Goal: Task Accomplishment & Management: Use online tool/utility

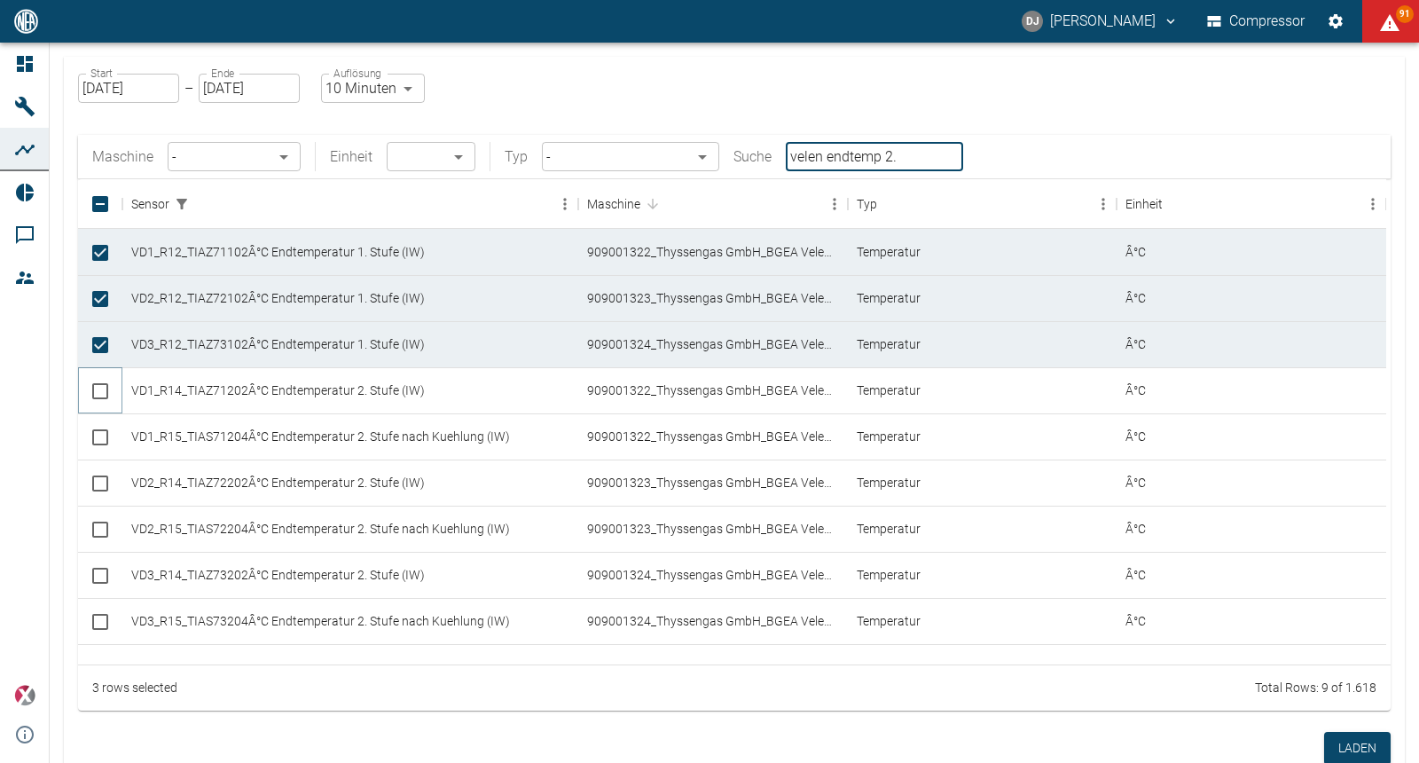
click at [102, 388] on input "Select row" at bounding box center [100, 391] width 37 height 37
checkbox input "true"
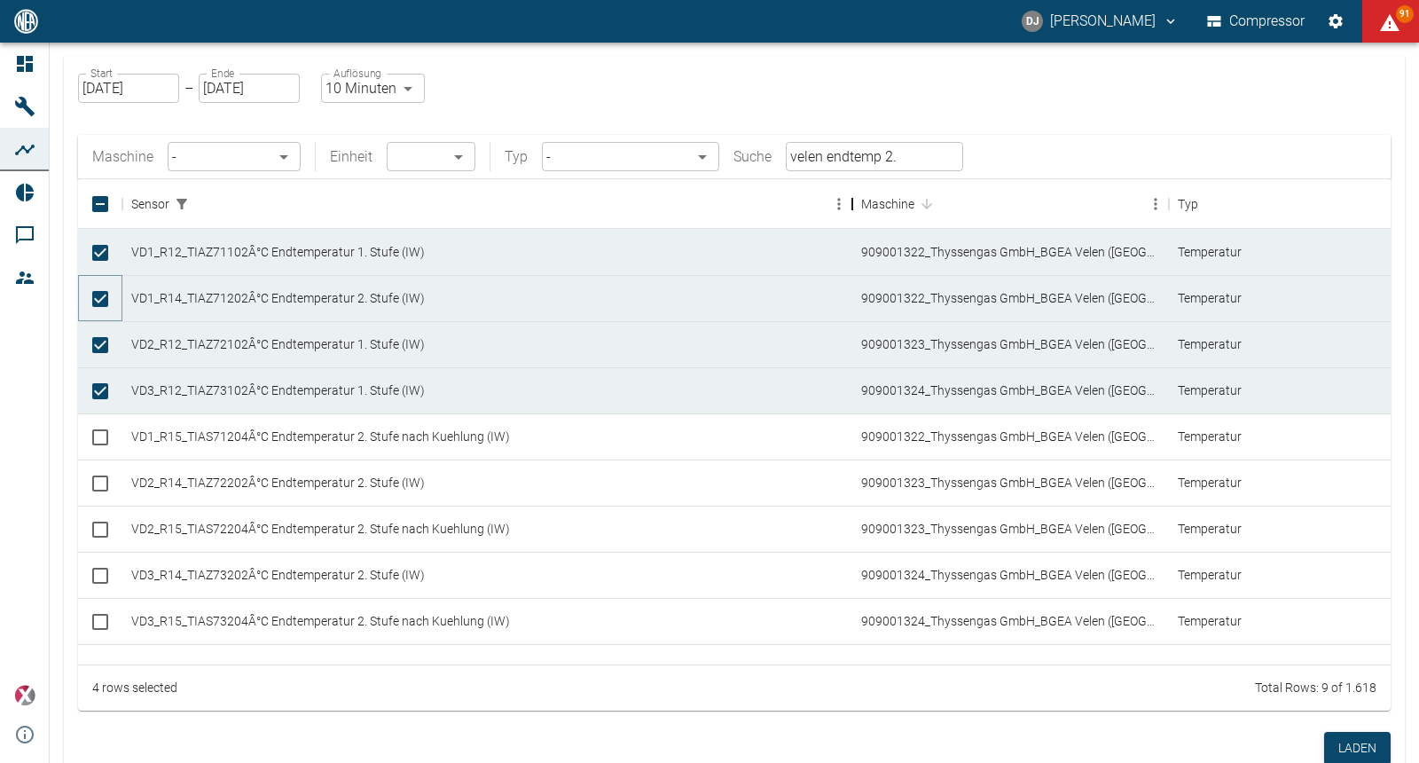
drag, startPoint x: 442, startPoint y: 202, endPoint x: 856, endPoint y: 239, distance: 415.9
click at [856, 239] on div "Sensor Maschine Typ Einheit VD1_R12_TIAZ71102Â°C Endtemperatur 1. Stufe (IW) 90…" at bounding box center [734, 421] width 1313 height 485
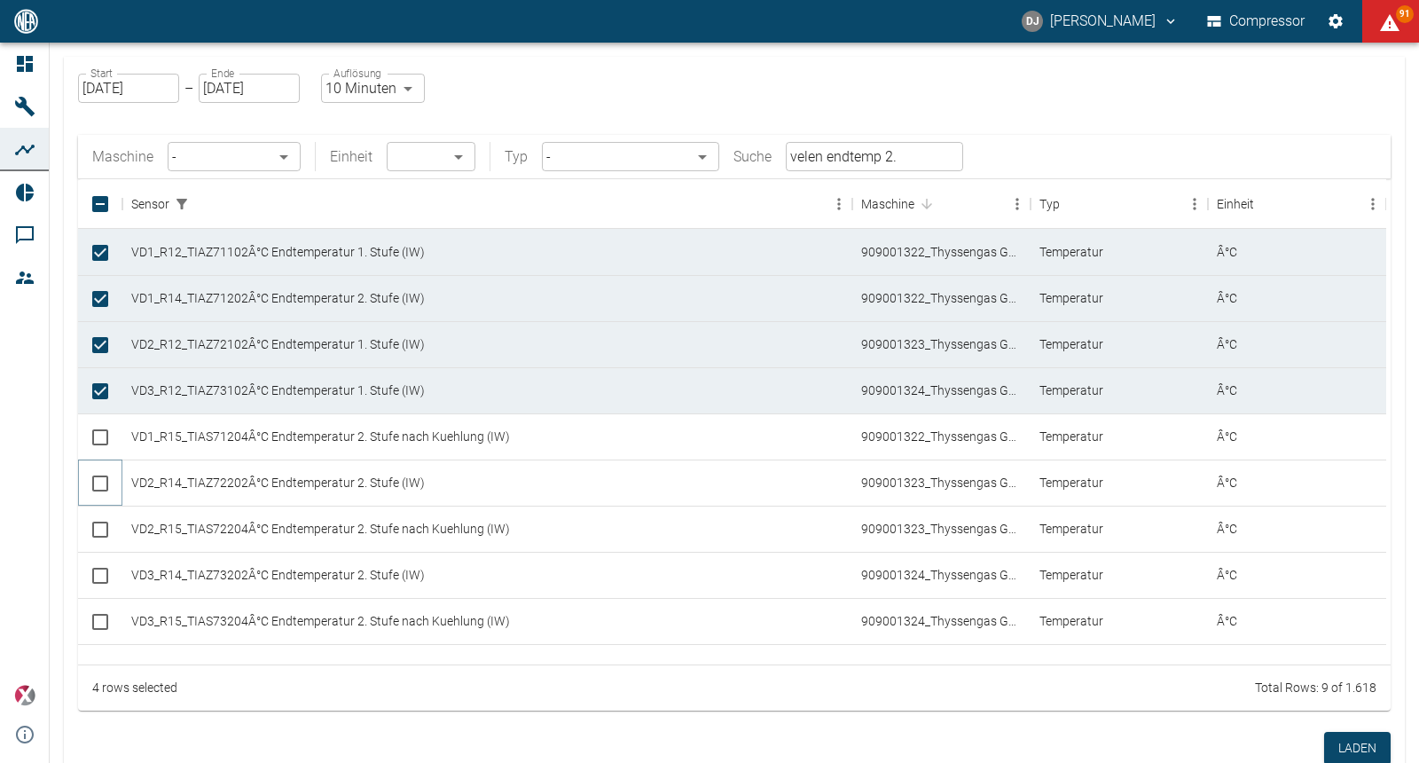
click at [96, 483] on input "Select row" at bounding box center [100, 483] width 37 height 37
checkbox input "true"
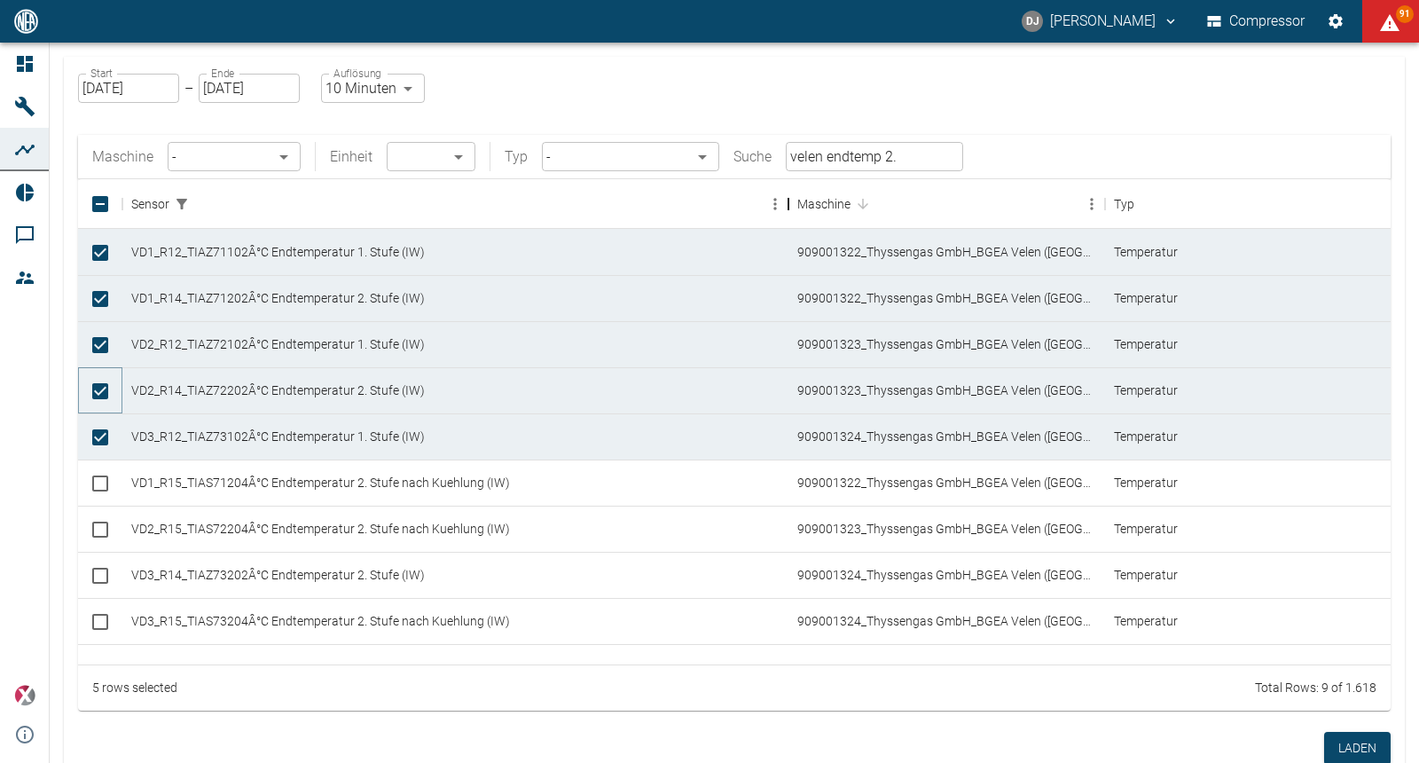
drag, startPoint x: 436, startPoint y: 212, endPoint x: 787, endPoint y: 202, distance: 350.5
click at [787, 202] on div "Sensor" at bounding box center [788, 204] width 21 height 50
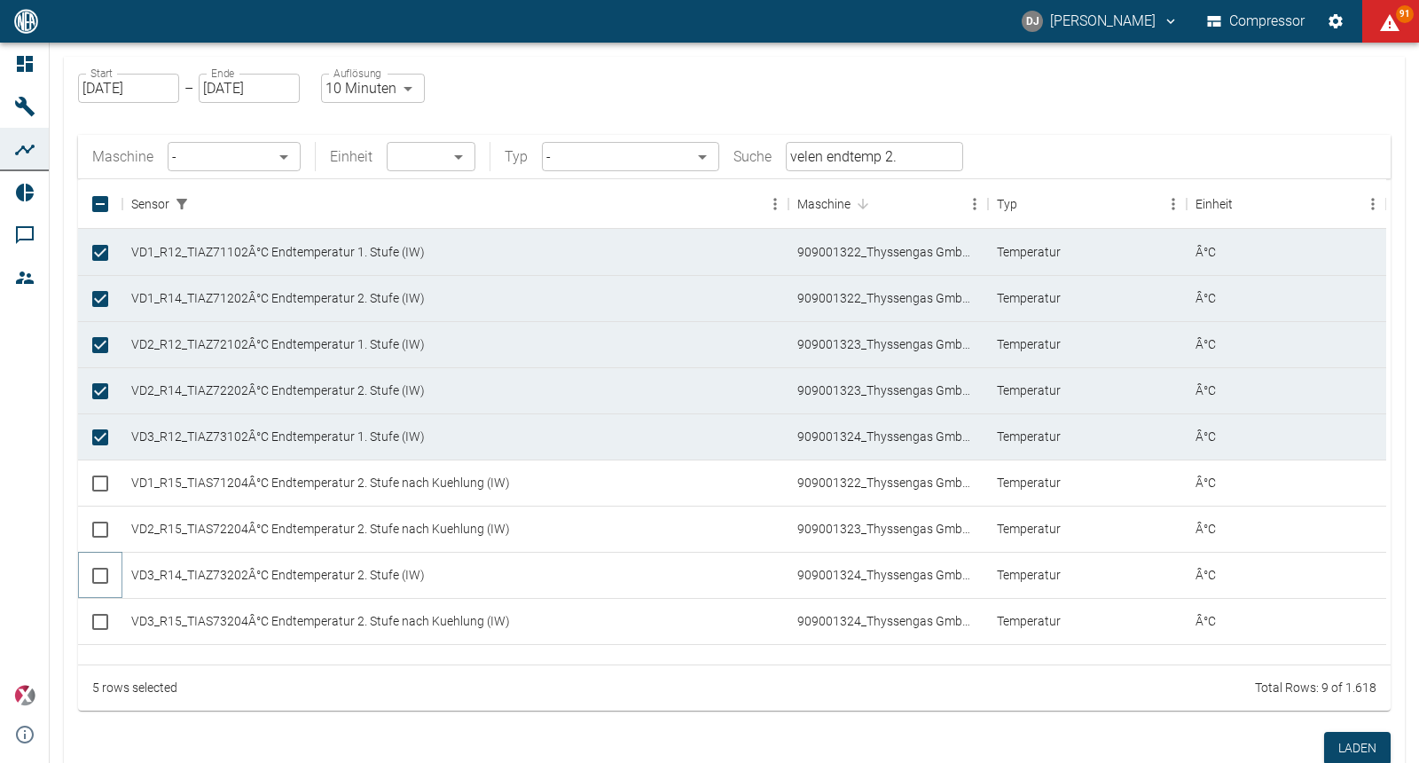
click at [96, 576] on input "Select row" at bounding box center [100, 575] width 37 height 37
checkbox input "true"
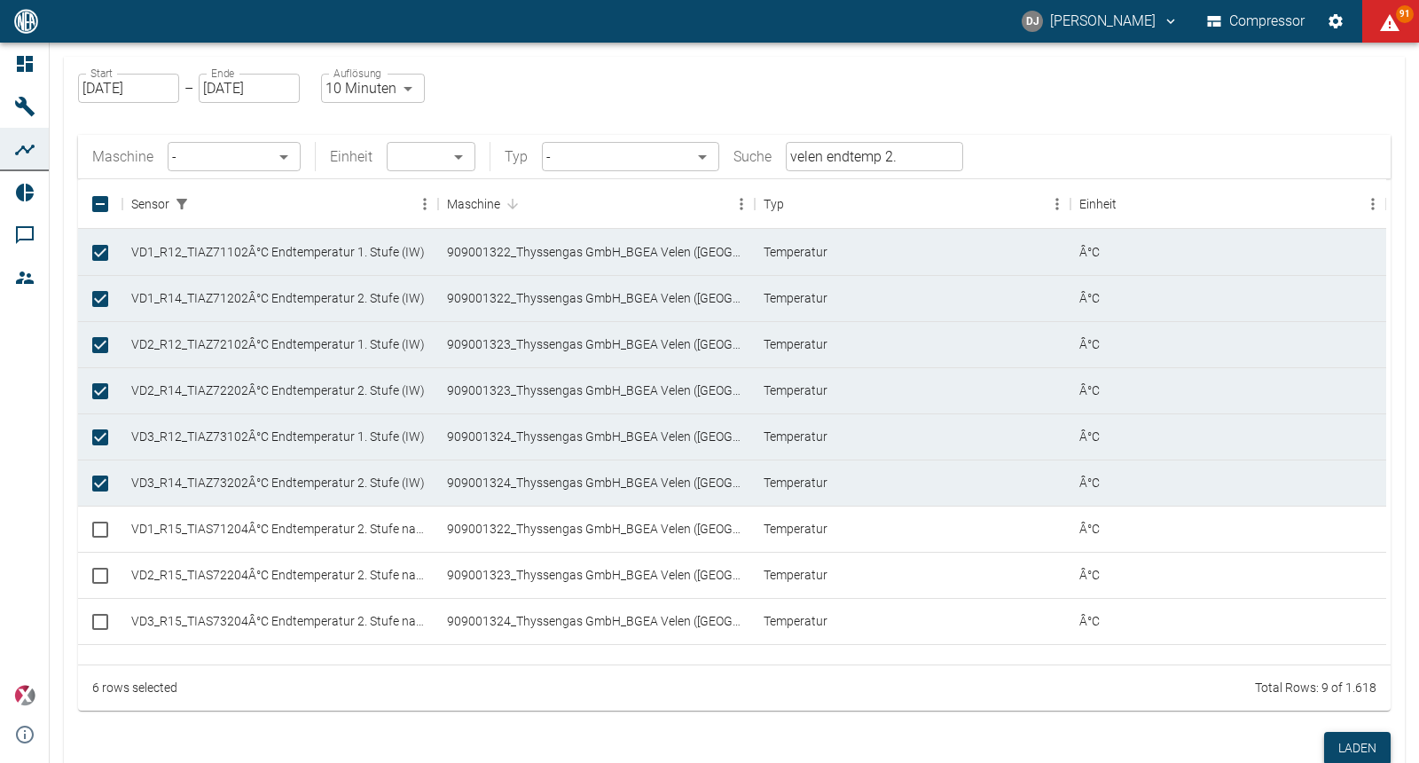
click at [1338, 741] on button "Laden" at bounding box center [1357, 748] width 67 height 33
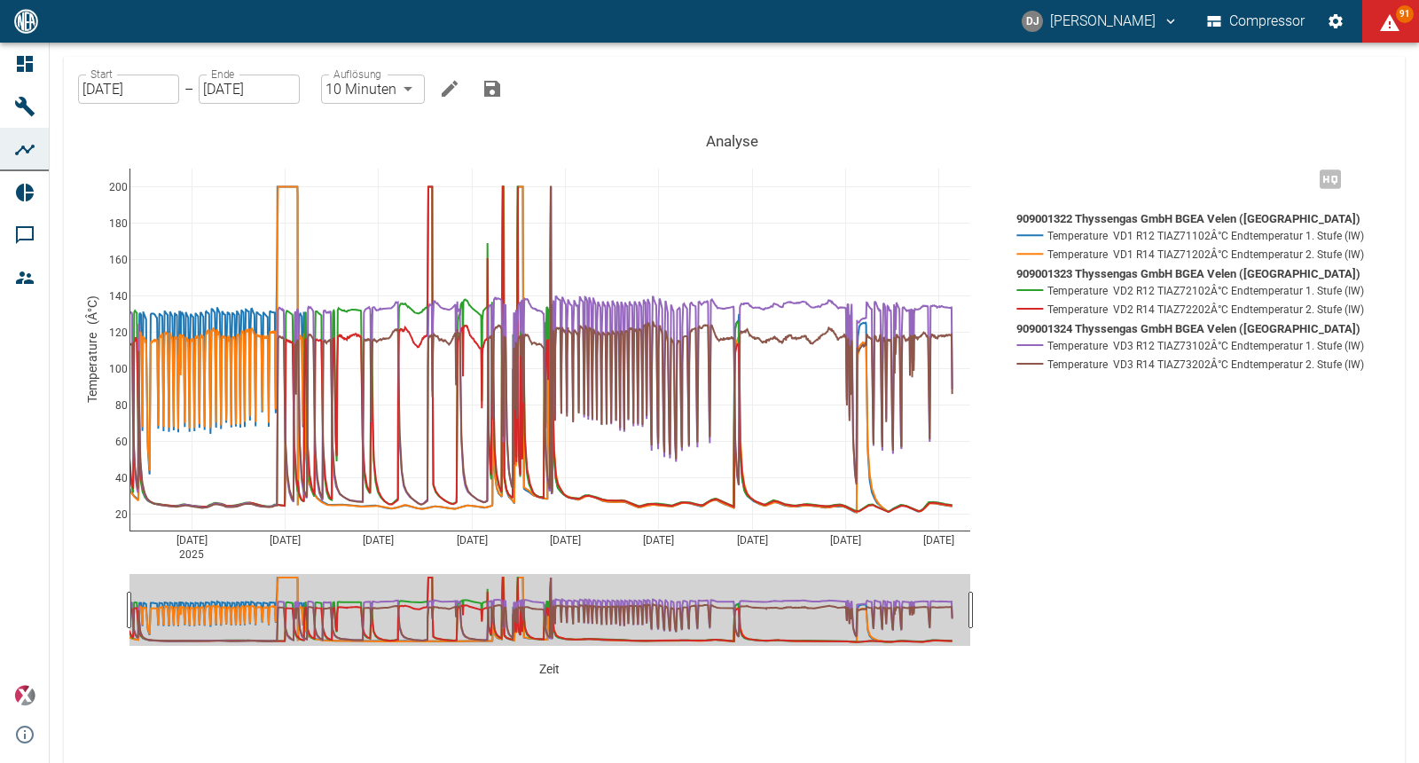
drag, startPoint x: 130, startPoint y: 610, endPoint x: 48, endPoint y: 610, distance: 82.5
click at [451, 84] on icon "Bearbeiten" at bounding box center [450, 89] width 16 height 16
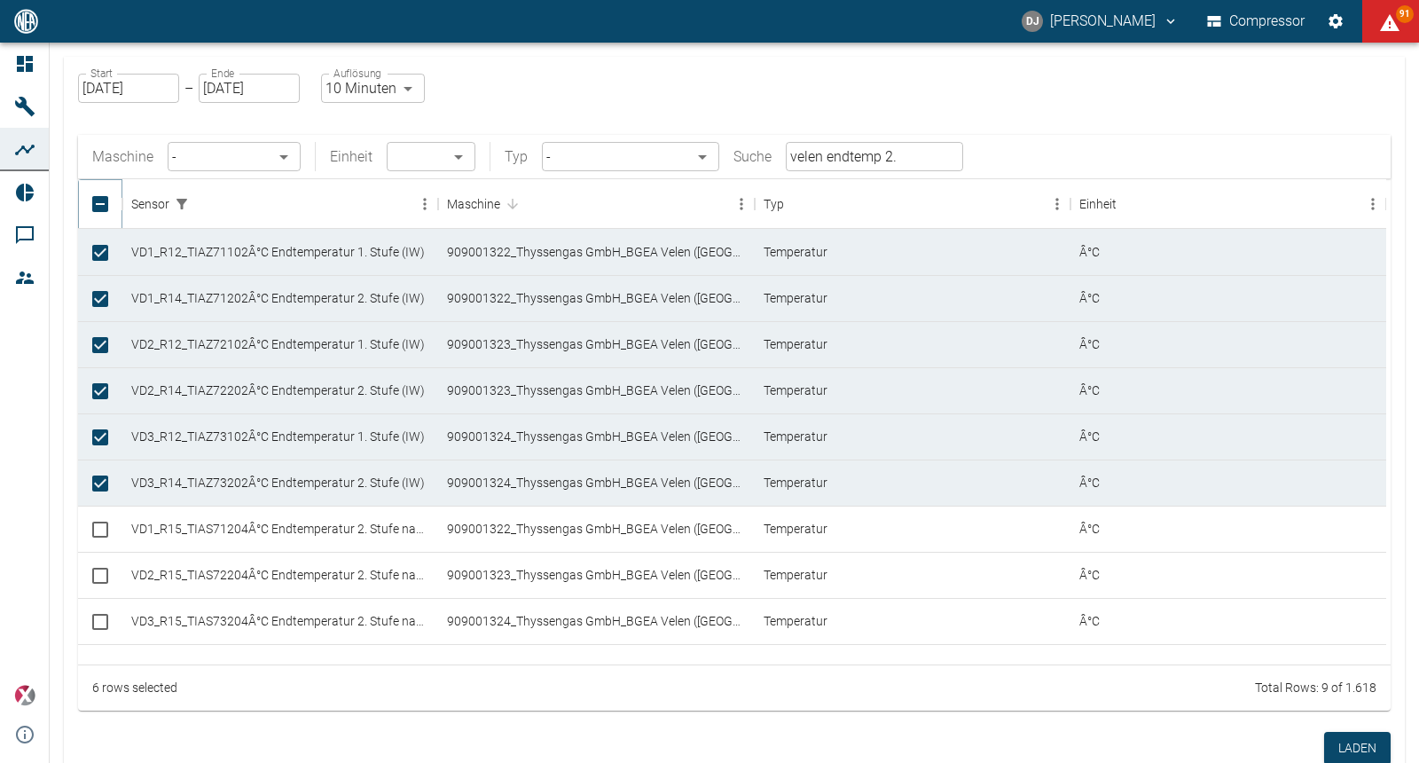
click at [100, 206] on input "Unselect all rows" at bounding box center [100, 203] width 37 height 37
checkbox input "false"
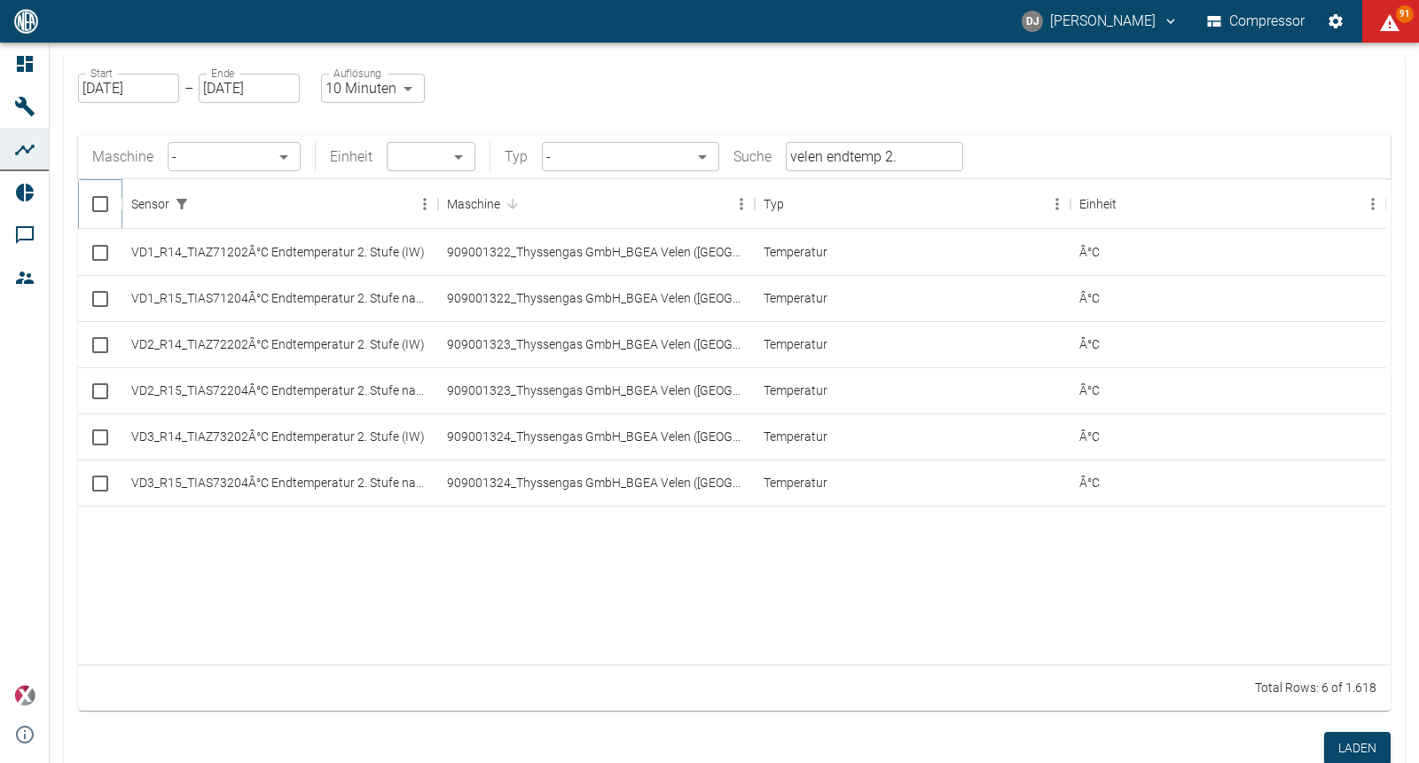
click at [102, 205] on input "Select all rows" at bounding box center [100, 203] width 37 height 37
checkbox input "true"
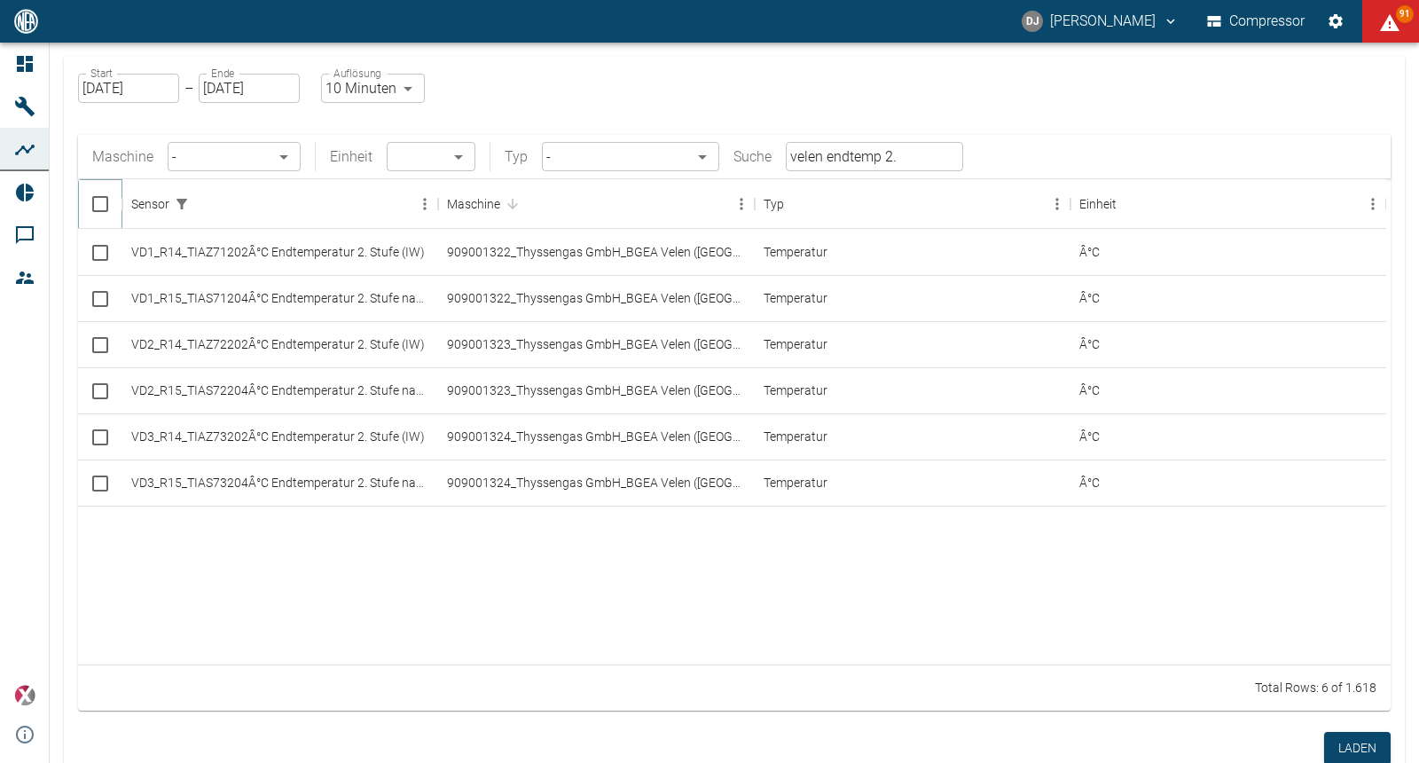
checkbox input "true"
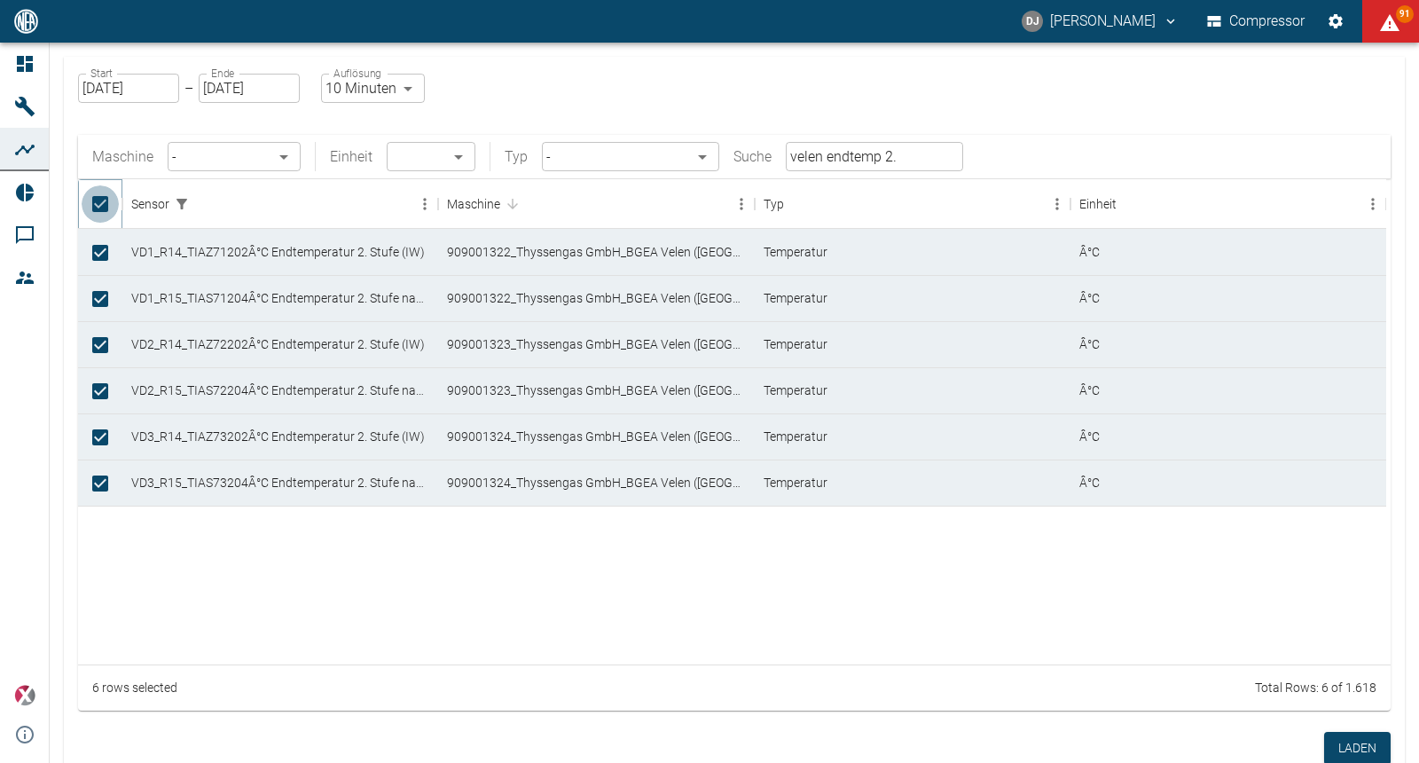
click at [102, 205] on input "Unselect all rows" at bounding box center [100, 203] width 37 height 37
checkbox input "false"
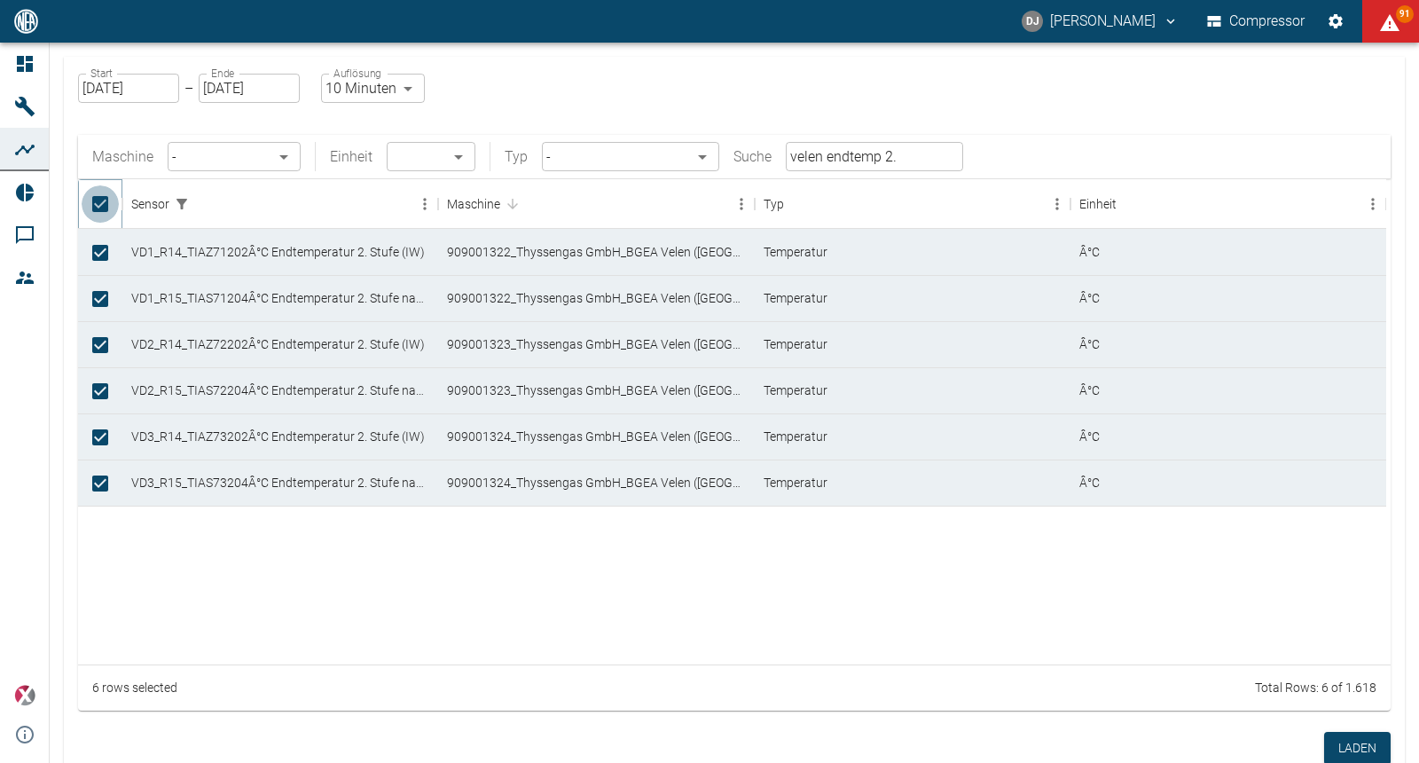
checkbox input "false"
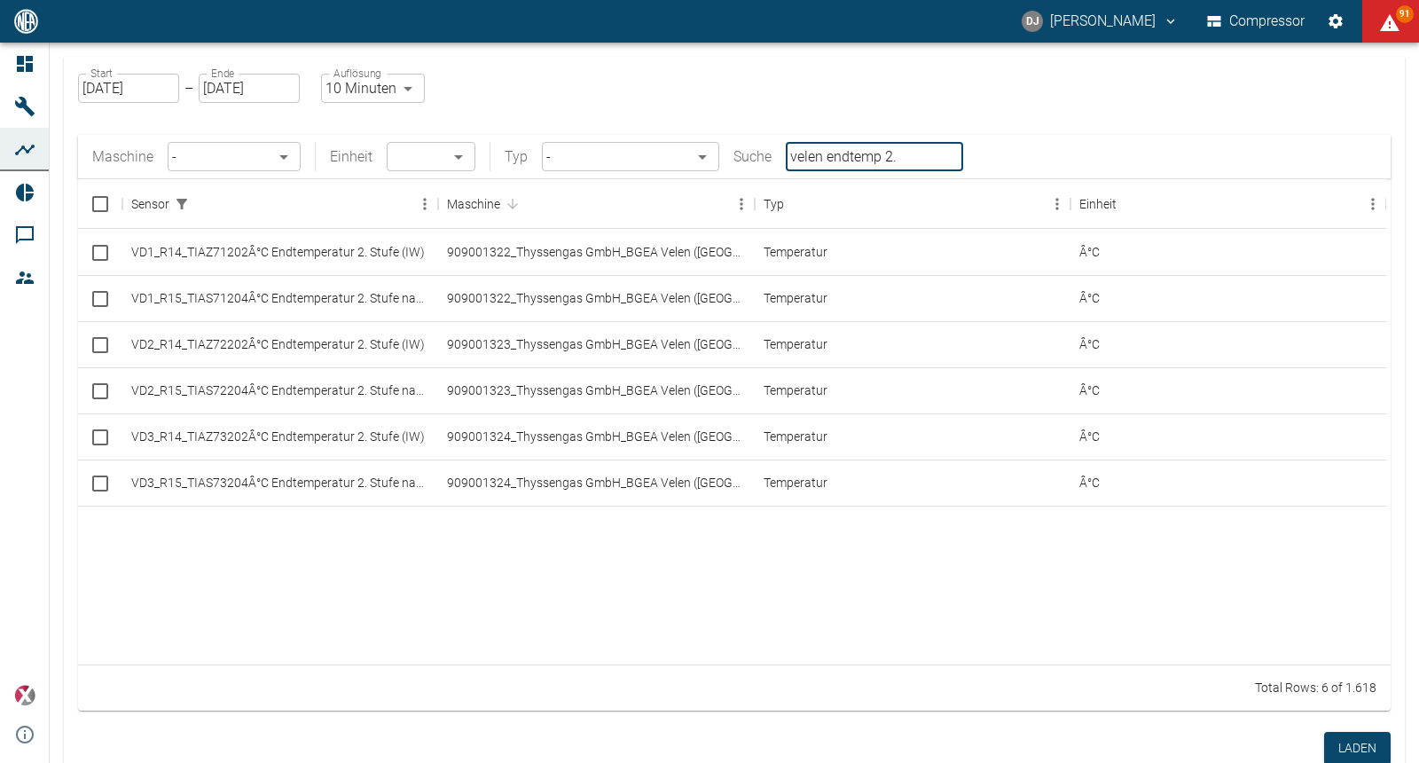
click at [894, 158] on input "velen endtemp 2." at bounding box center [874, 156] width 177 height 29
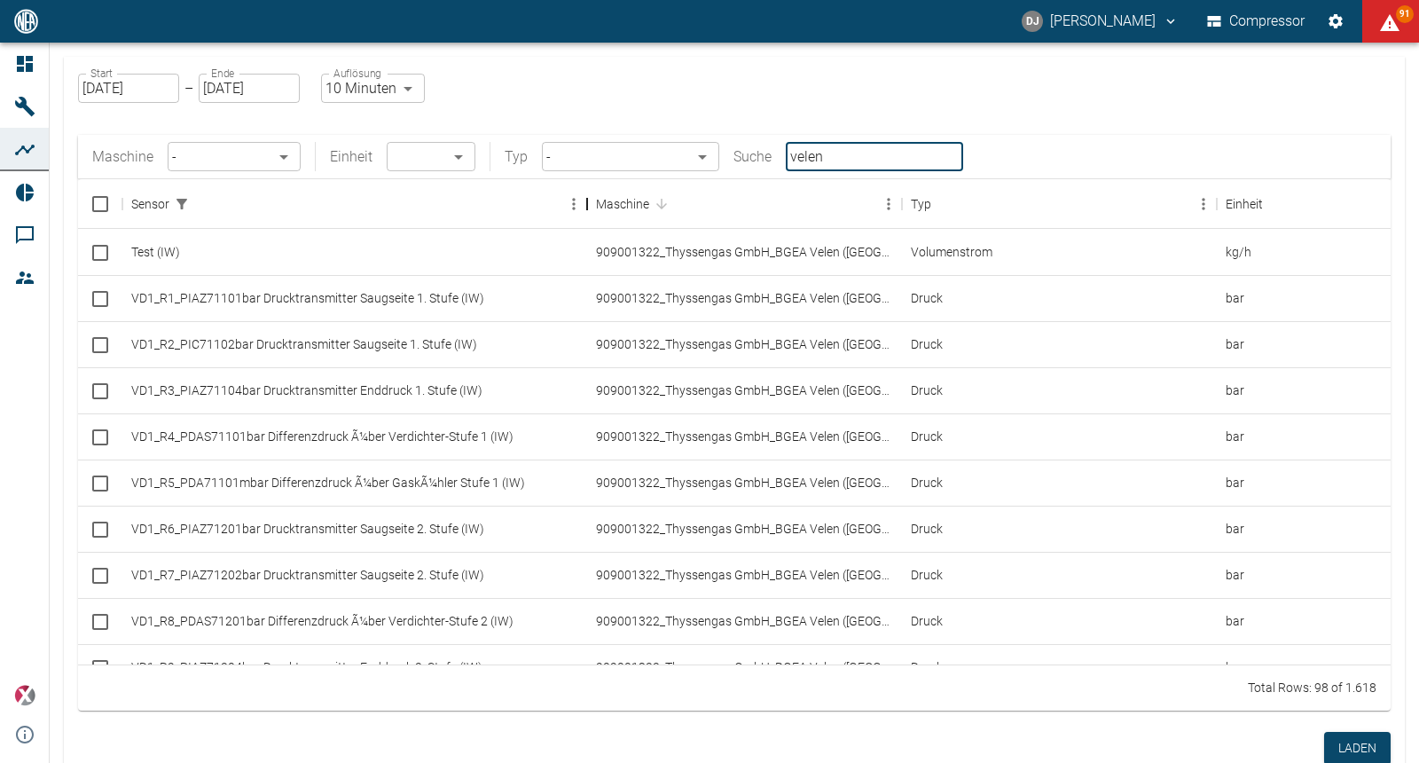
drag, startPoint x: 442, startPoint y: 202, endPoint x: 592, endPoint y: 197, distance: 150.0
click at [592, 197] on div "Sensor" at bounding box center [587, 204] width 21 height 50
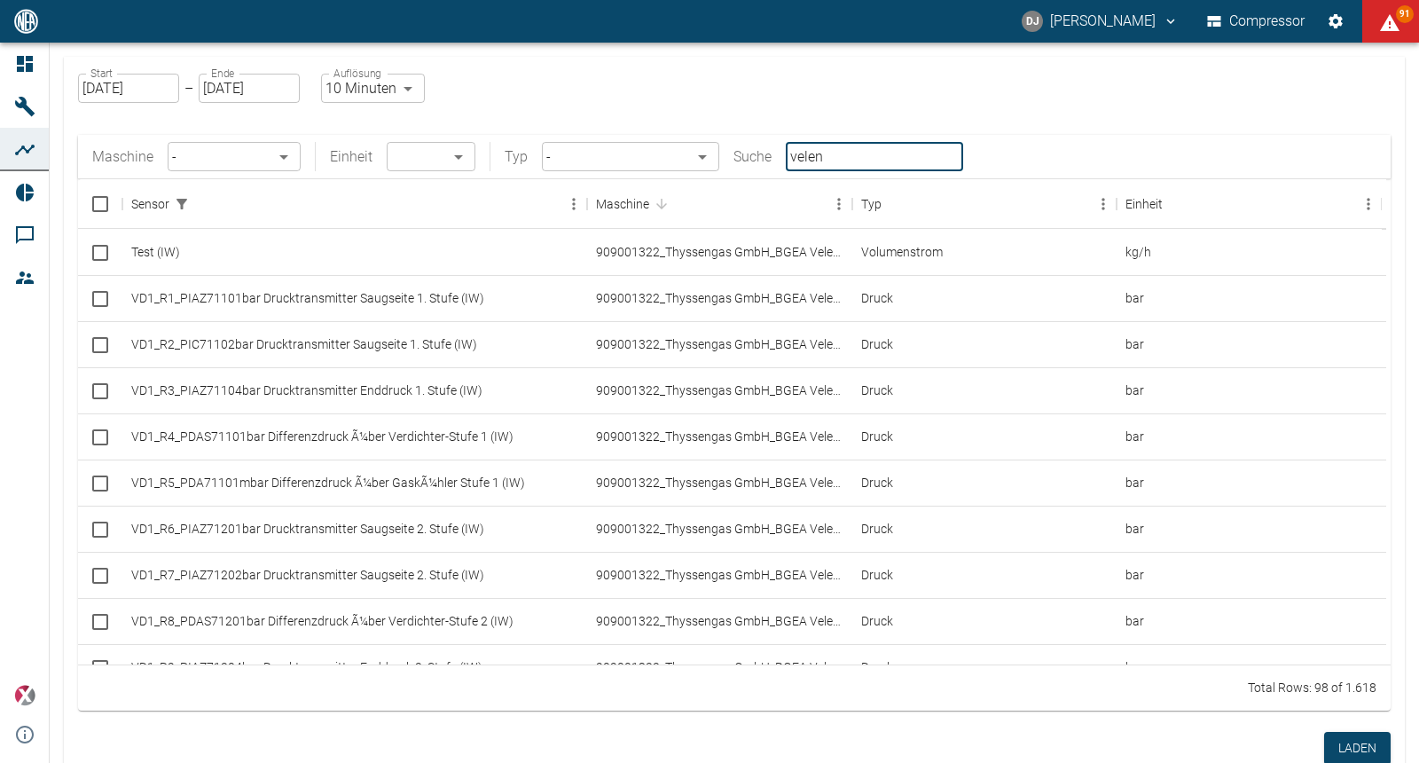
type input "velen"
click at [215, 150] on body "DJ David Jasper Compressor 91 Dashboard Maschinen Analysen Reports Kommentare M…" at bounding box center [709, 381] width 1419 height 763
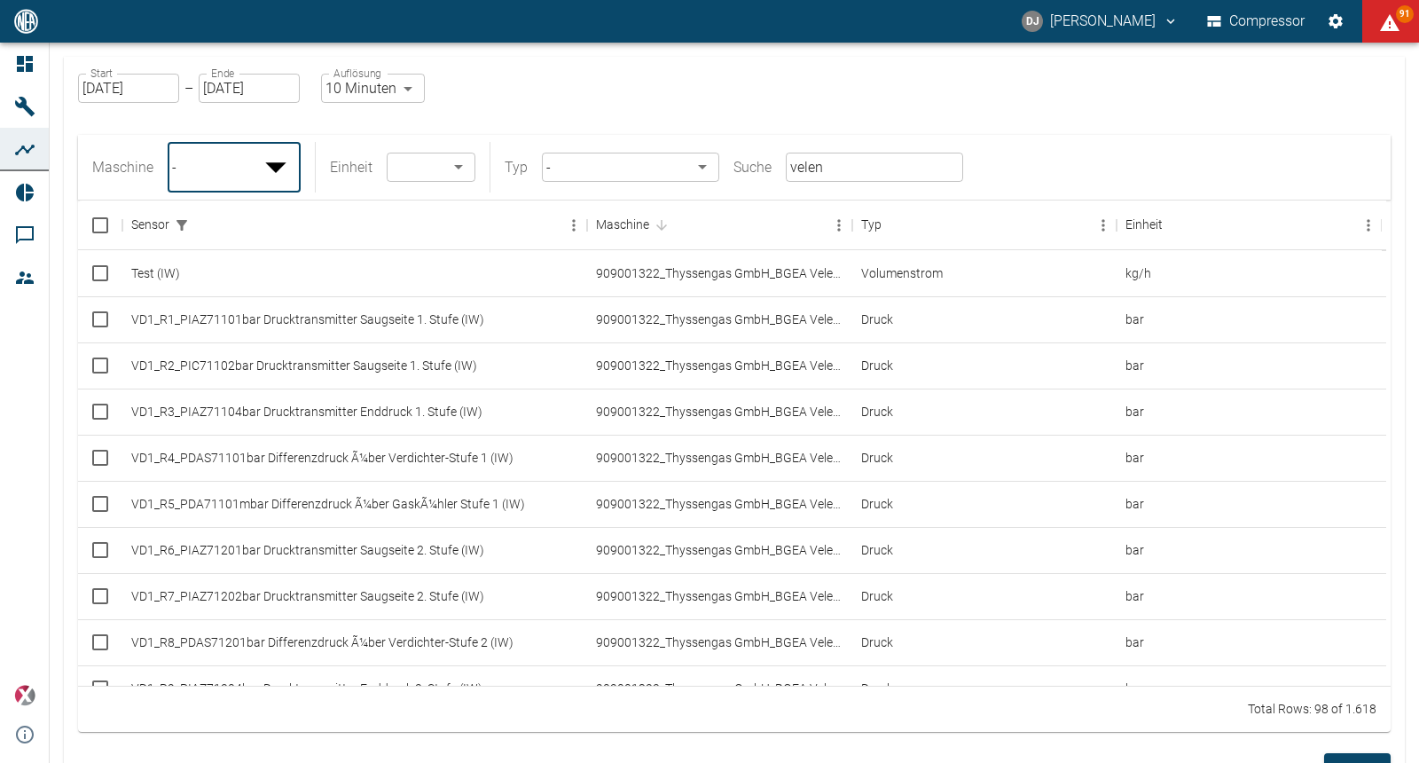
scroll to position [559, 0]
type input "9dc86e29-8c64-47c4-93ee-7b83c896b7ee"
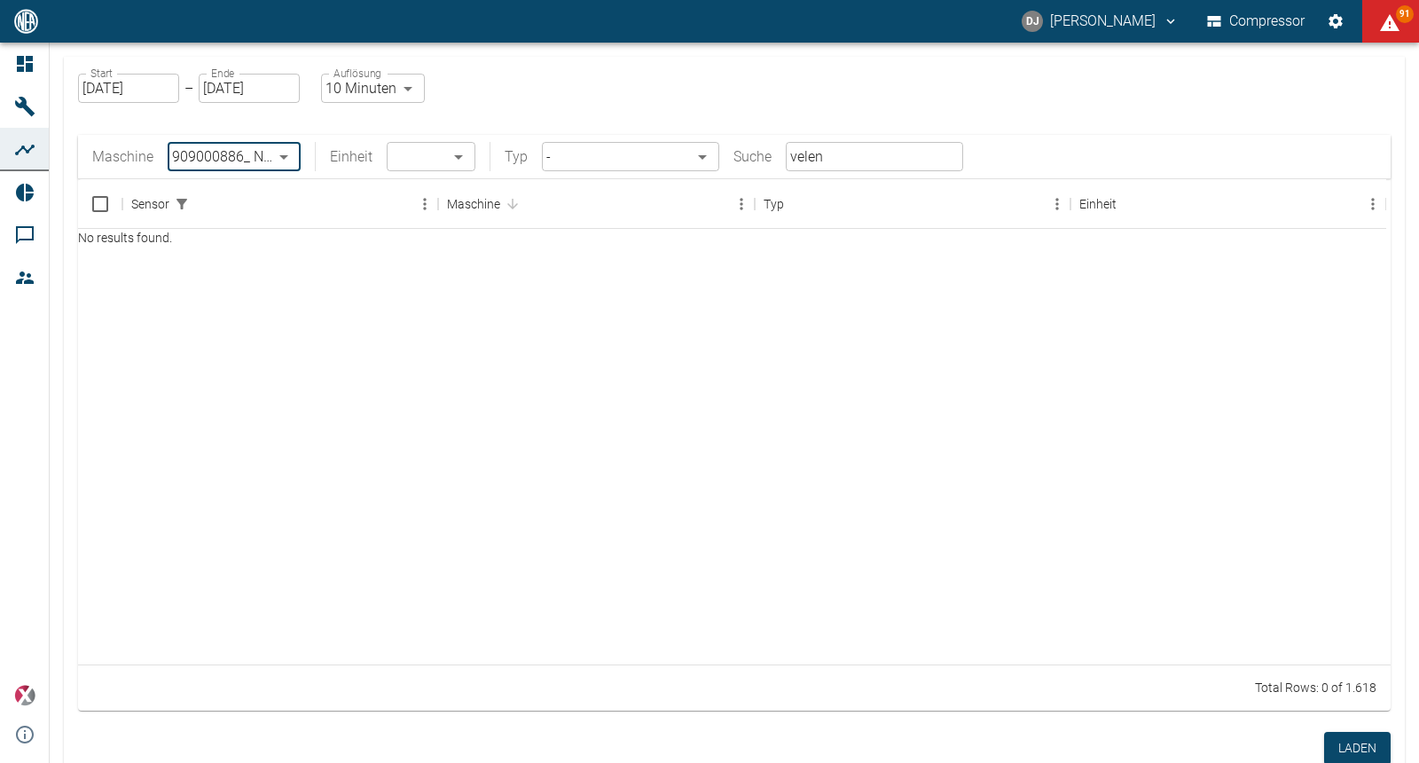
click at [843, 157] on input "velen" at bounding box center [874, 156] width 177 height 29
type input "v"
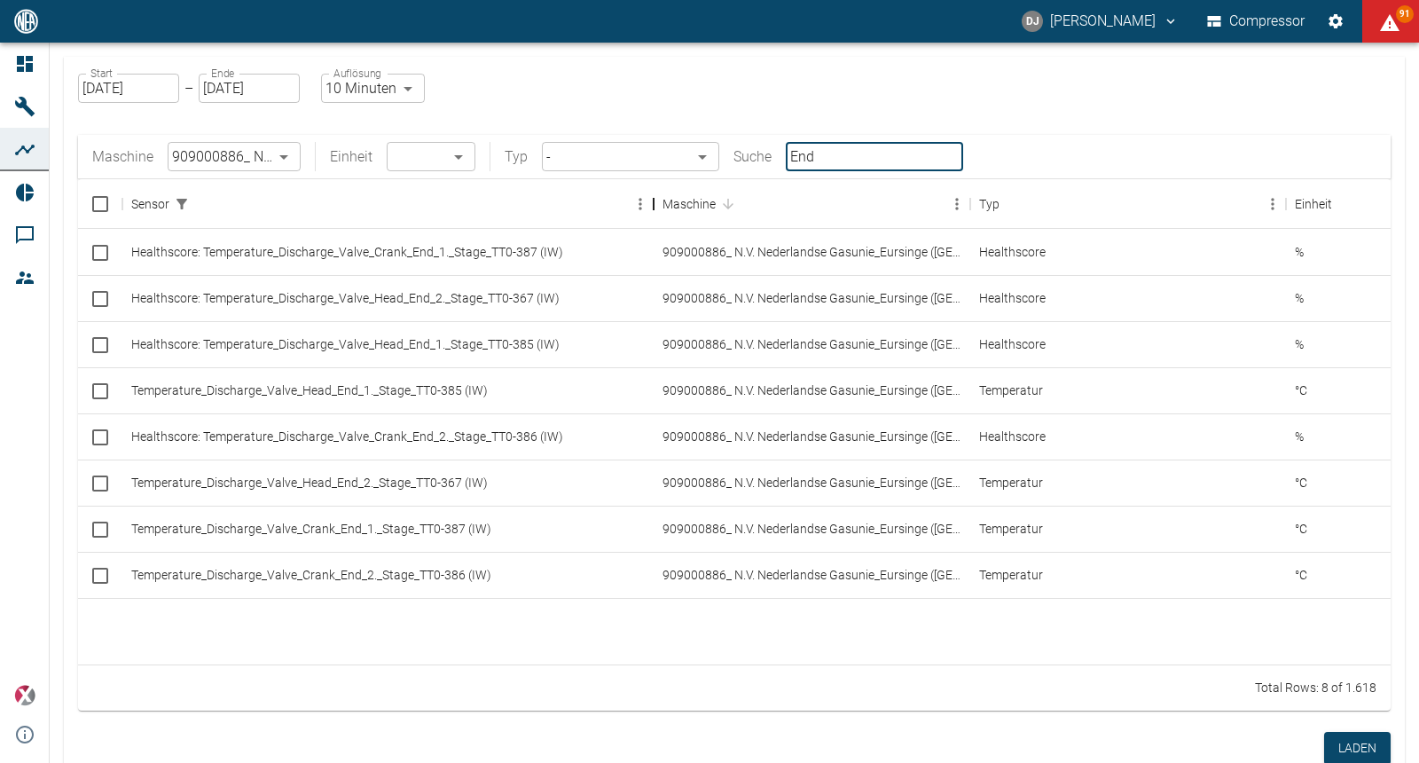
drag, startPoint x: 485, startPoint y: 201, endPoint x: 658, endPoint y: 205, distance: 173.0
click at [658, 205] on div "Sensor" at bounding box center [653, 204] width 21 height 50
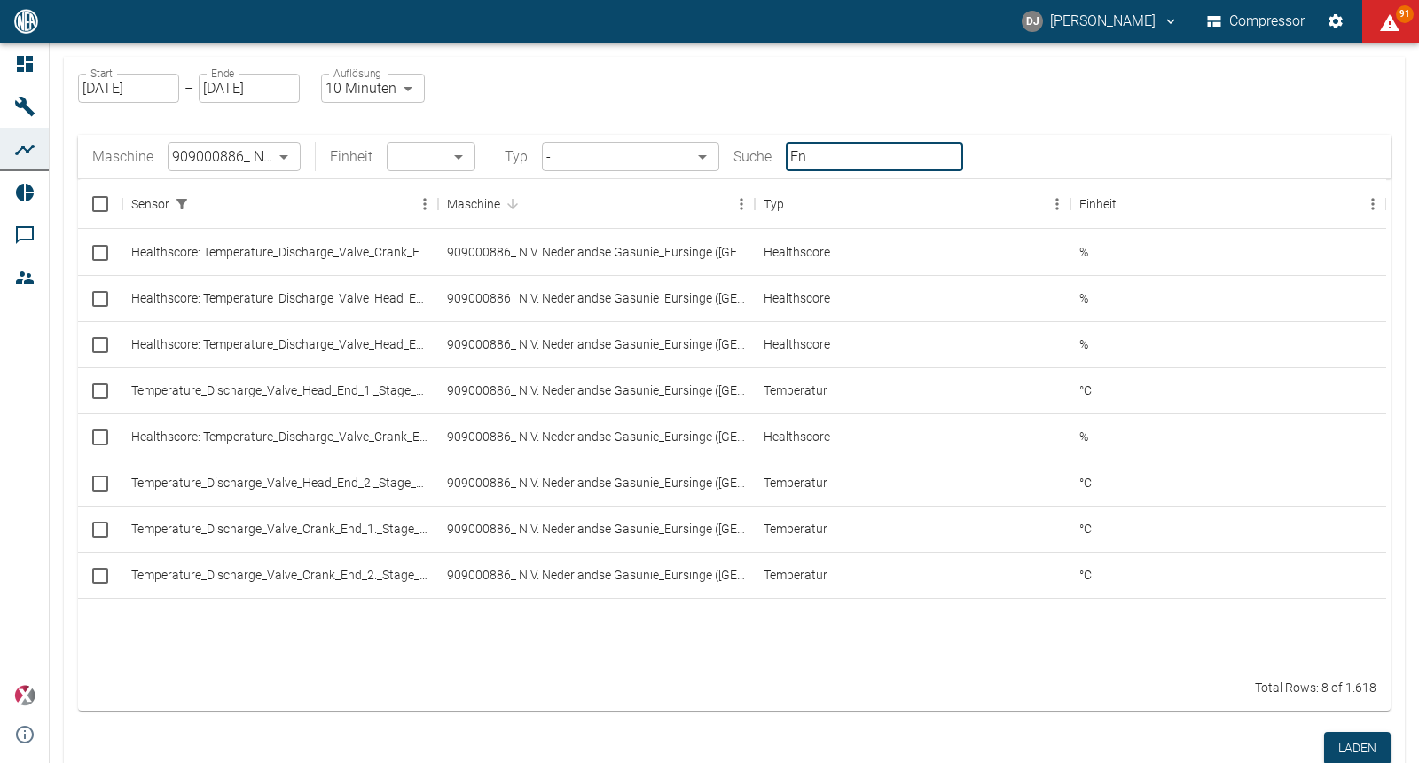
type input "E"
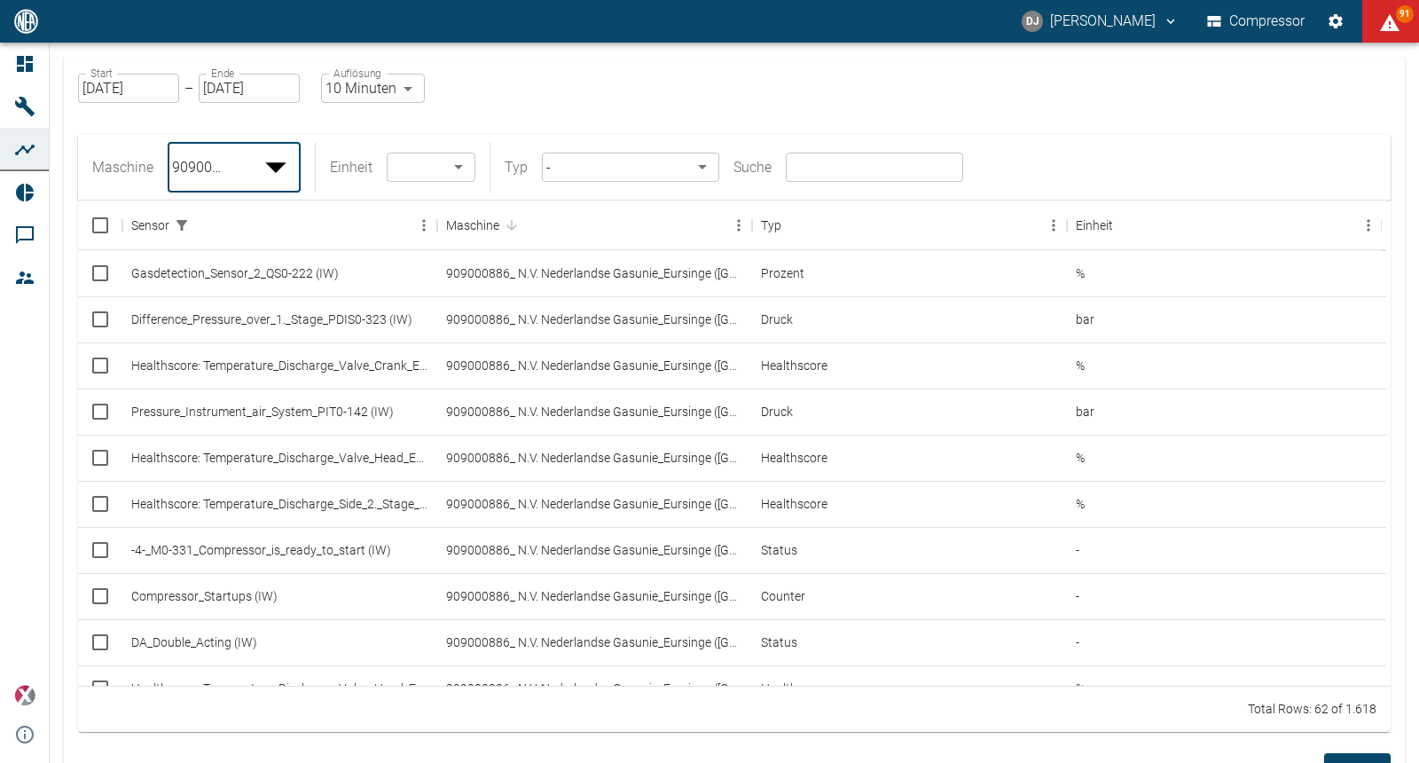
click at [259, 157] on body "DJ David Jasper Compressor 91 Dashboard Maschinen Analysen Reports Kommentare M…" at bounding box center [709, 381] width 1419 height 763
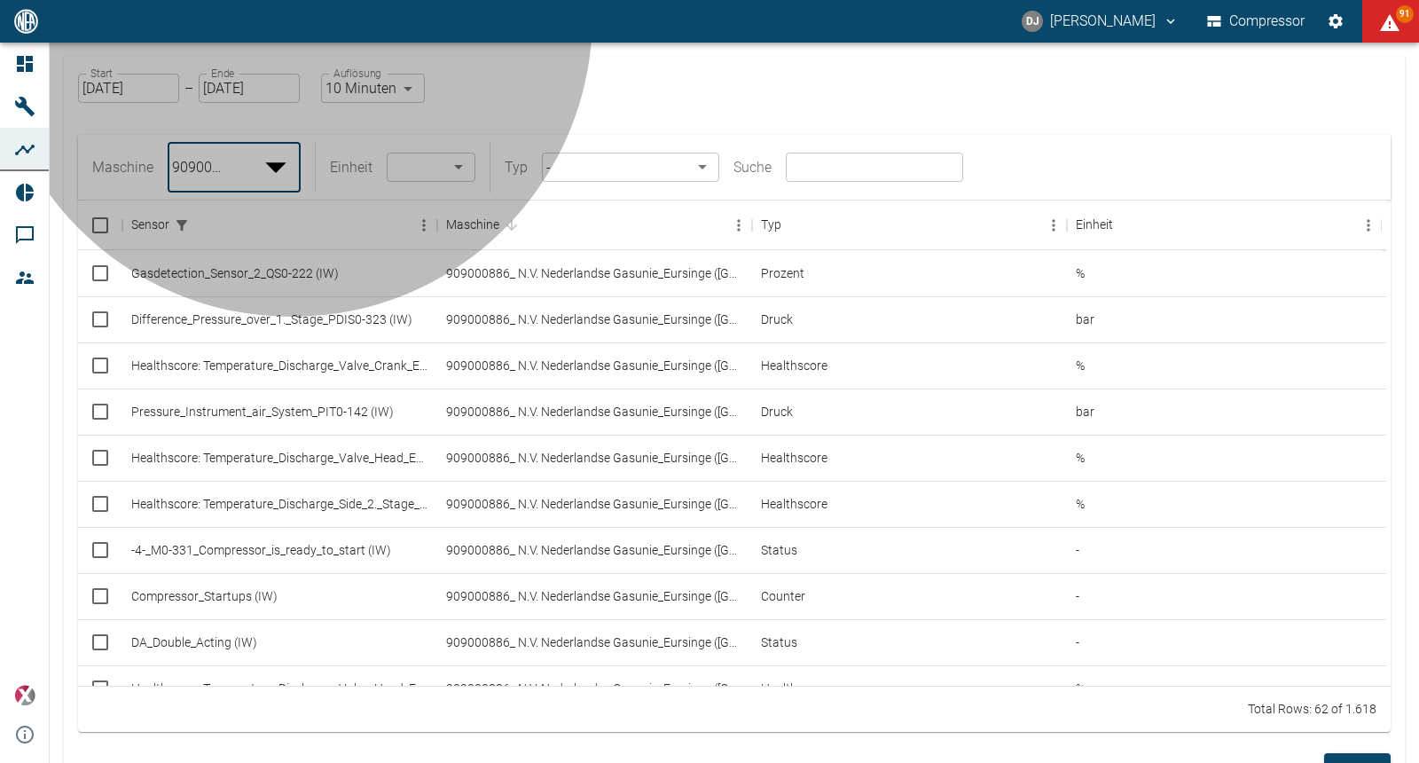
type input "259bb4d1-24a0-4d0a-9cdd-a1b37587fdca"
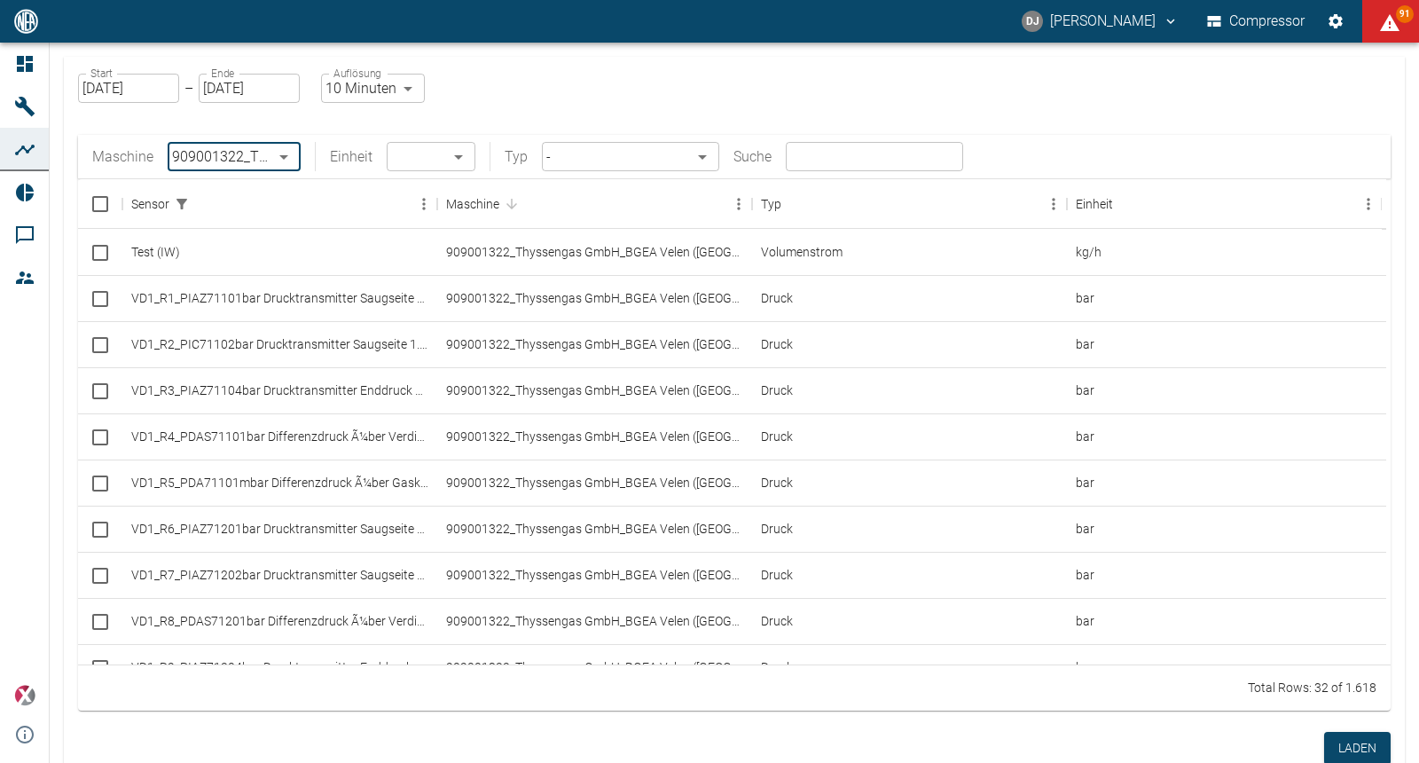
click at [802, 165] on input "text" at bounding box center [874, 156] width 177 height 29
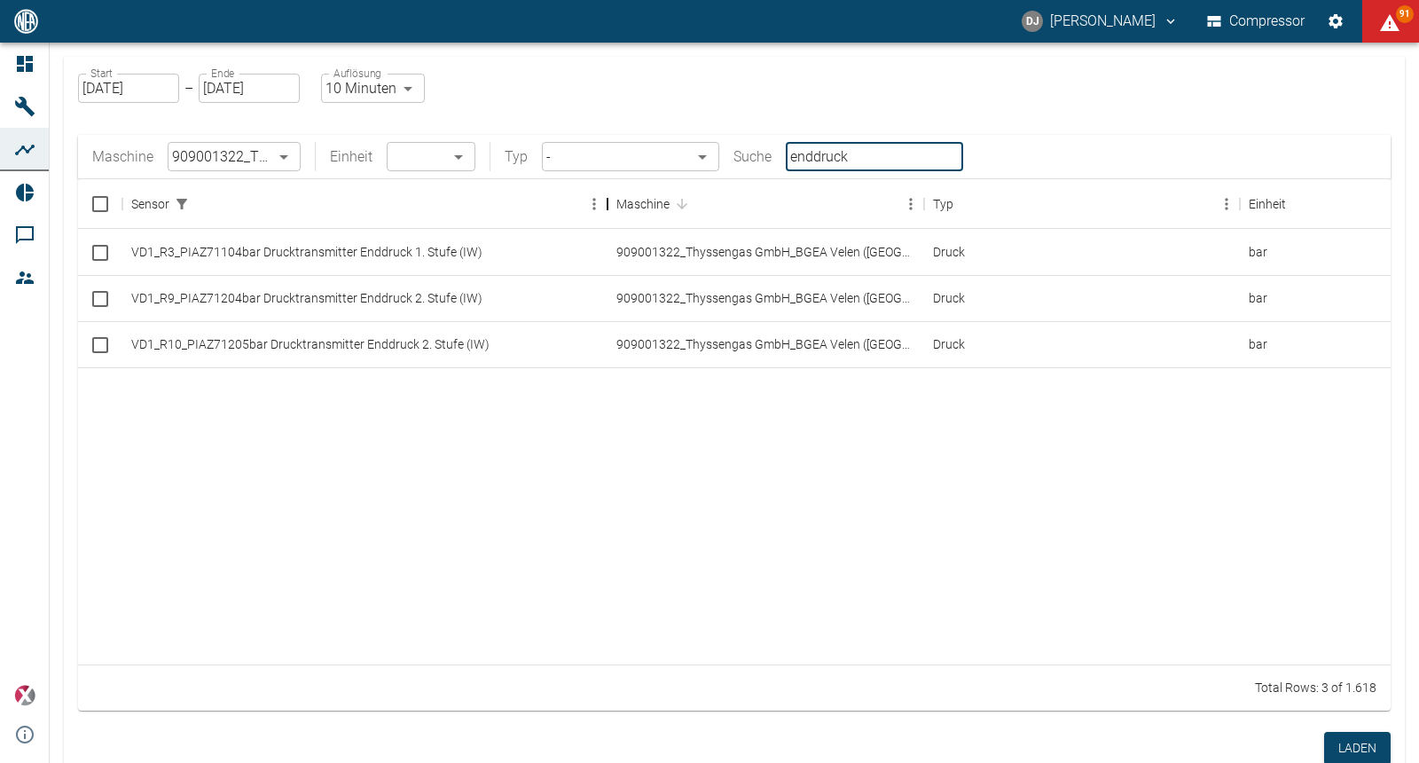
drag, startPoint x: 447, startPoint y: 206, endPoint x: 618, endPoint y: 204, distance: 171.2
click at [618, 204] on div "Sensor" at bounding box center [607, 204] width 21 height 50
drag, startPoint x: 873, startPoint y: 203, endPoint x: 997, endPoint y: 204, distance: 124.2
click at [997, 204] on div "Maschine" at bounding box center [989, 204] width 21 height 50
type input "enddruck"
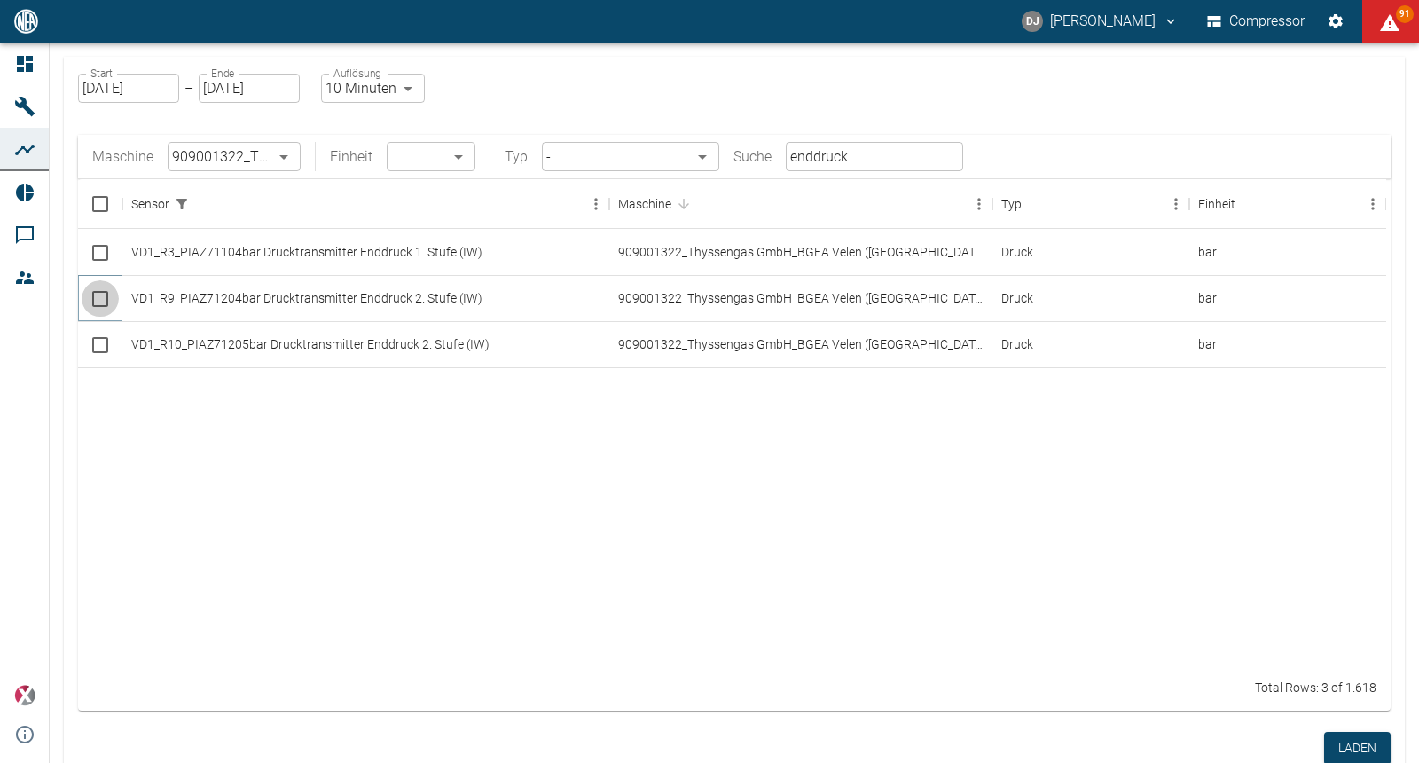
click at [101, 296] on input "Select row" at bounding box center [100, 298] width 37 height 37
checkbox input "false"
checkbox input "true"
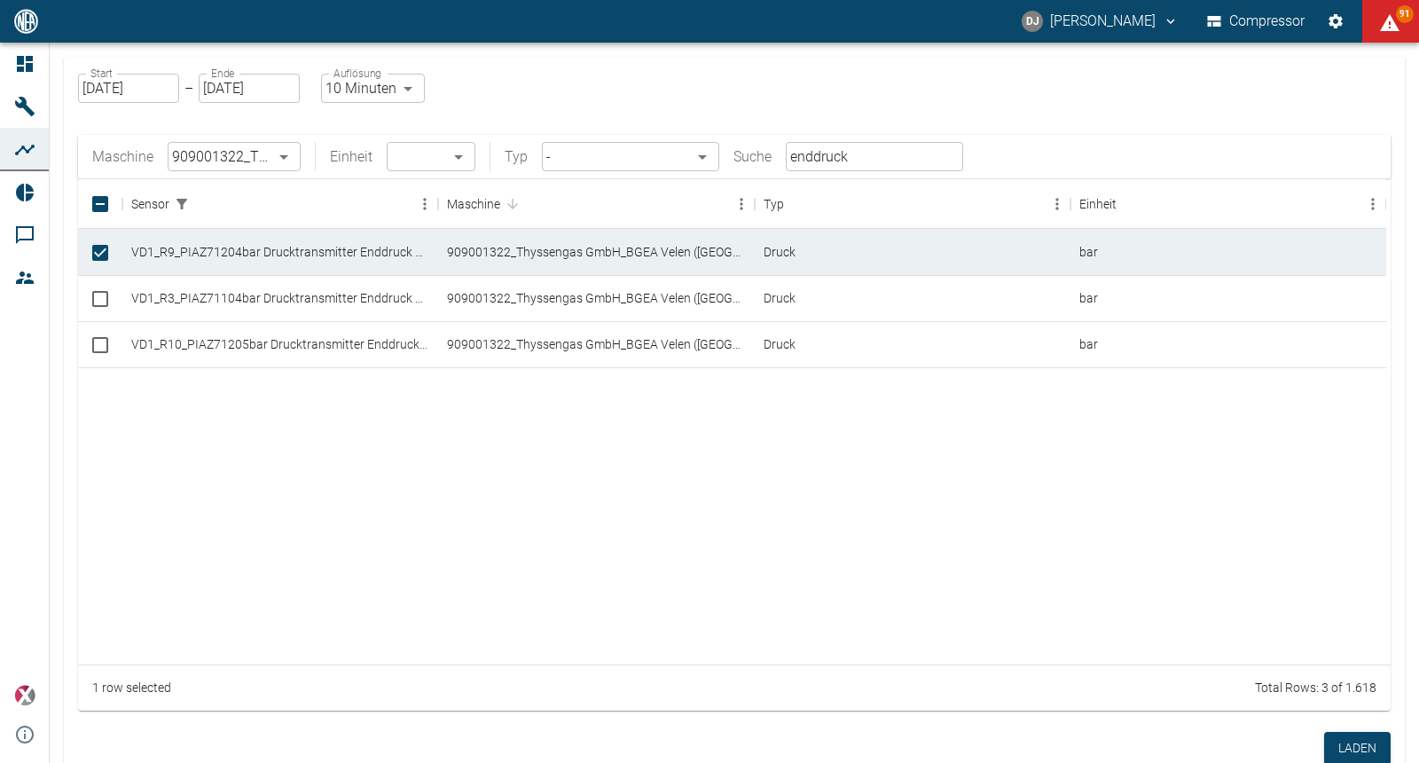
click at [871, 166] on input "enddruck" at bounding box center [874, 156] width 177 height 29
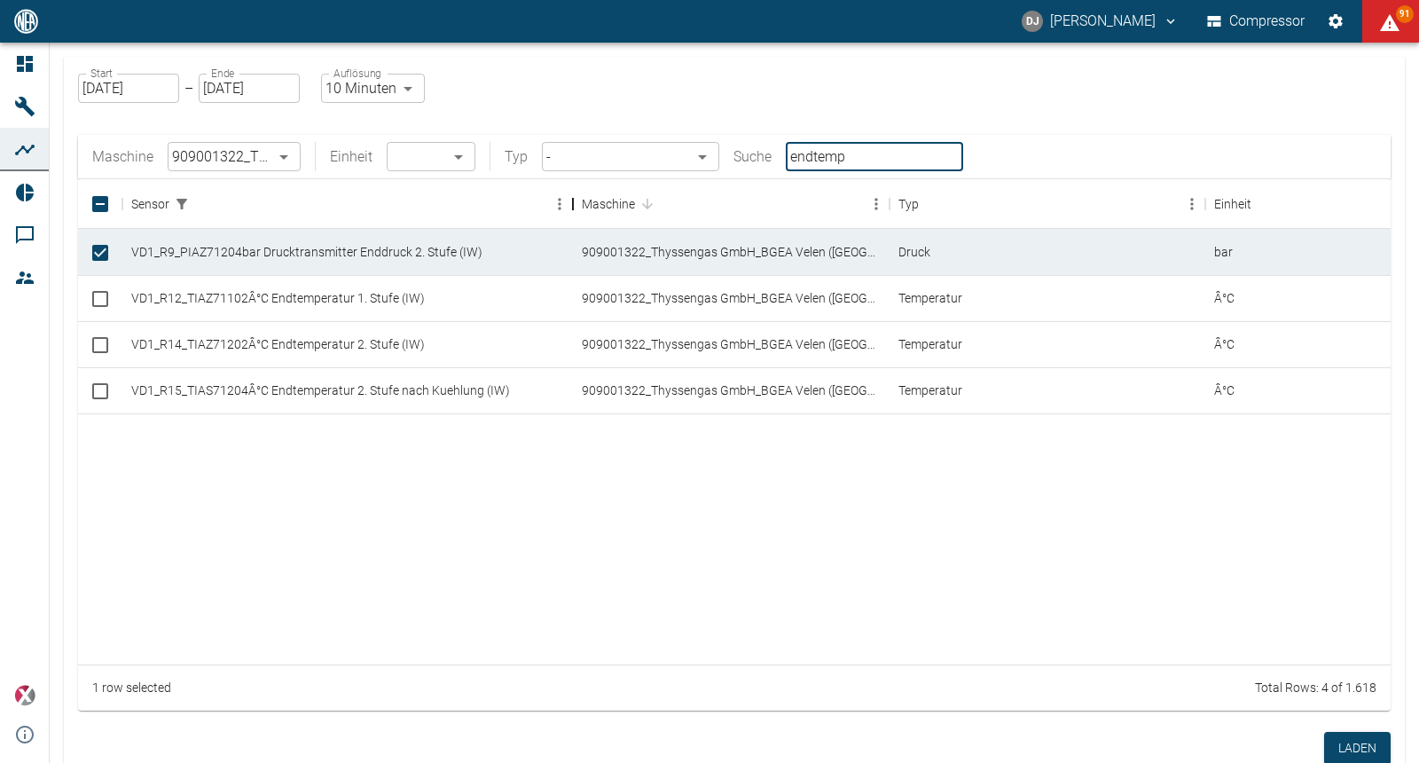
drag, startPoint x: 442, startPoint y: 202, endPoint x: 572, endPoint y: 209, distance: 130.6
click at [572, 209] on div "Sensor" at bounding box center [572, 204] width 21 height 50
type input "endtemp"
click at [101, 347] on input "Select row" at bounding box center [100, 344] width 37 height 37
checkbox input "true"
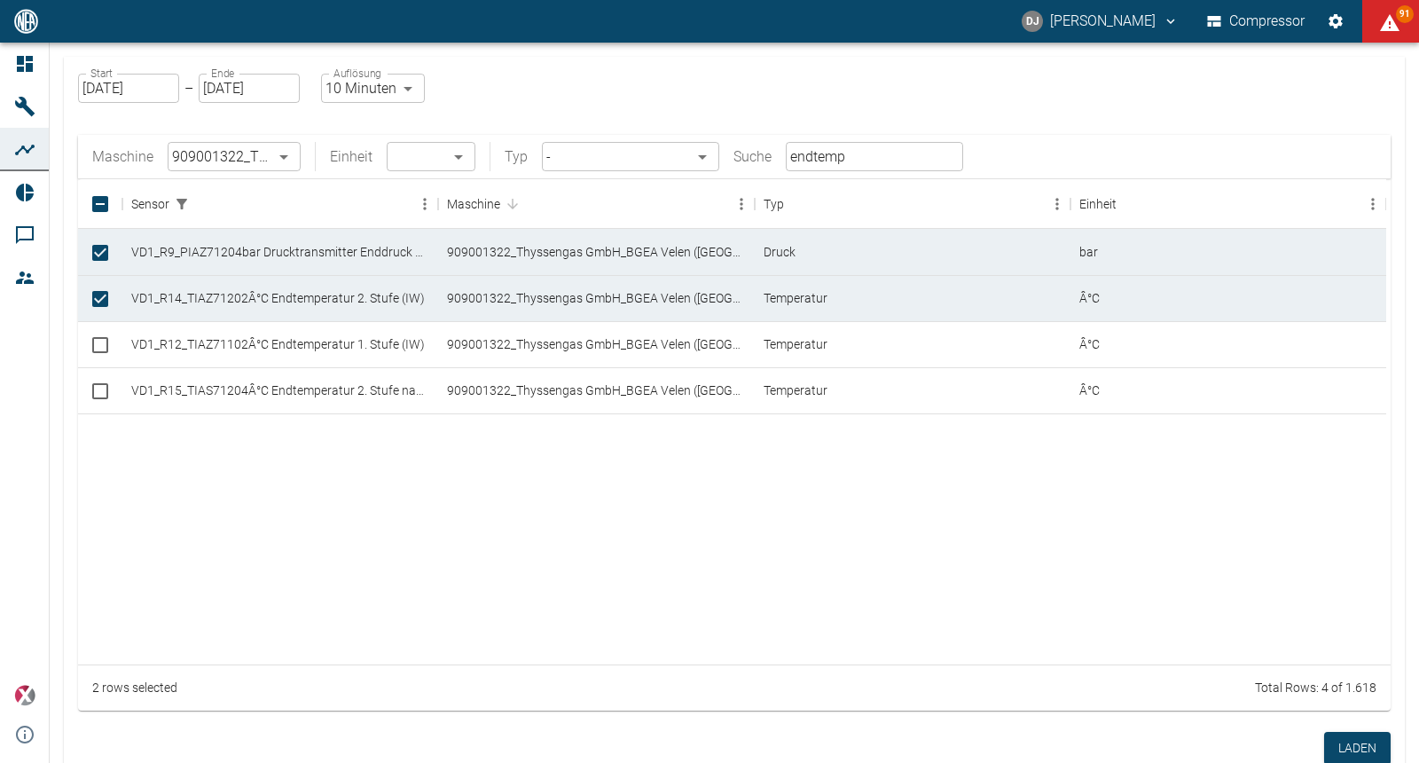
click at [855, 158] on input "endtemp" at bounding box center [874, 156] width 177 height 29
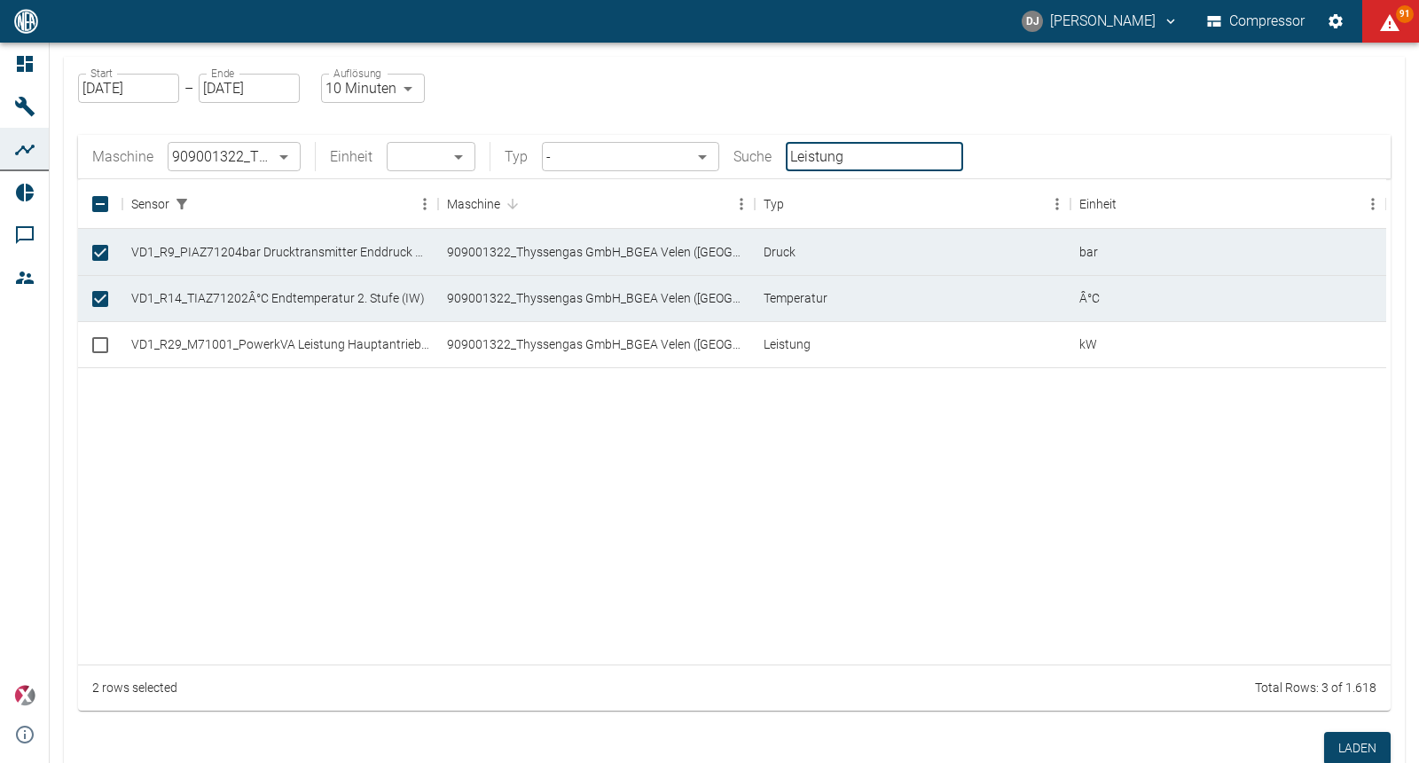
type input "Leistung"
click at [101, 344] on input "Select row" at bounding box center [100, 344] width 37 height 37
checkbox input "true"
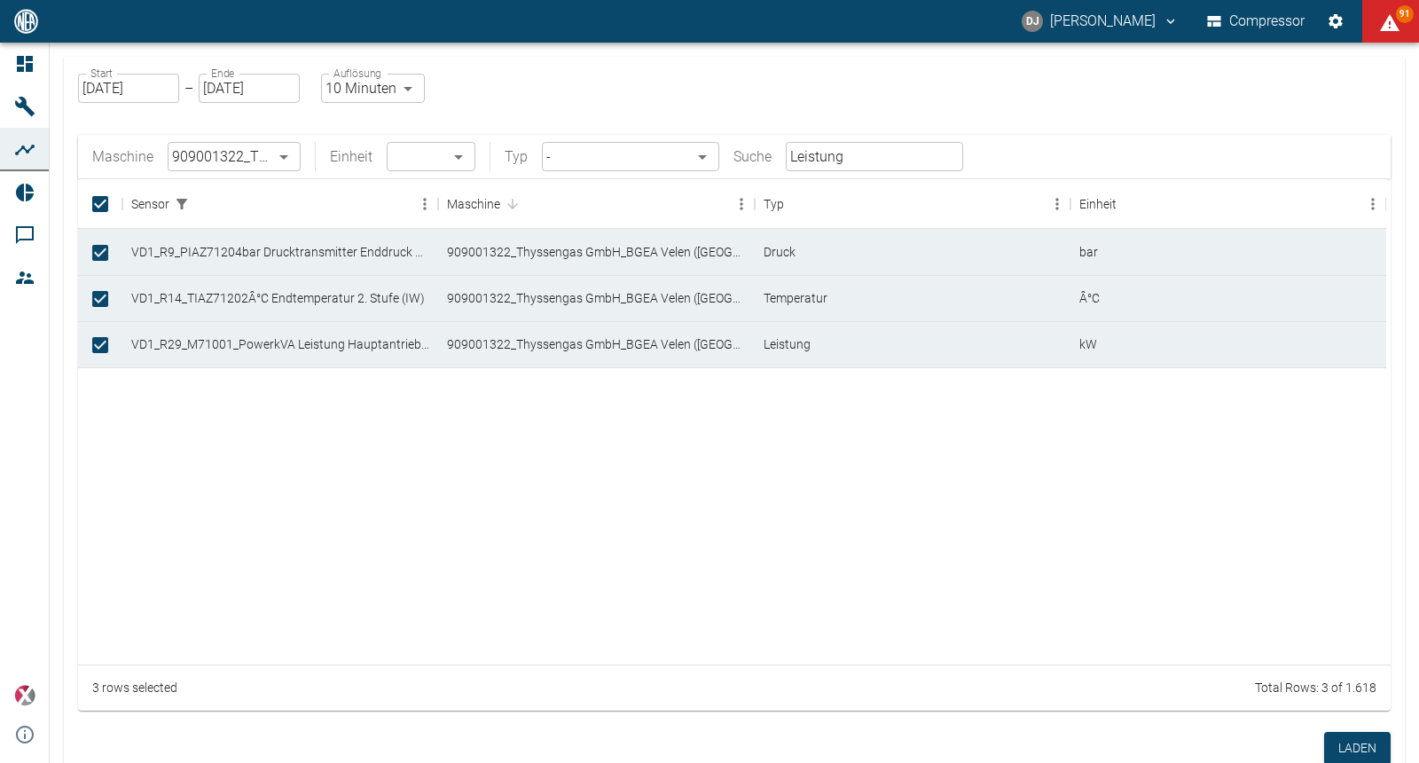
click at [854, 158] on input "Leistung" at bounding box center [874, 156] width 177 height 29
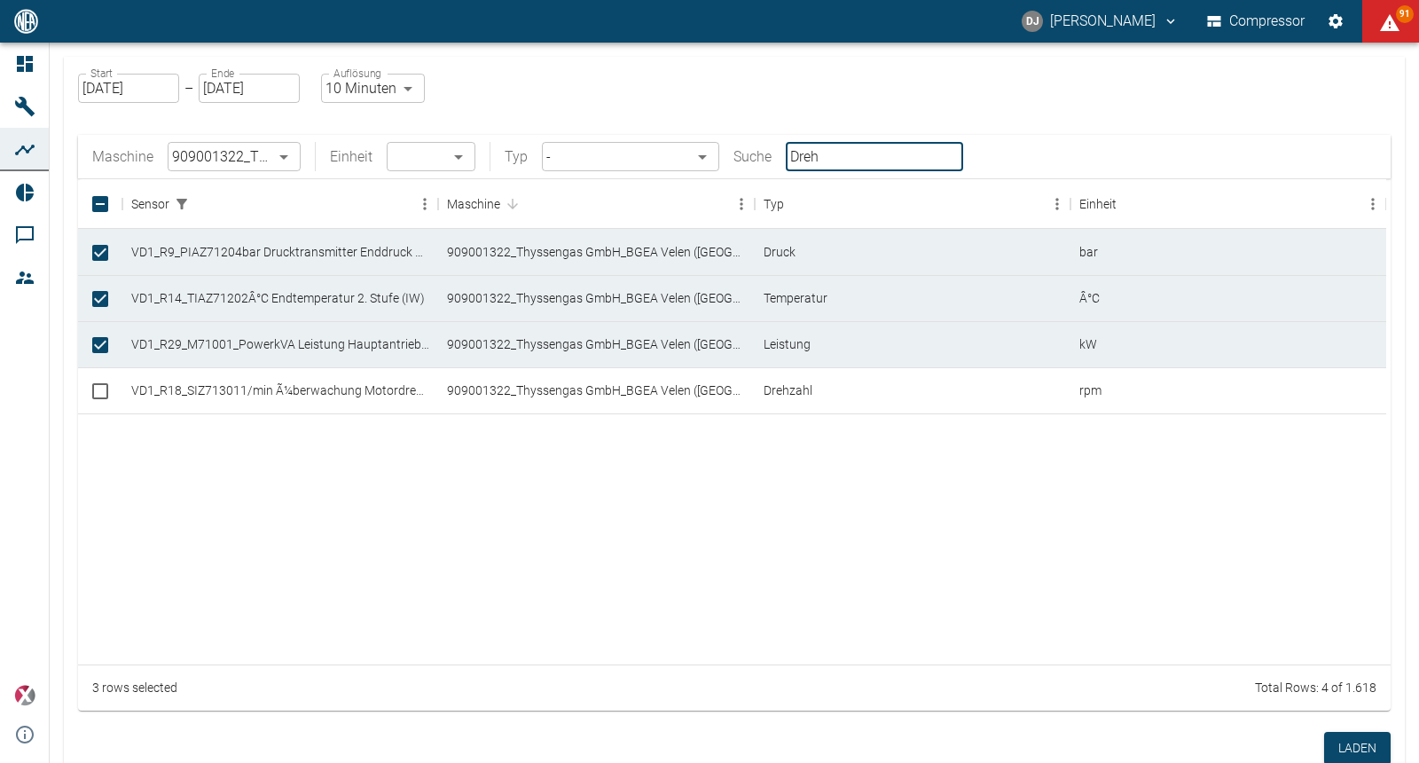
type input "Dreh"
click at [98, 394] on input "Select row" at bounding box center [100, 391] width 37 height 37
checkbox input "true"
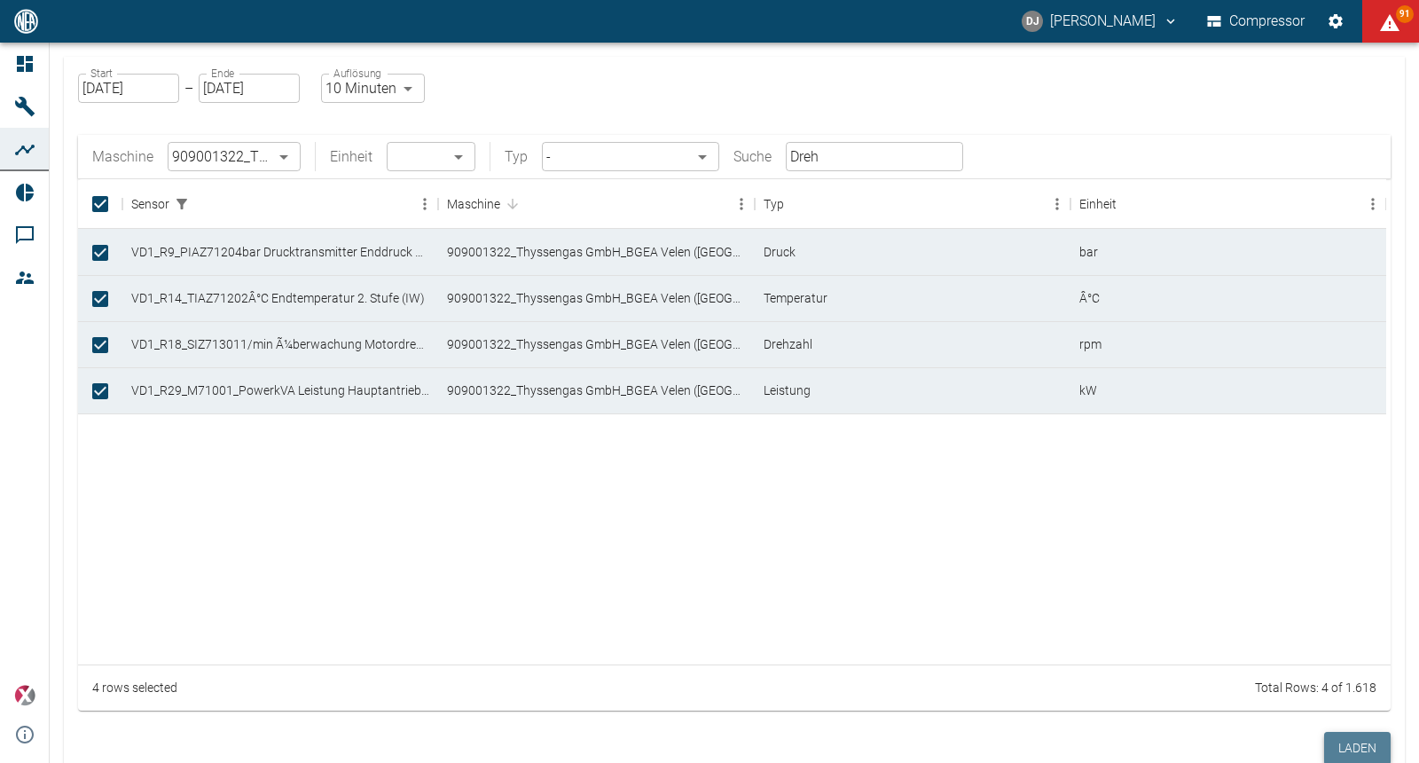
click at [1357, 754] on button "Laden" at bounding box center [1357, 748] width 67 height 33
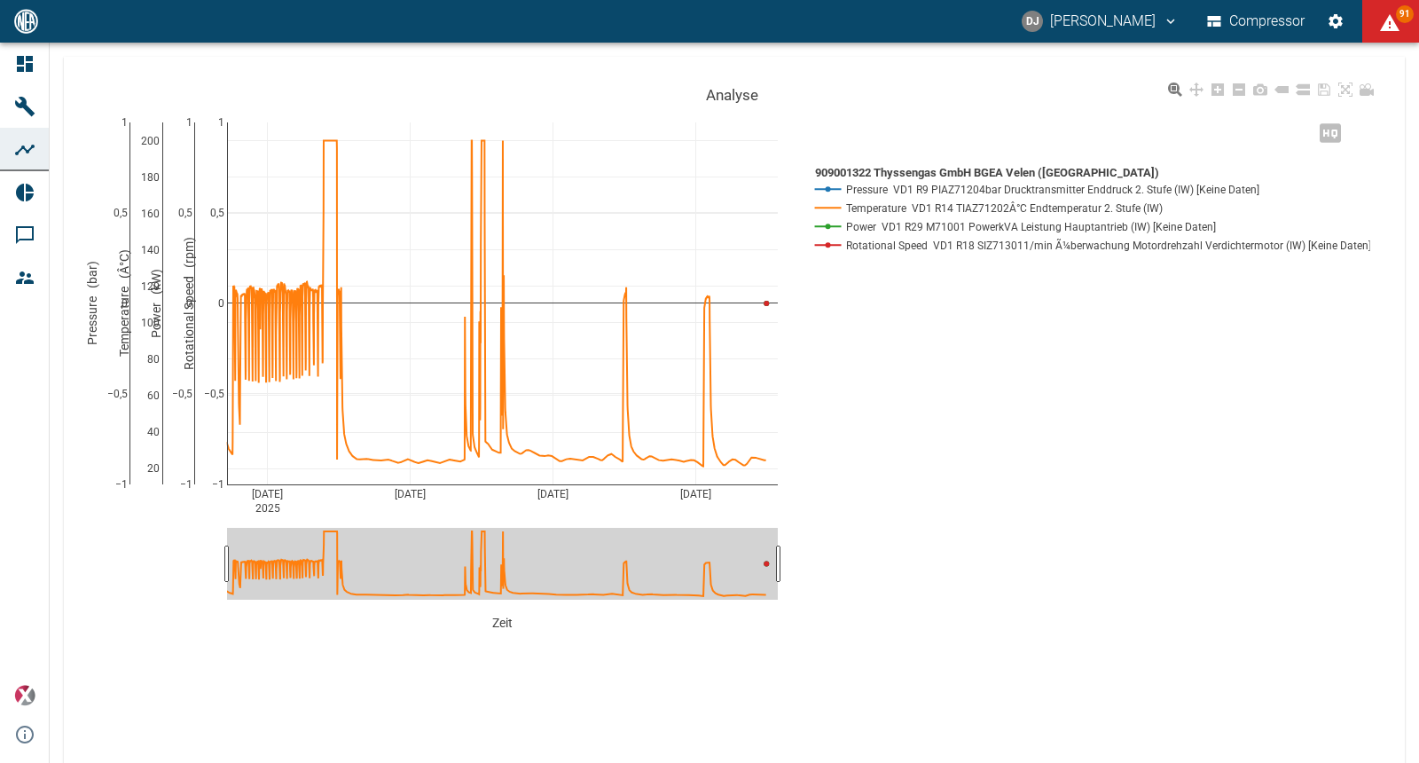
click at [891, 333] on div "Aug 3 2025 Aug 10 Aug 17 Aug 24 −1 −0,5 0 0,5 1 20 40 60 80 100 120 140 160 180…" at bounding box center [732, 383] width 1294 height 610
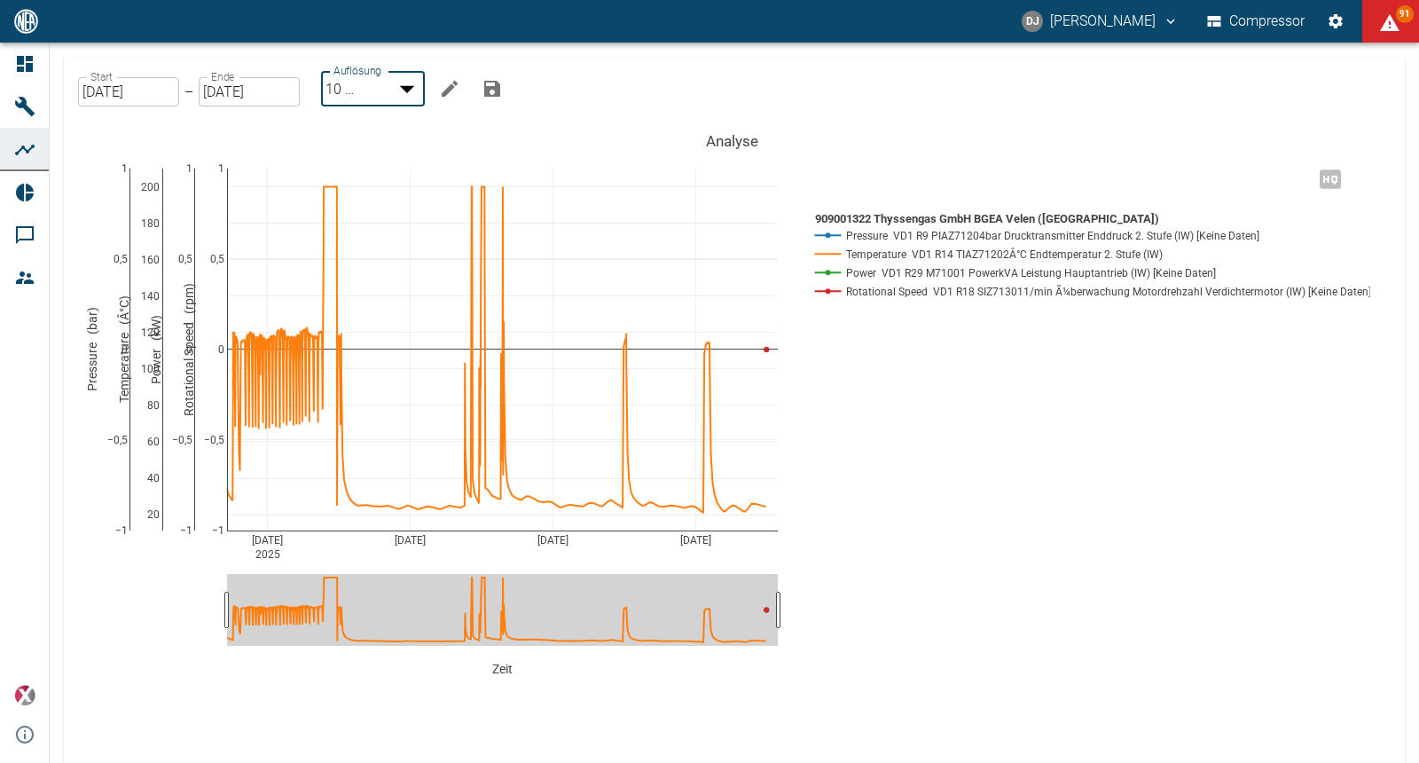
click at [376, 89] on body "DJ David Jasper Compressor 91 Dashboard Maschinen Analysen Reports Kommentare M…" at bounding box center [709, 381] width 1419 height 763
type input "2min"
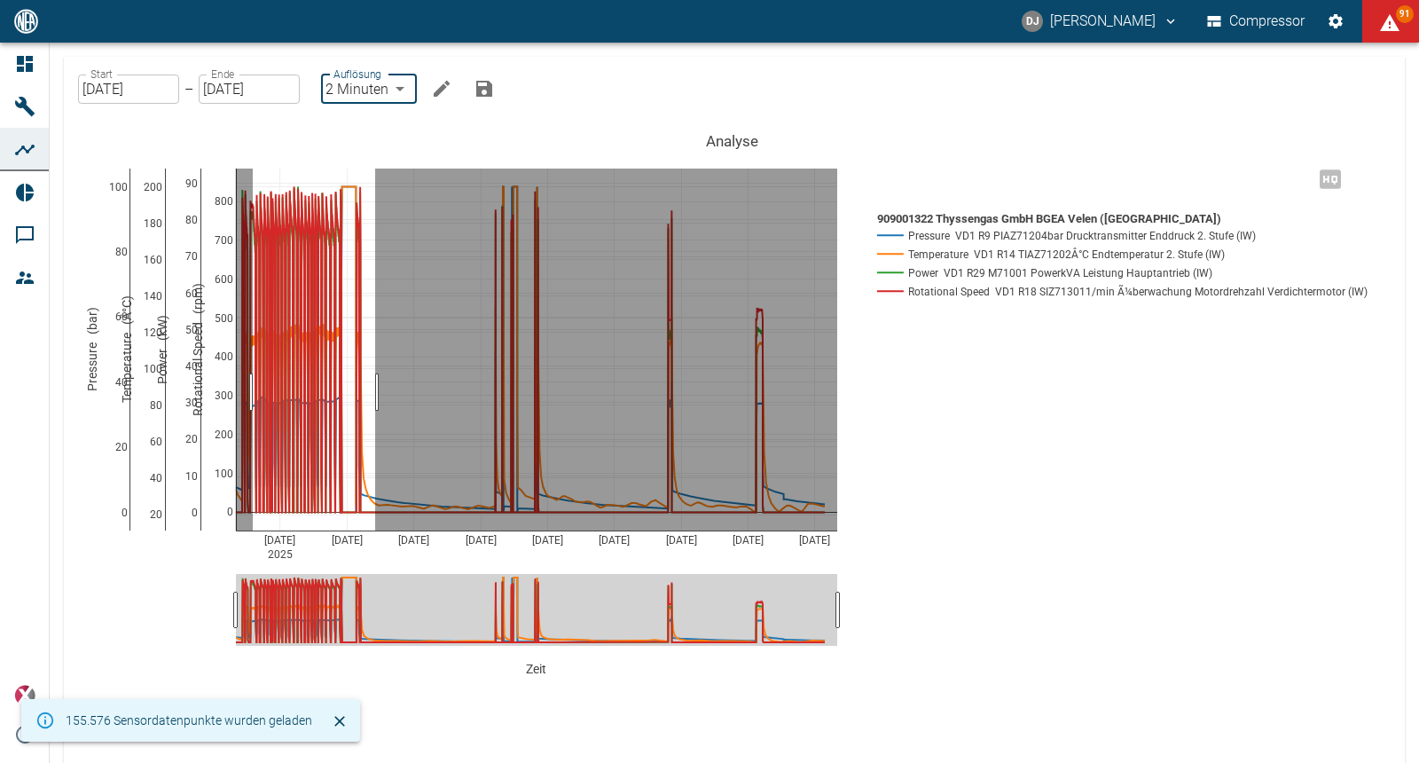
drag, startPoint x: 375, startPoint y: 392, endPoint x: 253, endPoint y: 379, distance: 123.1
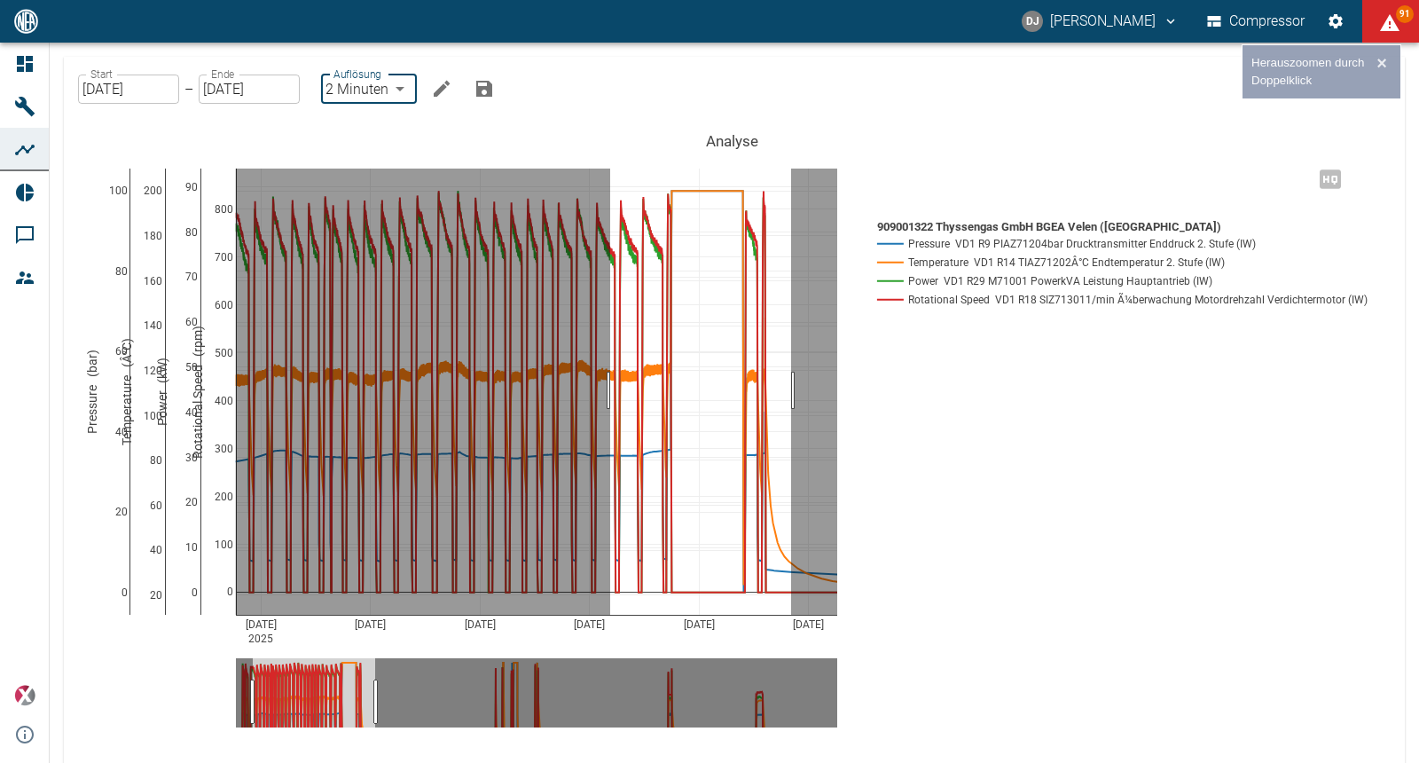
drag, startPoint x: 791, startPoint y: 390, endPoint x: 610, endPoint y: 381, distance: 181.2
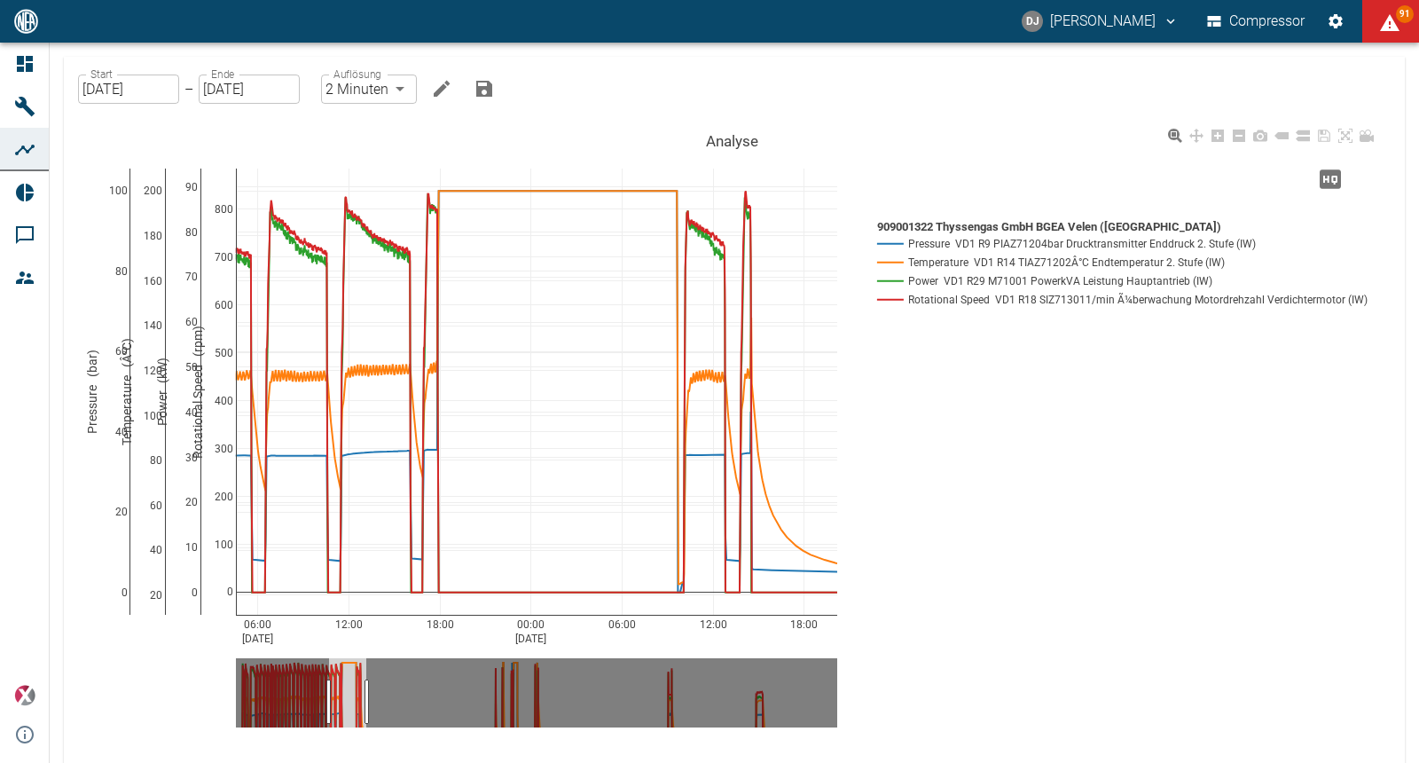
drag, startPoint x: 871, startPoint y: 224, endPoint x: 1000, endPoint y: 228, distance: 128.7
click at [1000, 228] on div "06:00 Aug 5, 2025 12:00 18:00 00:00 Aug 6, 2025 06:00 12:00 18:00 0 20 40 60 80…" at bounding box center [732, 479] width 1294 height 710
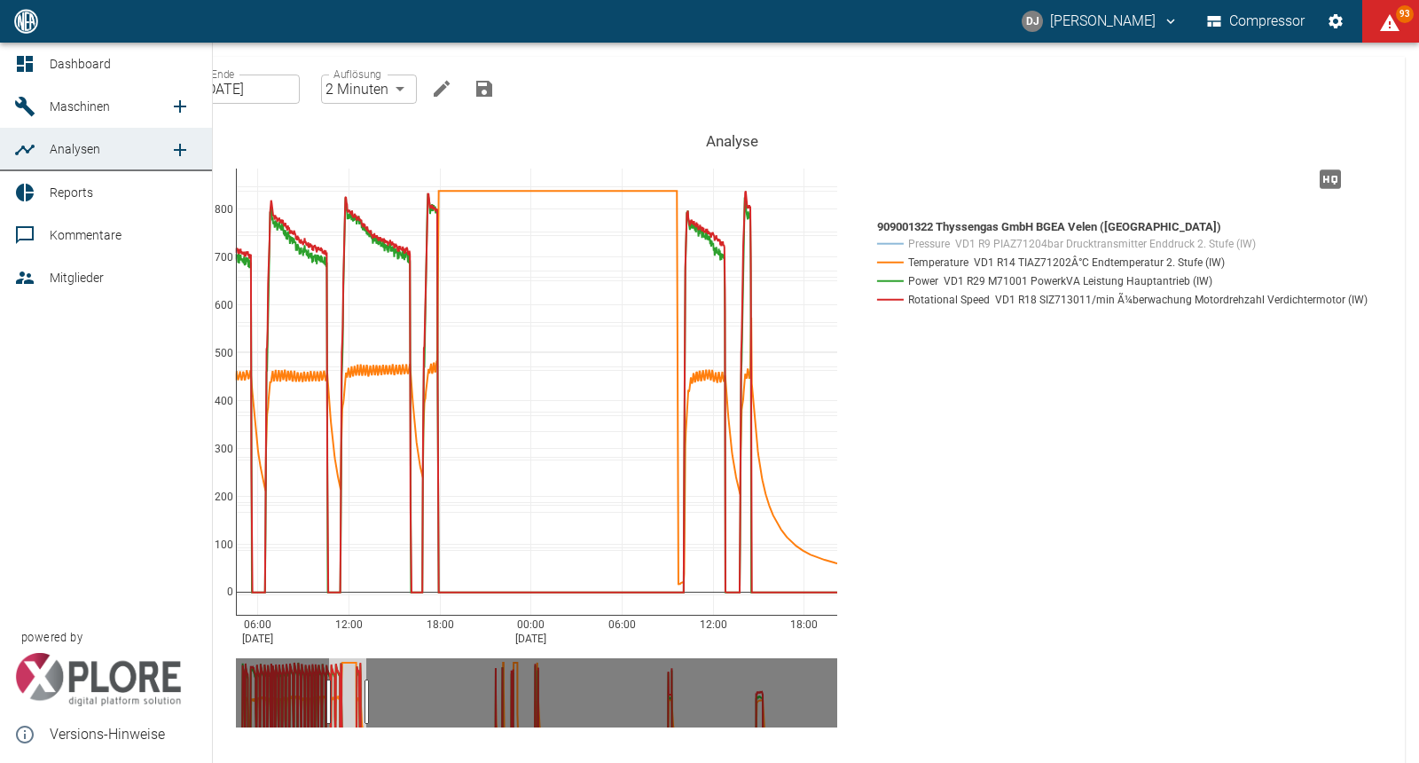
click at [57, 199] on span "Reports" at bounding box center [71, 192] width 43 height 14
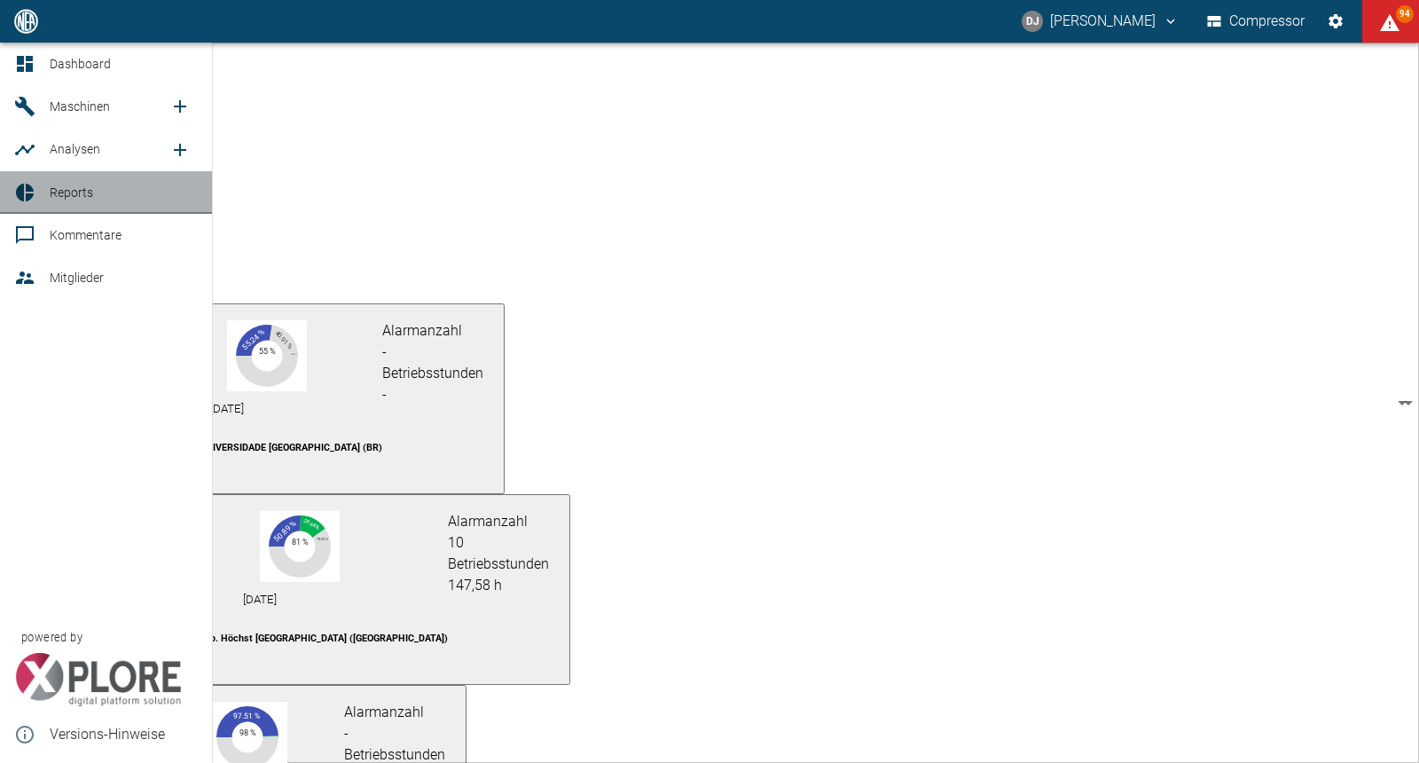
click at [47, 198] on link "Reports" at bounding box center [106, 192] width 212 height 43
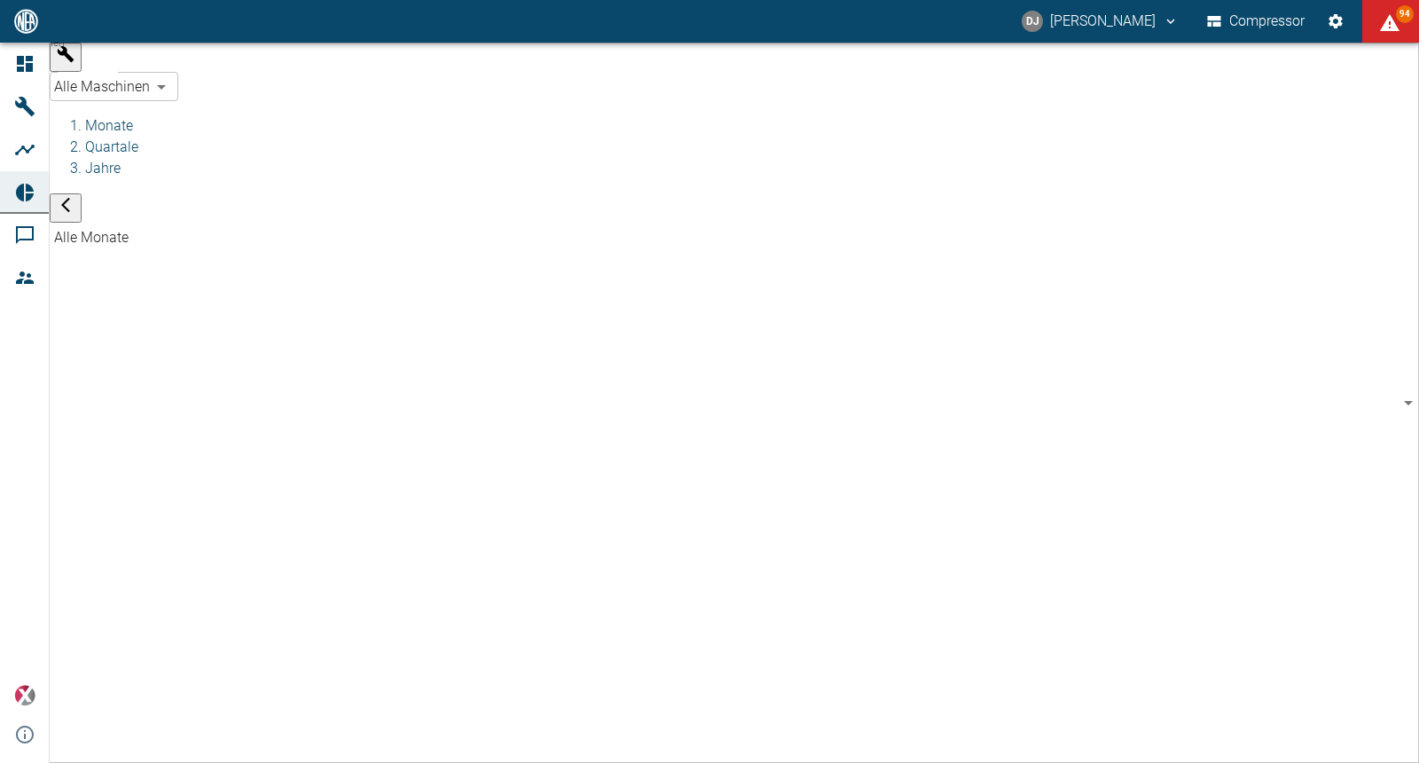
click at [555, 69] on body "DJ David Jasper Compressor 94 Dashboard Maschinen Analysen Reports Kommentare M…" at bounding box center [709, 381] width 1419 height 763
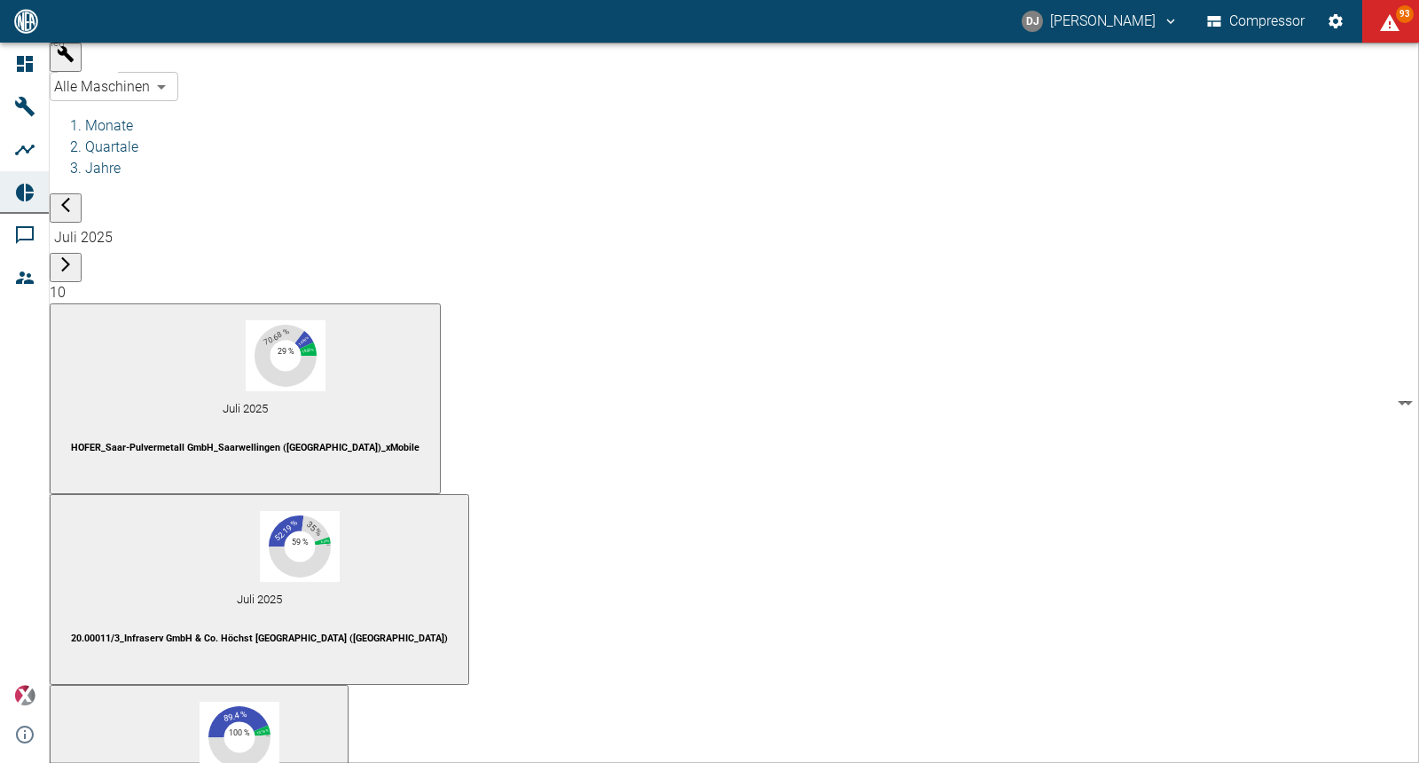
click at [160, 67] on body "DJ David Jasper Compressor 93 Dashboard Maschinen Analysen Reports Kommentare M…" at bounding box center [709, 381] width 1419 height 763
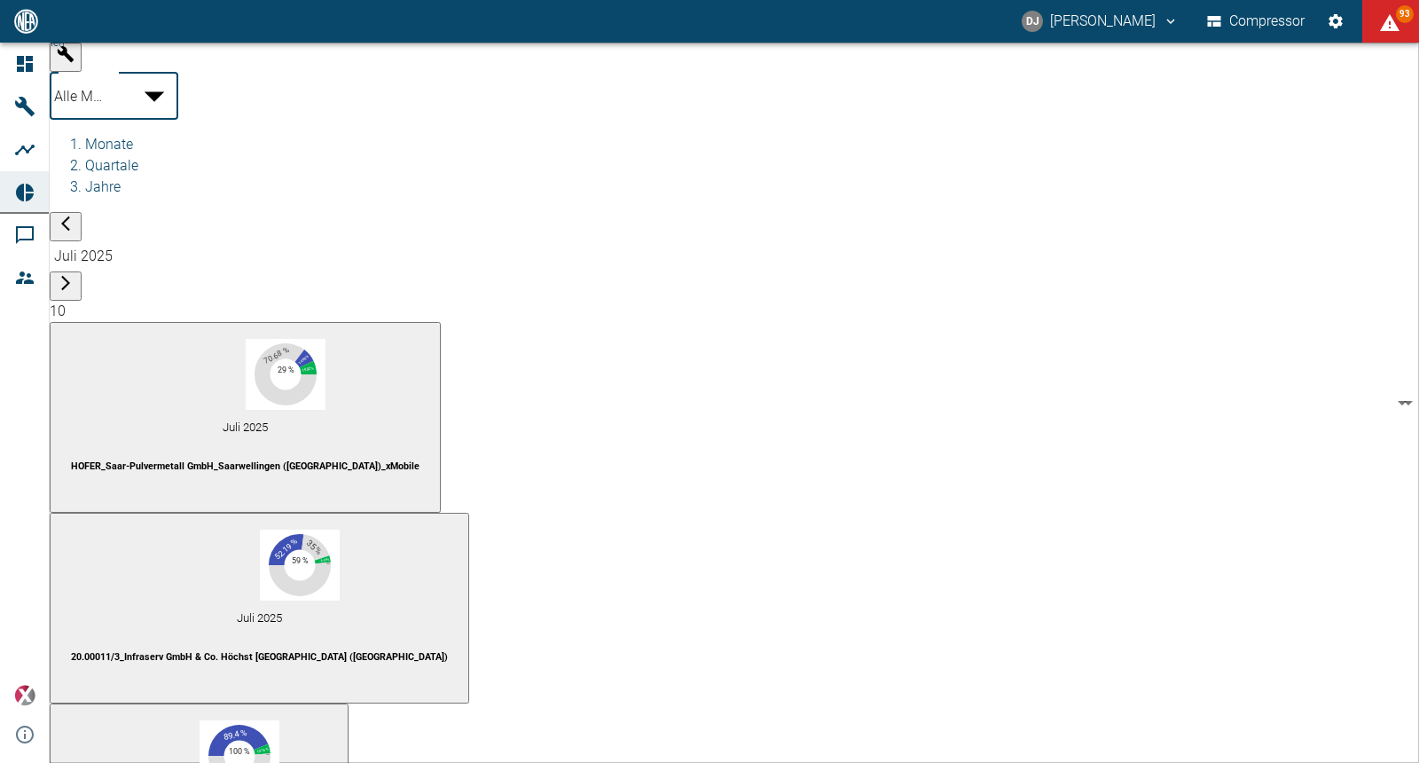
click at [703, 762] on div at bounding box center [709, 777] width 1419 height 0
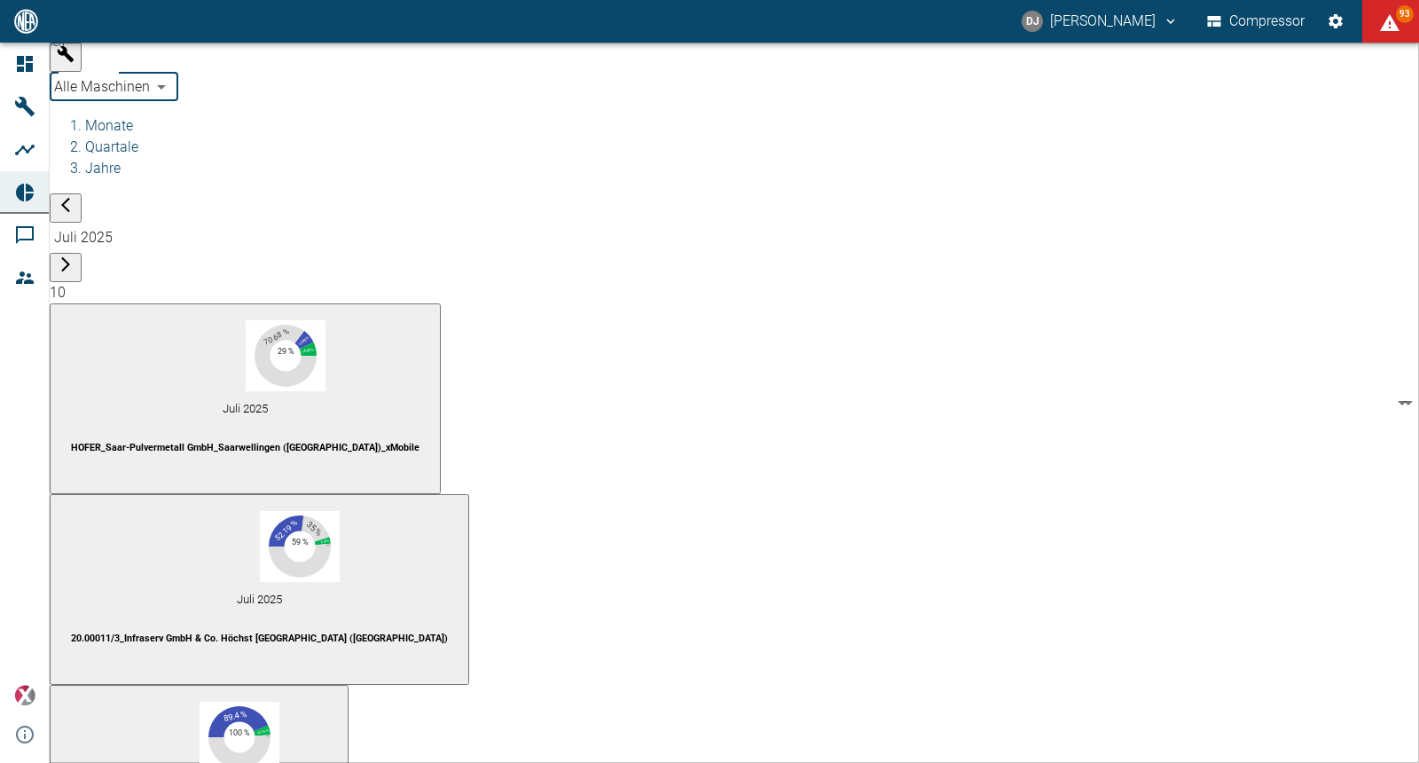
click at [580, 75] on body "DJ David Jasper Compressor 93 Dashboard Maschinen Analysen Reports Kommentare M…" at bounding box center [709, 381] width 1419 height 763
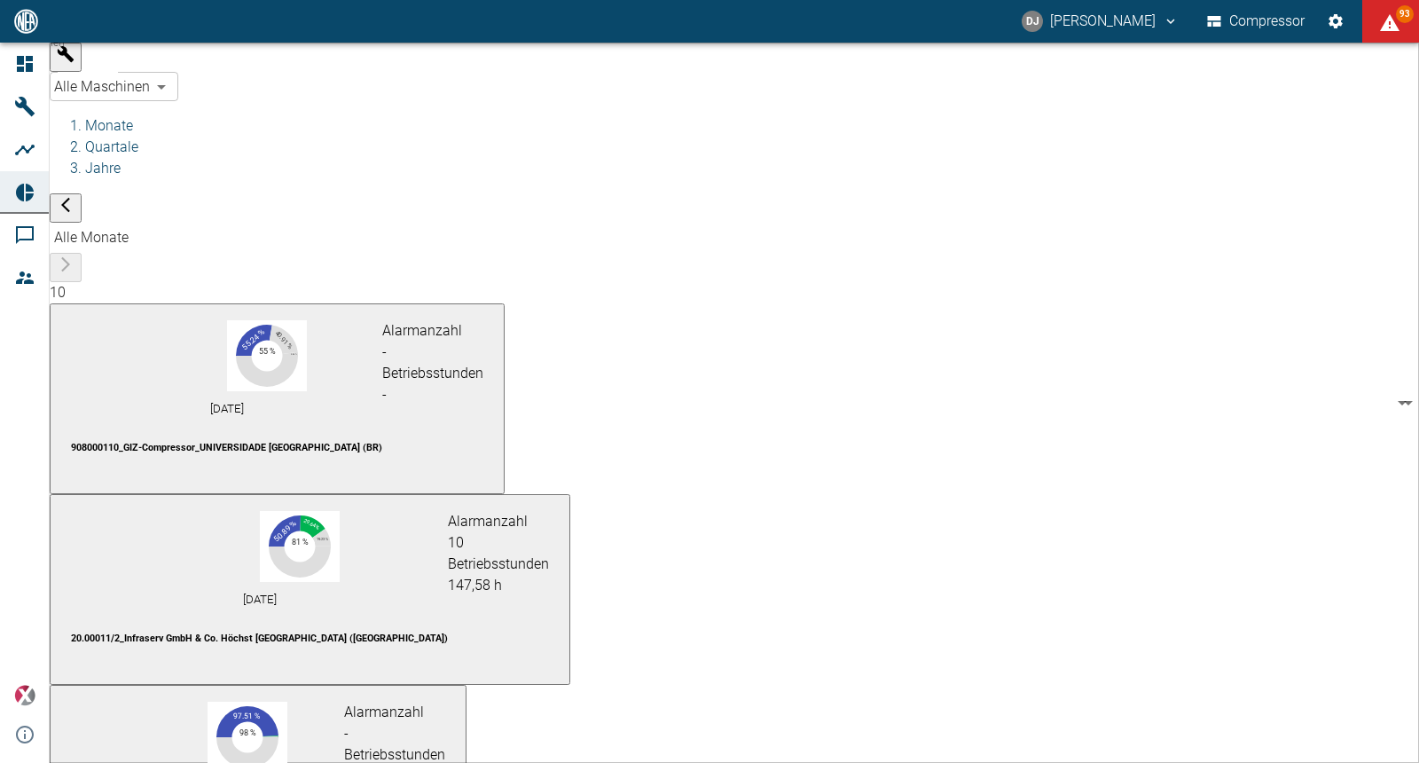
click at [169, 69] on body "DJ David Jasper Compressor 93 Dashboard Maschinen Analysen Reports Kommentare M…" at bounding box center [709, 381] width 1419 height 763
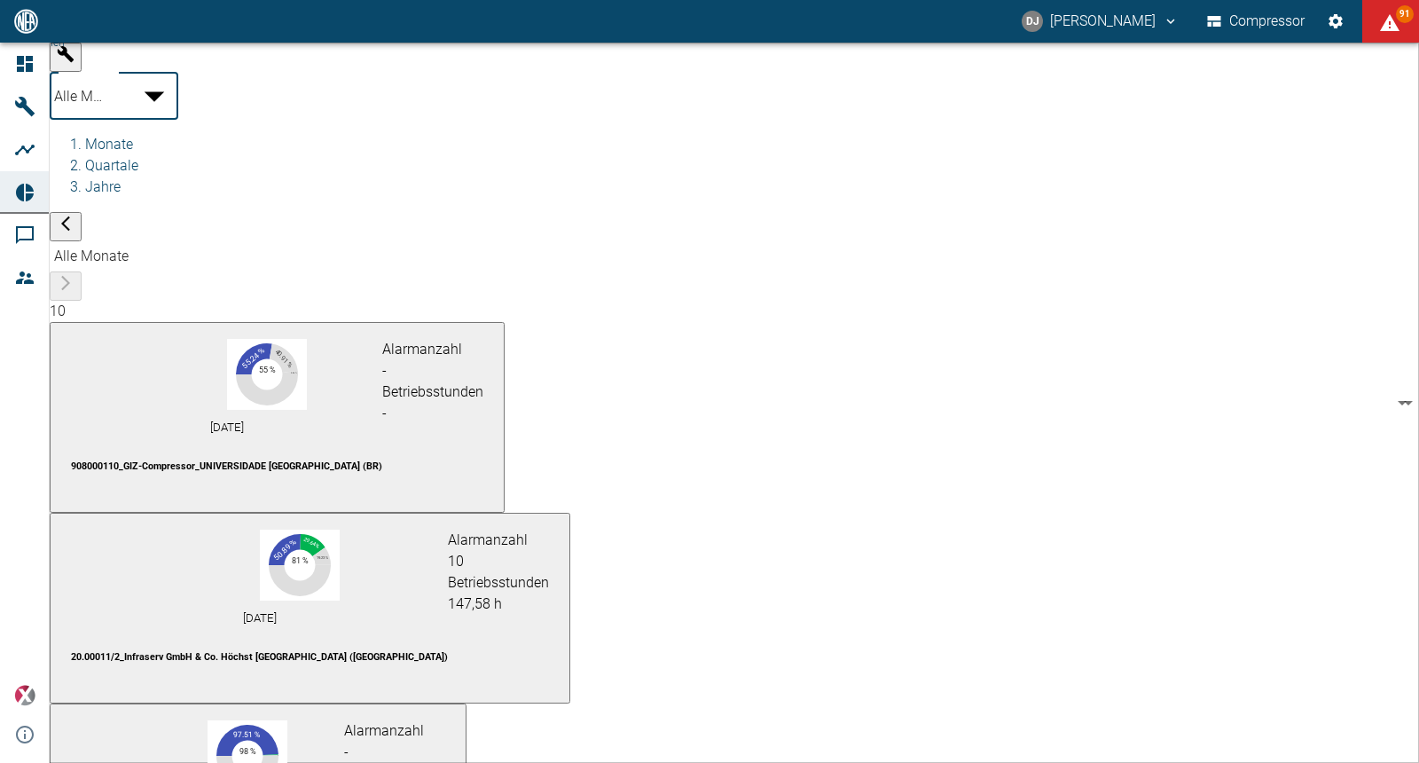
scroll to position [16, 0]
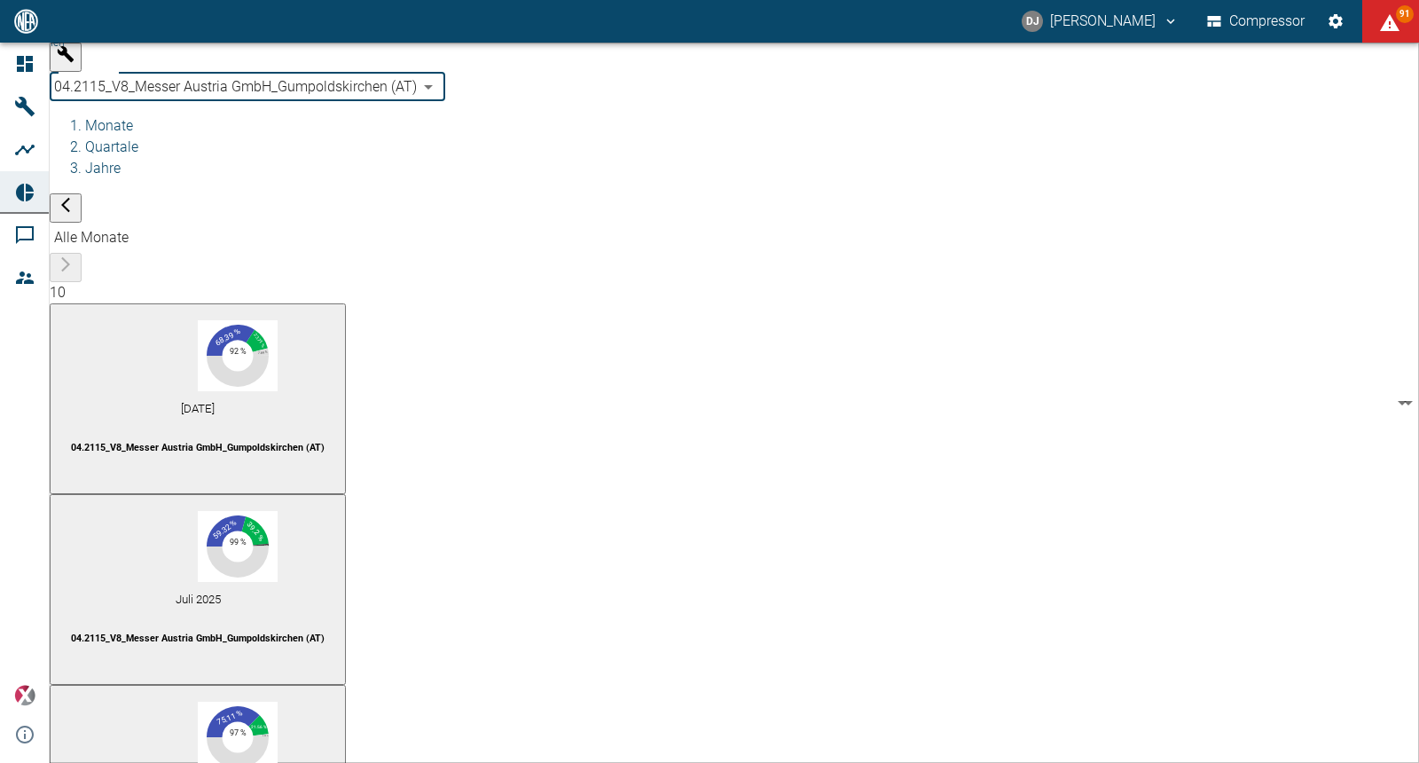
click at [200, 72] on body "DJ David Jasper Compressor 91 Dashboard Maschinen Analysen Reports Kommentare M…" at bounding box center [709, 381] width 1419 height 763
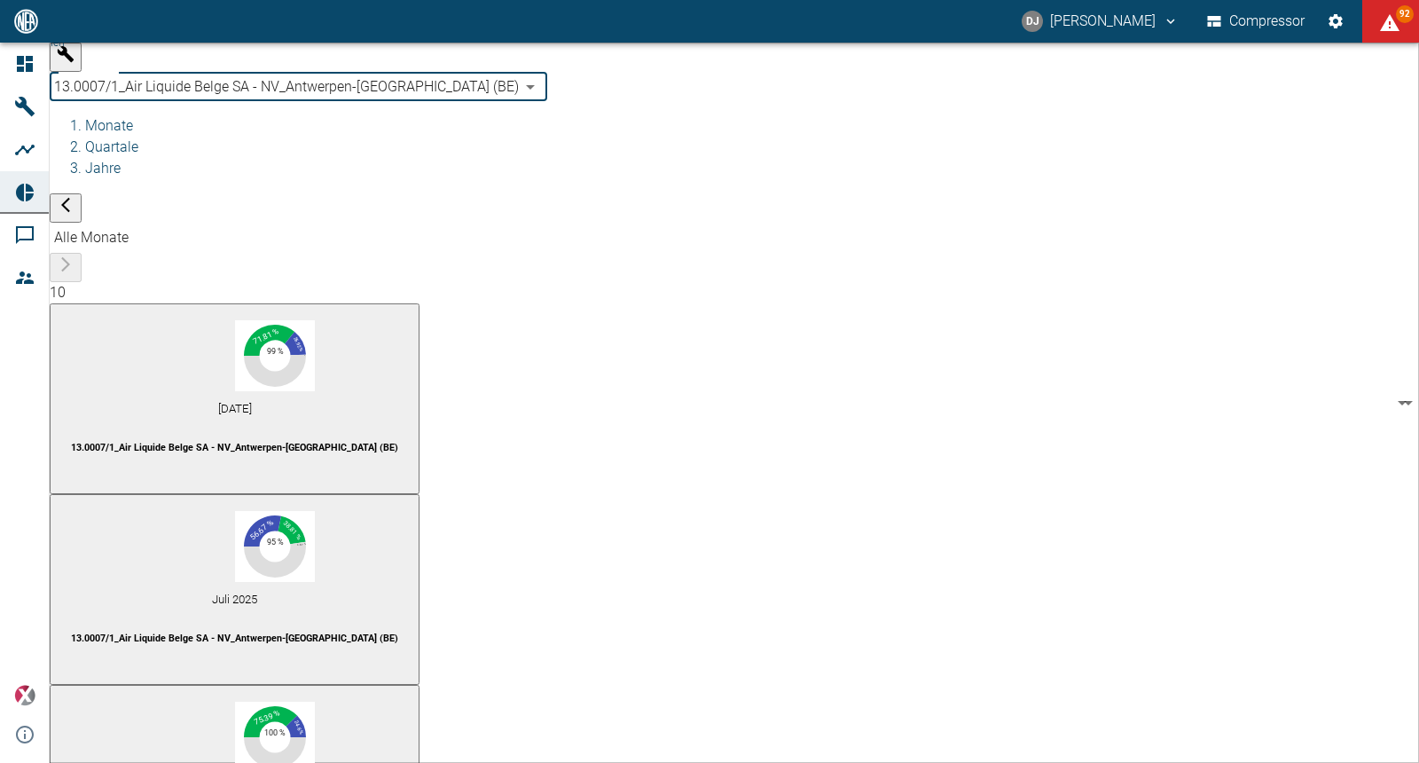
click at [177, 66] on body "DJ David Jasper Compressor 92 Dashboard Maschinen Analysen Reports Kommentare M…" at bounding box center [709, 381] width 1419 height 763
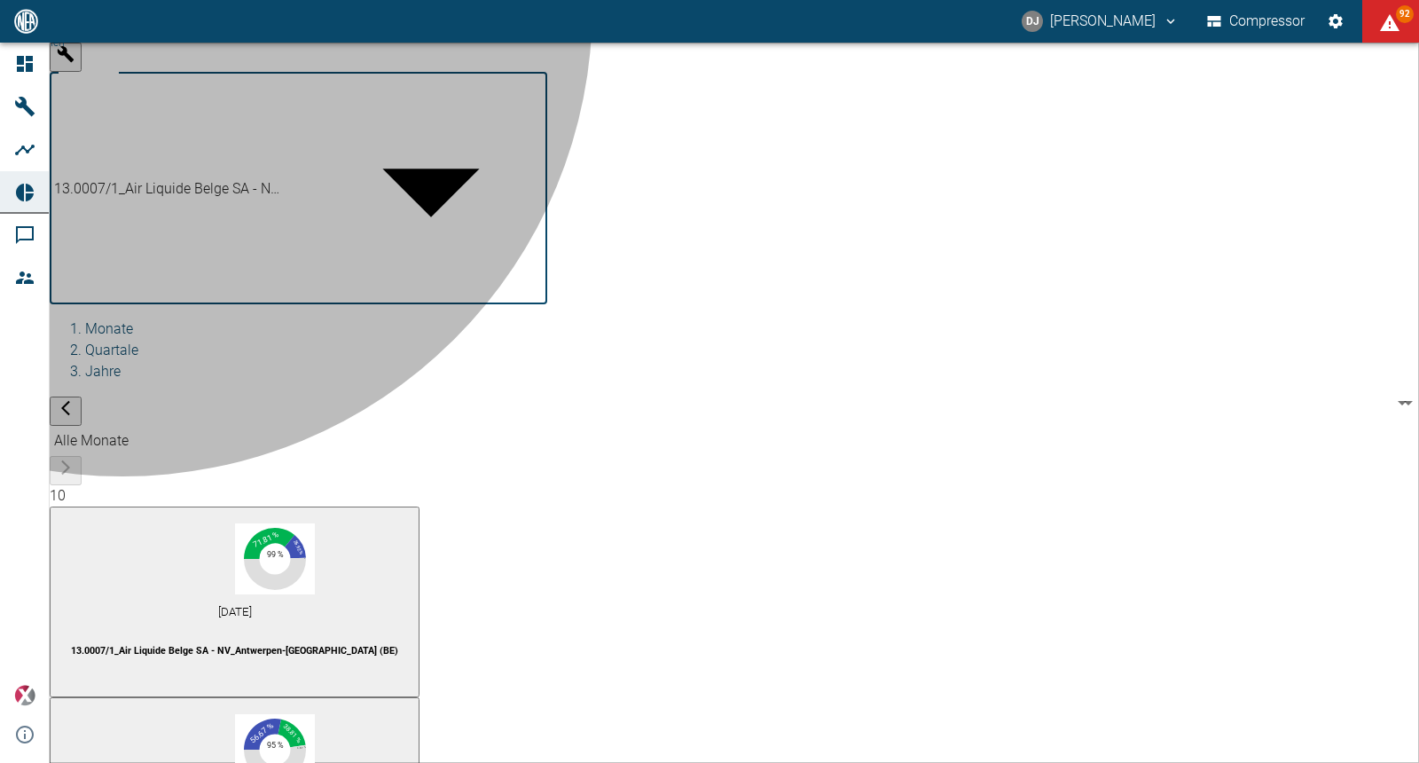
type input "9247cf26-aa4e-497b-a331-9a3d1c0c2bc4"
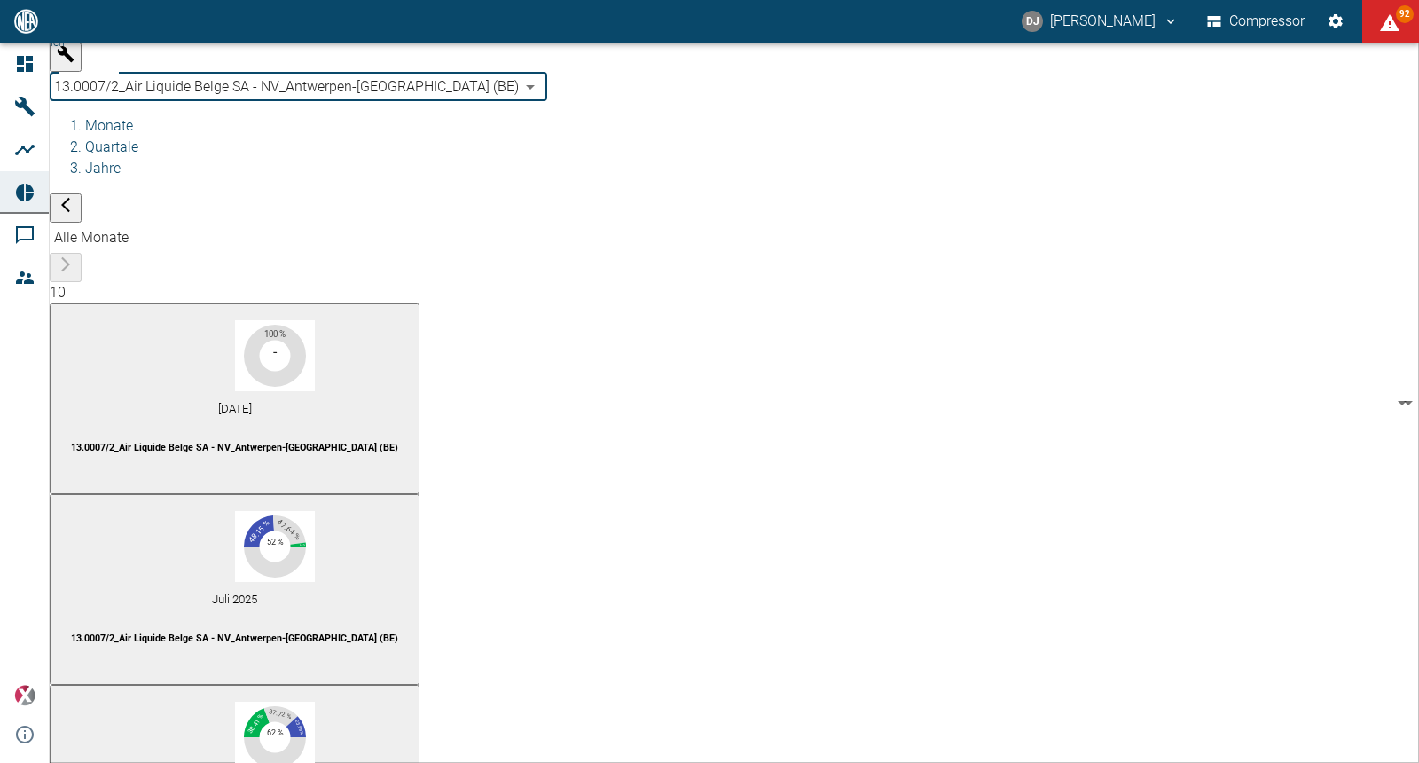
click at [180, 66] on body "DJ David Jasper Compressor 92 Dashboard Maschinen Analysen Reports Kommentare M…" at bounding box center [709, 381] width 1419 height 763
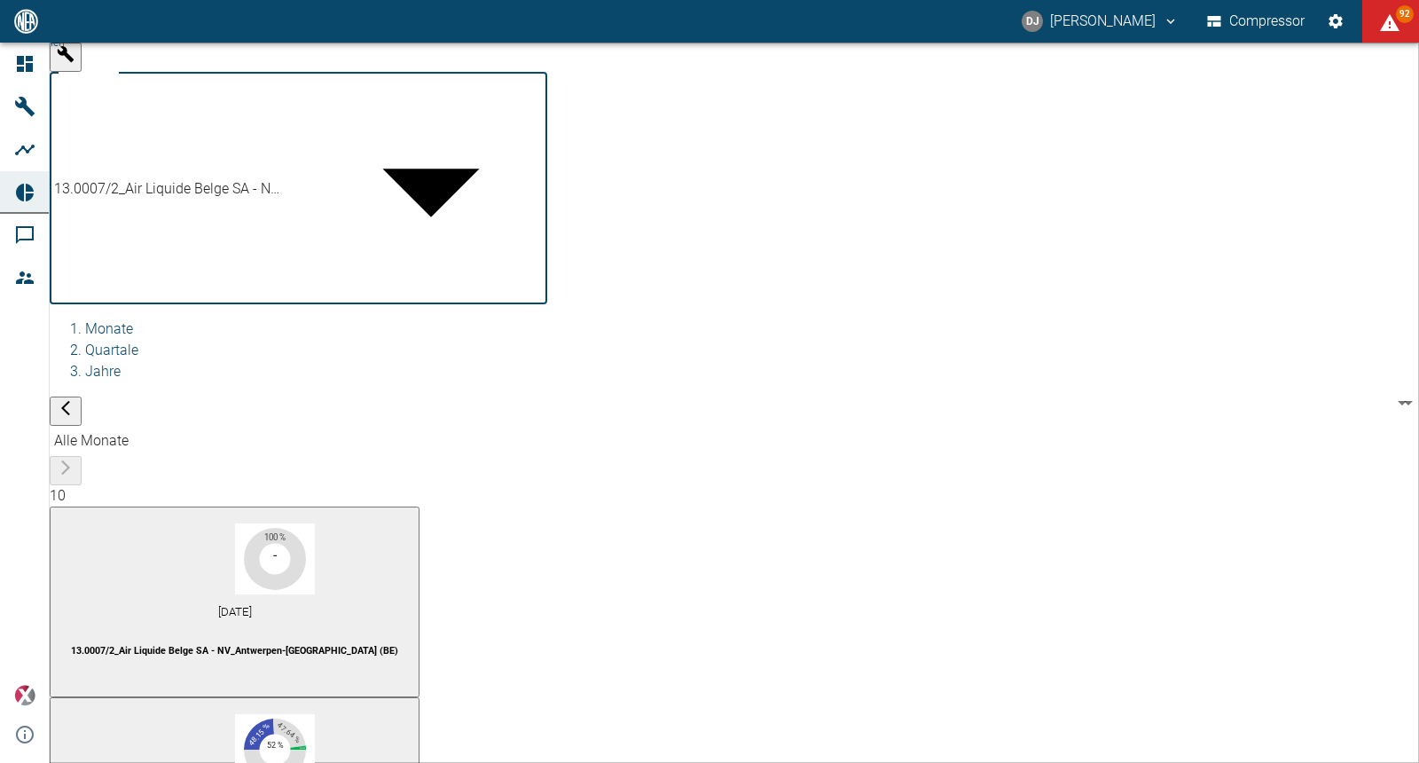
click at [828, 762] on div at bounding box center [709, 777] width 1419 height 0
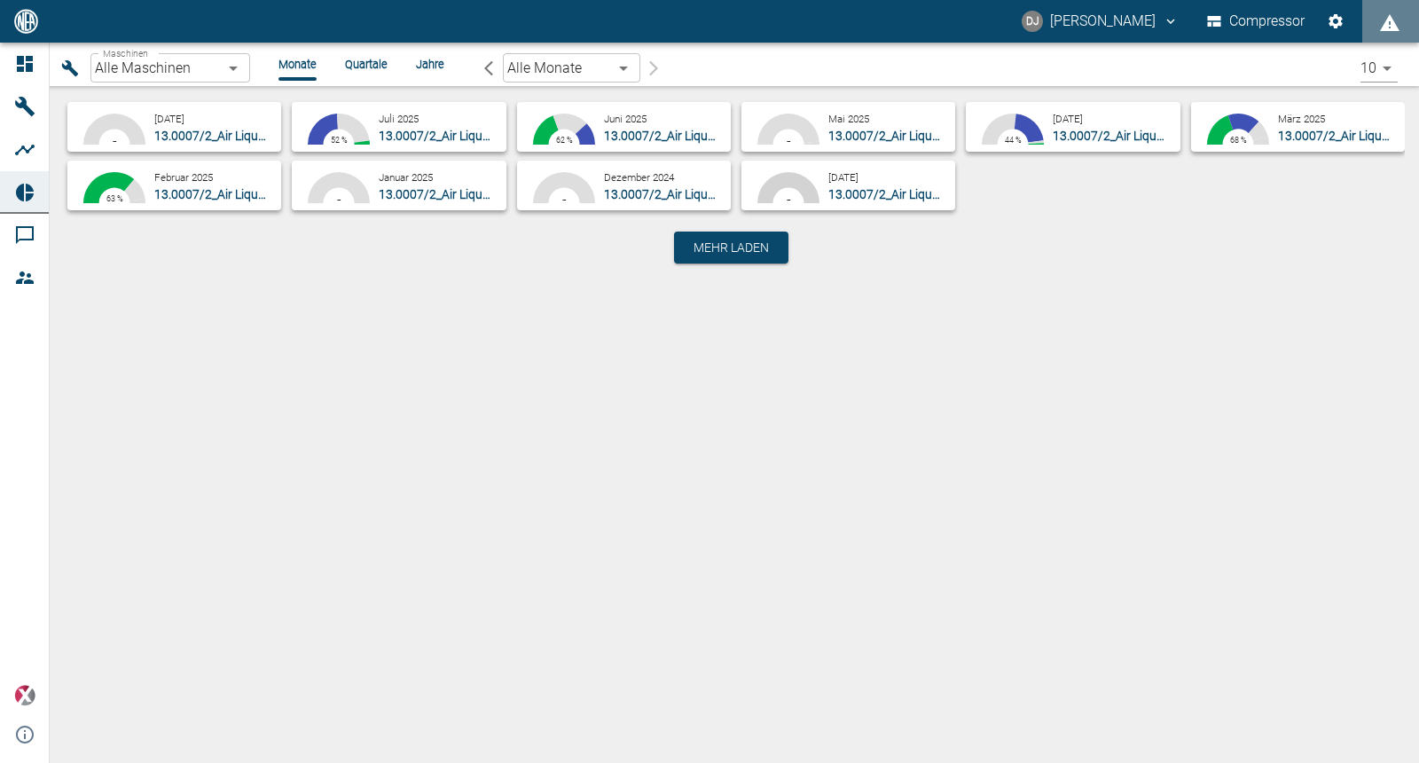
click at [188, 72] on body "DJ David Jasper Compressor Dashboard Maschinen Analysen Reports Kommentare Mitg…" at bounding box center [709, 381] width 1419 height 763
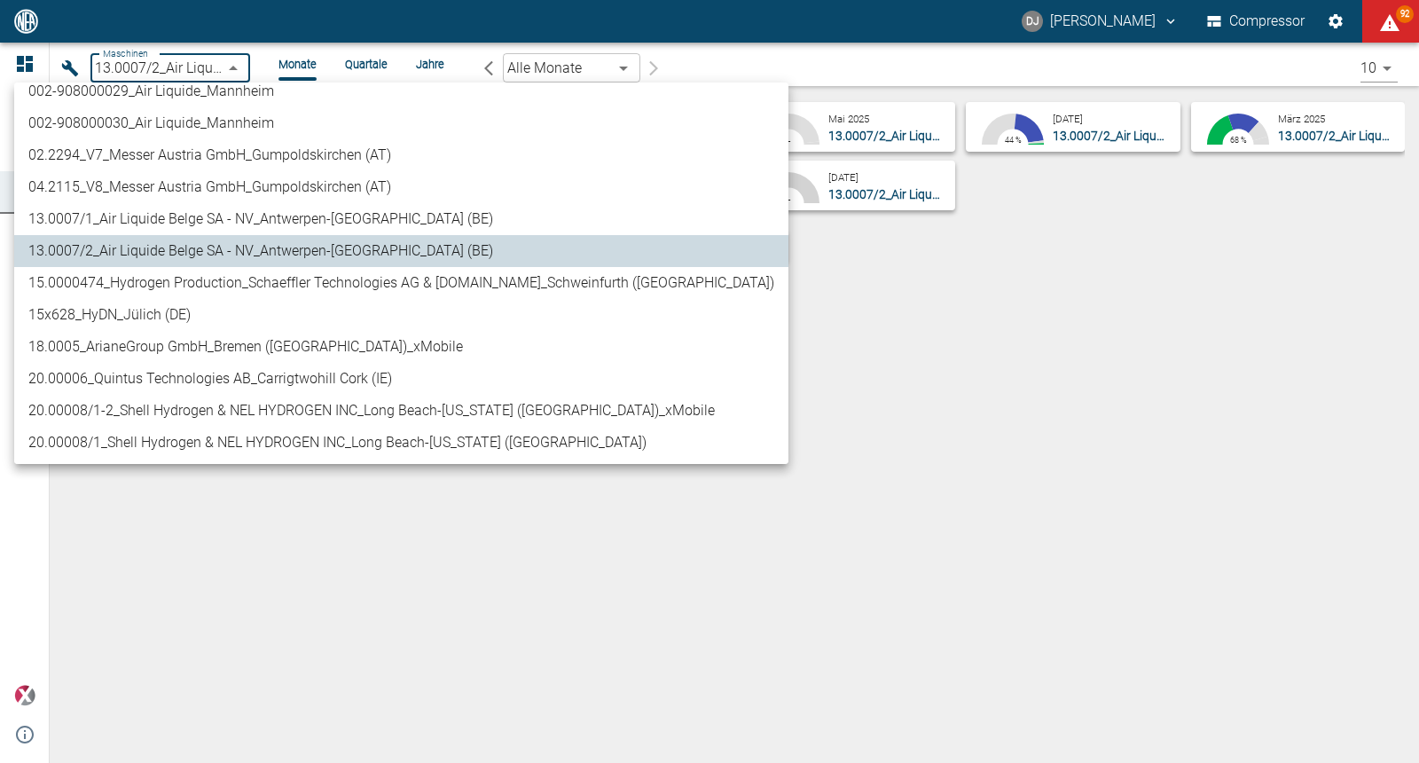
scroll to position [231, 0]
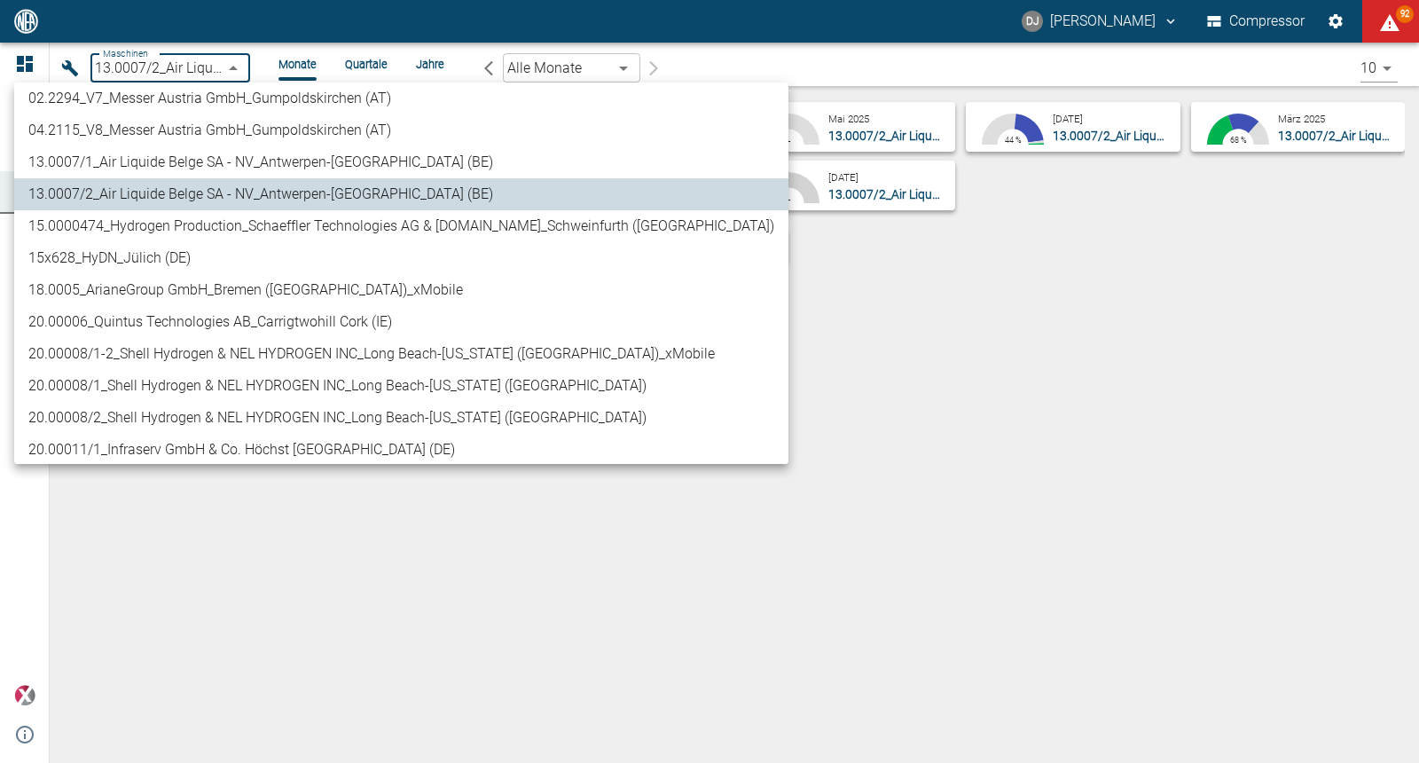
click at [230, 326] on li "20.00006_Quintus Technologies AB_Carrigtwohill Cork (IE)" at bounding box center [401, 322] width 774 height 32
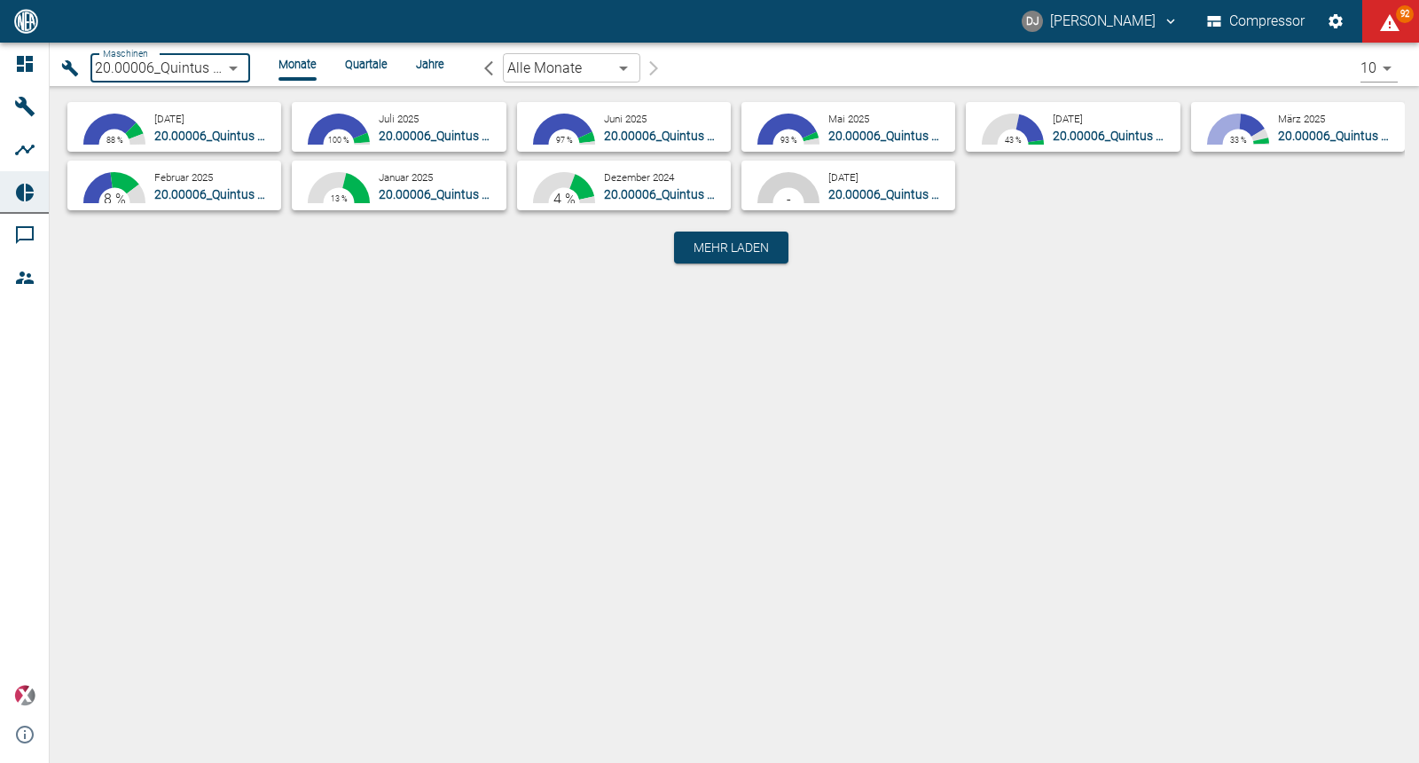
click at [176, 69] on body "DJ David Jasper Compressor 92 Dashboard Maschinen Analysen Reports Kommentare M…" at bounding box center [709, 381] width 1419 height 763
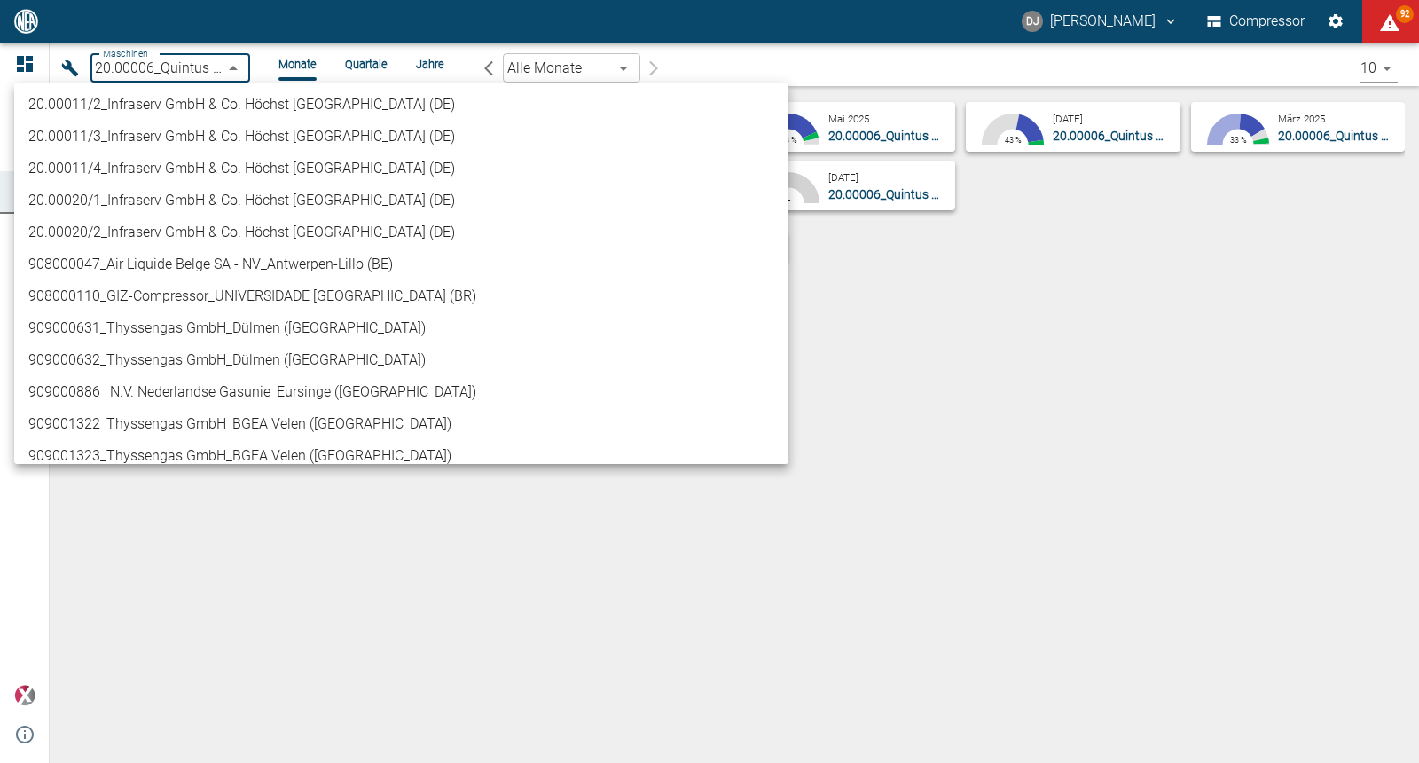
scroll to position [606, 0]
click at [211, 367] on li "909000632_Thyssengas GmbH_Dülmen ([GEOGRAPHIC_DATA])" at bounding box center [401, 362] width 774 height 32
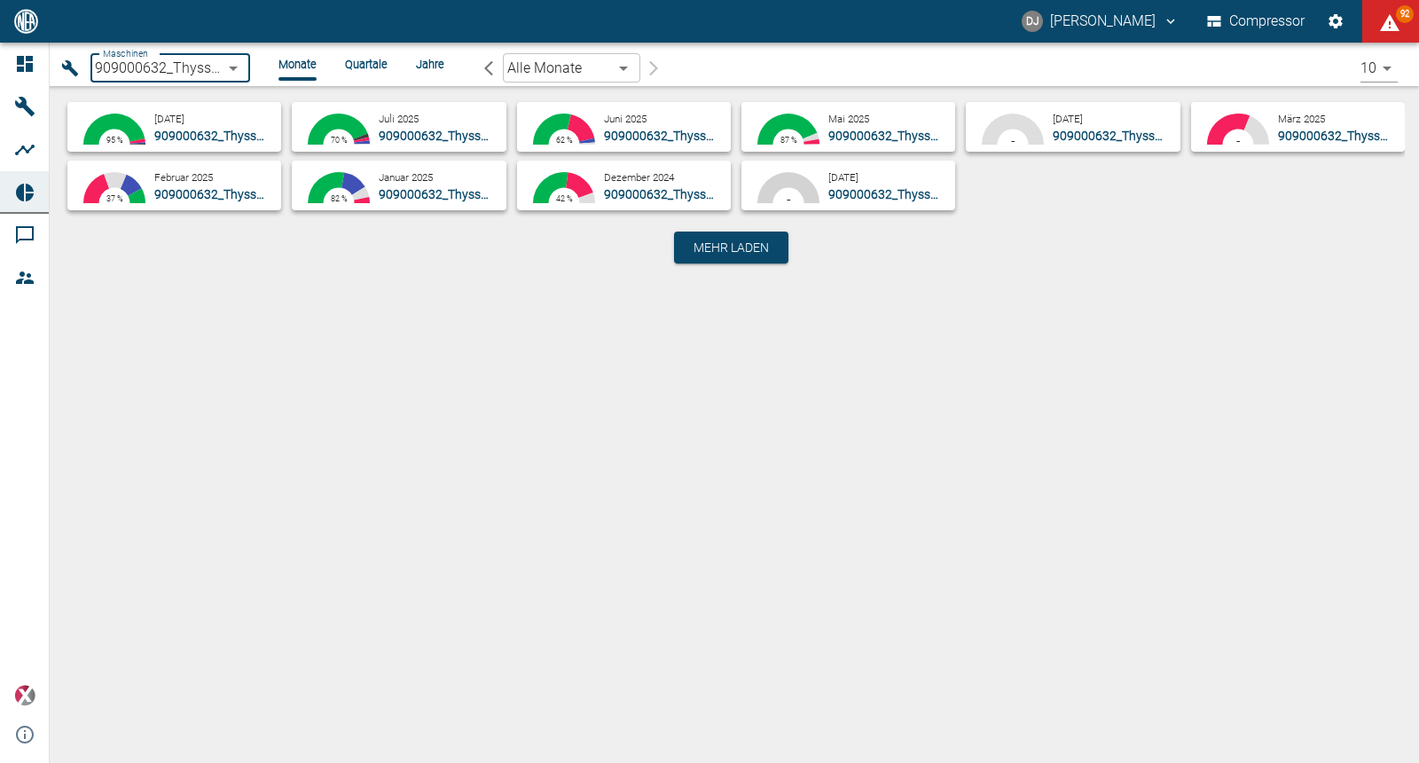
click at [458, 399] on div "Maschinen 909000632_Thyssengas GmbH_Dülmen (DE) 0b3426b3-94af-4b8c-89c1-da57493…" at bounding box center [735, 403] width 1370 height 720
click at [196, 71] on body "DJ David Jasper Compressor 95 Dashboard Maschinen Analysen Reports Kommentare M…" at bounding box center [709, 381] width 1419 height 763
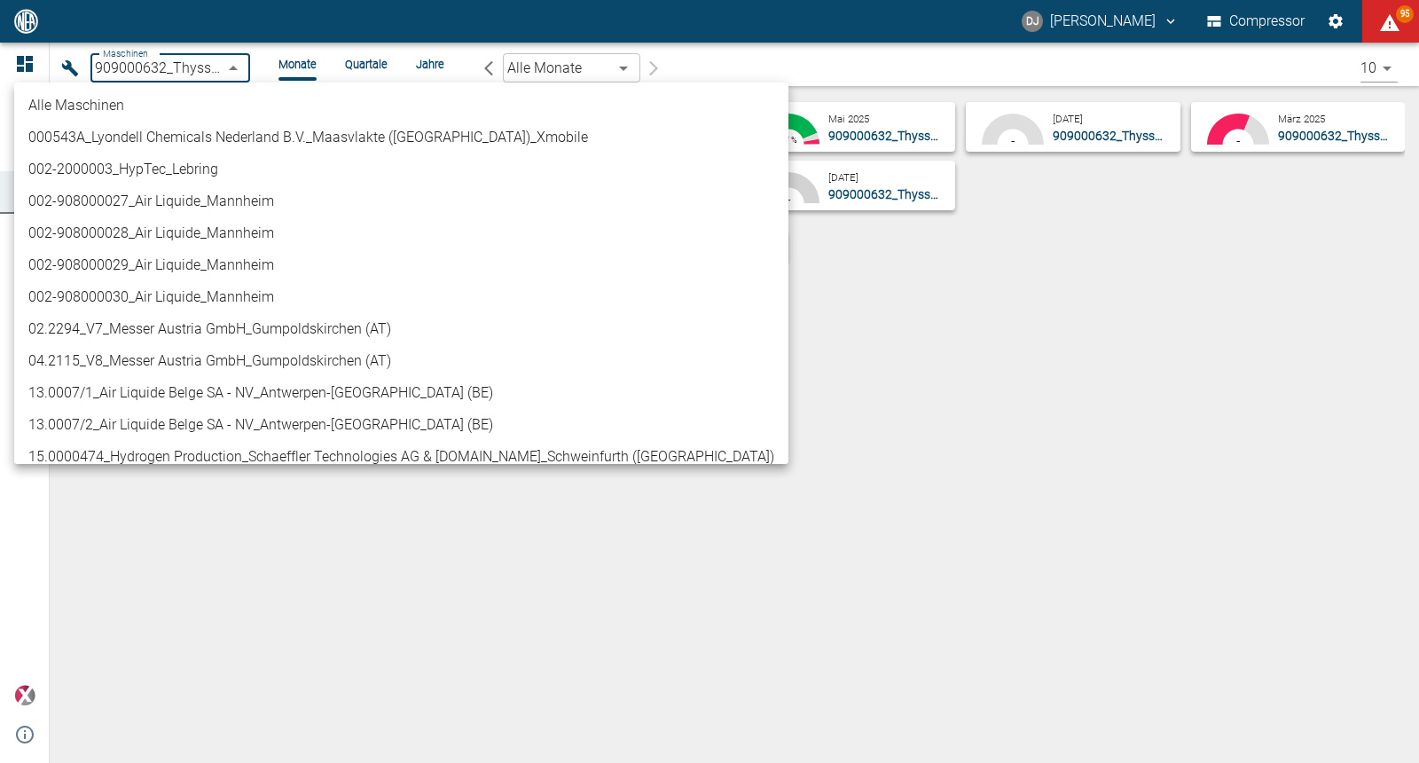
scroll to position [694, 0]
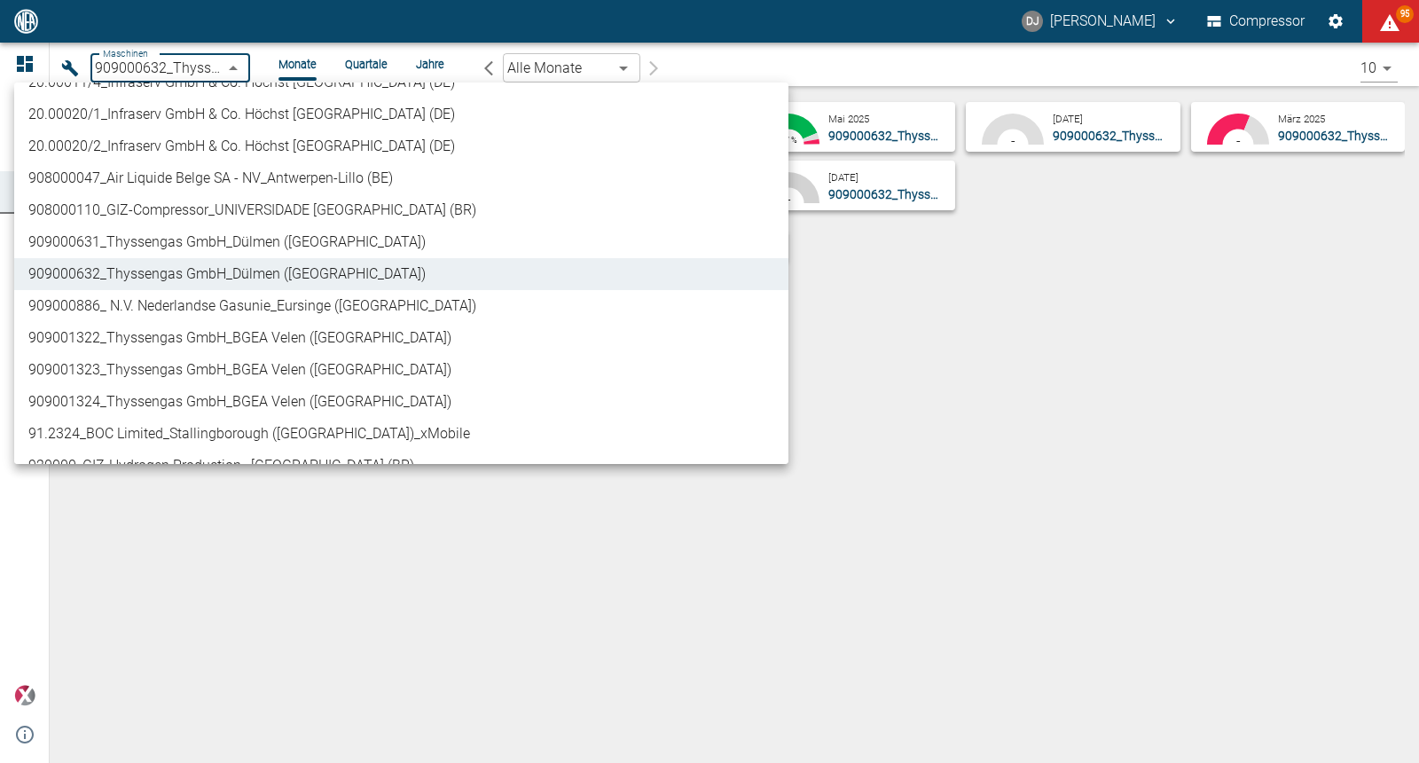
click at [196, 71] on div at bounding box center [709, 381] width 1419 height 763
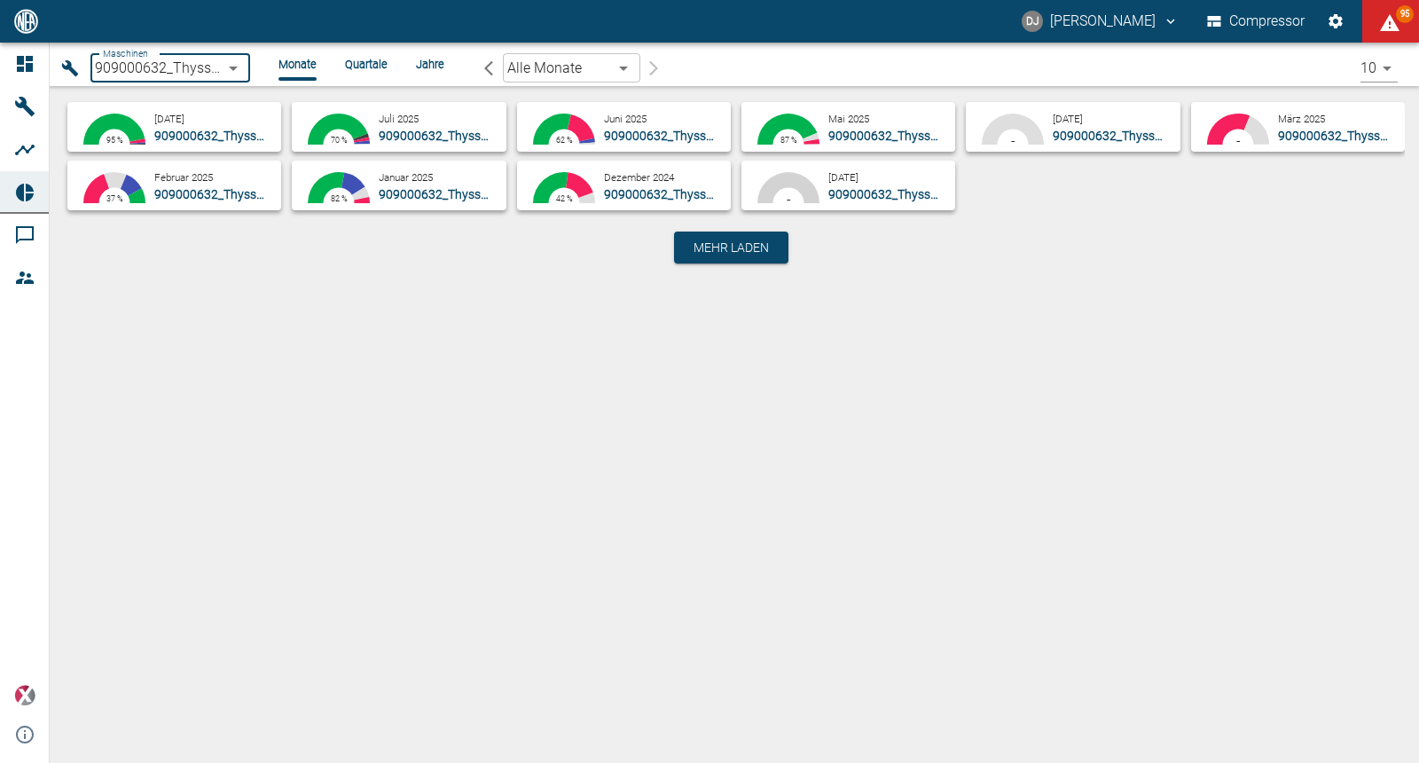
click at [196, 71] on body "DJ David Jasper Compressor 95 Dashboard Maschinen Analysen Reports Kommentare M…" at bounding box center [709, 381] width 1419 height 763
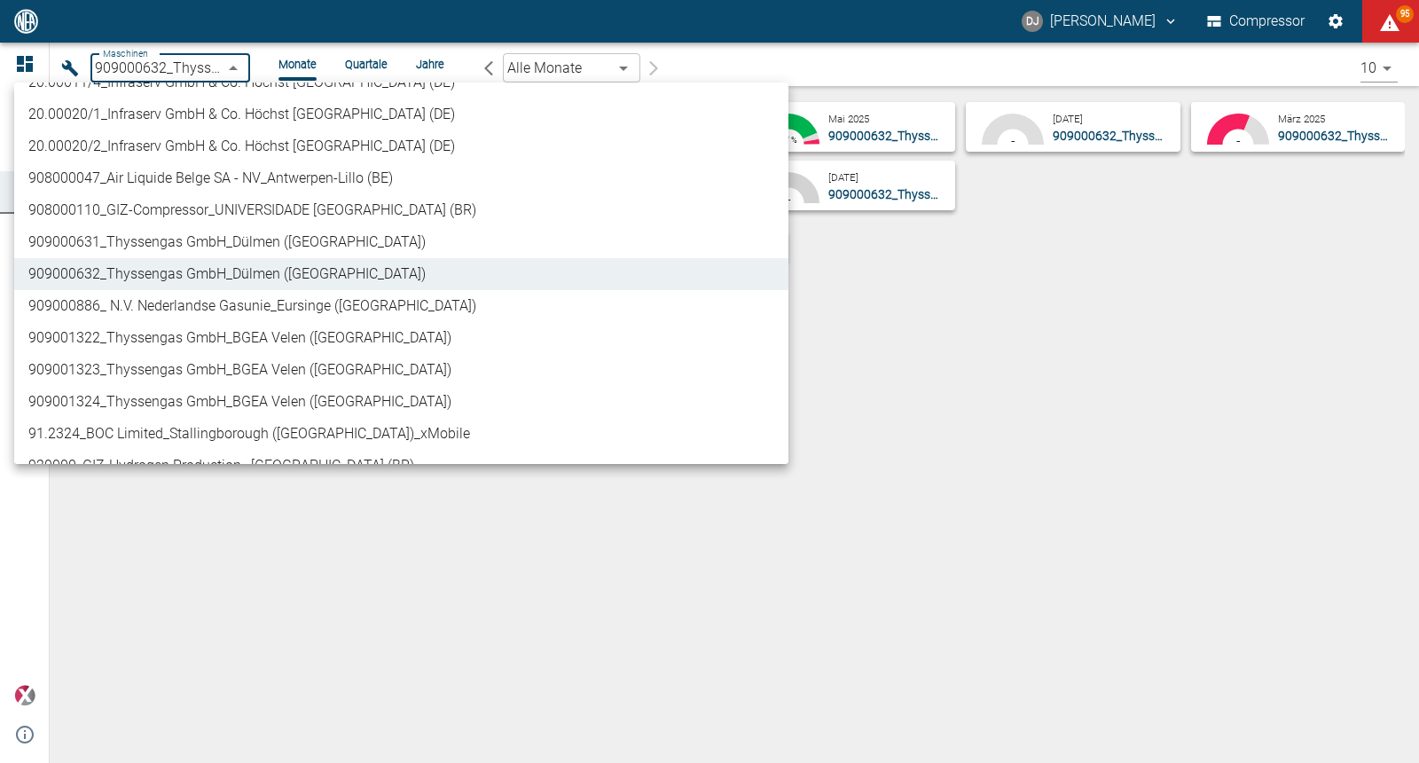
click at [165, 307] on li "909000886_ N.V. Nederlandse Gasunie_Eursinge ([GEOGRAPHIC_DATA])" at bounding box center [401, 306] width 774 height 32
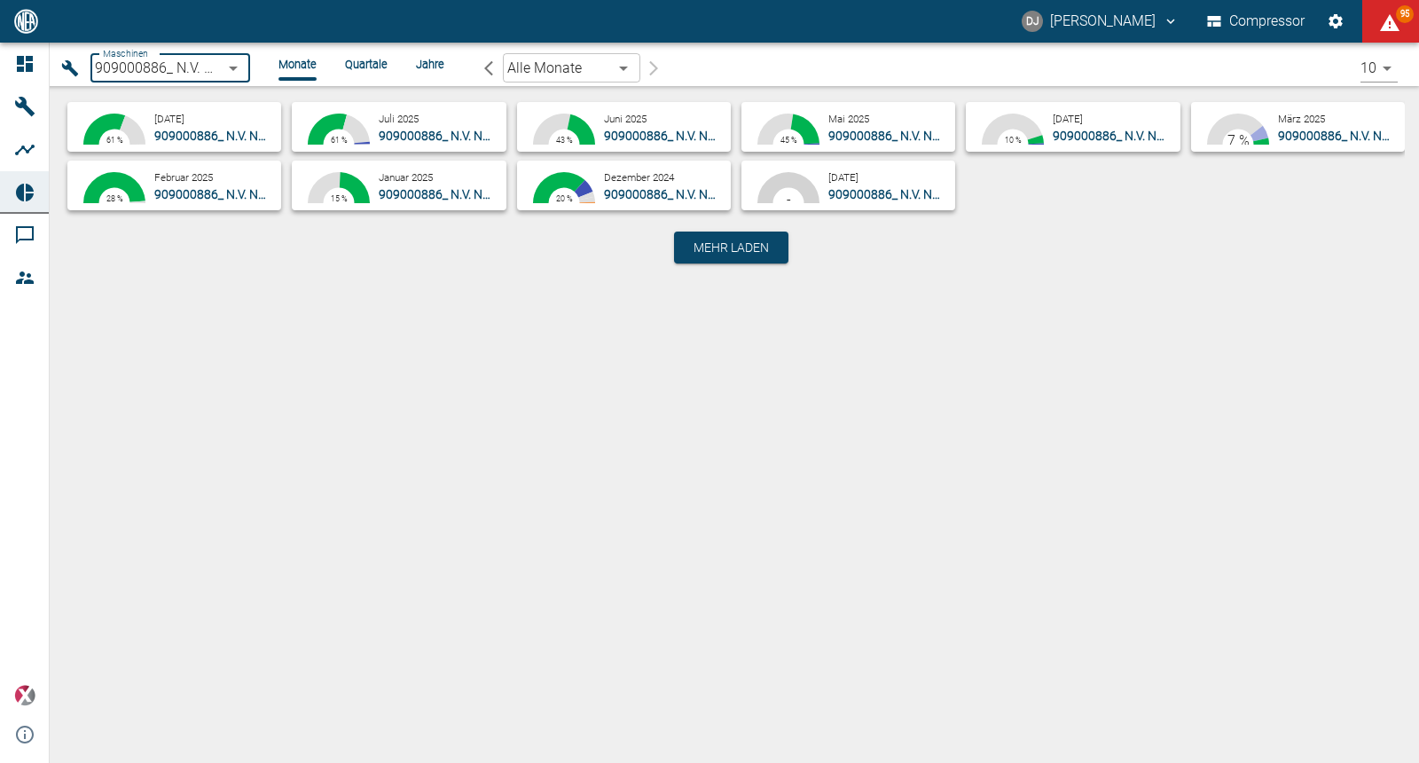
click at [194, 72] on body "DJ David Jasper Compressor 95 Dashboard Maschinen Analysen Reports Kommentare M…" at bounding box center [709, 381] width 1419 height 763
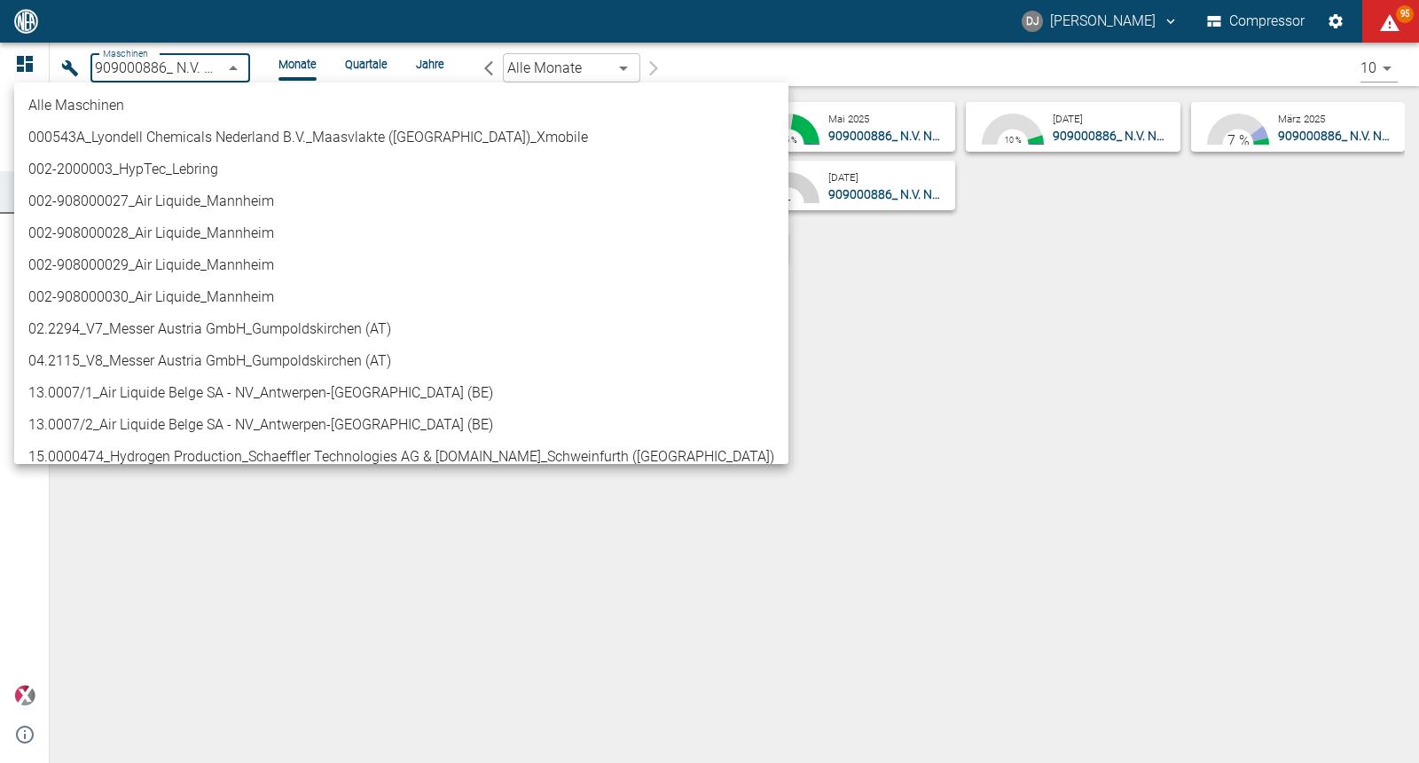
scroll to position [726, 0]
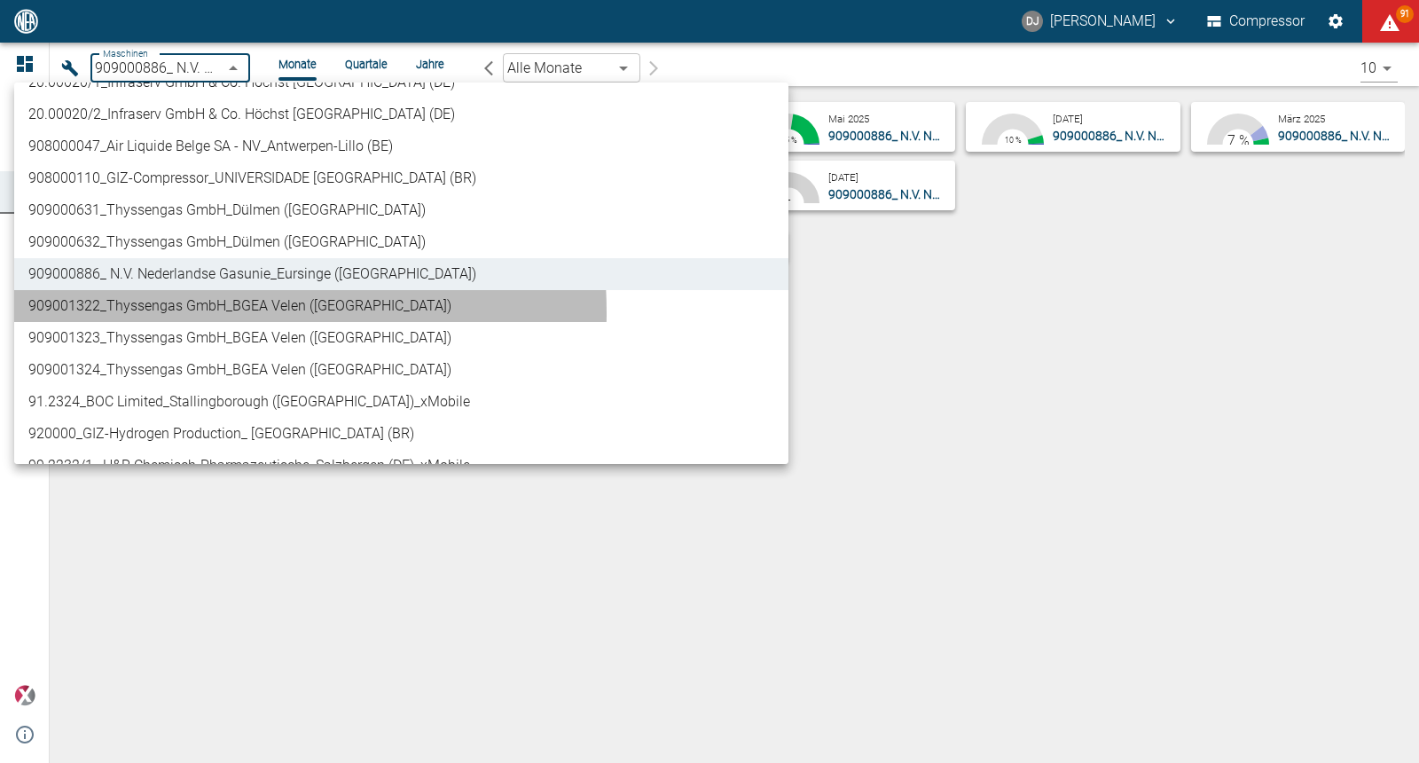
click at [178, 311] on li "909001322_Thyssengas GmbH_BGEA Velen ([GEOGRAPHIC_DATA])" at bounding box center [401, 306] width 774 height 32
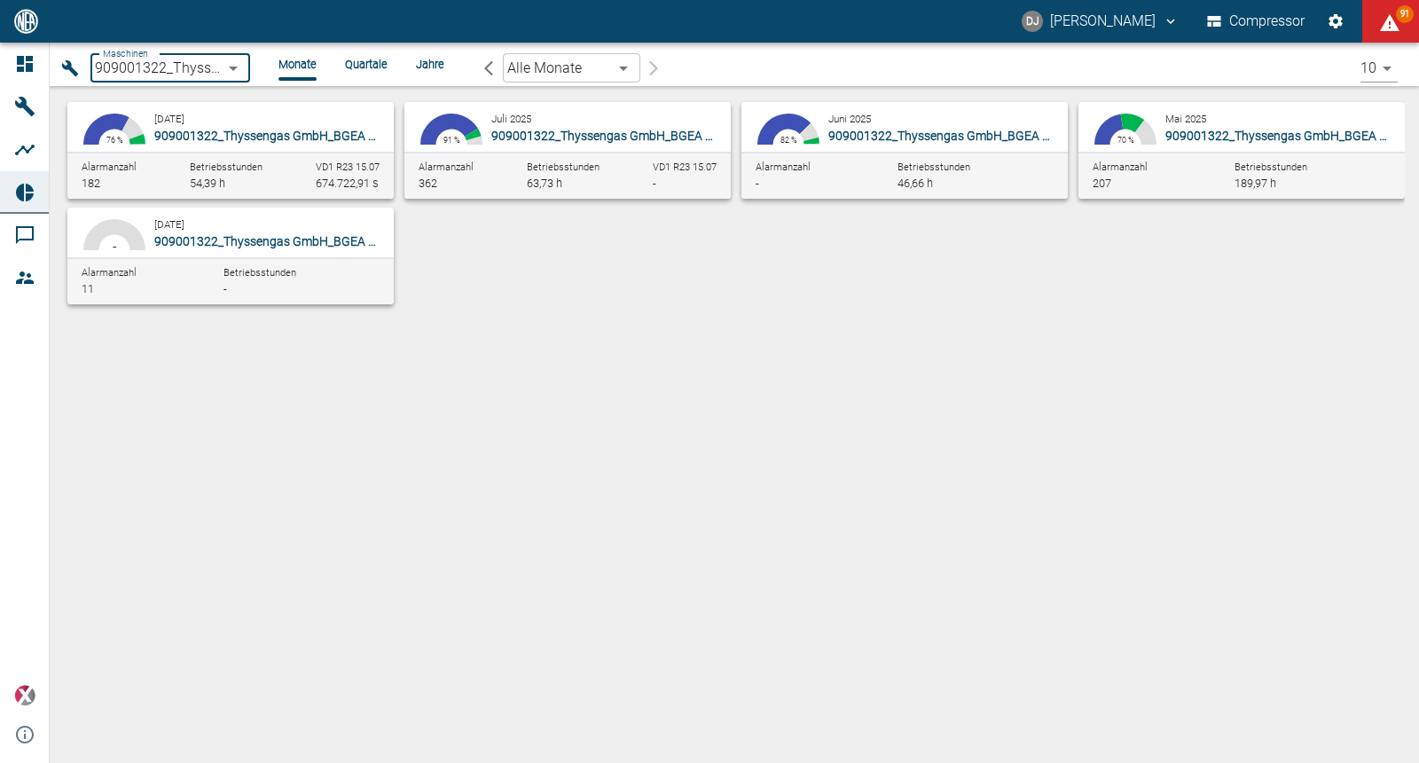
click at [187, 70] on body "DJ David Jasper Compressor 91 Dashboard Maschinen Analysen Reports Kommentare M…" at bounding box center [709, 381] width 1419 height 763
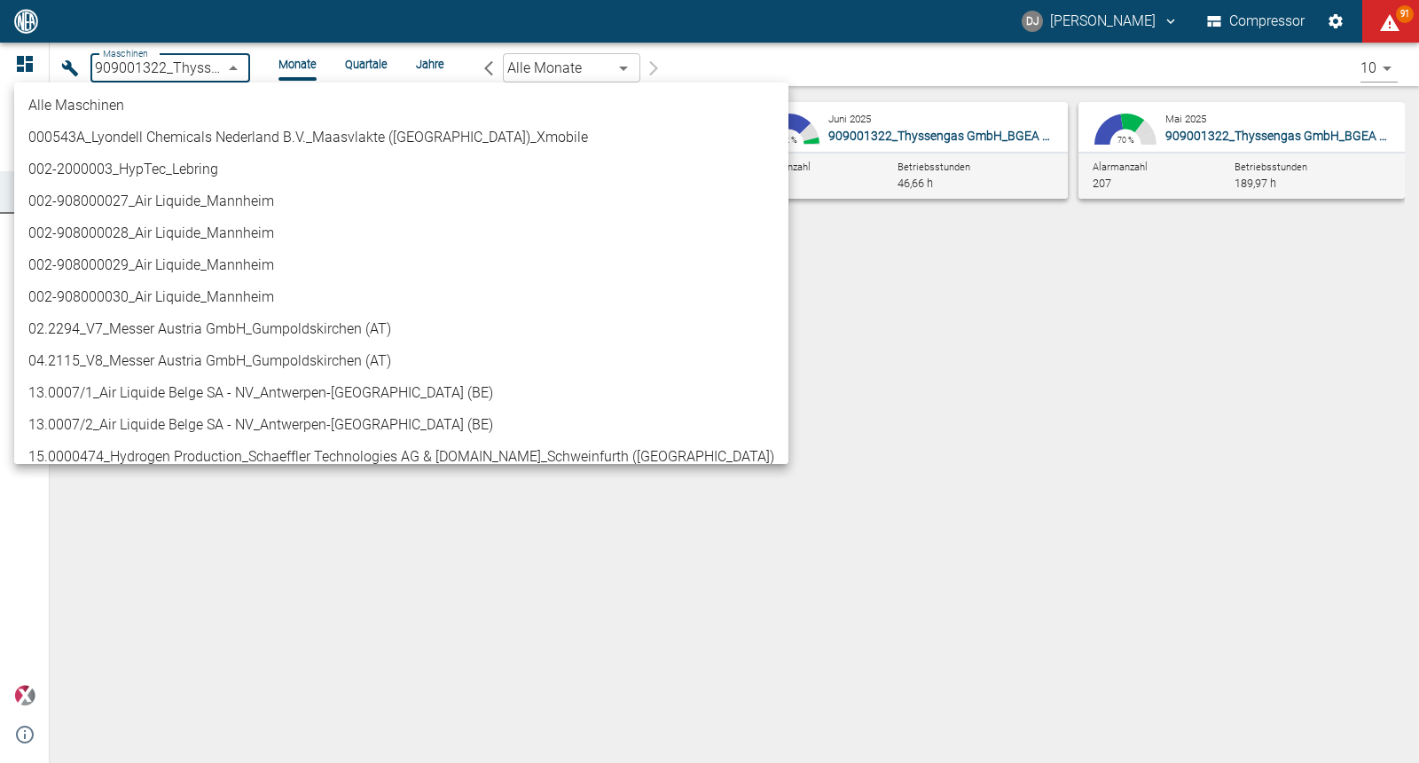
scroll to position [758, 0]
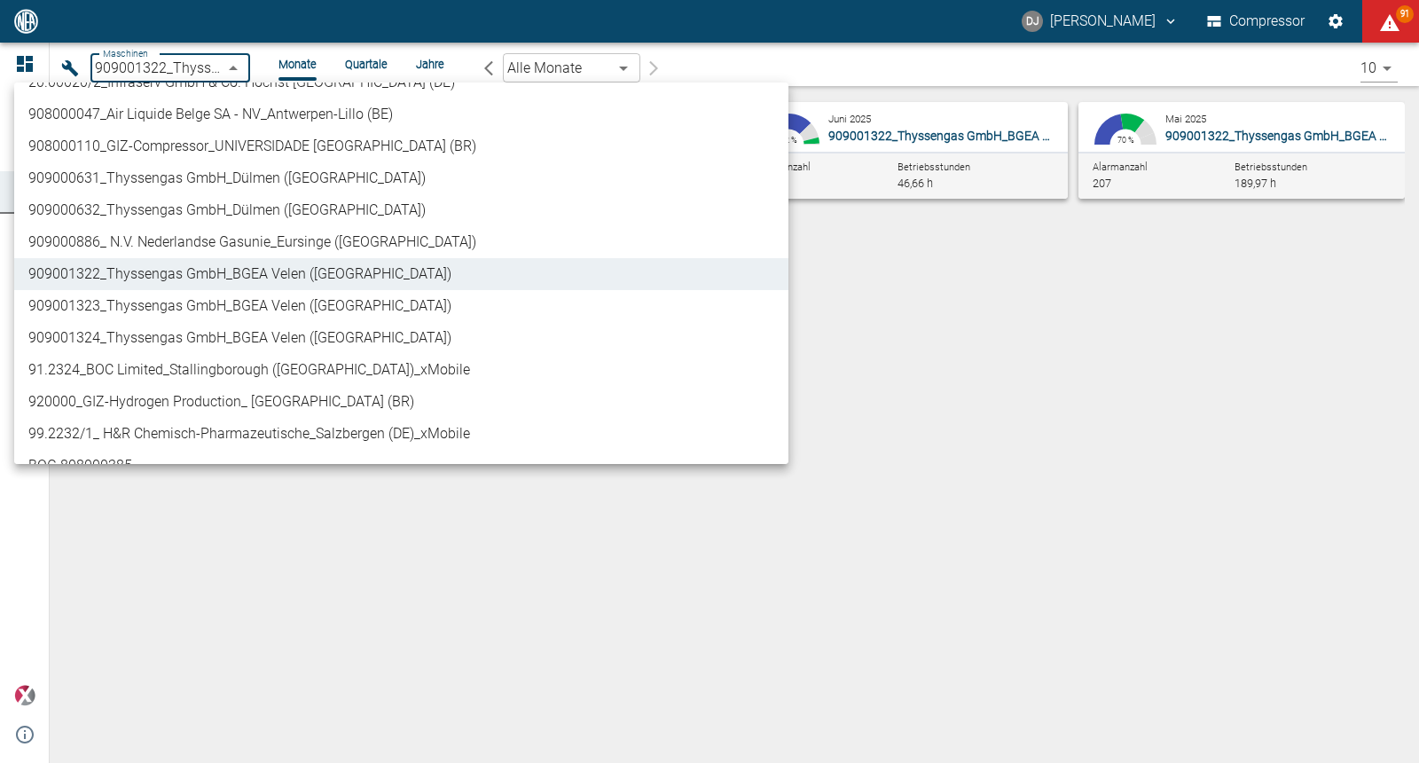
click at [159, 305] on li "909001323_Thyssengas GmbH_BGEA Velen ([GEOGRAPHIC_DATA])" at bounding box center [401, 306] width 774 height 32
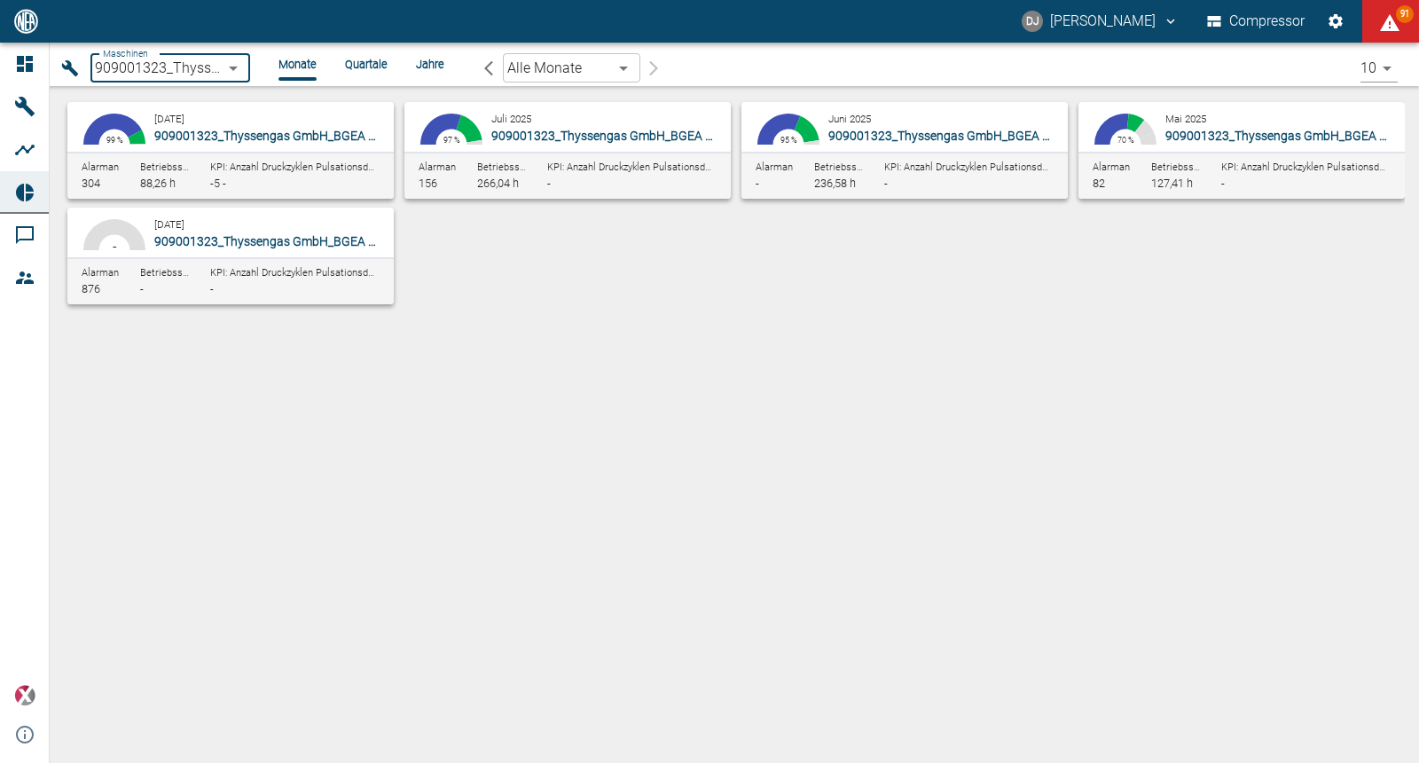
click at [208, 71] on body "DJ David Jasper Compressor 91 Dashboard Maschinen Analysen Reports Kommentare M…" at bounding box center [709, 381] width 1419 height 763
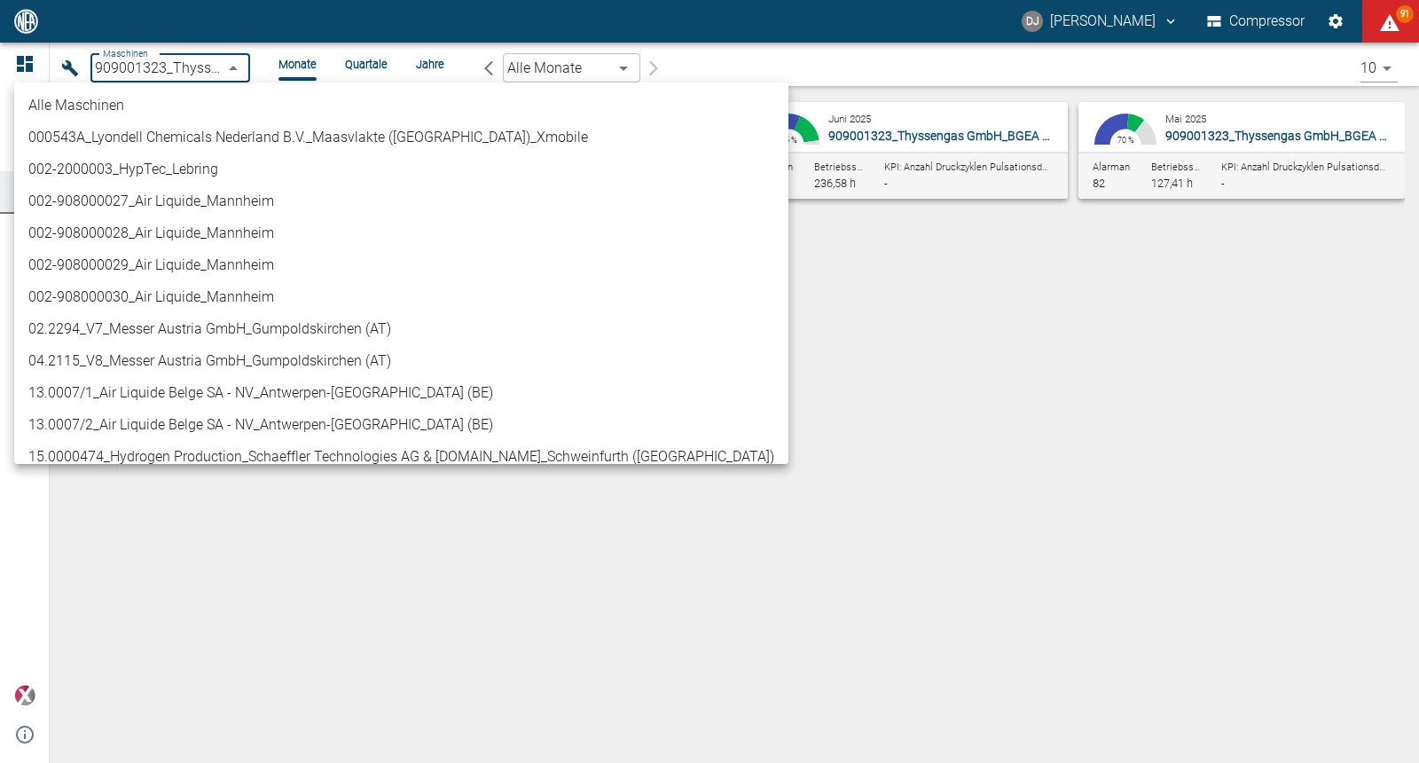
scroll to position [790, 0]
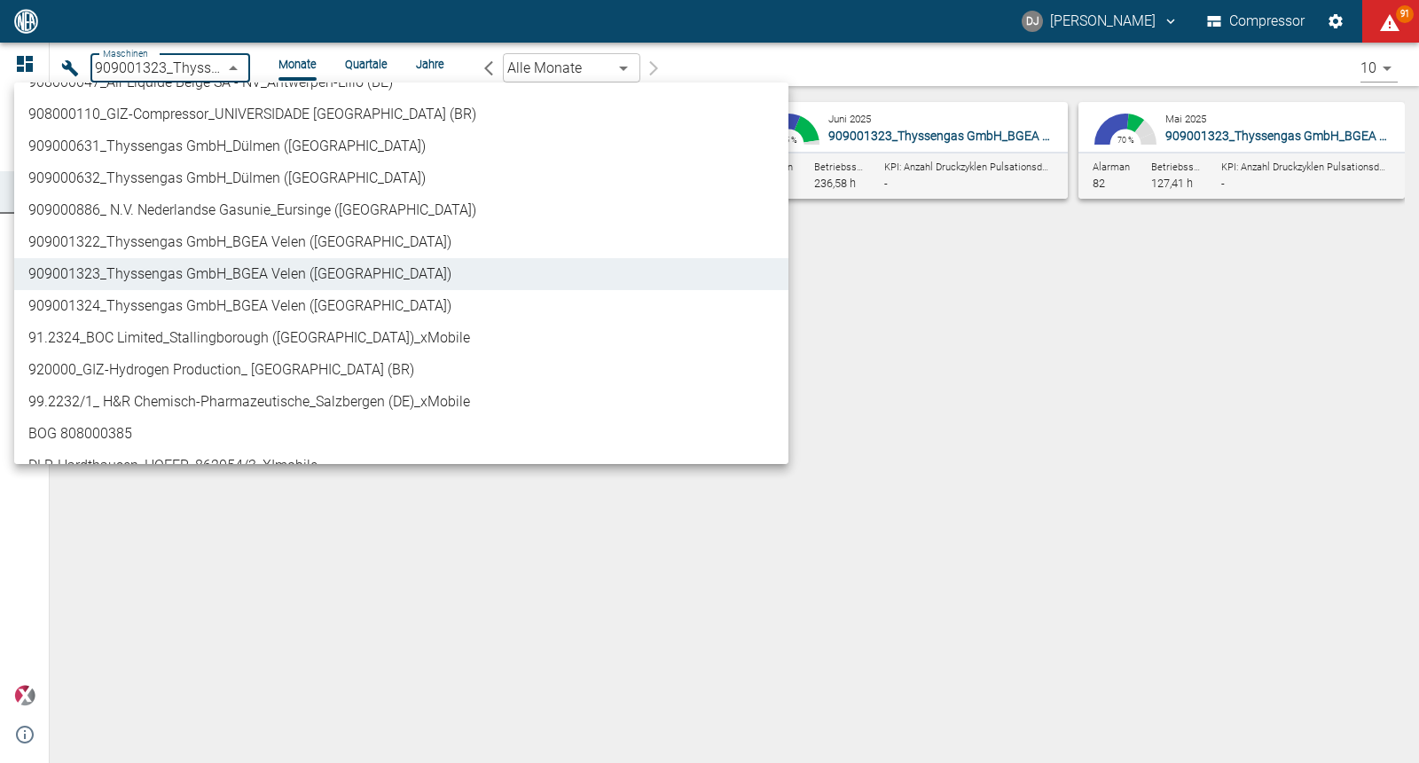
click at [179, 309] on li "909001324_Thyssengas GmbH_BGEA Velen ([GEOGRAPHIC_DATA])" at bounding box center [401, 306] width 774 height 32
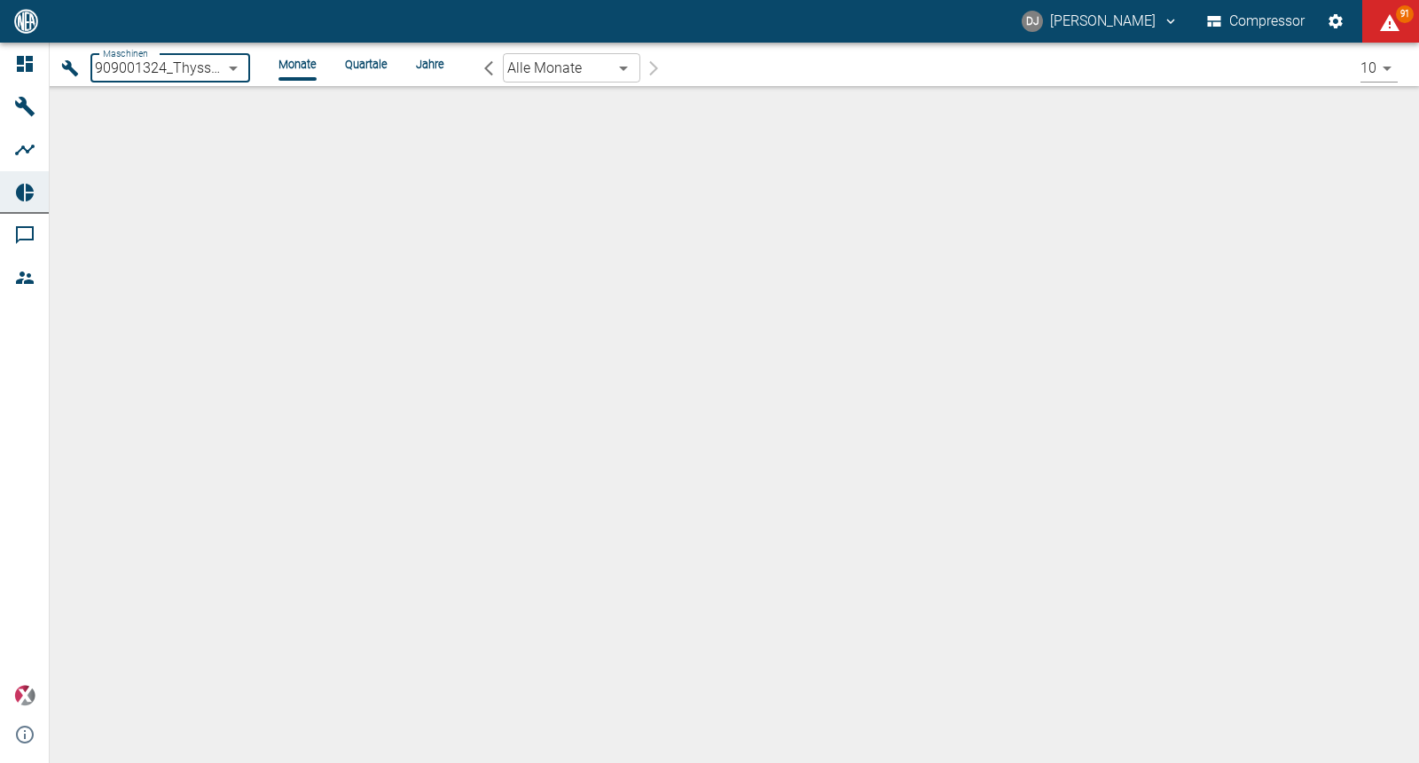
click at [175, 64] on body "DJ David Jasper Compressor 91 Dashboard Maschinen Analysen Reports Kommentare M…" at bounding box center [709, 381] width 1419 height 763
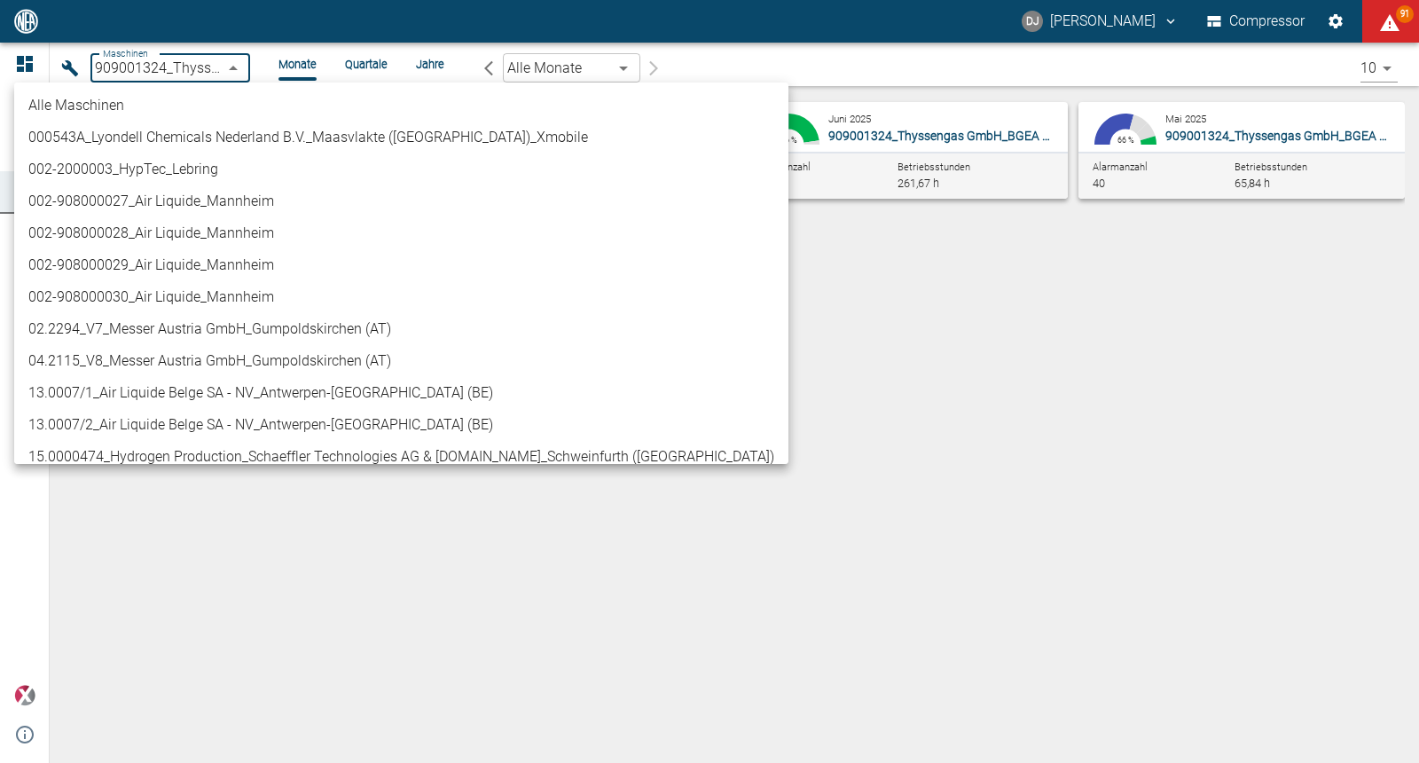
scroll to position [821, 0]
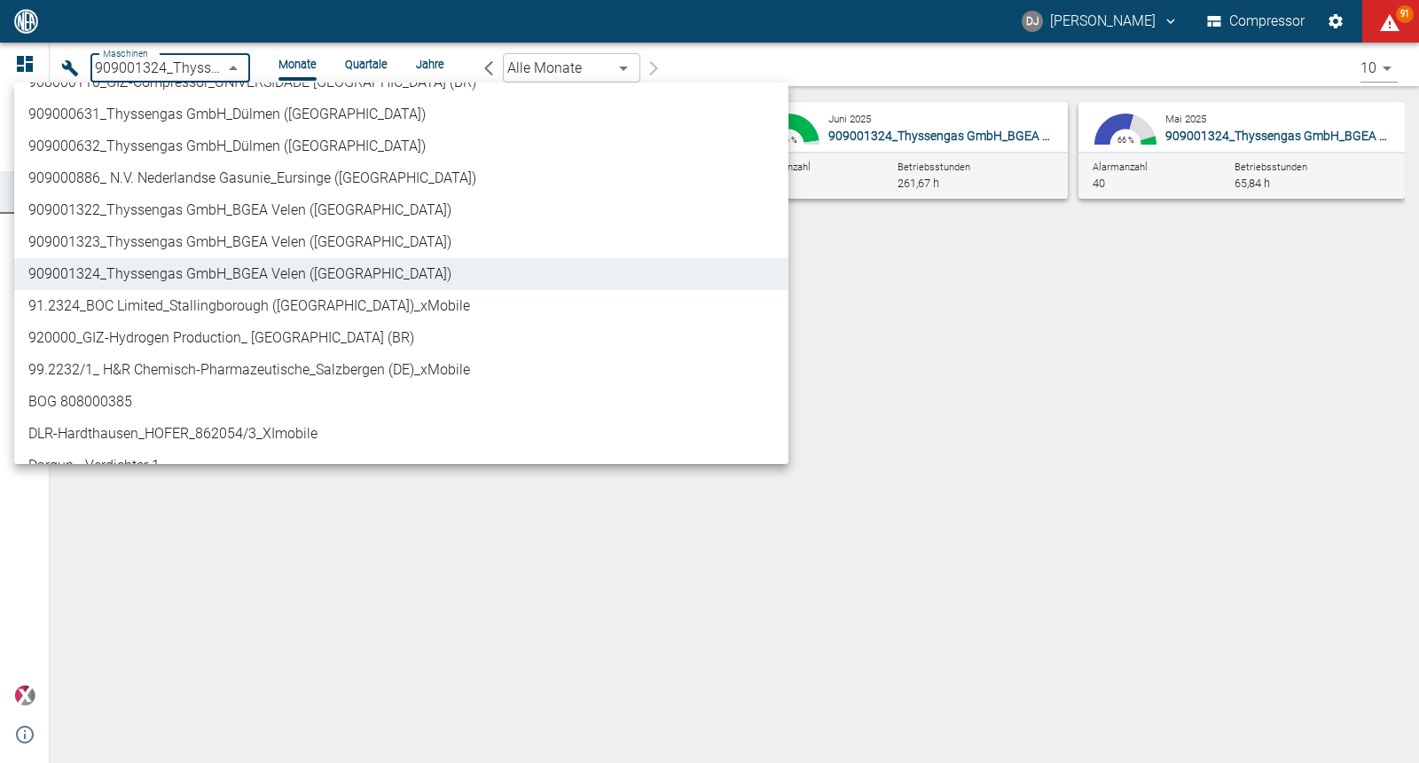
click at [175, 64] on div at bounding box center [709, 381] width 1419 height 763
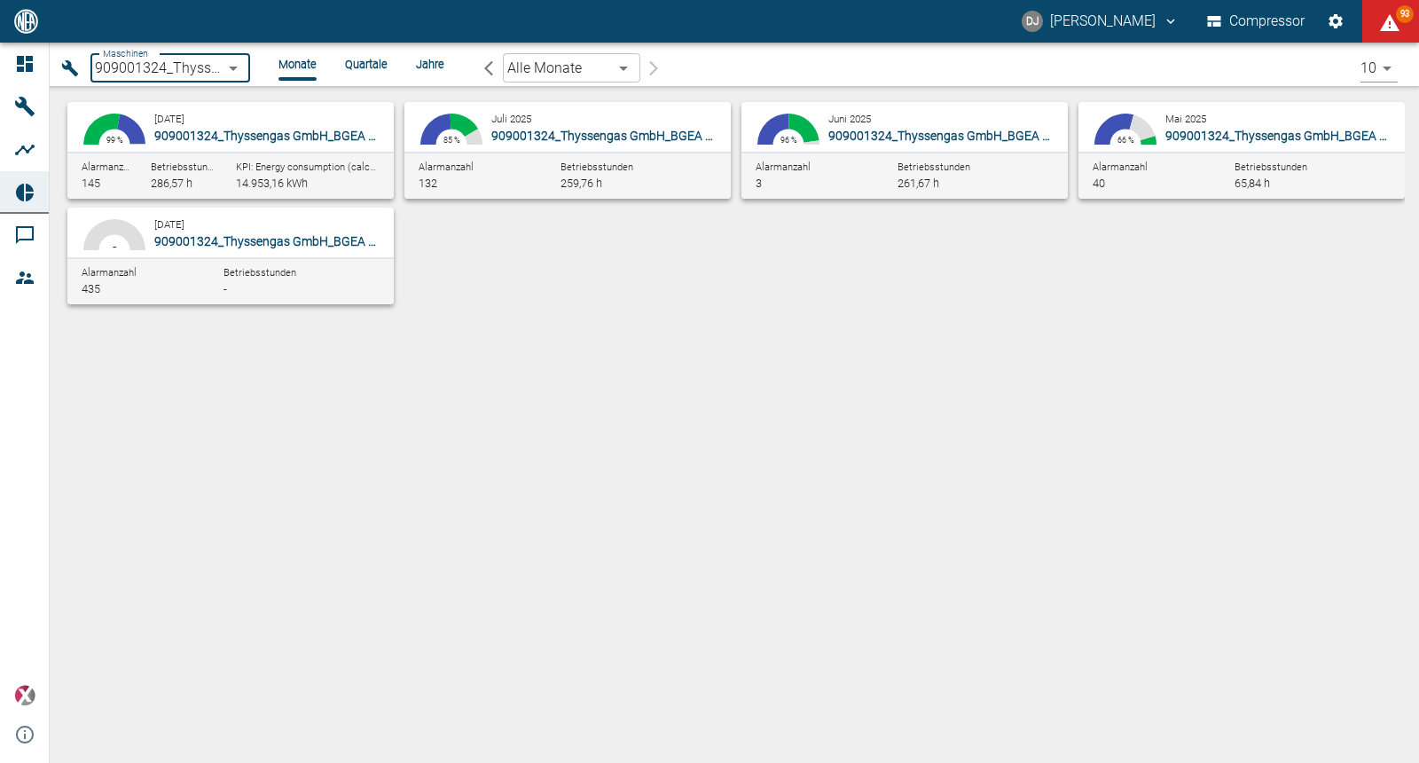
click at [192, 76] on body "DJ David Jasper Compressor 93 Dashboard Maschinen Analysen Reports Kommentare M…" at bounding box center [709, 381] width 1419 height 763
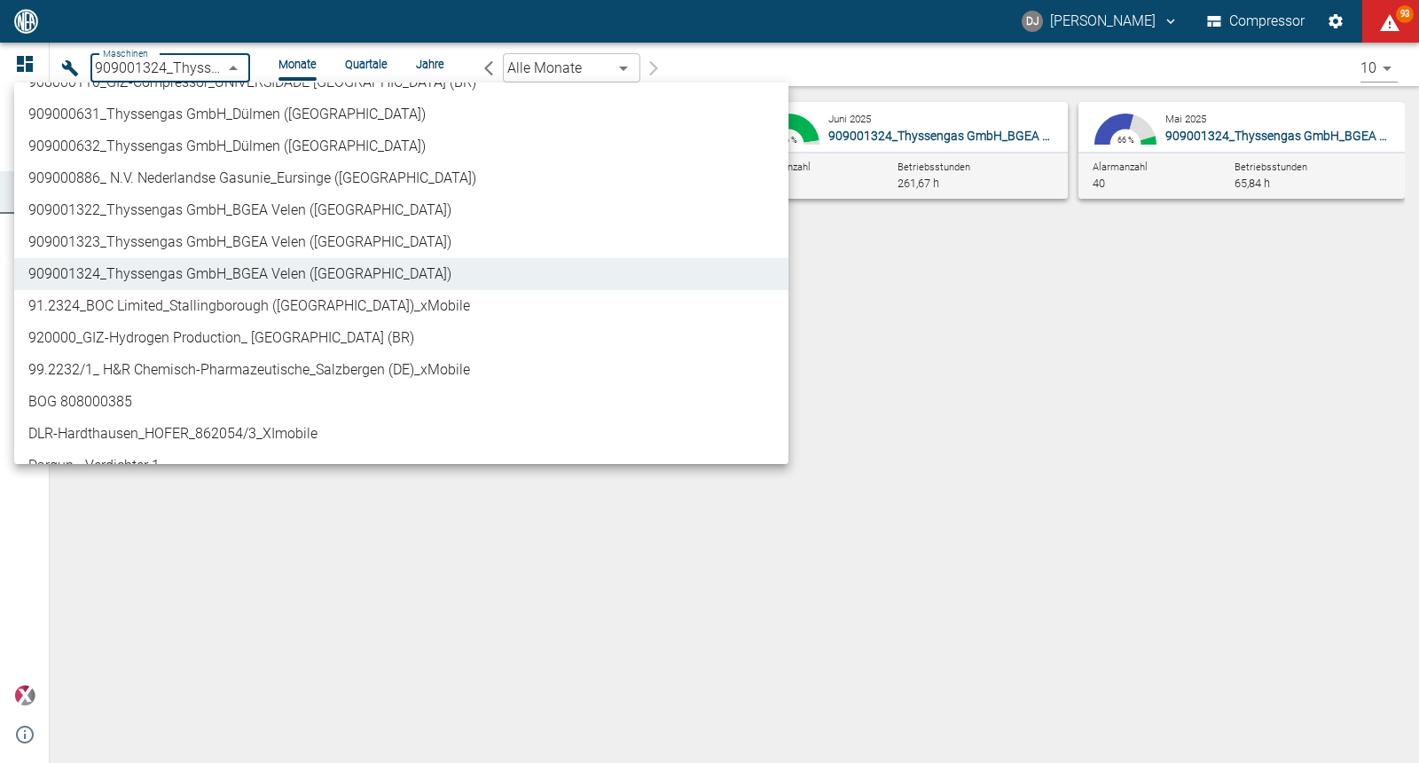
click at [169, 203] on li "909001322_Thyssengas GmbH_BGEA Velen ([GEOGRAPHIC_DATA])" at bounding box center [401, 210] width 774 height 32
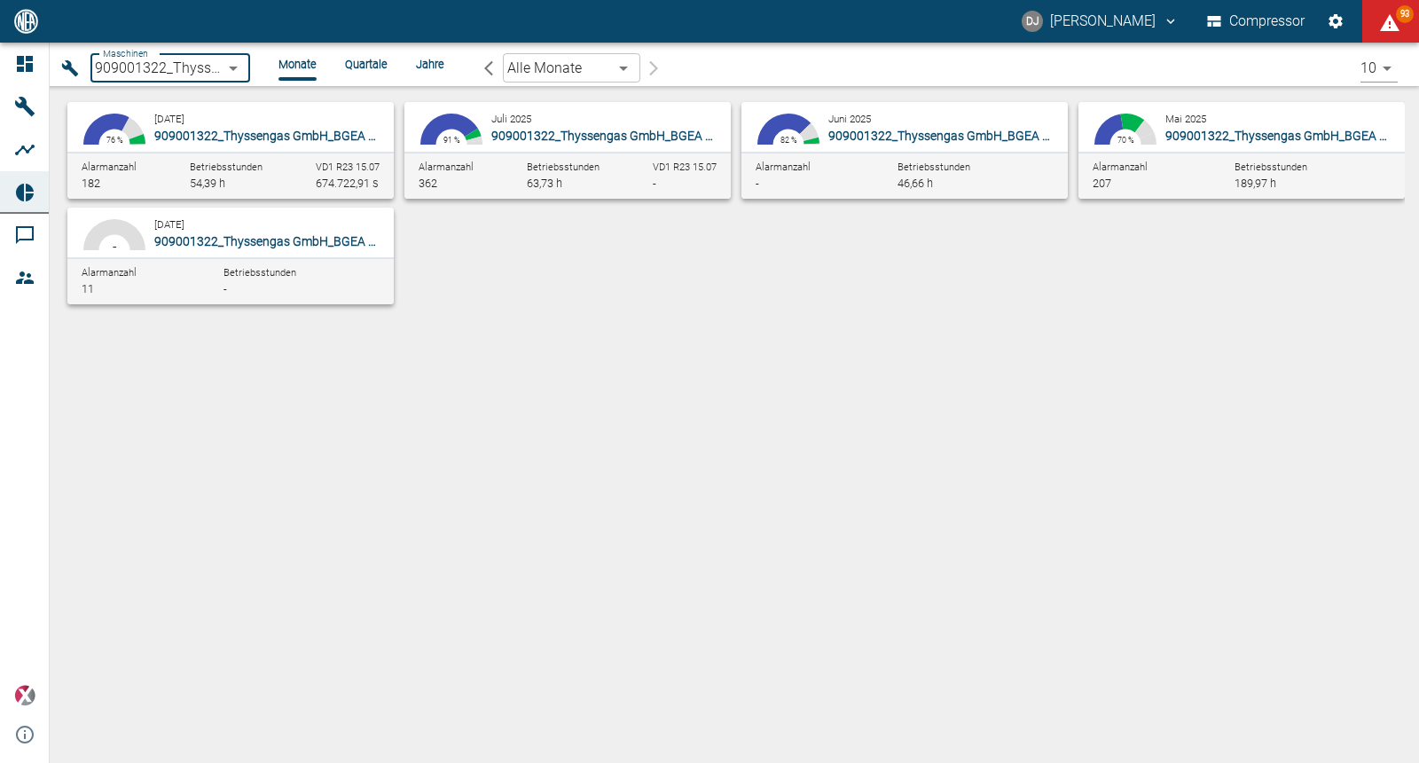
click at [184, 66] on body "DJ David Jasper Compressor 93 Dashboard Maschinen Analysen Reports Kommentare M…" at bounding box center [709, 381] width 1419 height 763
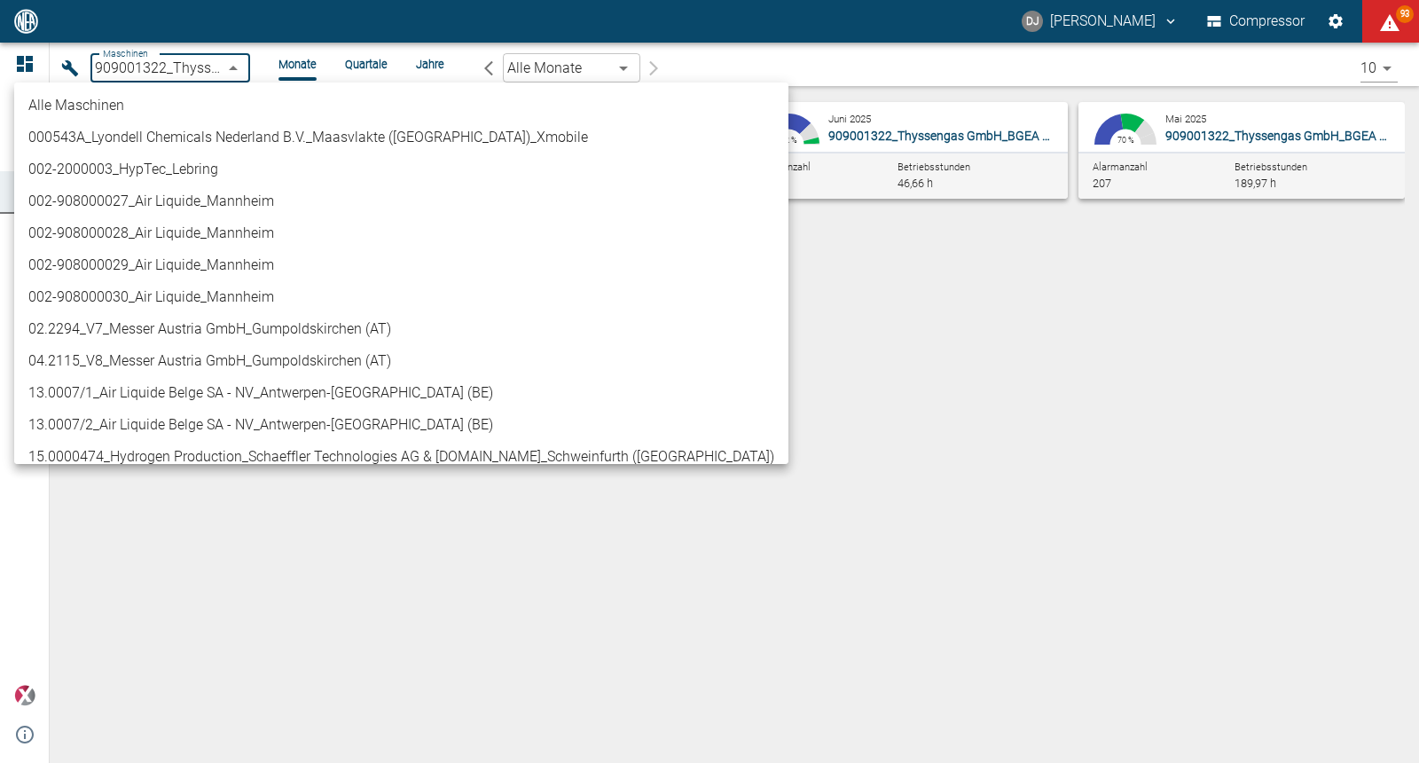
scroll to position [758, 0]
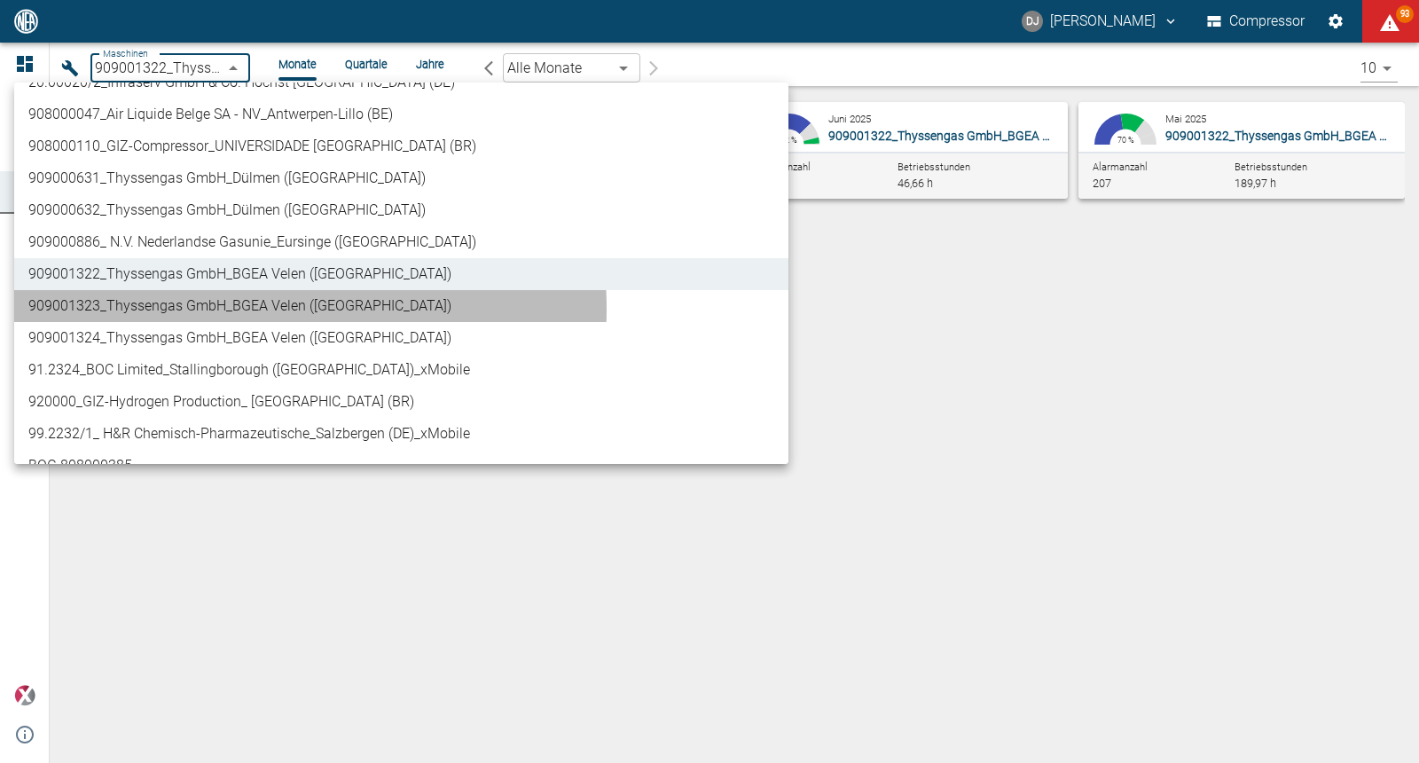
click at [178, 309] on li "909001323_Thyssengas GmbH_BGEA Velen ([GEOGRAPHIC_DATA])" at bounding box center [401, 306] width 774 height 32
type input "d323cb37-0897-47d8-890e-65236b20deb2"
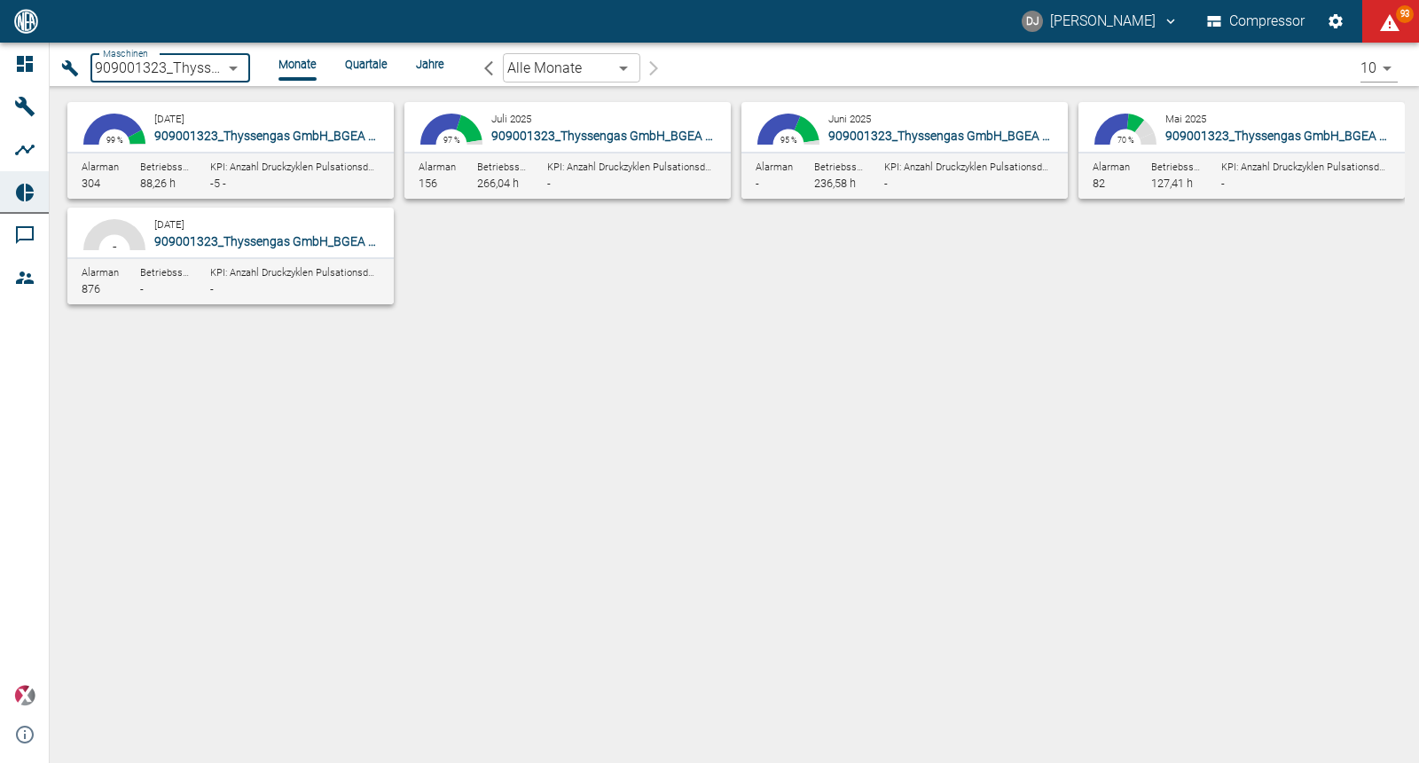
click at [216, 121] on div "August 2025 909001323_Thyssengas GmbH_BGEA Velen (DE)" at bounding box center [270, 126] width 232 height 35
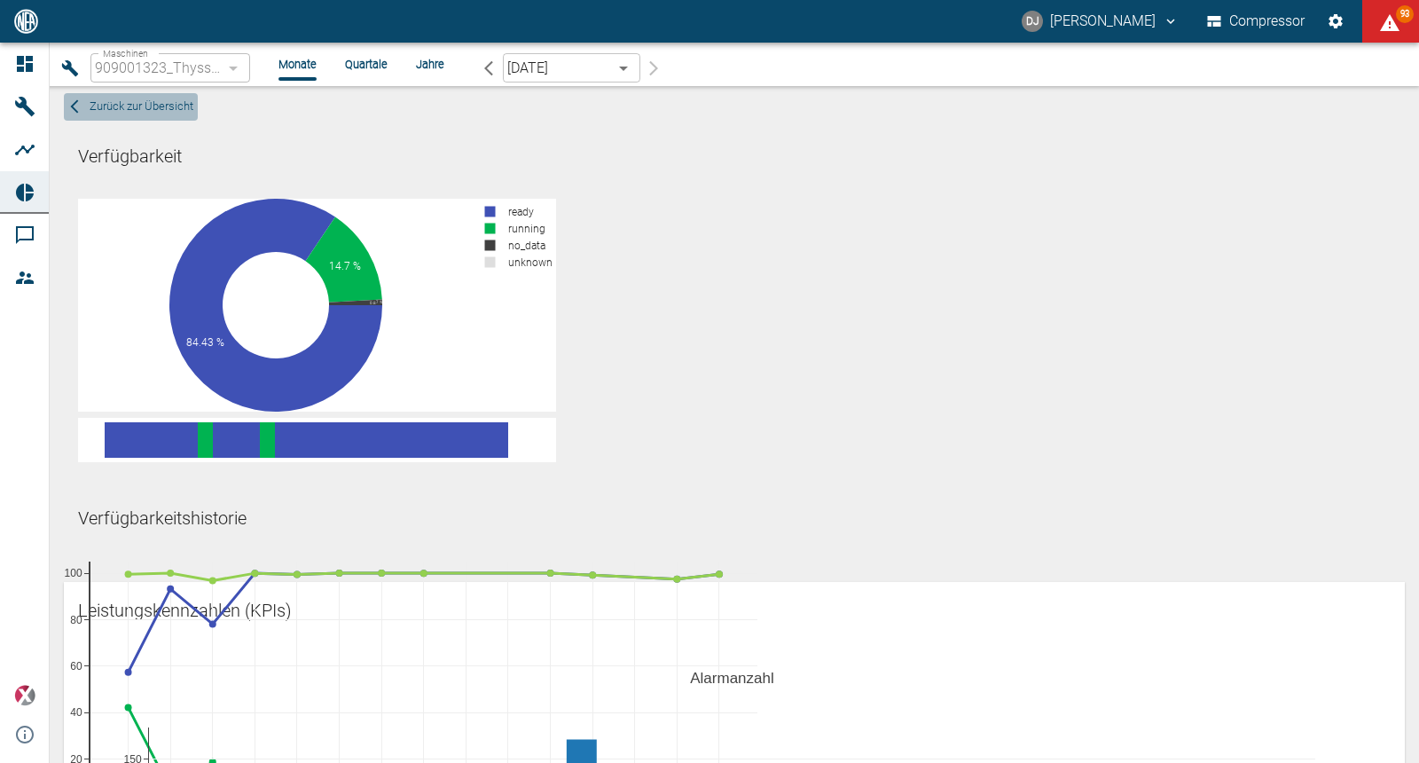
click at [147, 105] on span "Zurück zur Übersicht" at bounding box center [142, 107] width 104 height 20
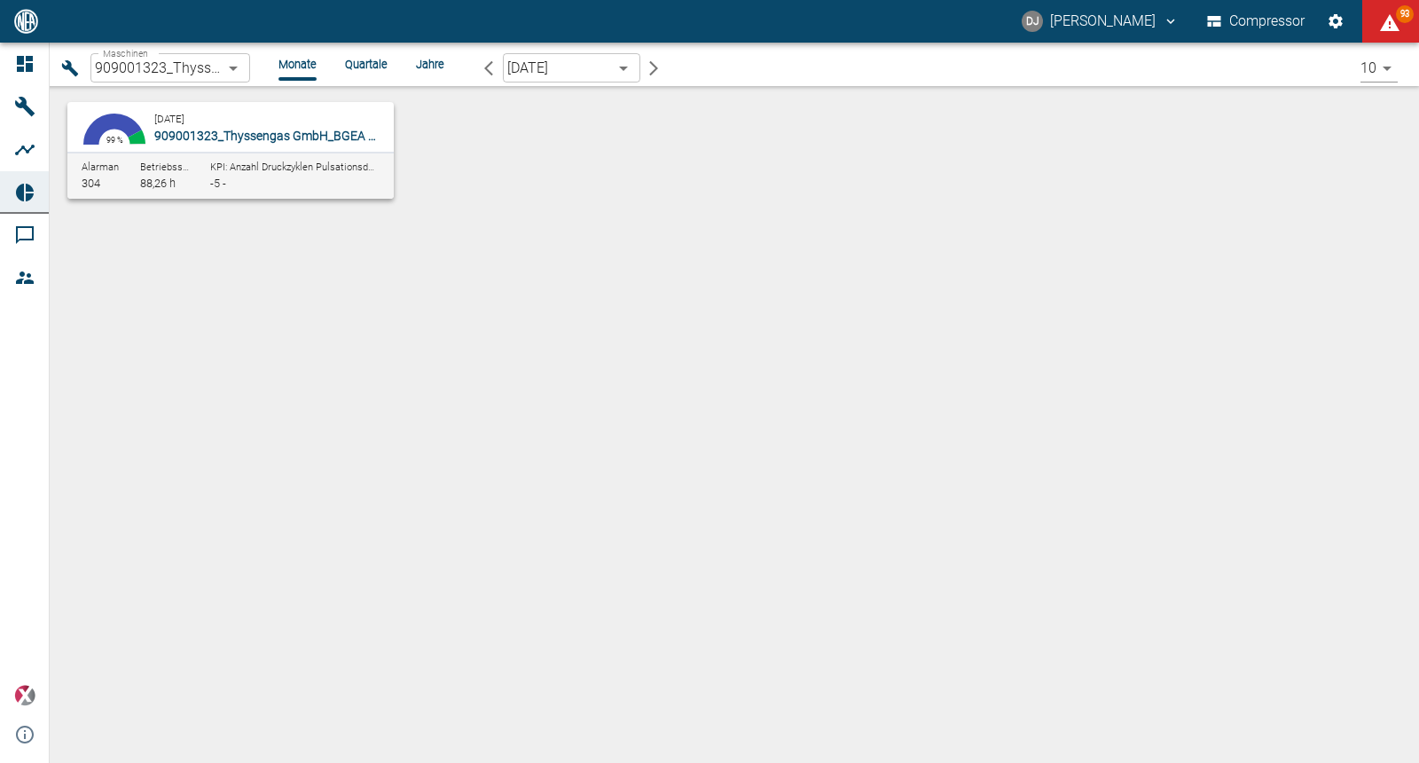
click at [534, 69] on body "DJ David Jasper Compressor 93 Dashboard Maschinen Analysen Reports Kommentare M…" at bounding box center [709, 381] width 1419 height 763
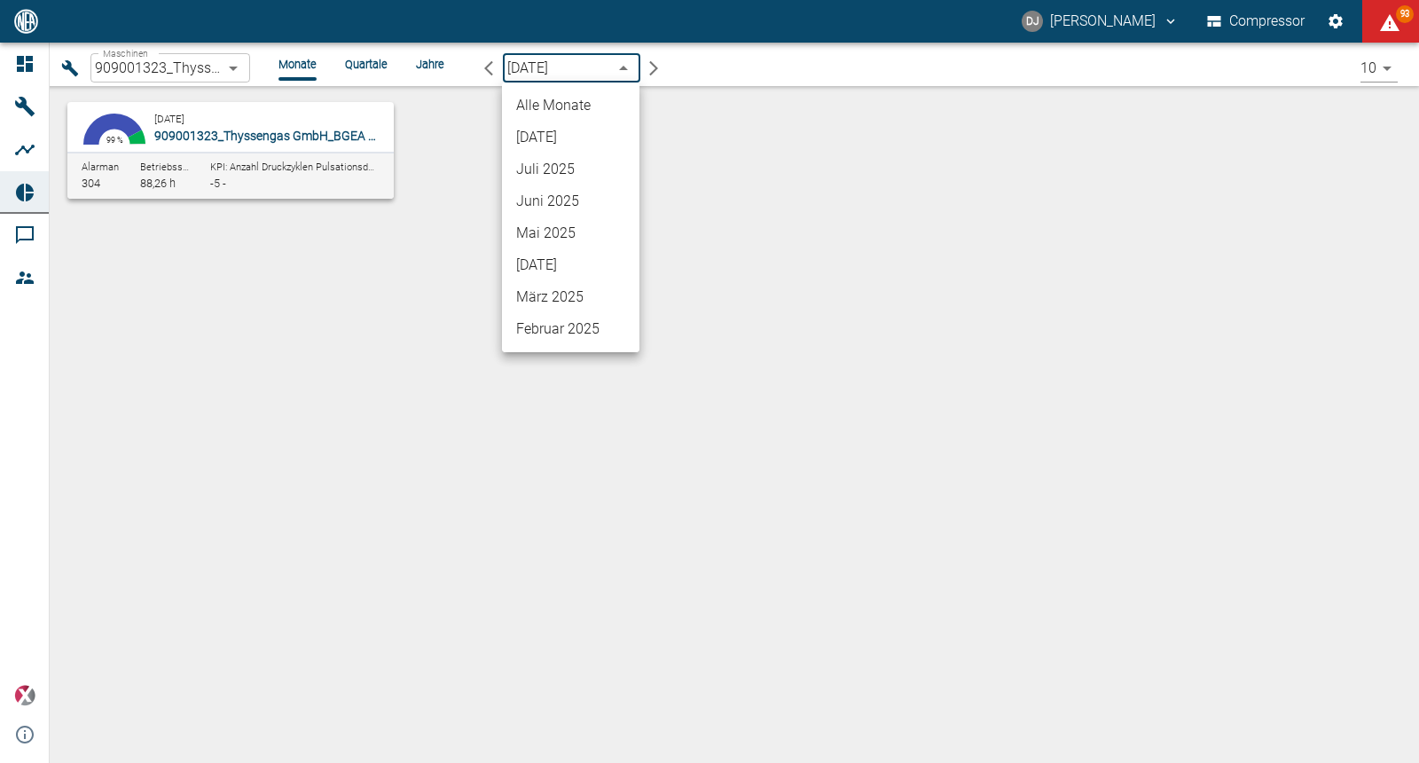
click at [545, 104] on li "Alle Monate" at bounding box center [570, 106] width 137 height 32
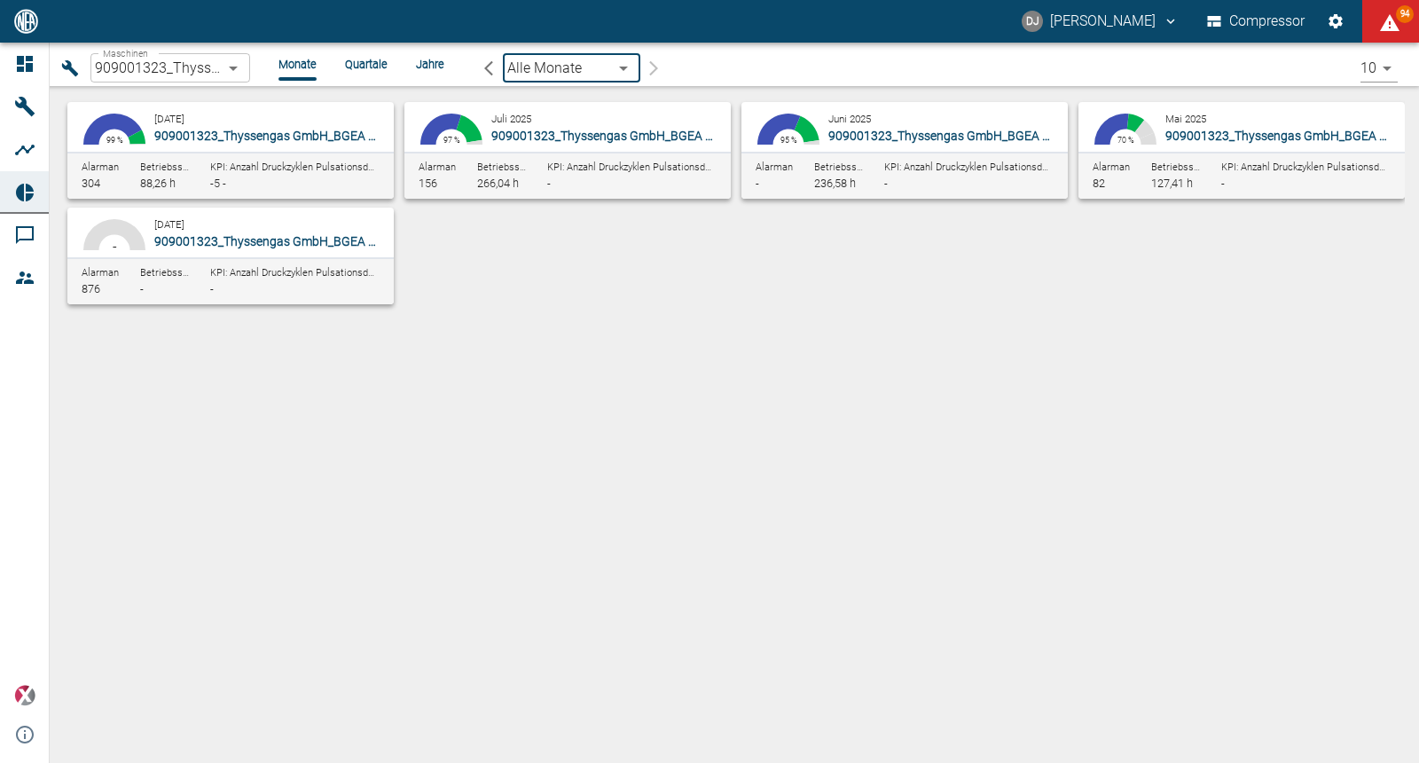
click at [552, 391] on div "84.43 % 14.7 % 0.87 % 0 % 99 % August 2025 909001323_Thyssengas GmbH_BGEA Velen…" at bounding box center [735, 245] width 1370 height 318
click at [168, 72] on body "DJ David Jasper Compressor 93 Dashboard Maschinen Analysen Reports Kommentare M…" at bounding box center [709, 381] width 1419 height 763
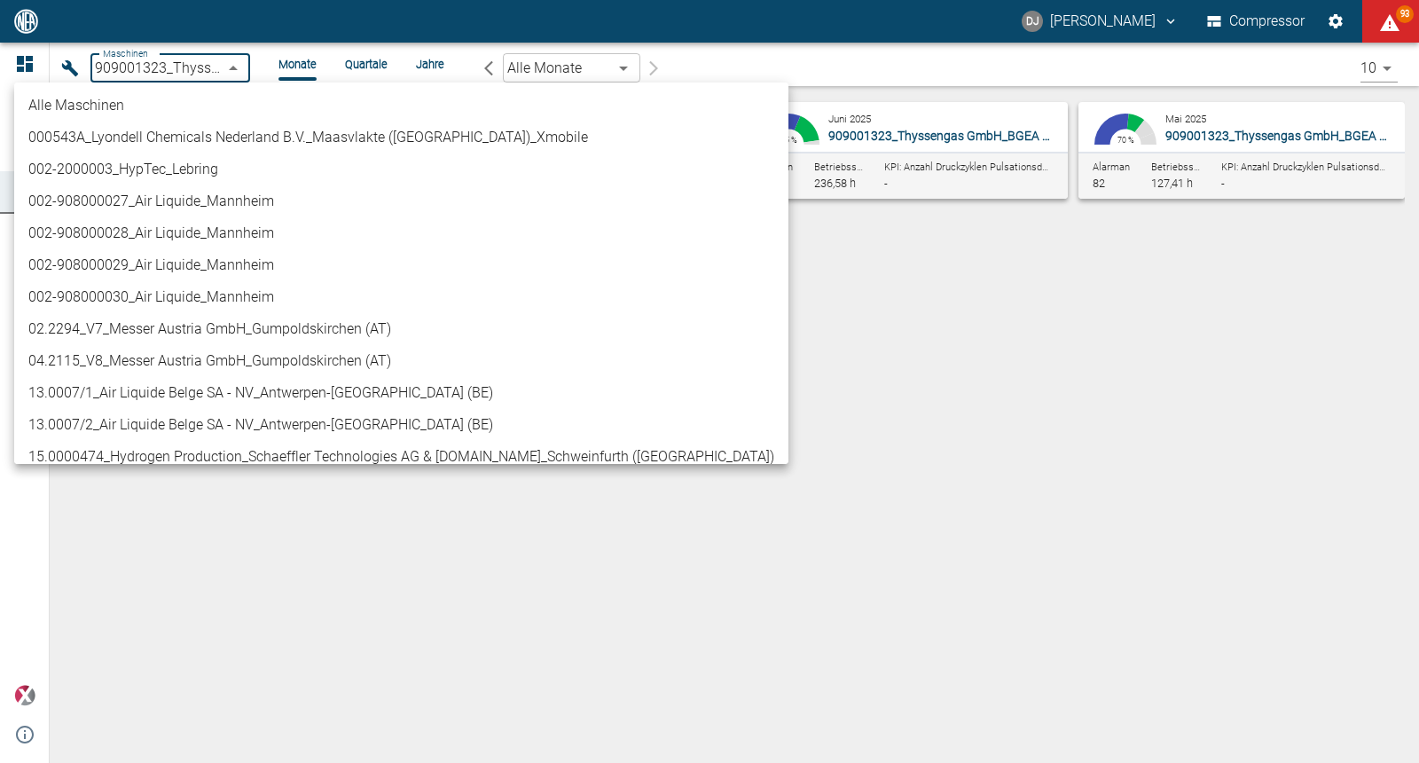
scroll to position [790, 0]
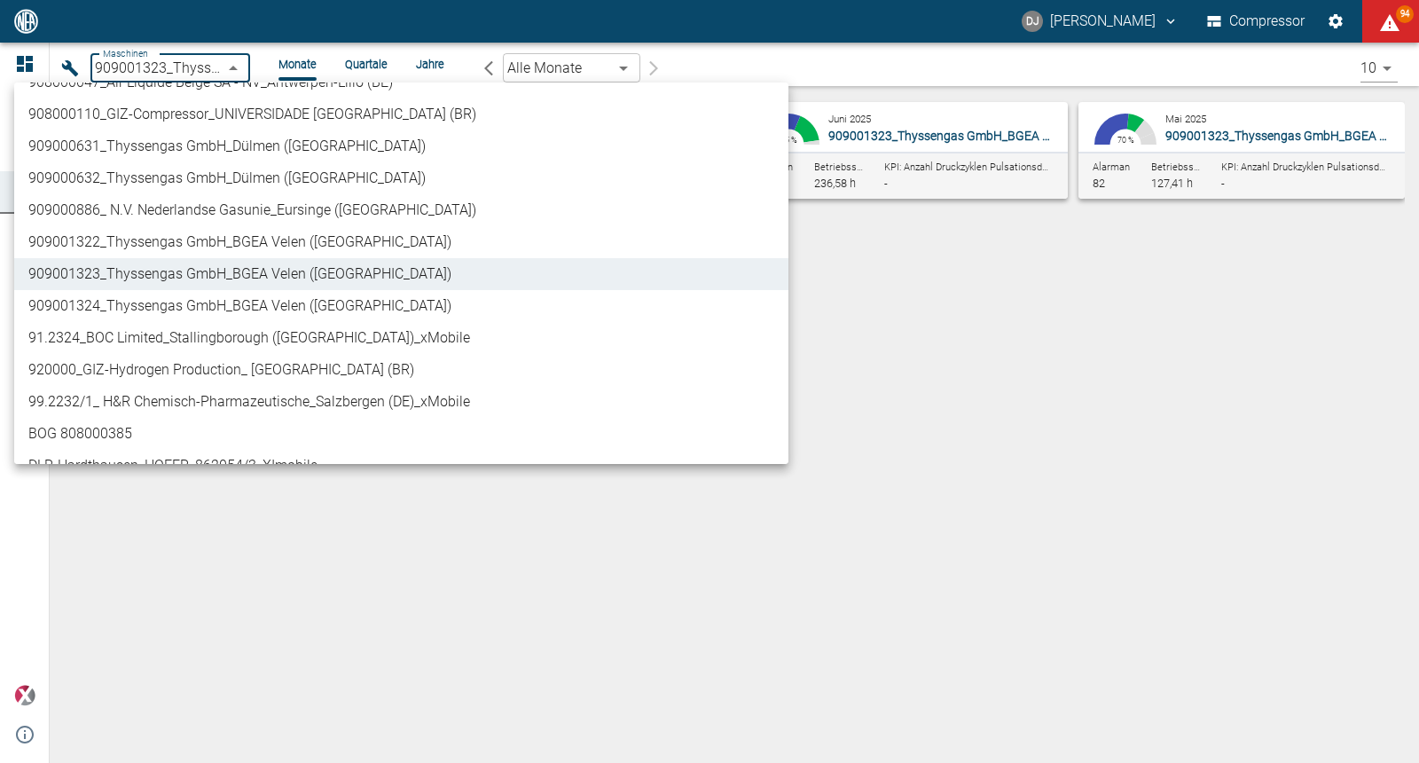
click at [168, 72] on div at bounding box center [709, 381] width 1419 height 763
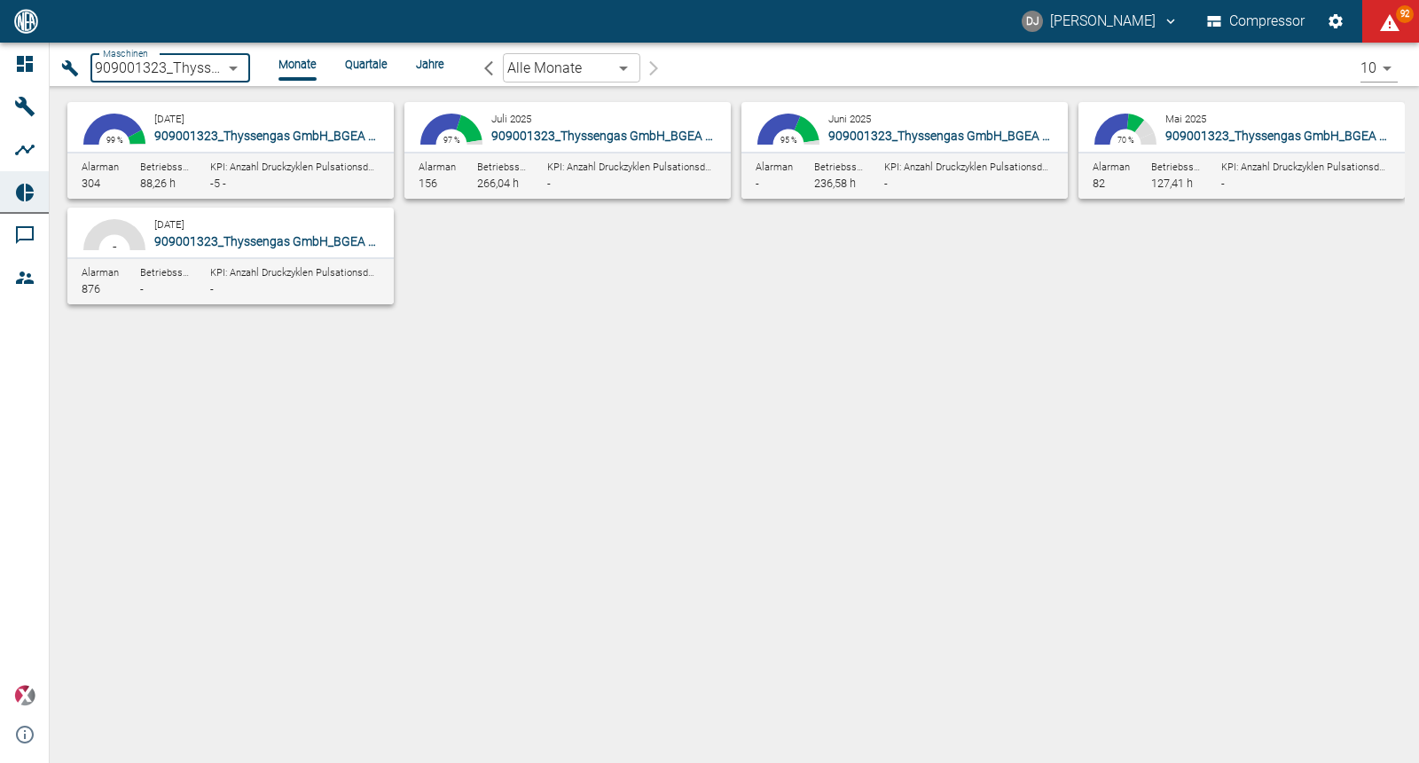
click at [564, 122] on div "Juli 2025 909001323_Thyssengas GmbH_BGEA Velen (DE)" at bounding box center [607, 126] width 232 height 35
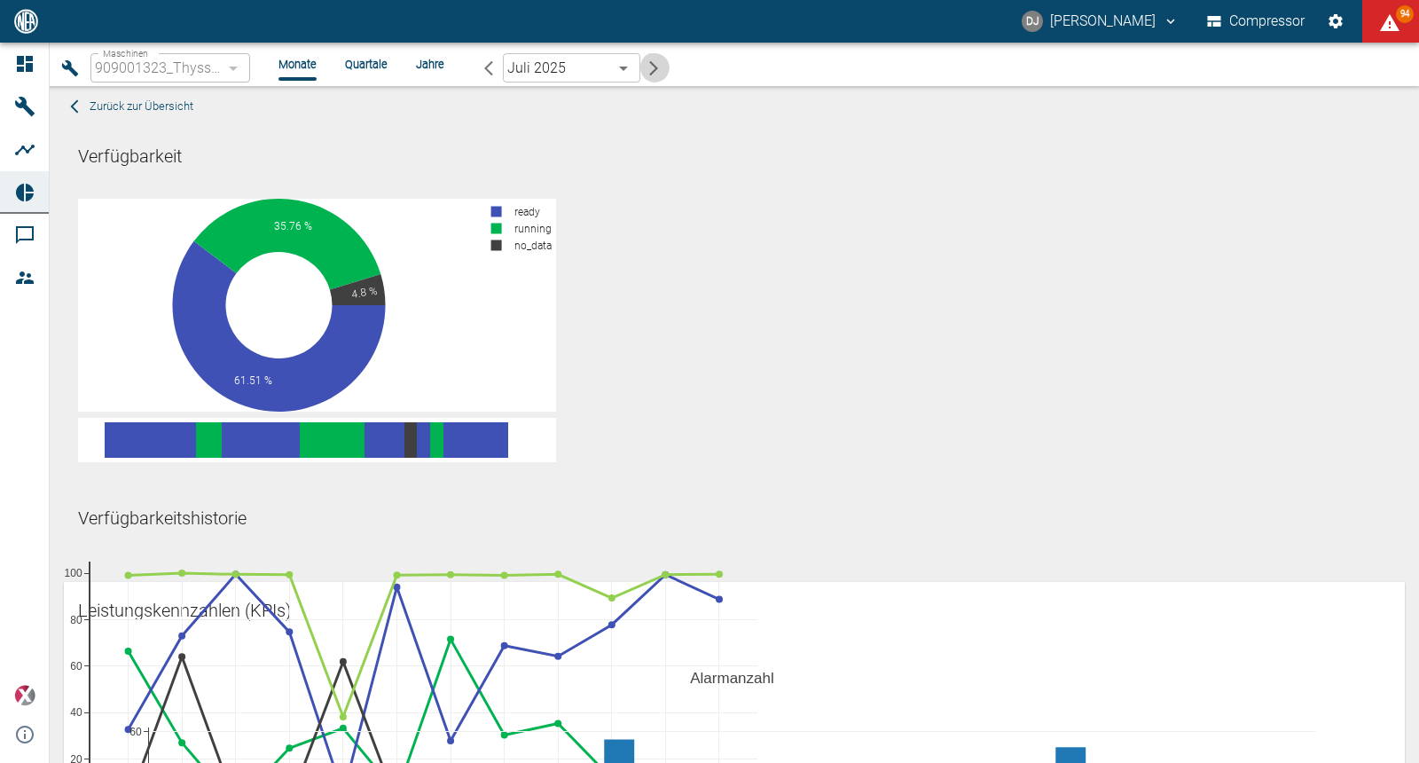
click at [656, 58] on button "button" at bounding box center [655, 67] width 30 height 29
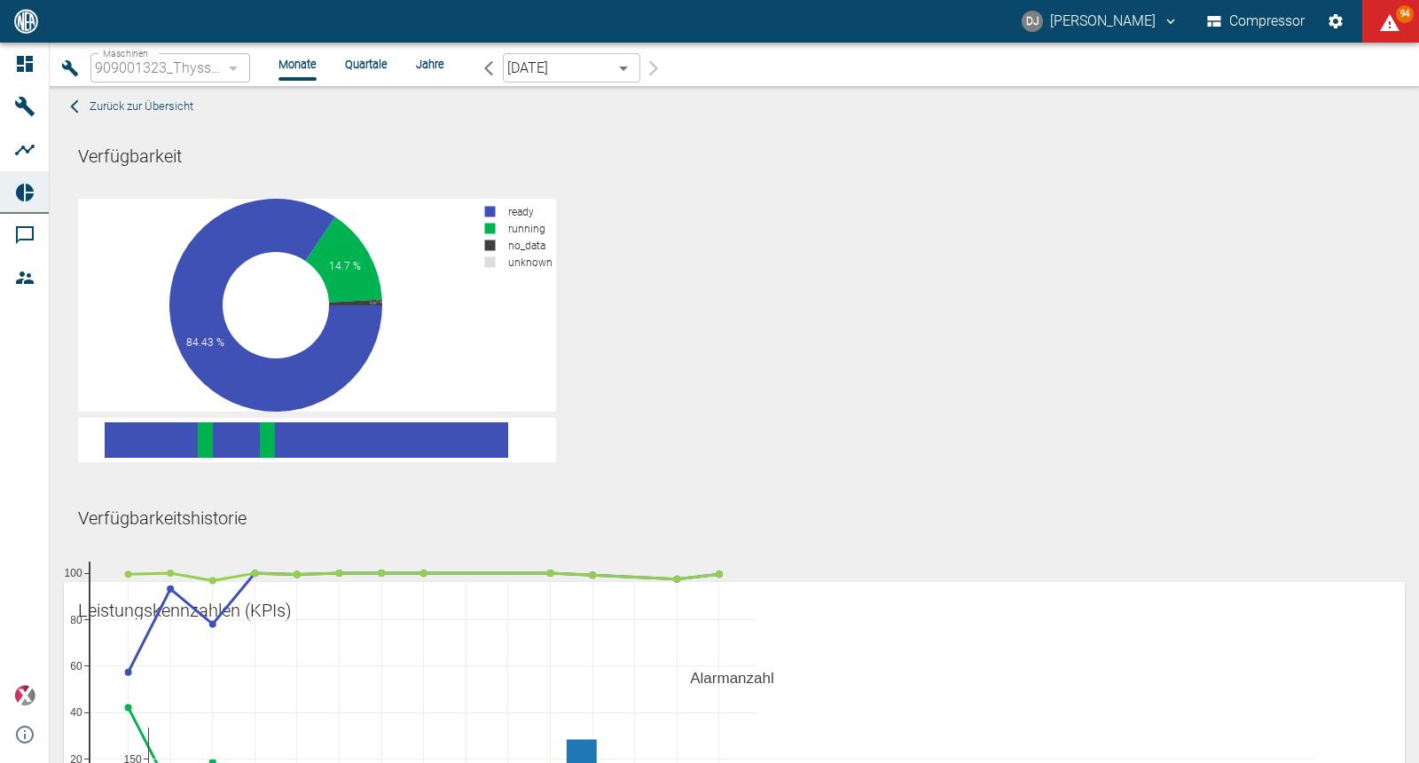
click at [489, 67] on icon "button" at bounding box center [489, 68] width 18 height 18
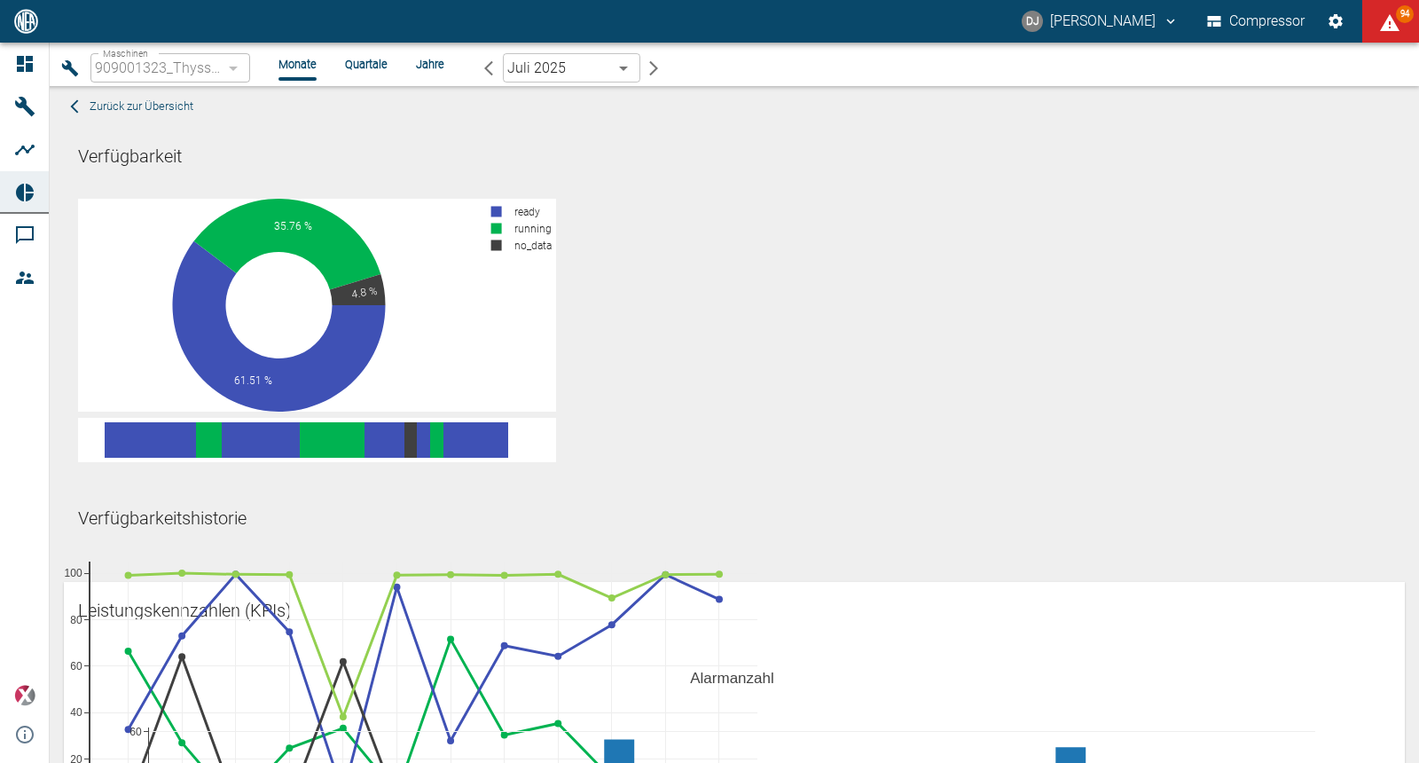
click at [489, 67] on icon "button" at bounding box center [489, 68] width 18 height 18
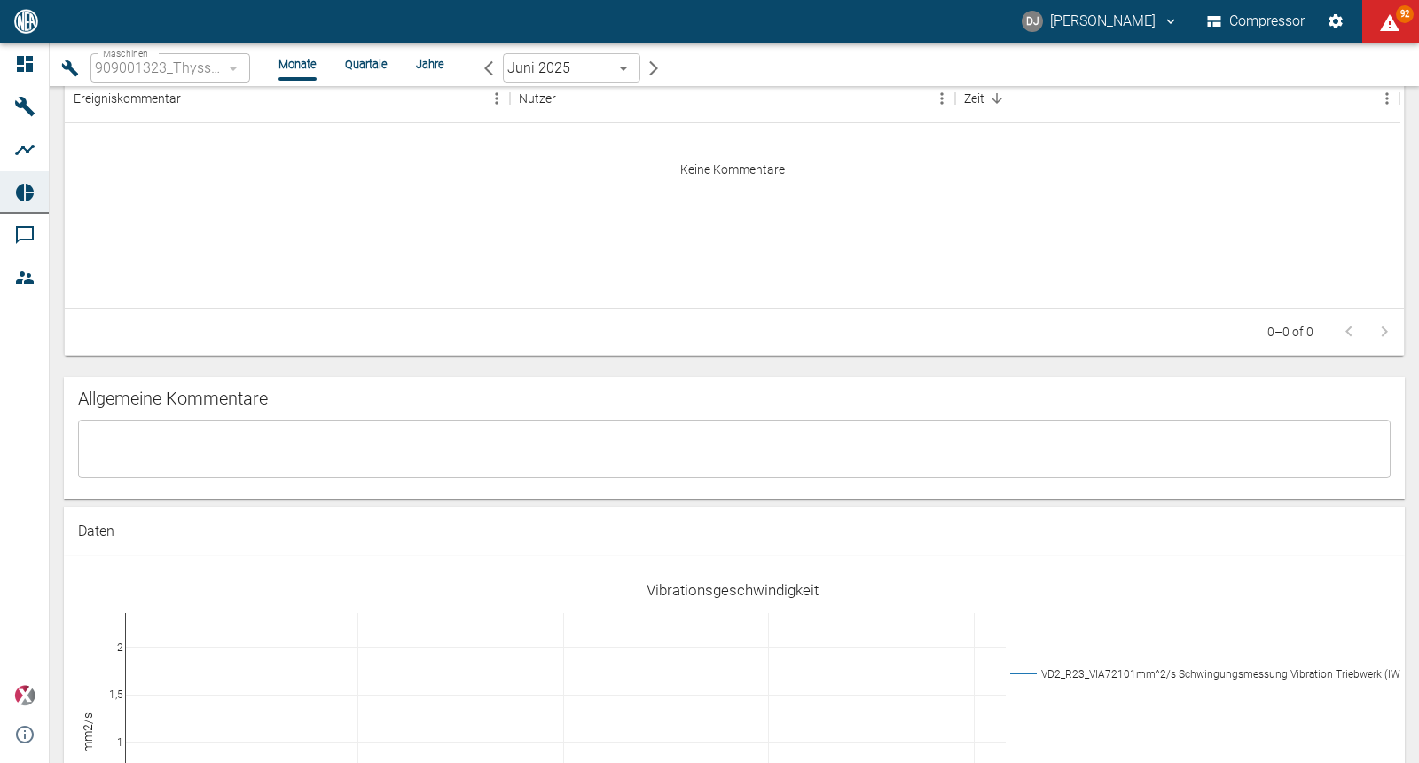
scroll to position [1839, 0]
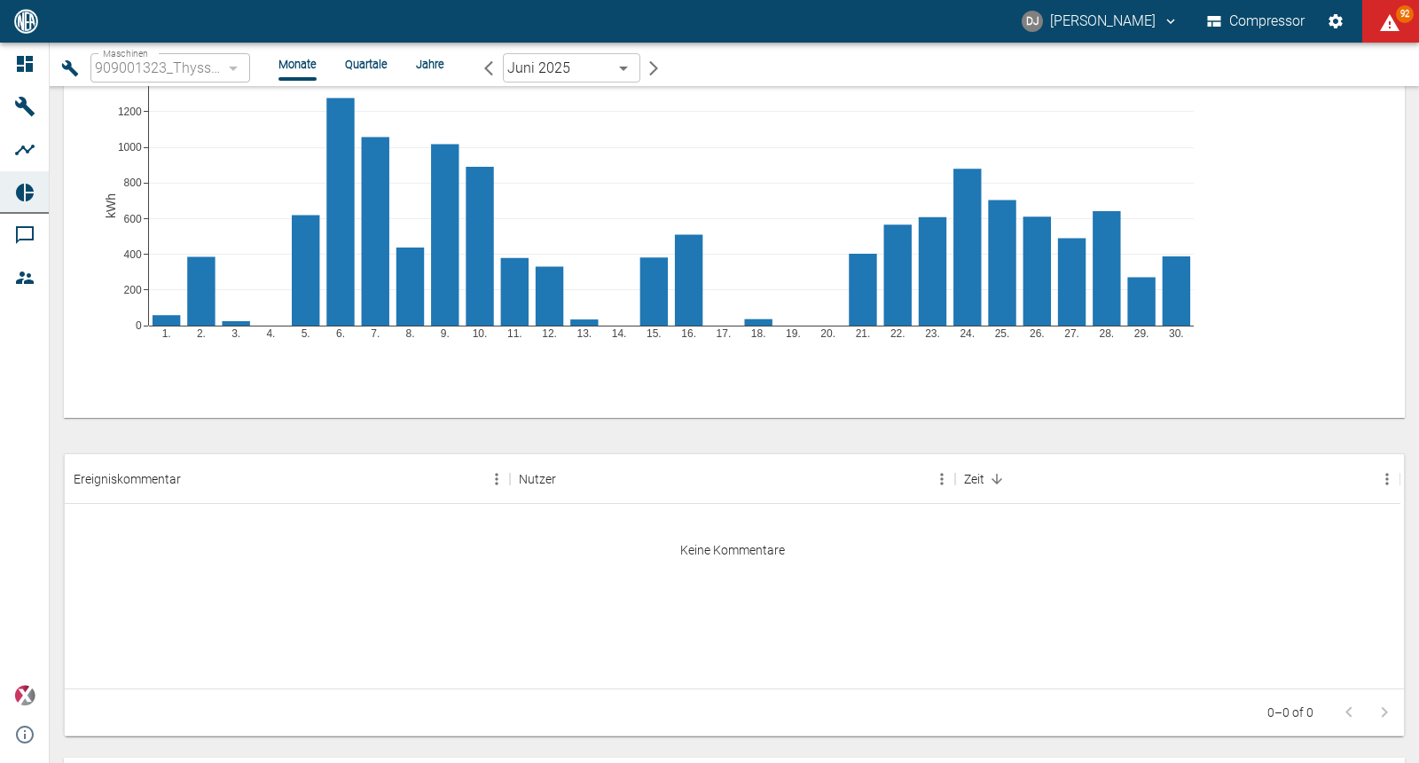
click at [491, 63] on icon "button" at bounding box center [489, 68] width 18 height 18
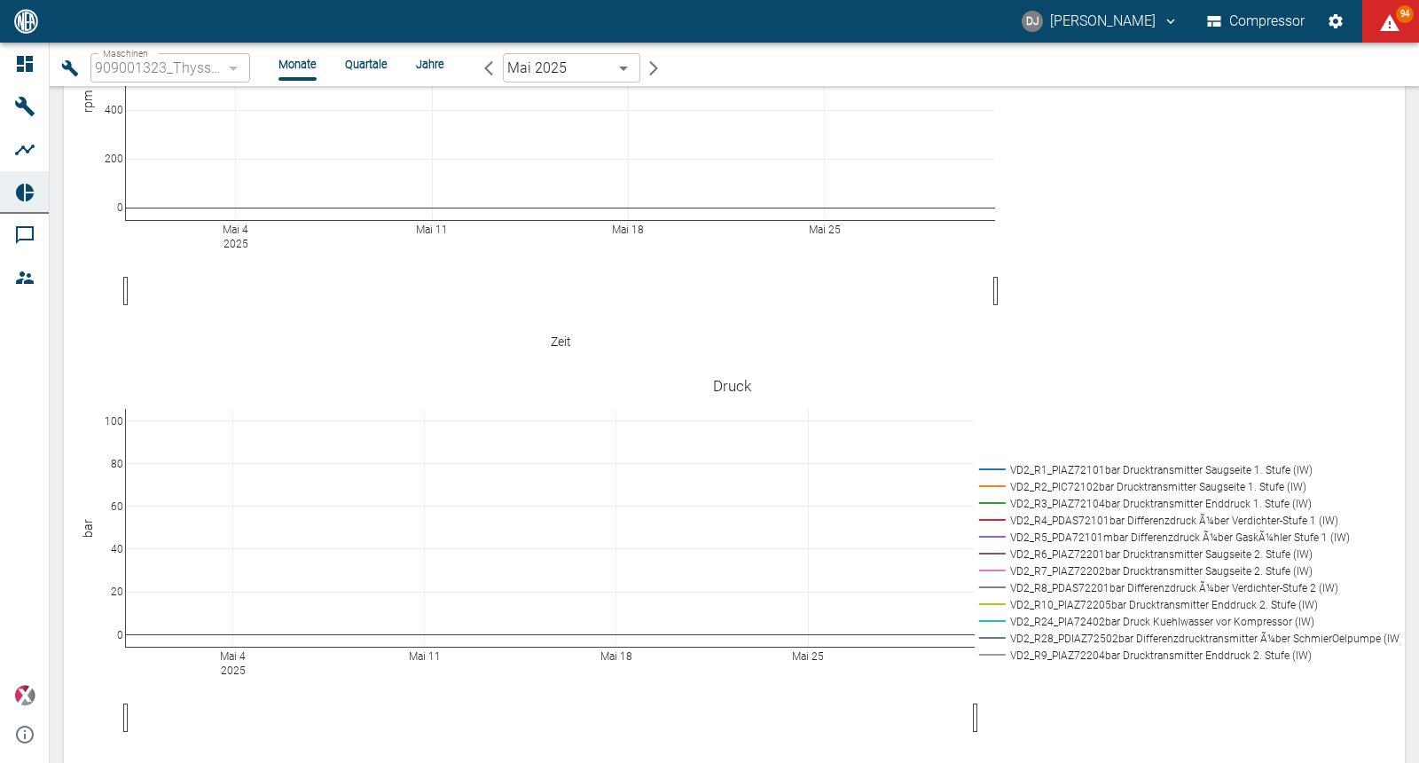
scroll to position [5744, 0]
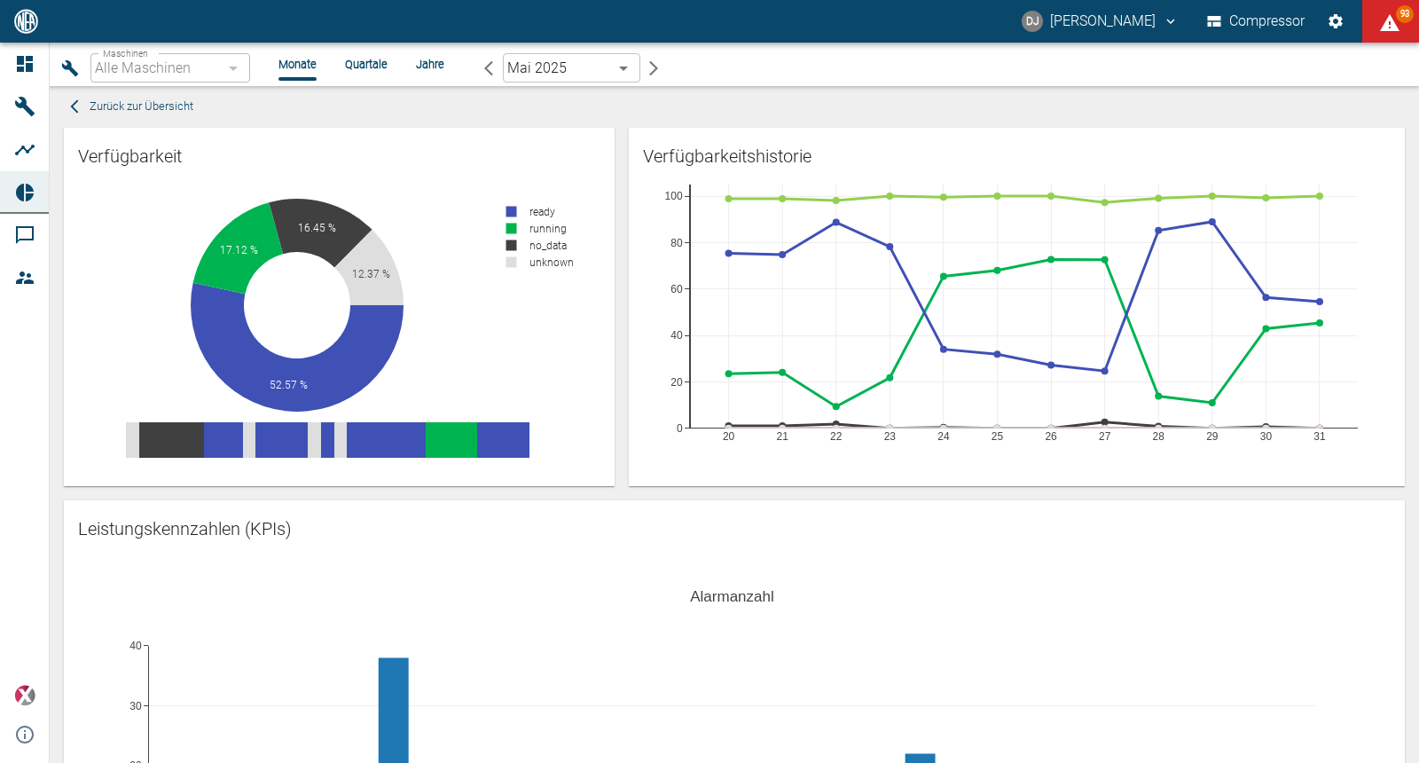
scroll to position [217, 0]
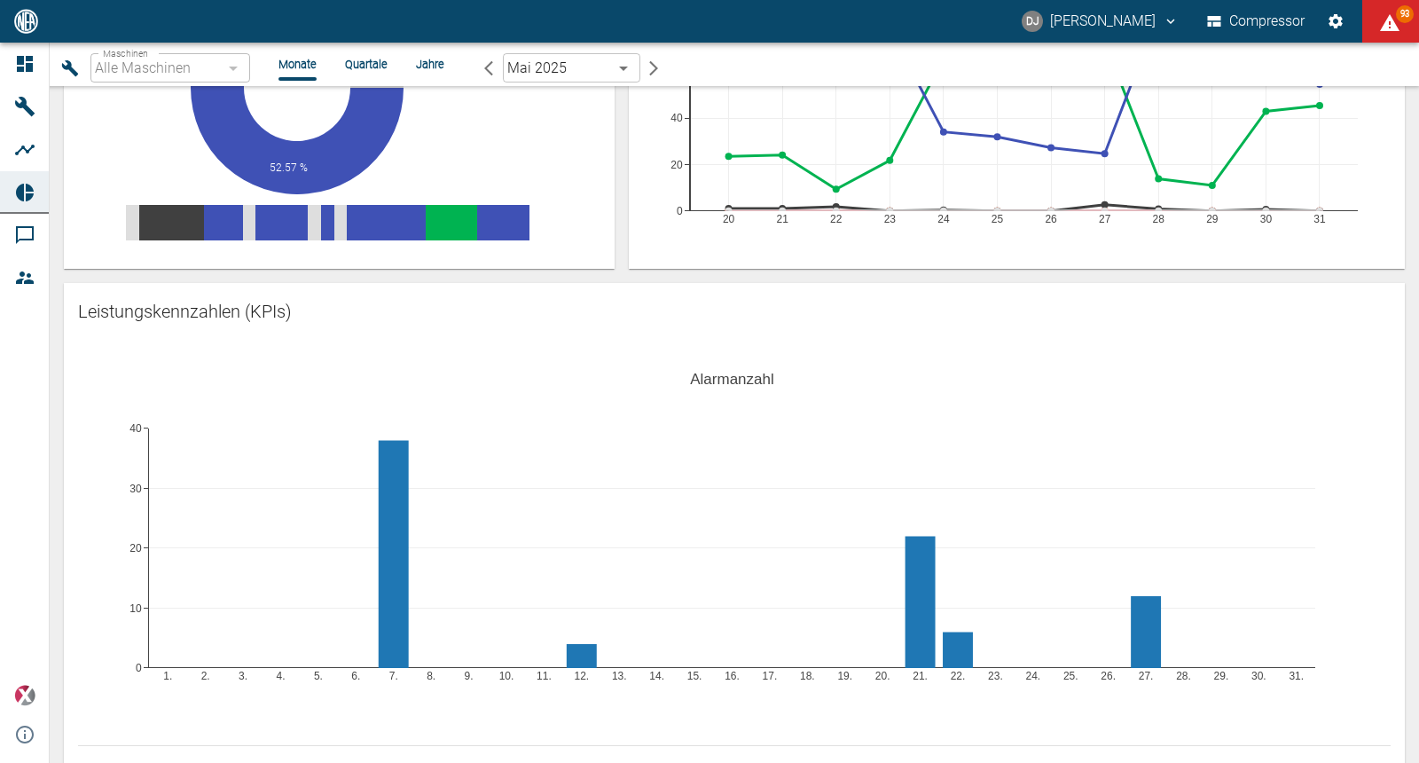
type input "d323cb37-0897-47d8-890e-65236b20deb2"
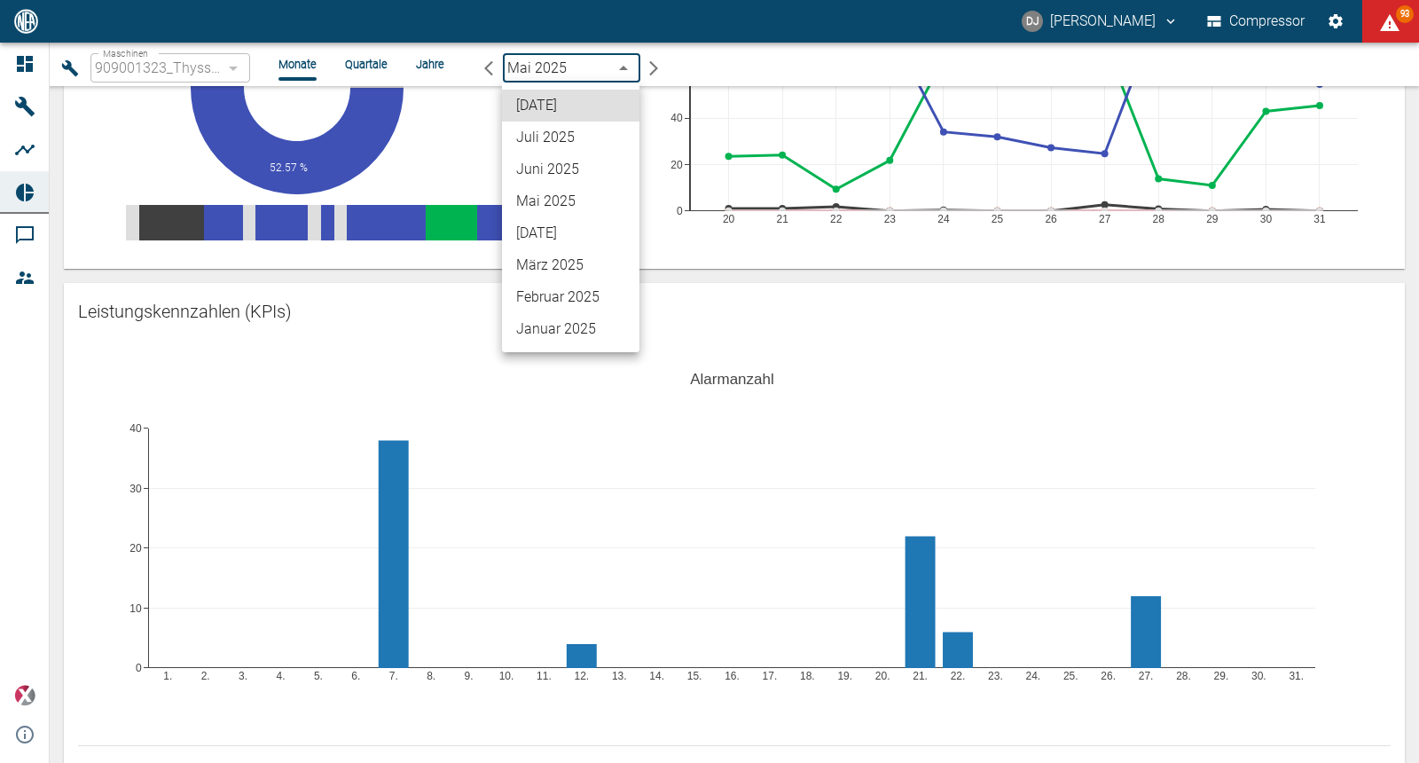
click at [552, 67] on body "DJ David Jasper Compressor 93 Dashboard Maschinen Analysen Reports Kommentare M…" at bounding box center [709, 381] width 1419 height 763
click at [559, 148] on li "Juli 2025" at bounding box center [570, 138] width 137 height 32
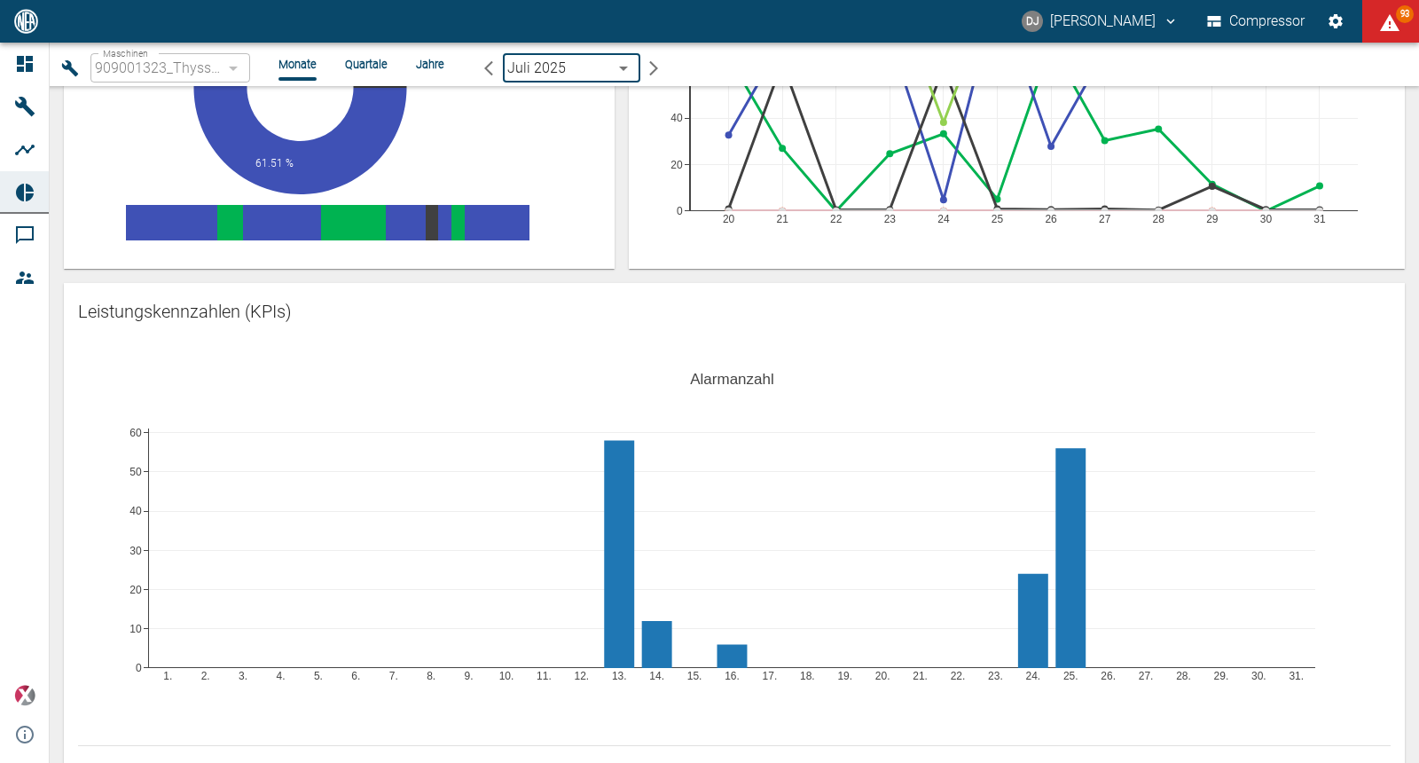
click at [621, 232] on div "Verfügbarkeitshistorie 20 21 22 23 24 25 26 27 28 29 30 31 0 20 40 60 80 100" at bounding box center [1010, 82] width 790 height 373
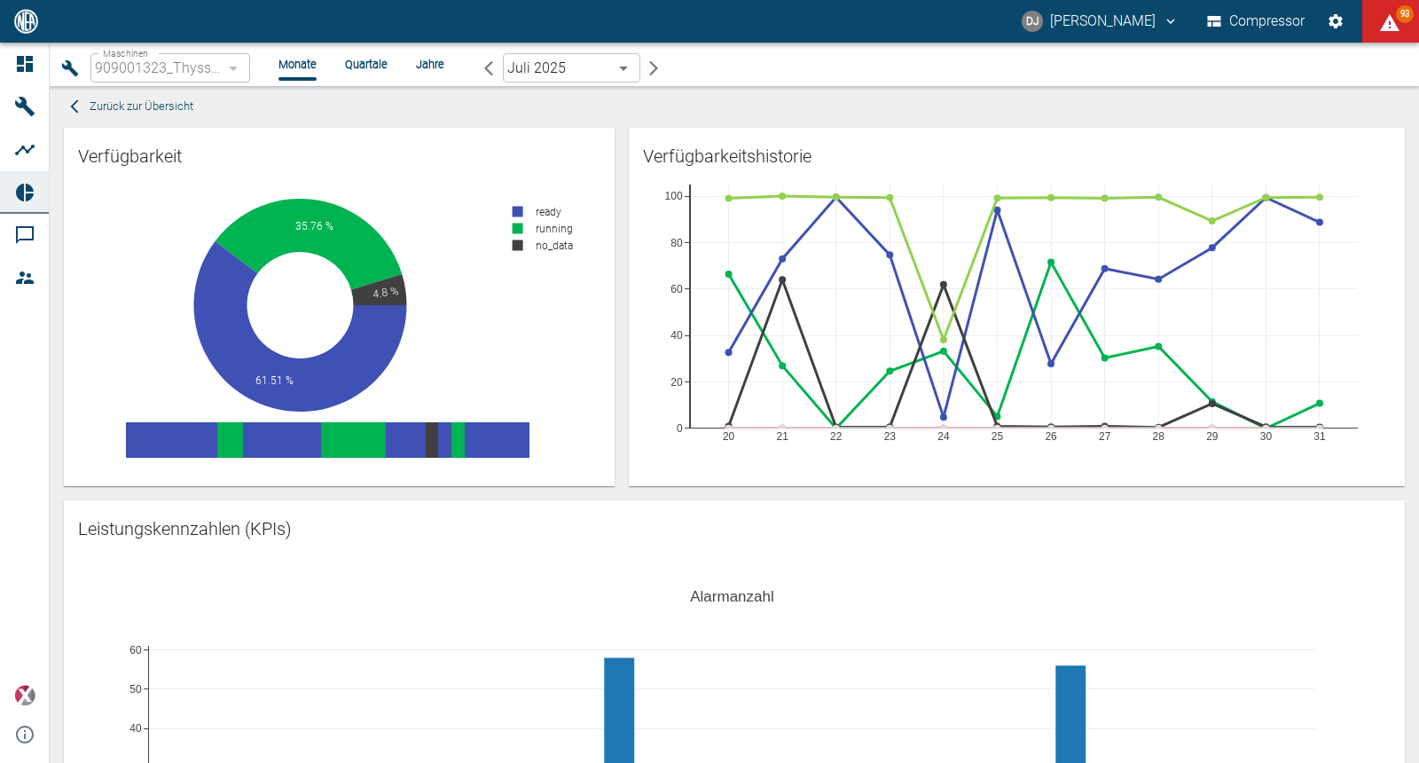
scroll to position [6, 0]
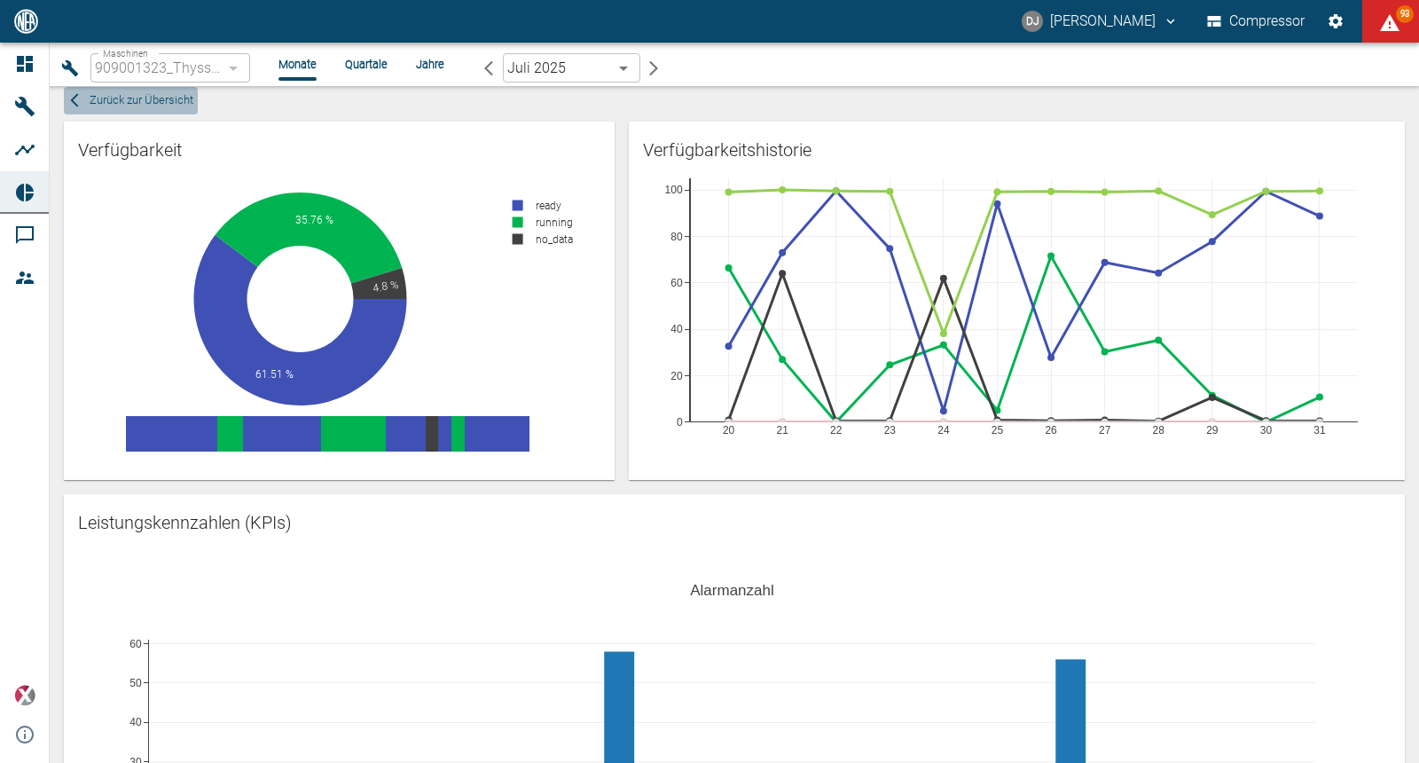
click at [179, 102] on span "Zurück zur Übersicht" at bounding box center [142, 100] width 104 height 20
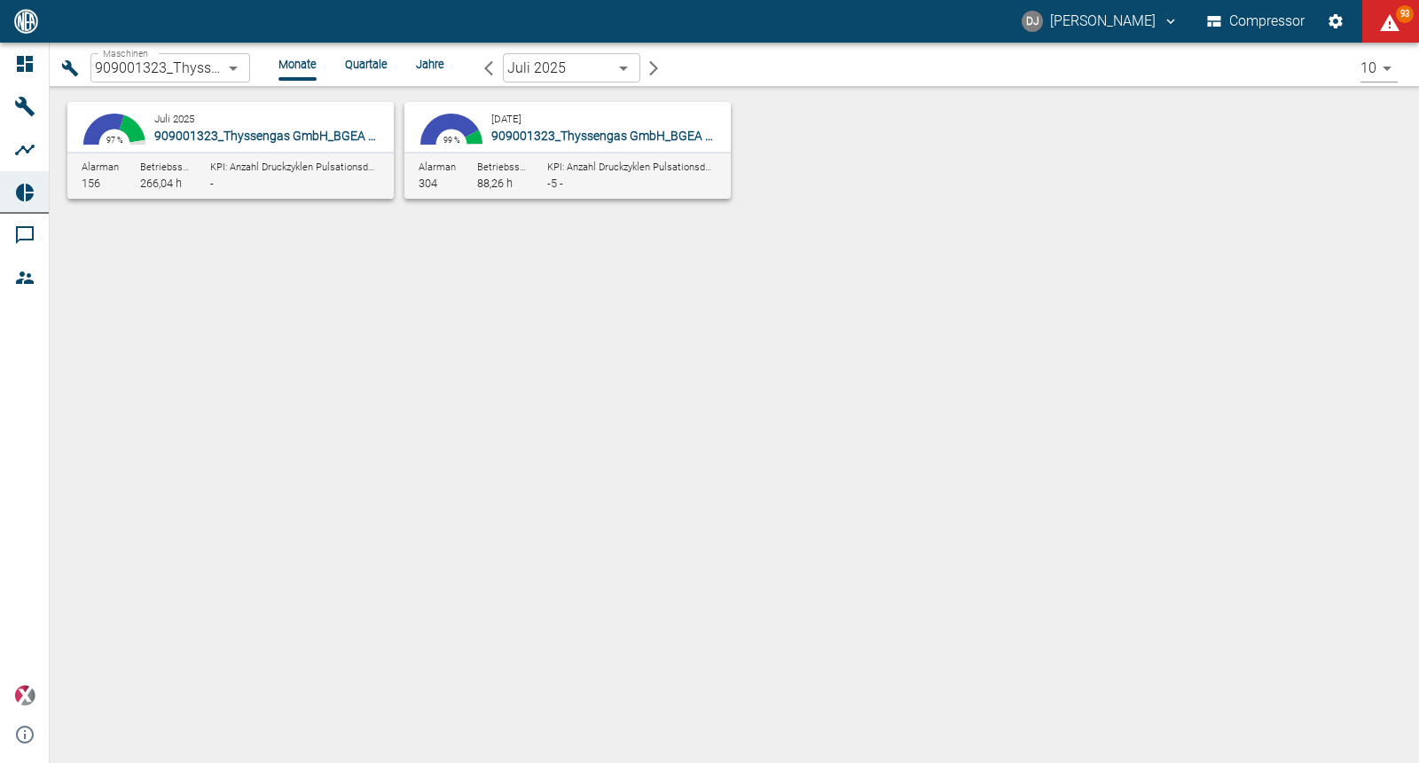
click at [177, 49] on div "Maschinen 909001323_Thyssengas GmbH_BGEA Velen (DE) d323cb37-0897-47d8-890e-652…" at bounding box center [727, 64] width 1384 height 43
click at [177, 67] on body "DJ David Jasper Compressor 93 Dashboard Maschinen Analysen Reports Kommentare M…" at bounding box center [709, 381] width 1419 height 763
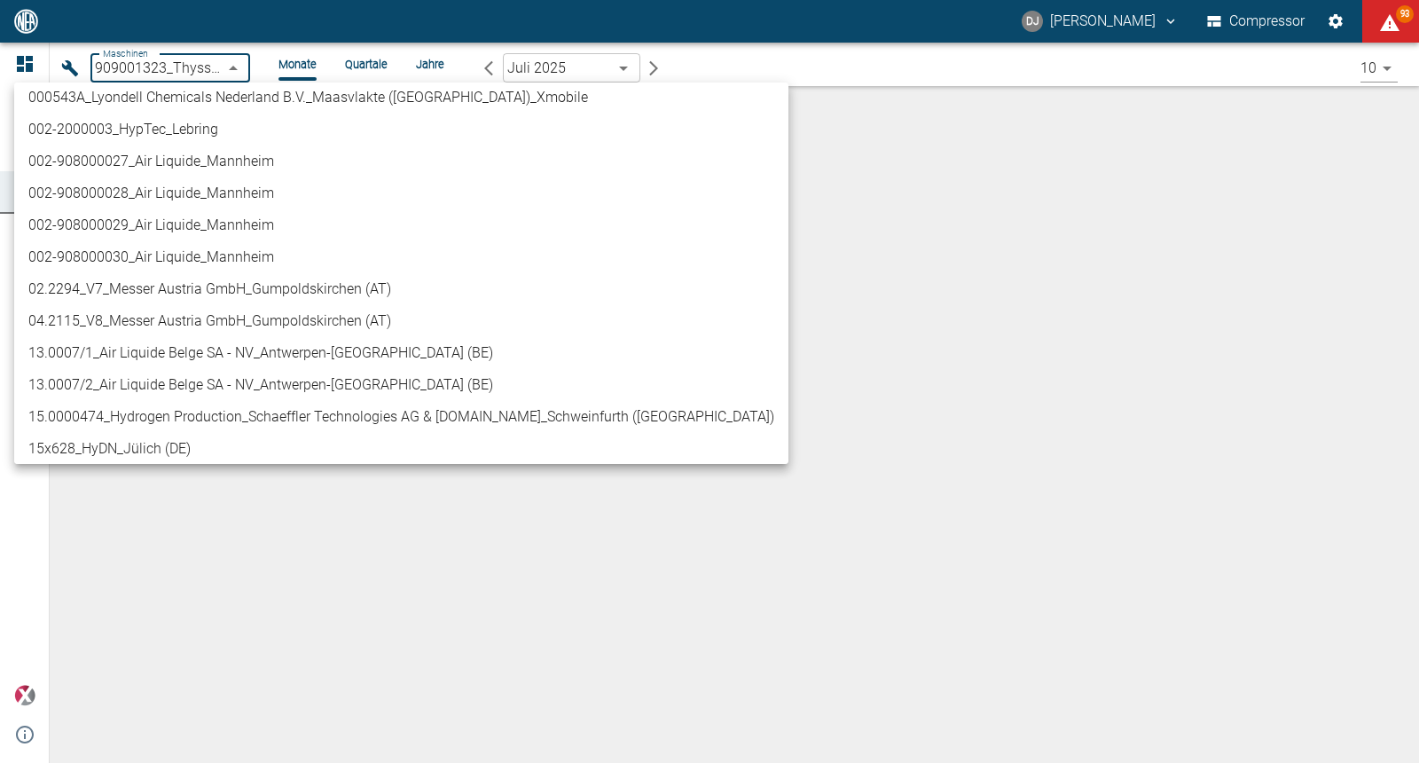
scroll to position [104, 0]
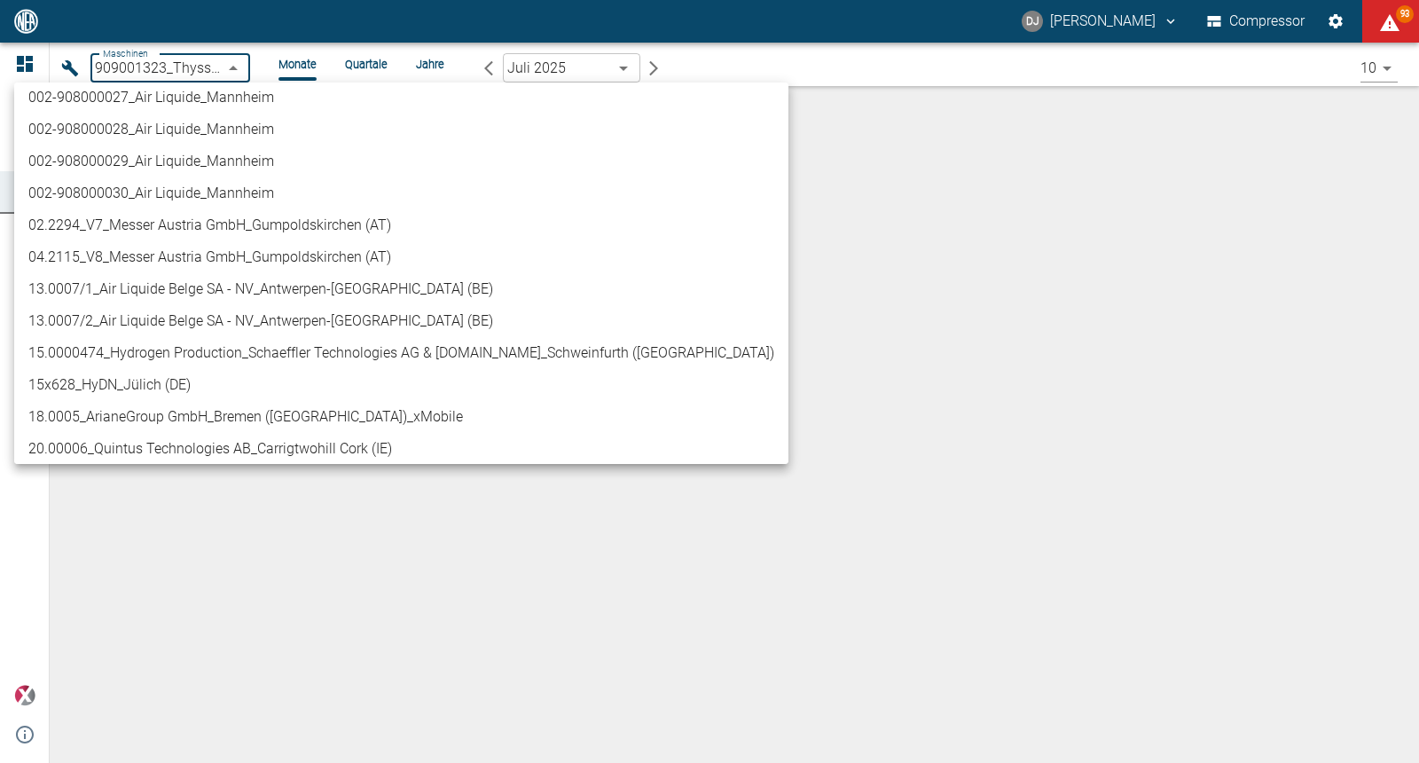
click at [152, 256] on li "04.2115_V8_Messer Austria GmbH_Gumpoldskirchen (AT)" at bounding box center [401, 257] width 774 height 32
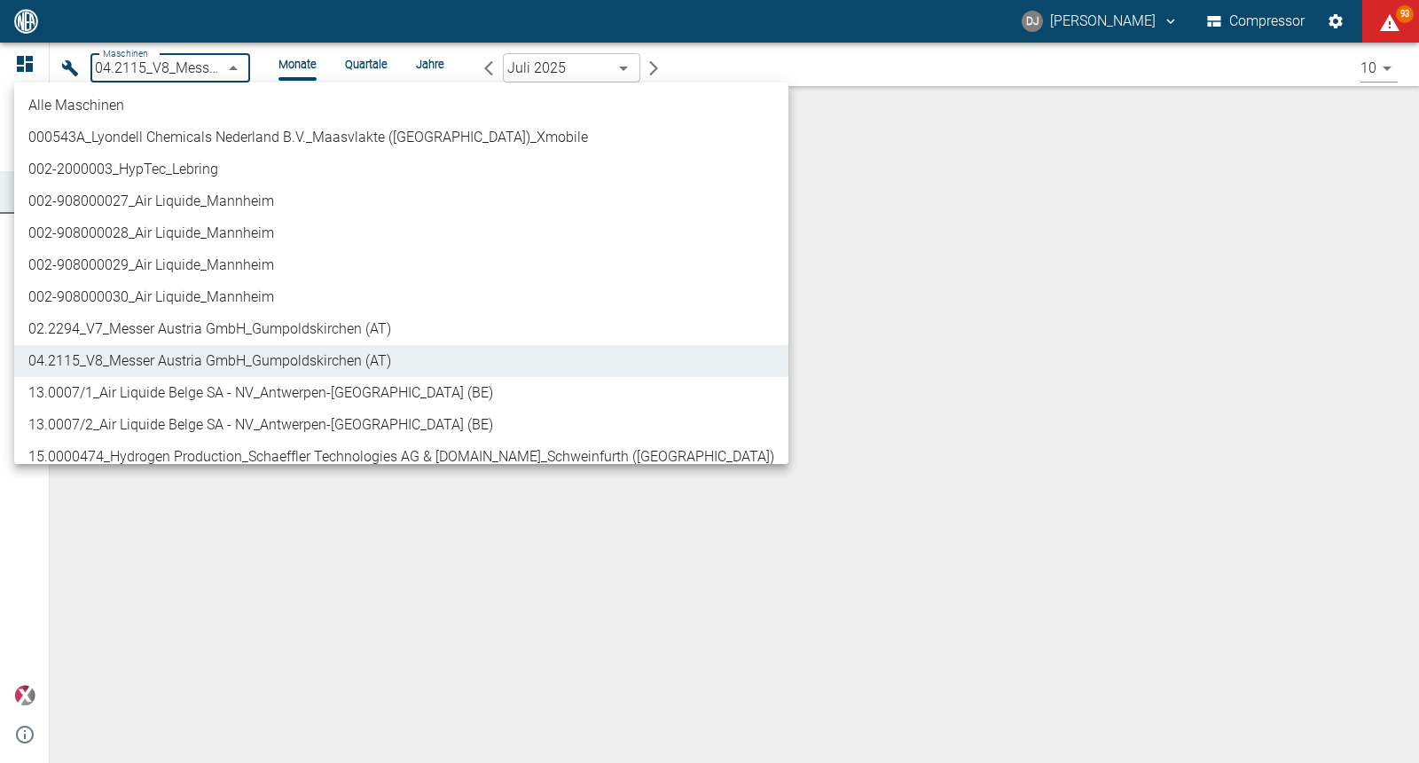
click at [186, 70] on body "DJ David Jasper Compressor 93 Dashboard Maschinen Analysen Reports Kommentare M…" at bounding box center [709, 381] width 1419 height 763
click at [186, 70] on div at bounding box center [709, 381] width 1419 height 763
click at [186, 70] on body "DJ David Jasper Compressor 93 Dashboard Maschinen Analysen Reports Kommentare M…" at bounding box center [709, 381] width 1419 height 763
click at [186, 70] on div at bounding box center [709, 381] width 1419 height 763
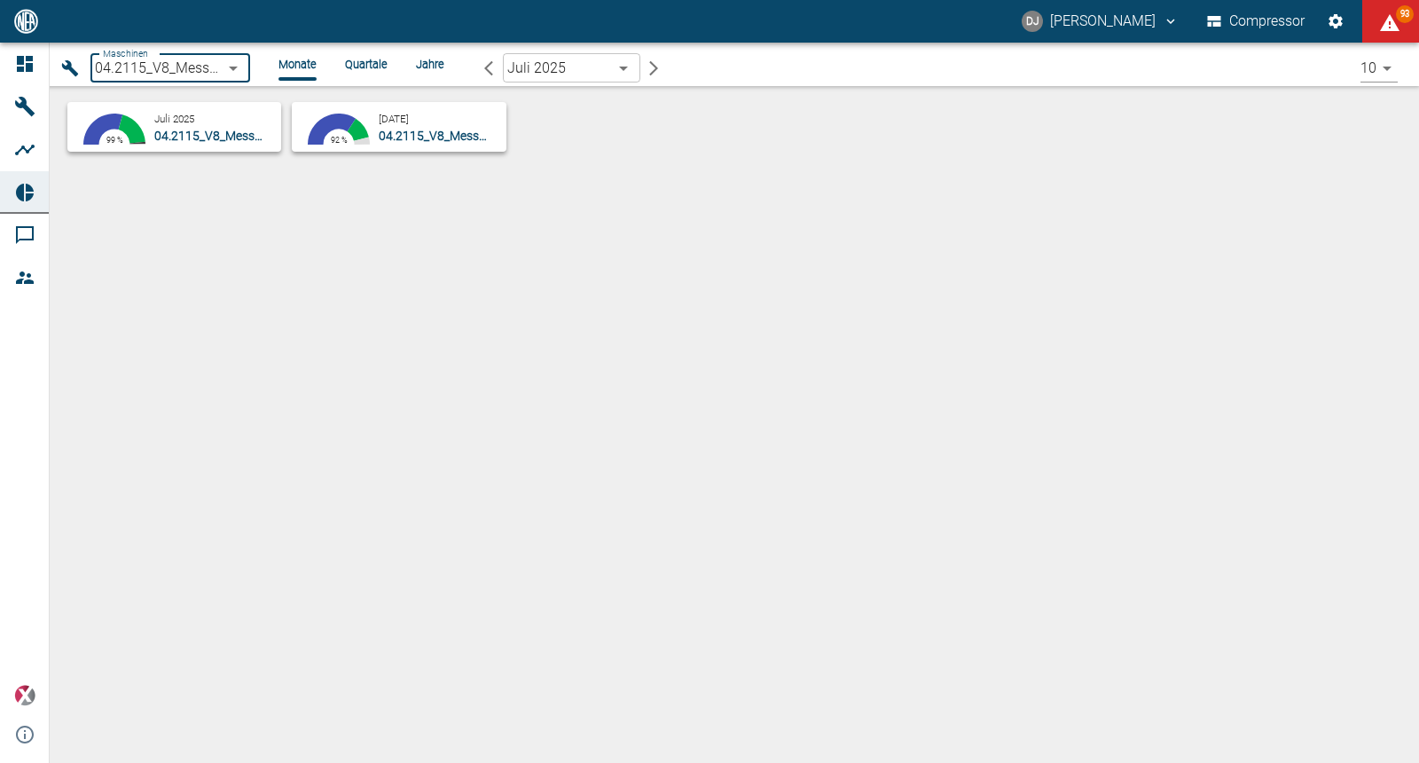
click at [186, 70] on div "Alle Maschinen 000543A_Lyondell Chemicals Nederland B.V._Maasvlakte (NL)_Xmobil…" at bounding box center [709, 381] width 1419 height 763
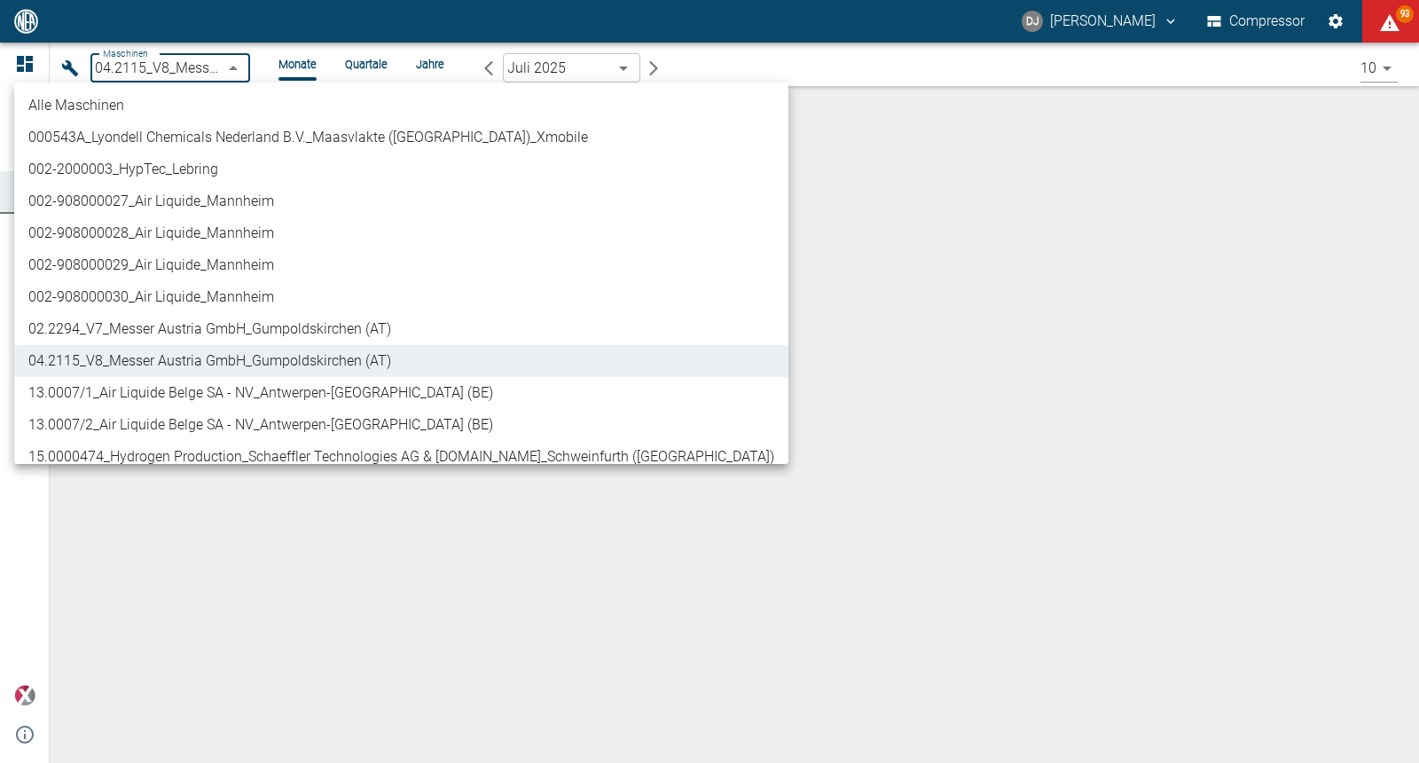
click at [186, 70] on body "DJ David Jasper Compressor 93 Dashboard Maschinen Analysen Reports Kommentare M…" at bounding box center [709, 381] width 1419 height 763
click at [155, 393] on li "13.0007/1_Air Liquide Belge SA - NV_Antwerpen-[GEOGRAPHIC_DATA] (BE)" at bounding box center [401, 393] width 774 height 32
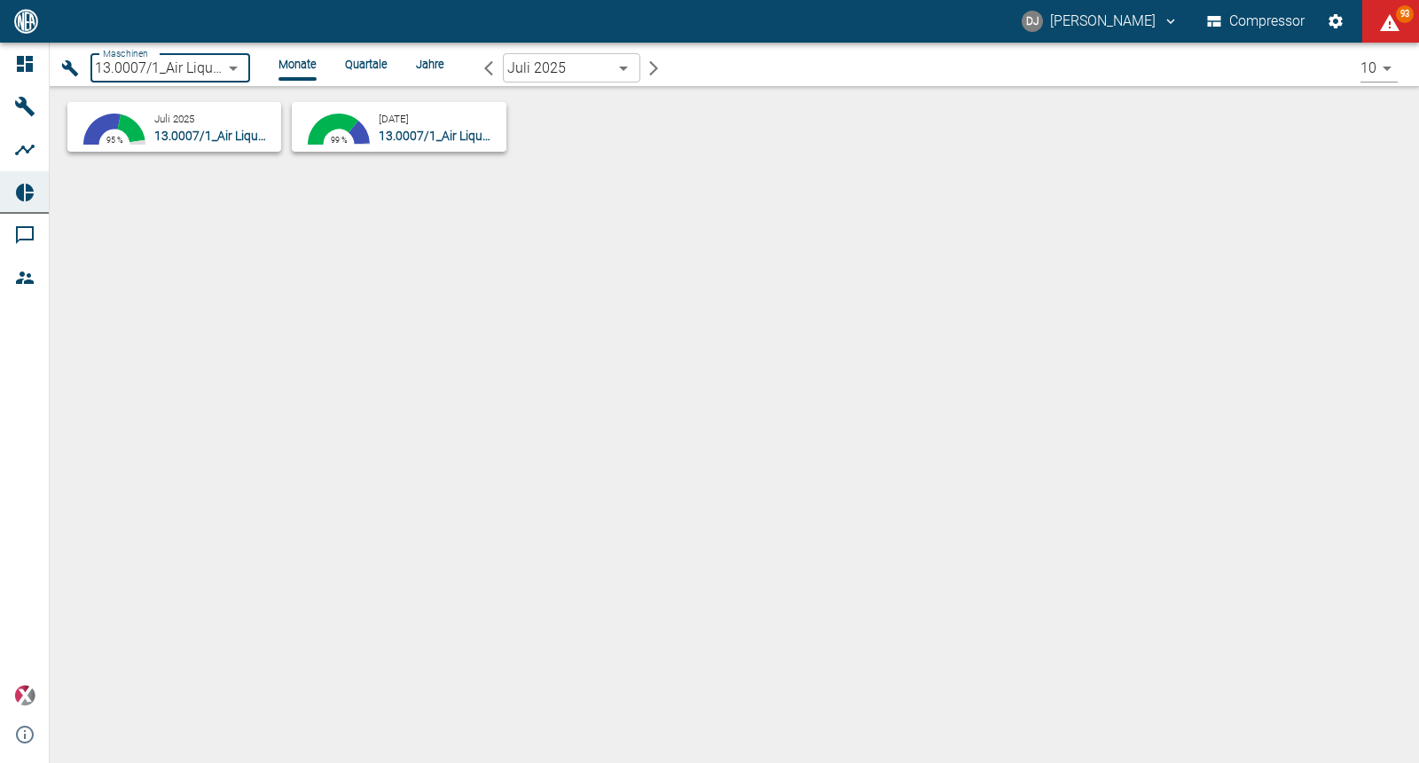
click at [540, 77] on body "DJ David Jasper Compressor 93 Dashboard Maschinen Analysen Reports Kommentare M…" at bounding box center [709, 381] width 1419 height 763
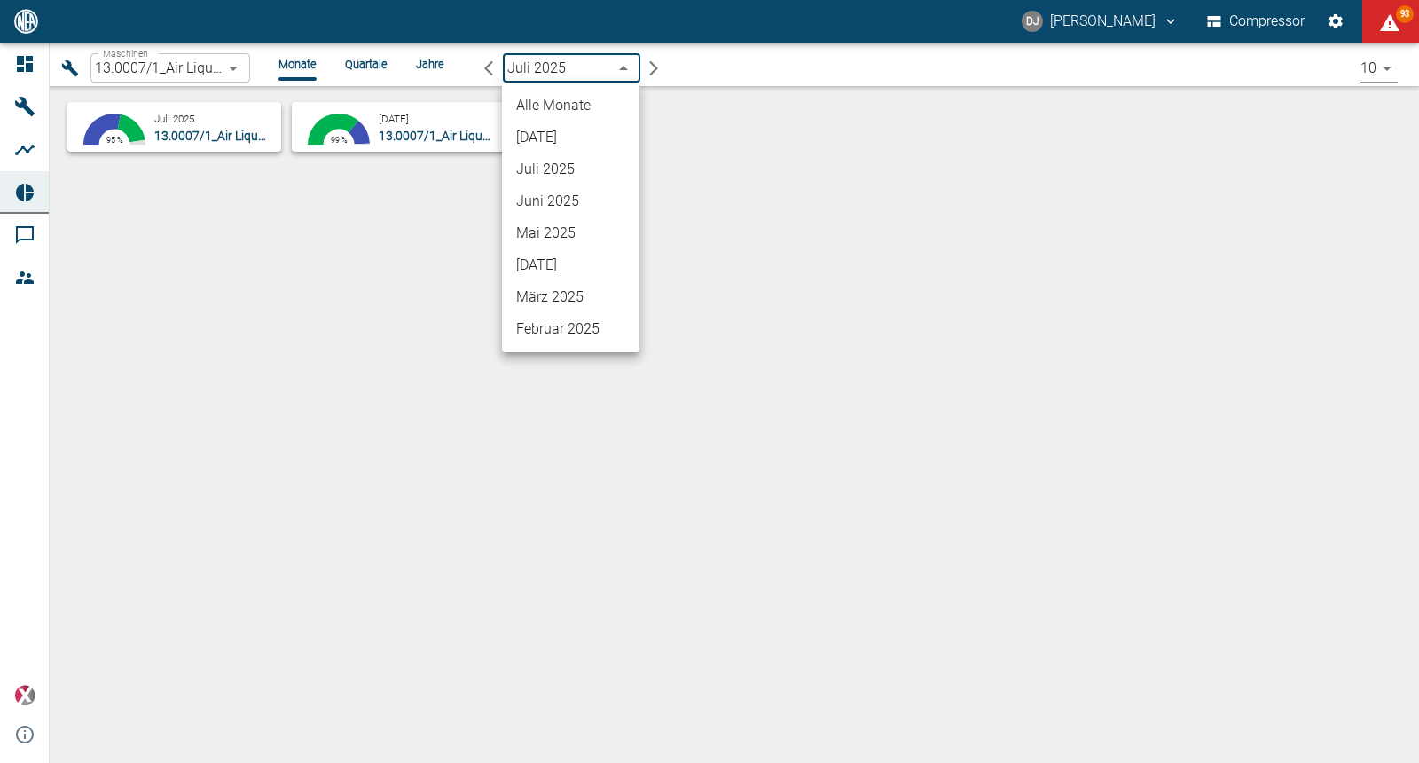
click at [556, 104] on li "Alle Monate" at bounding box center [570, 106] width 137 height 32
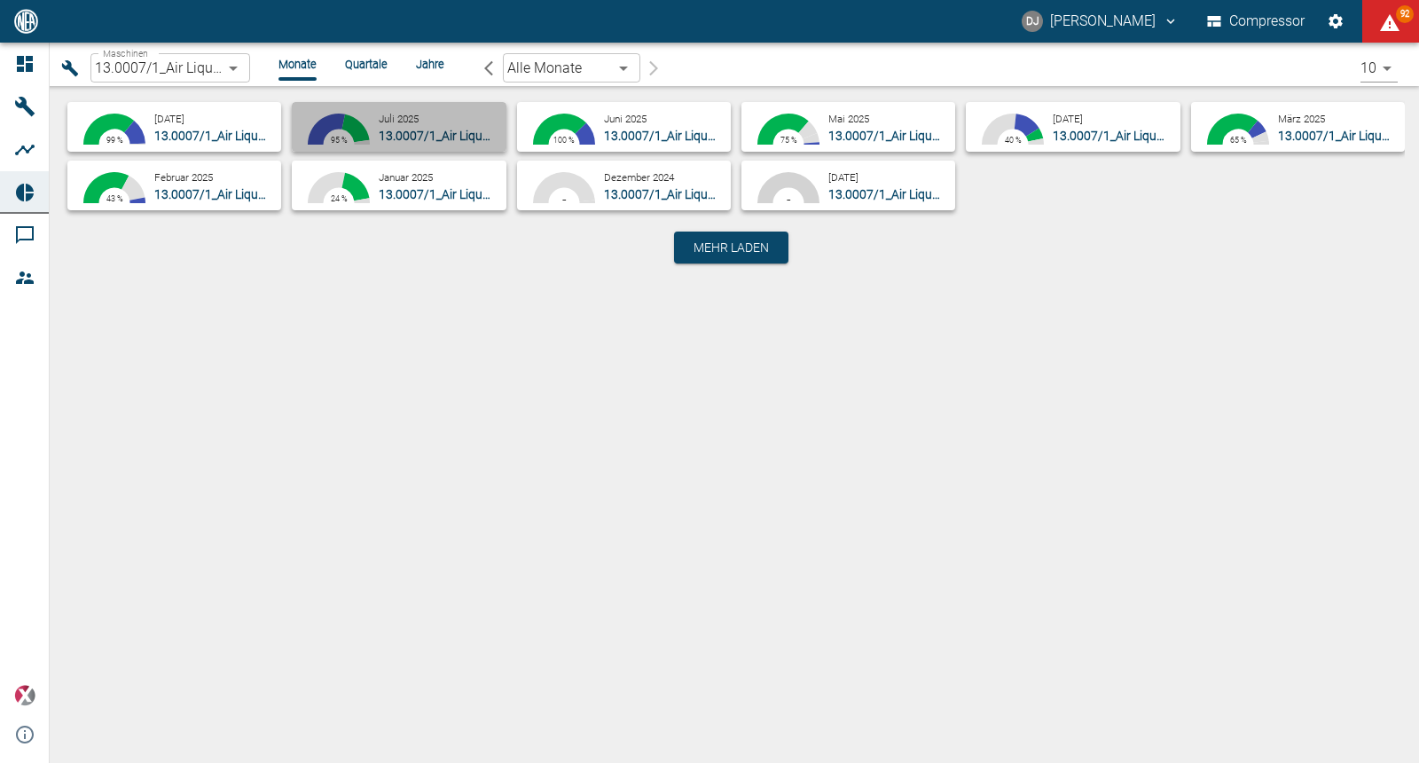
click at [381, 121] on small "Juli 2025" at bounding box center [399, 119] width 40 height 12
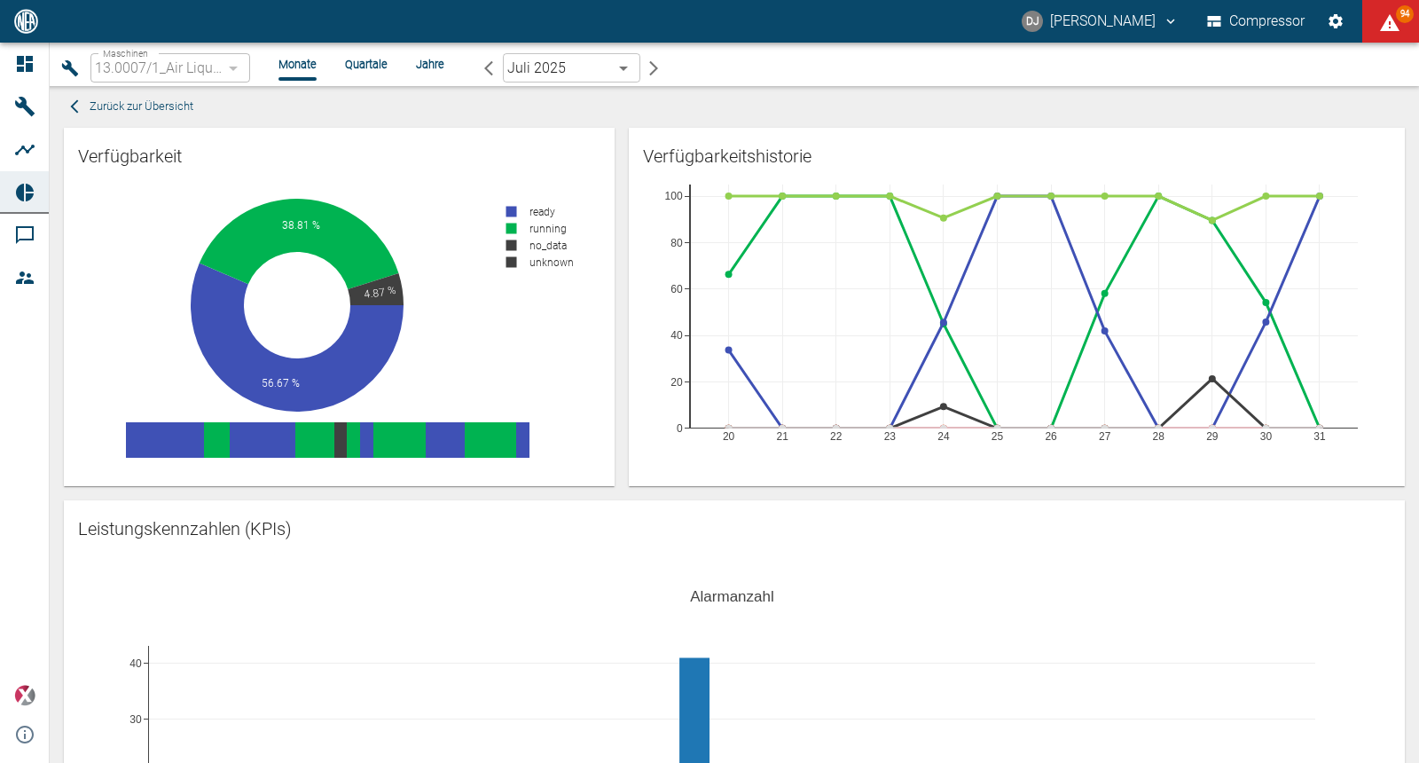
click at [158, 107] on span "Zurück zur Übersicht" at bounding box center [142, 107] width 104 height 20
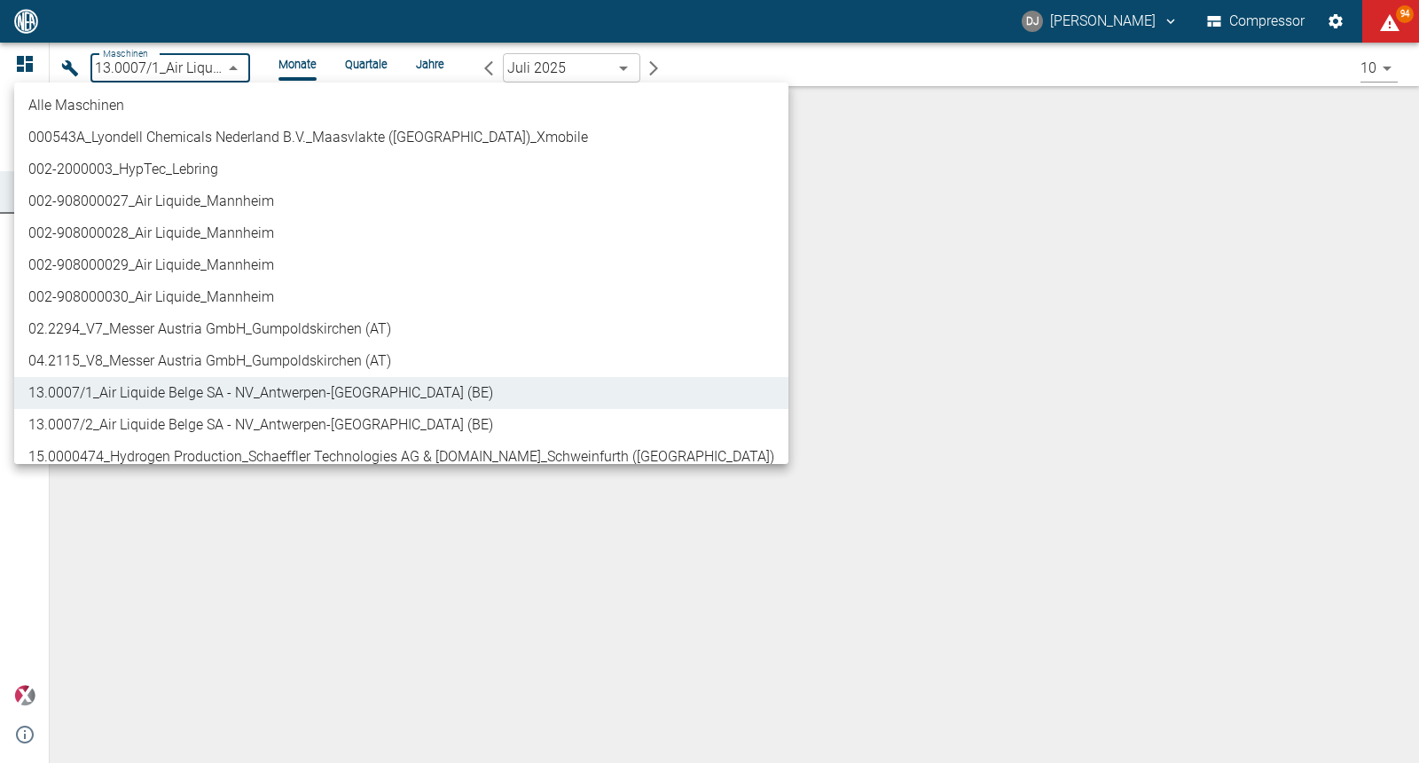
click at [224, 60] on body "DJ David Jasper Compressor 94 Dashboard Maschinen Analysen Reports Kommentare M…" at bounding box center [709, 381] width 1419 height 763
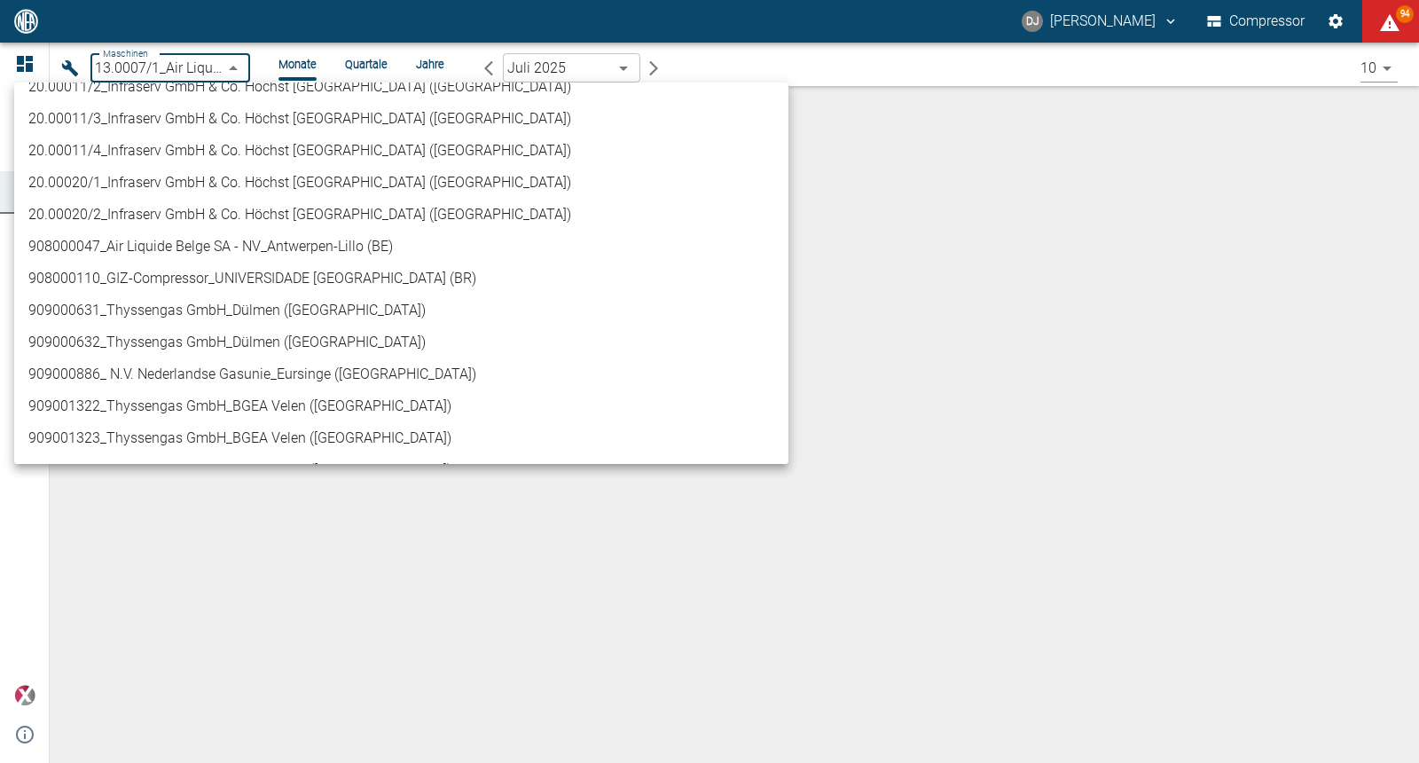
scroll to position [721, 0]
click at [208, 282] on li "909000886_ N.V. Nederlandse Gasunie_Eursinge ([GEOGRAPHIC_DATA])" at bounding box center [401, 279] width 774 height 32
type input "9dc86e29-8c64-47c4-93ee-7b83c896b7ee"
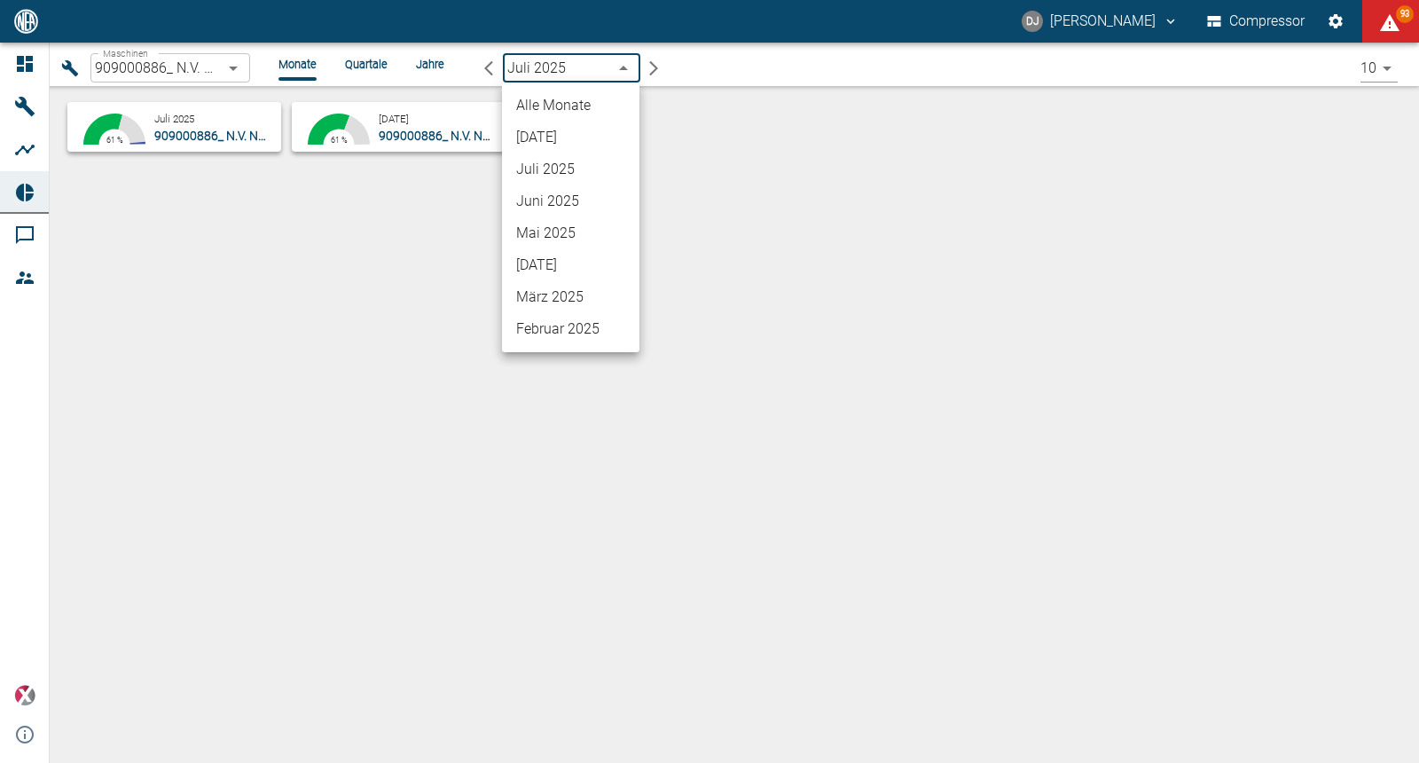
click at [526, 65] on body "DJ David Jasper Compressor 93 Dashboard Maschinen Analysen Reports Kommentare M…" at bounding box center [709, 381] width 1419 height 763
click at [534, 100] on li "Alle Monate" at bounding box center [570, 106] width 137 height 32
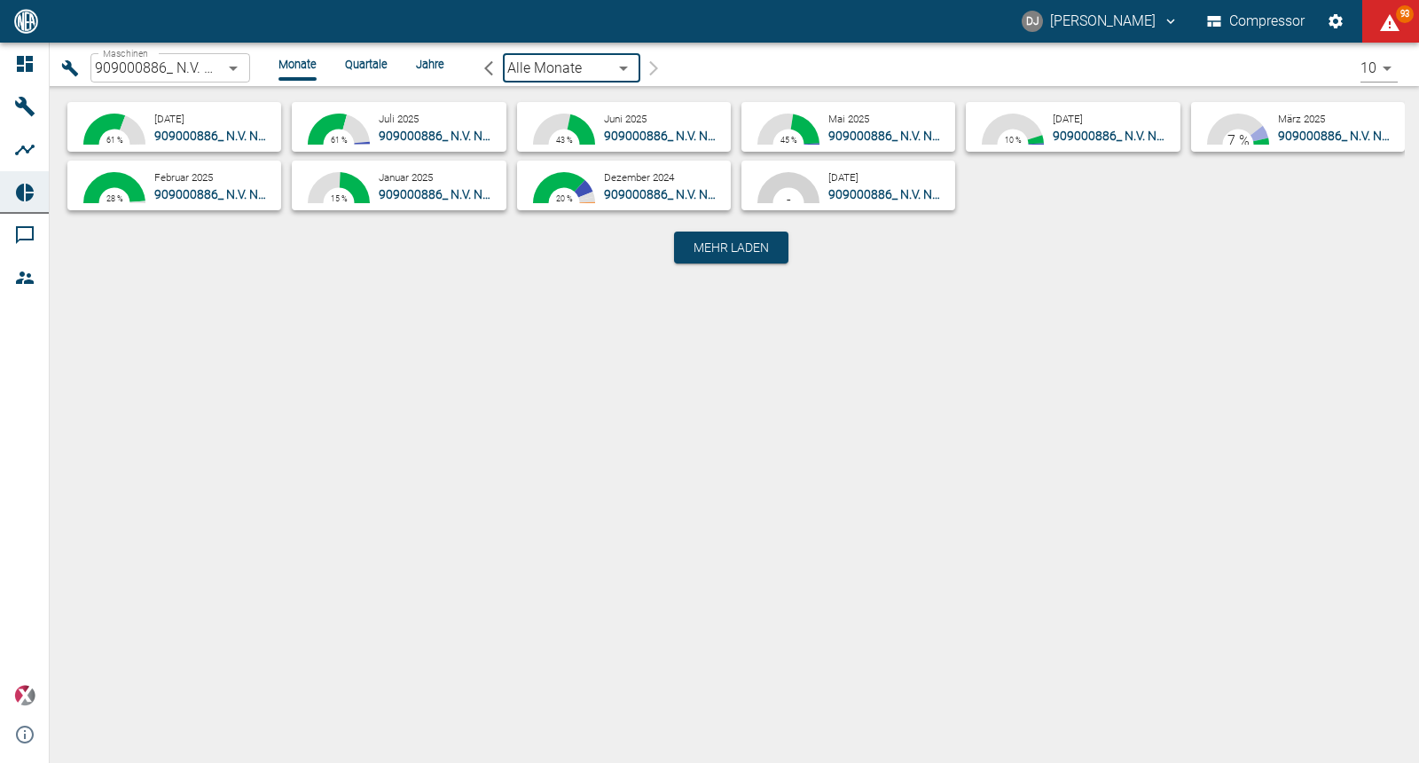
click at [451, 479] on div "Maschinen 909000886_ N.V. Nederlandse Gasunie_Eursinge (NL) 9dc86e29-8c64-47c4-…" at bounding box center [735, 403] width 1370 height 720
click at [185, 123] on small "[DATE]" at bounding box center [169, 119] width 30 height 12
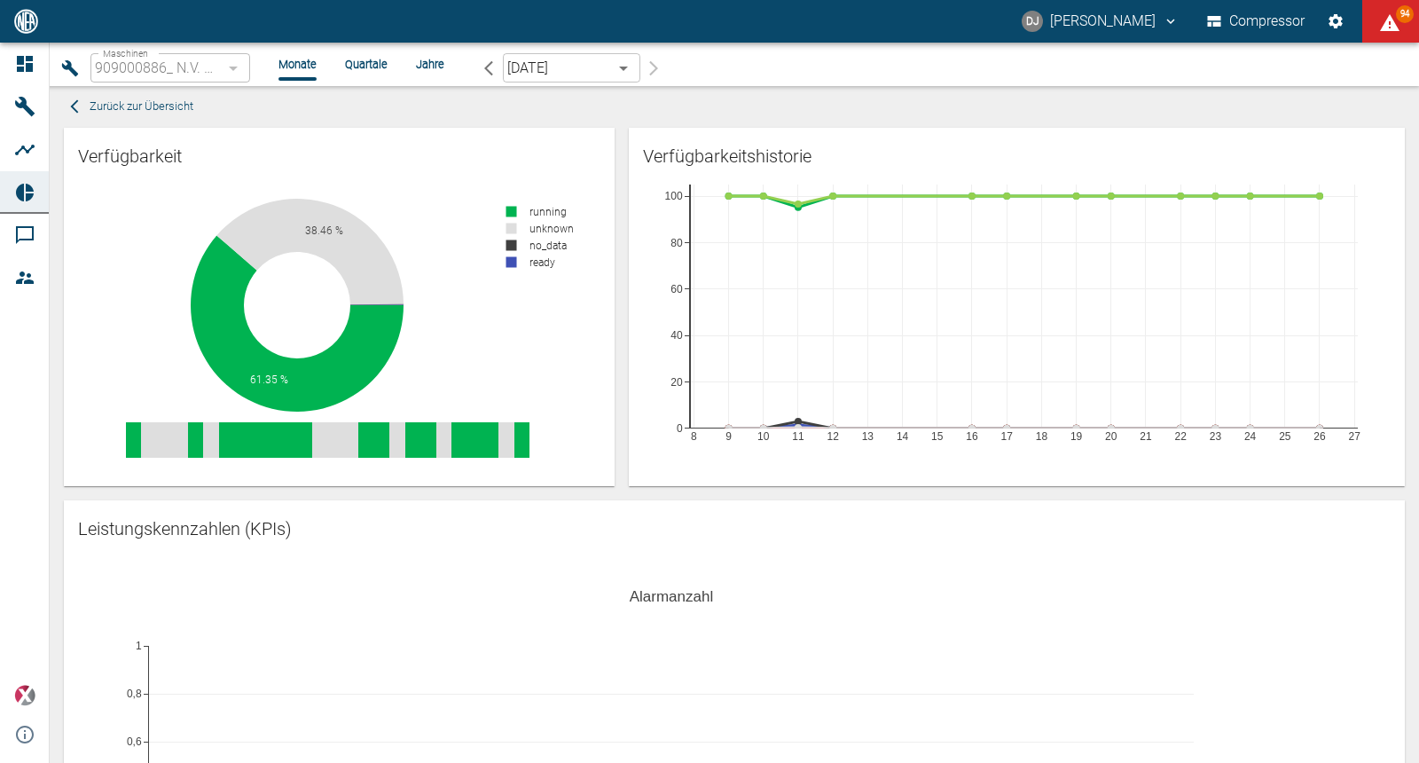
click at [609, 343] on div "61.35 % 38.46 % 0.12 % 0.05 % running unknown no_data ready" at bounding box center [339, 336] width 551 height 302
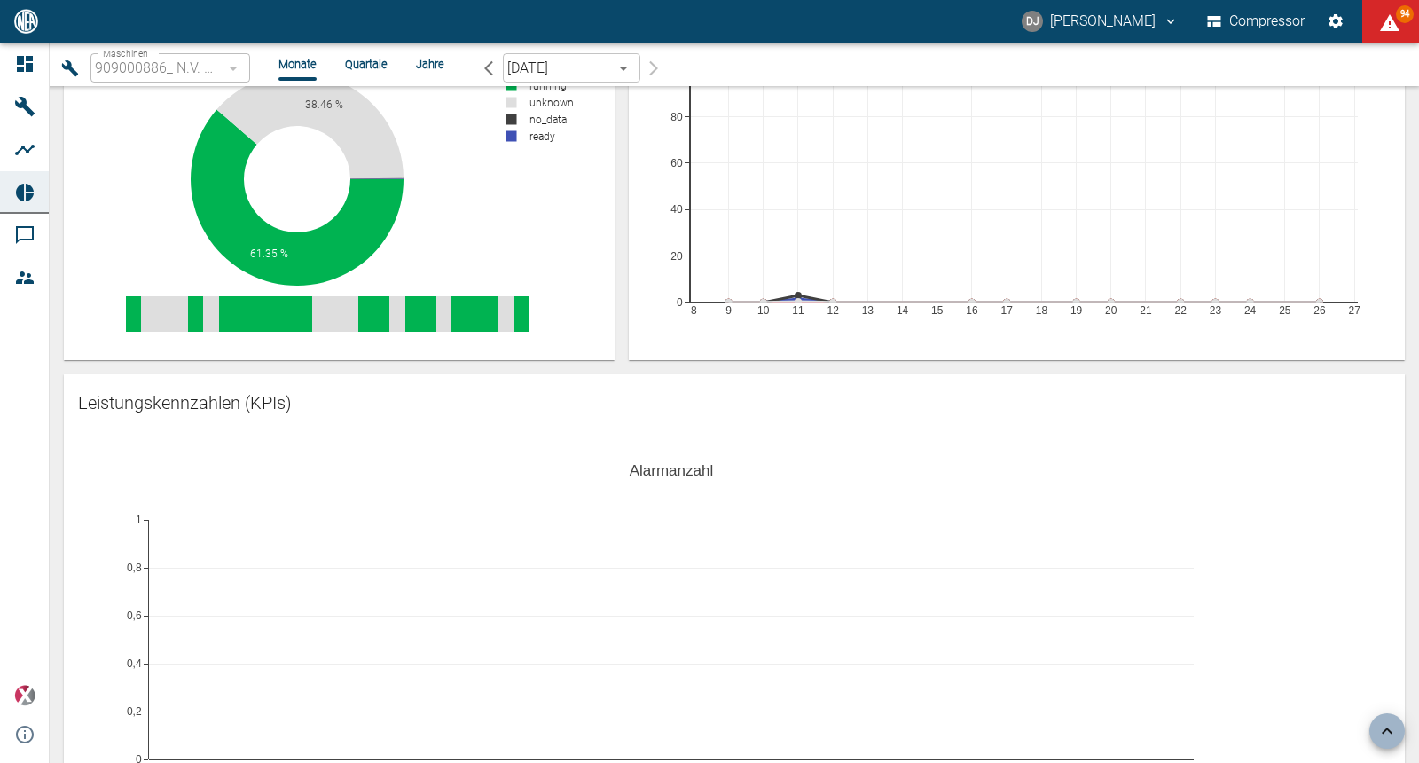
click at [664, 68] on div "August 2025 [object Object] ​" at bounding box center [571, 67] width 197 height 29
click at [656, 67] on div "August 2025 [object Object] ​" at bounding box center [571, 67] width 197 height 29
click at [602, 68] on body "DJ David Jasper Compressor 94 Dashboard Maschinen Analysen Reports Kommentare M…" at bounding box center [709, 381] width 1419 height 763
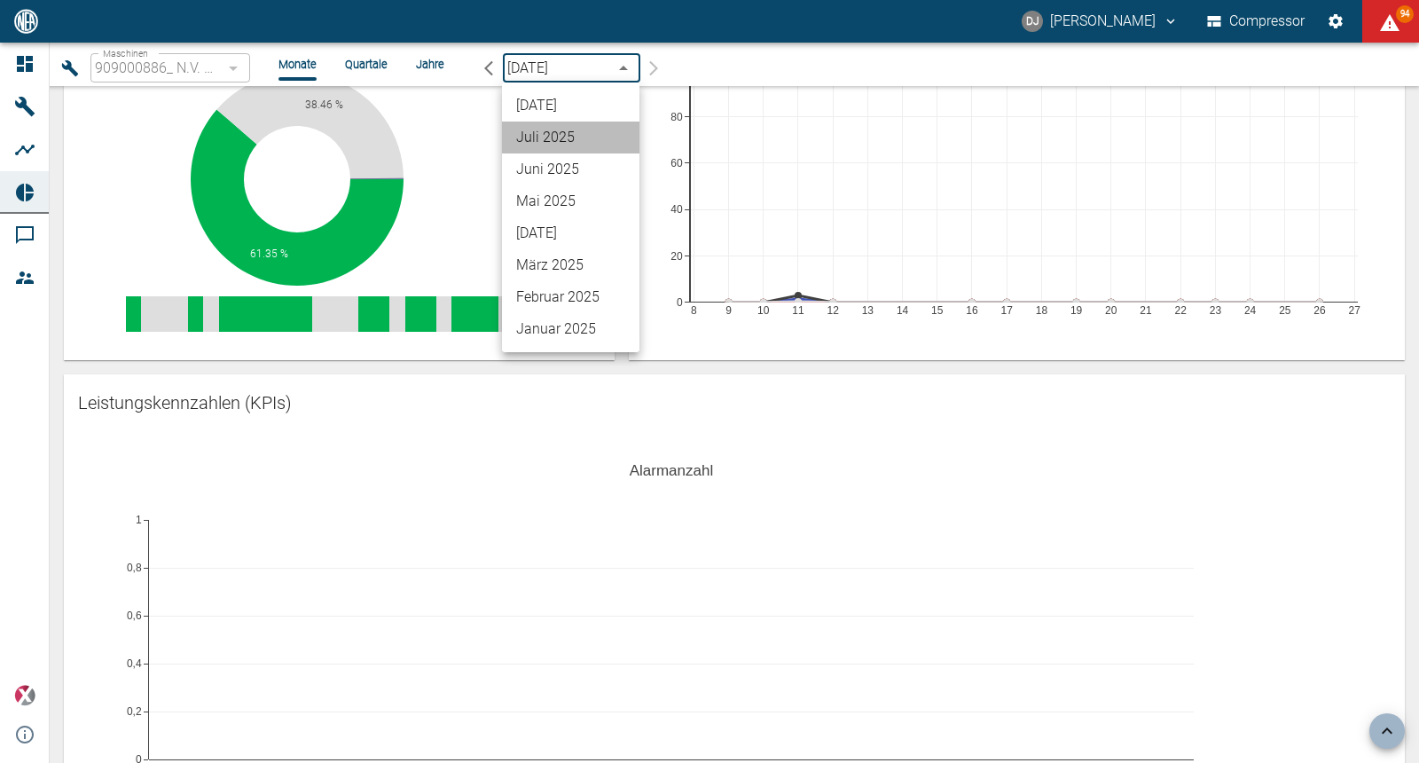
click at [572, 130] on li "Juli 2025" at bounding box center [570, 138] width 137 height 32
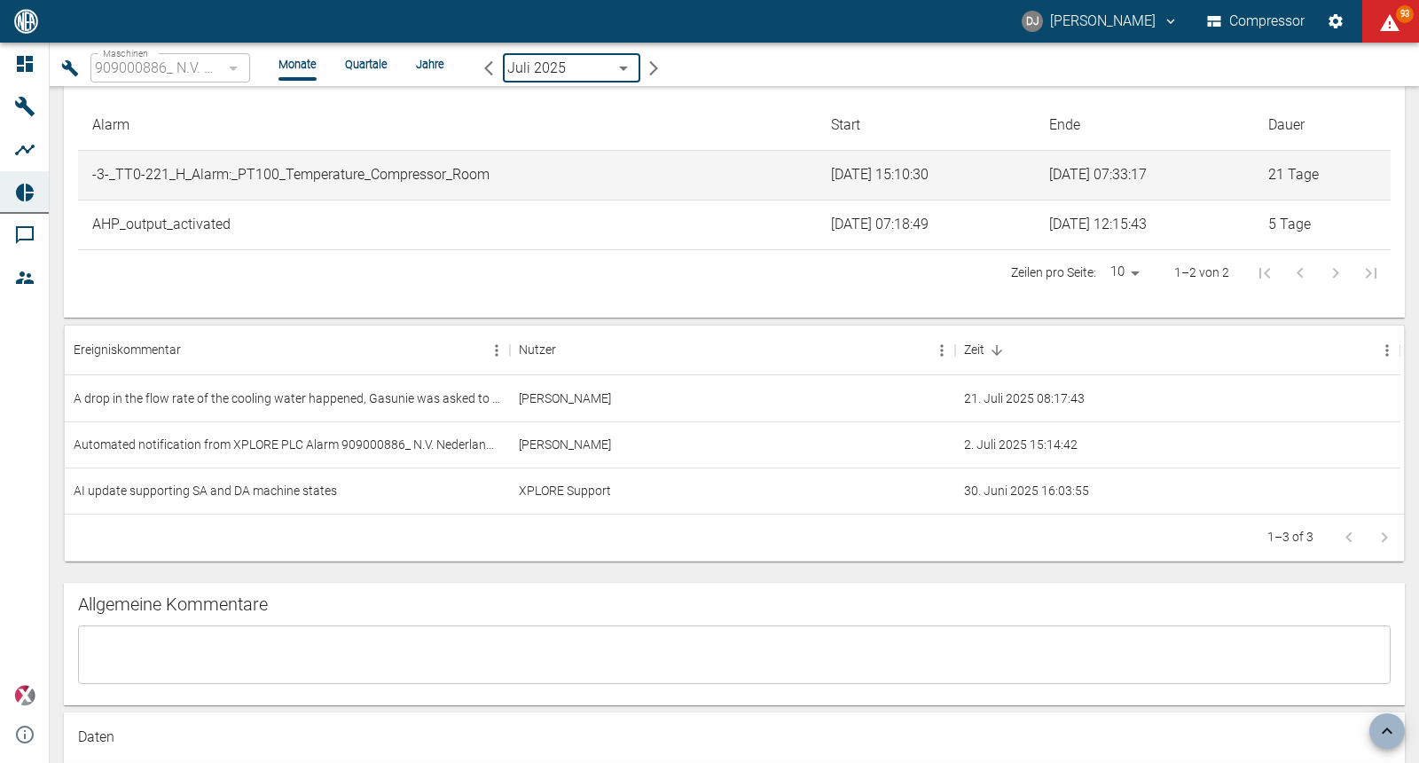
scroll to position [1890, 0]
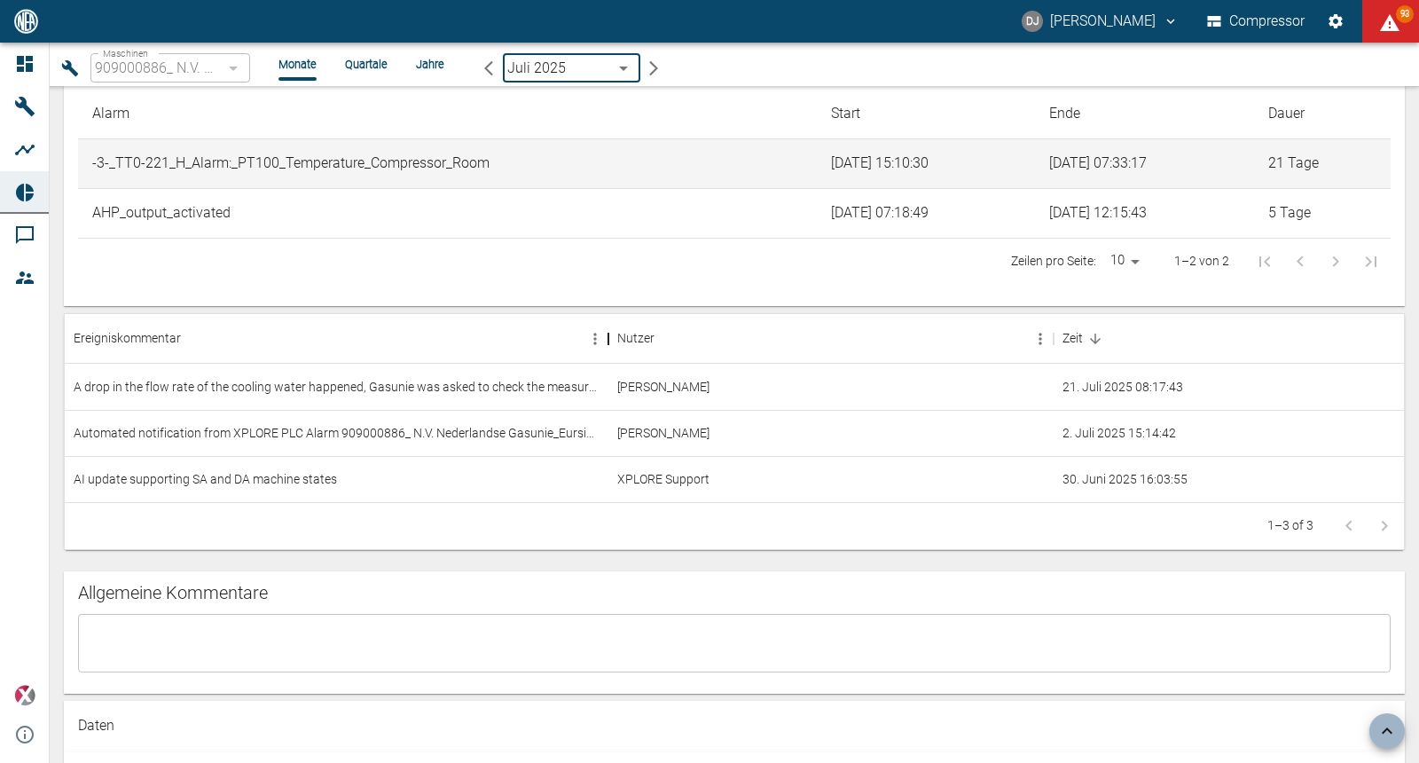
click at [613, 338] on div "Ereigniskommentar" at bounding box center [608, 339] width 21 height 50
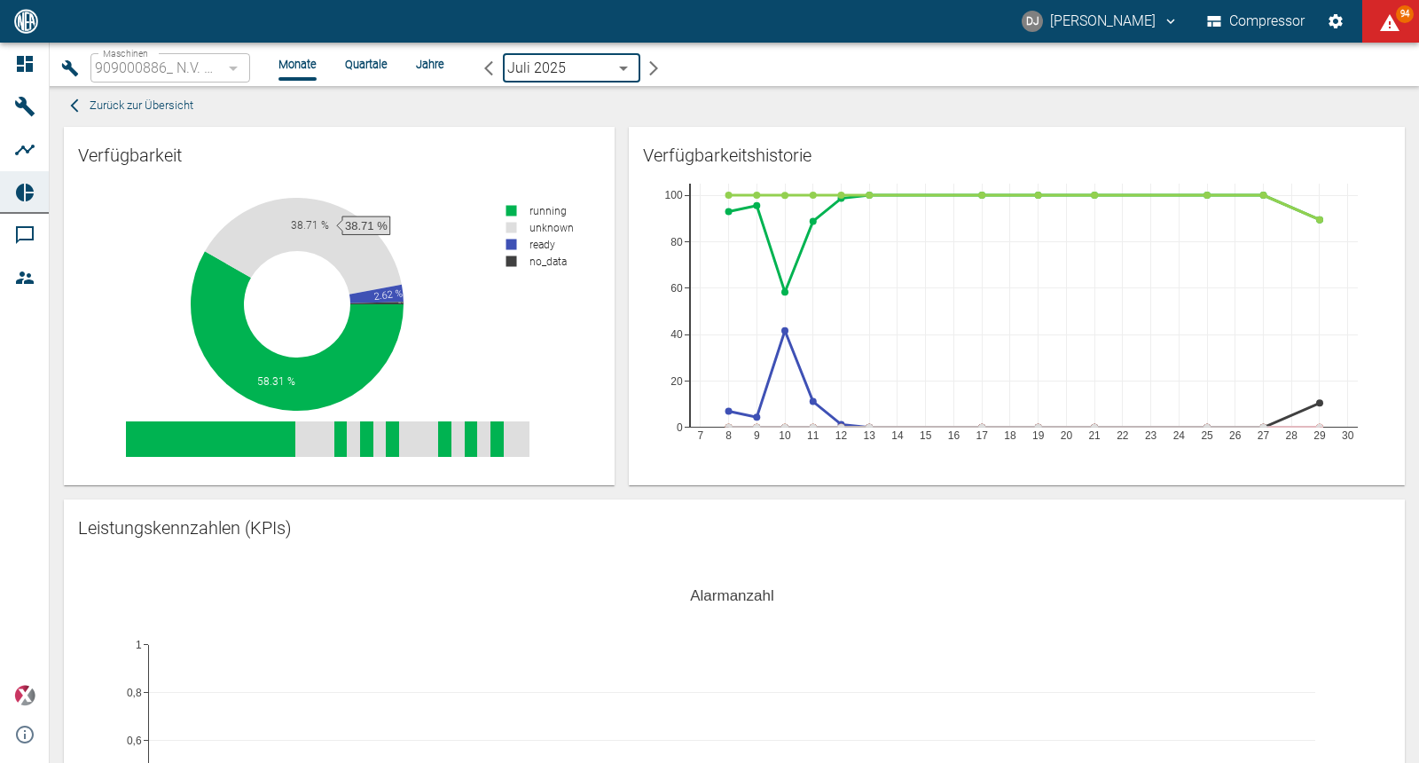
scroll to position [0, 0]
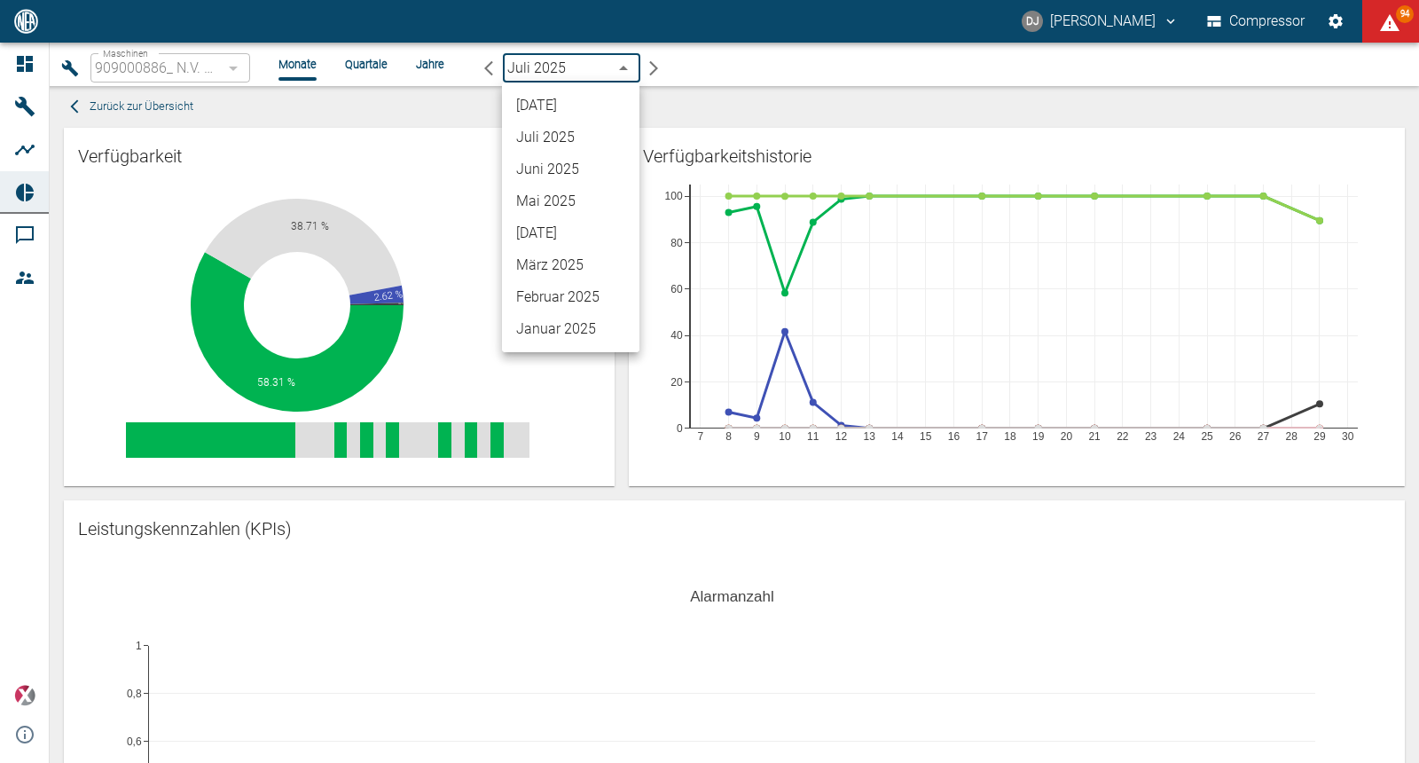
click at [601, 67] on body "DJ David Jasper Compressor 94 Dashboard Maschinen Analysen Reports Kommentare M…" at bounding box center [709, 381] width 1419 height 763
click at [589, 97] on li "[DATE]" at bounding box center [570, 106] width 137 height 32
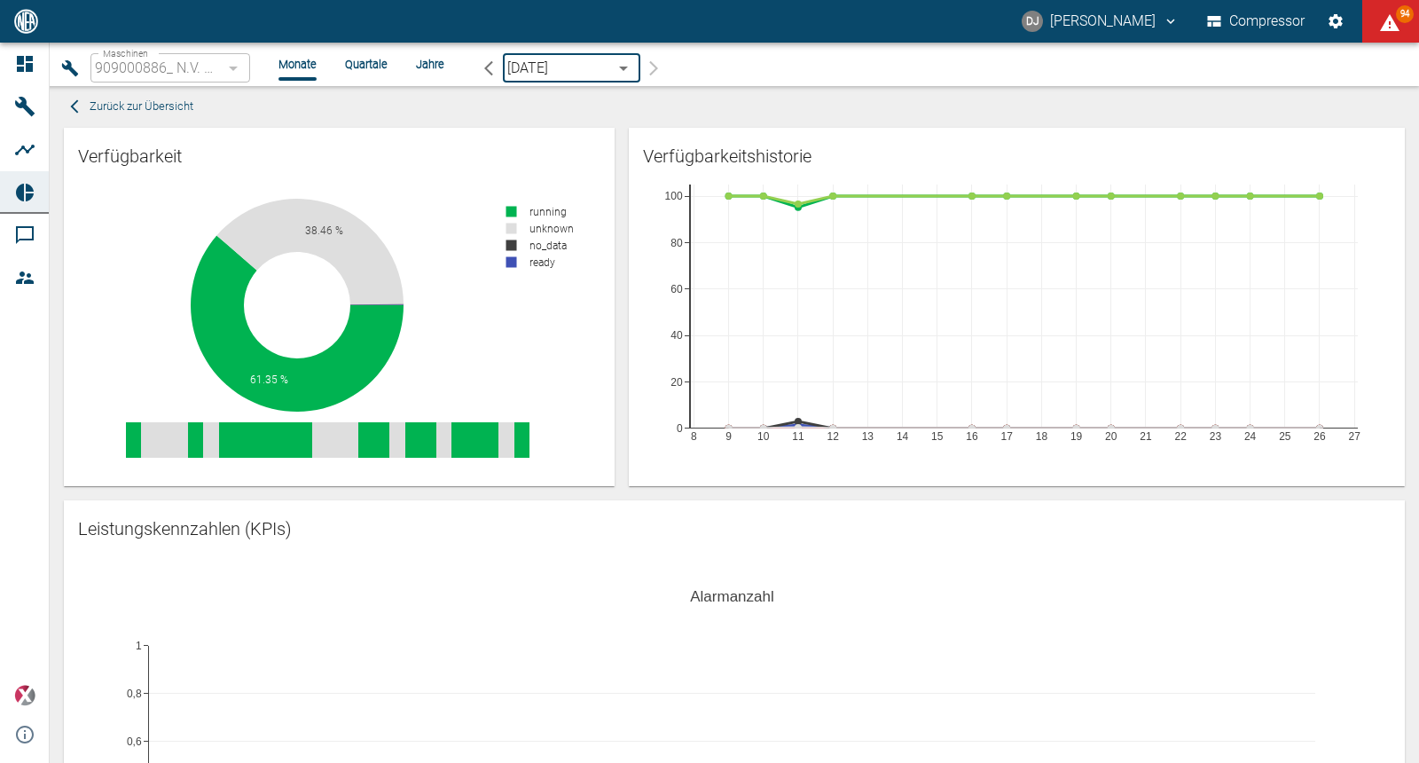
click at [614, 103] on div "Zurück zur Übersicht" at bounding box center [731, 106] width 1348 height 27
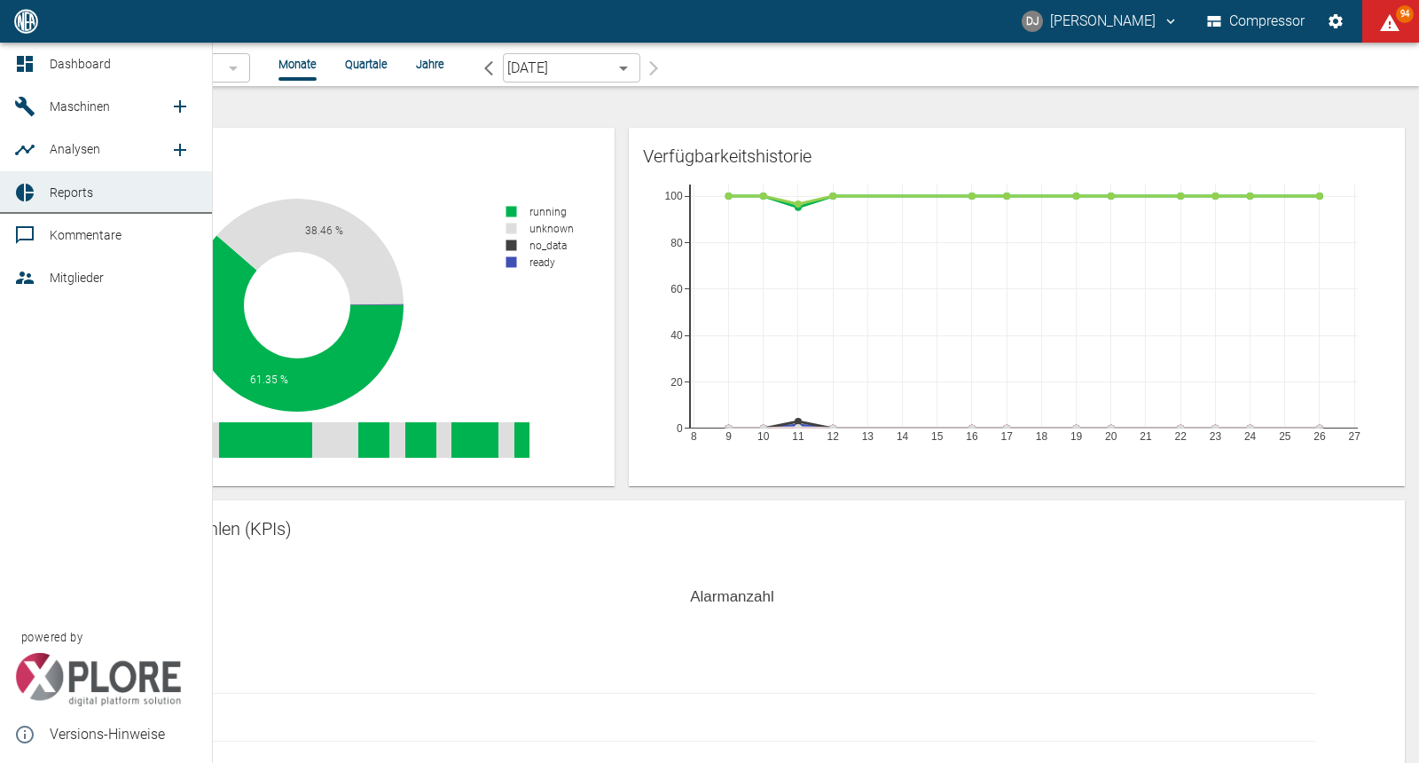
click at [28, 59] on icon at bounding box center [25, 64] width 16 height 16
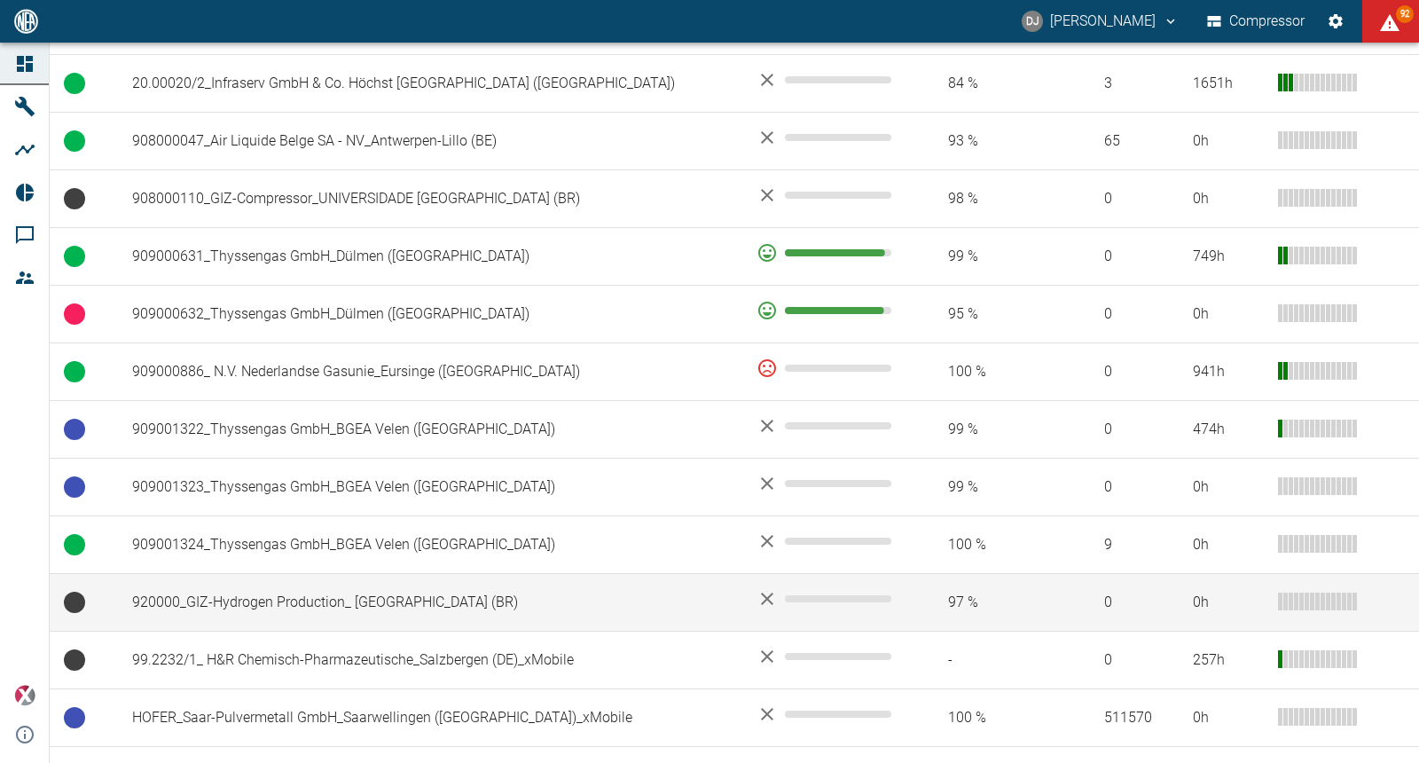
scroll to position [1255, 0]
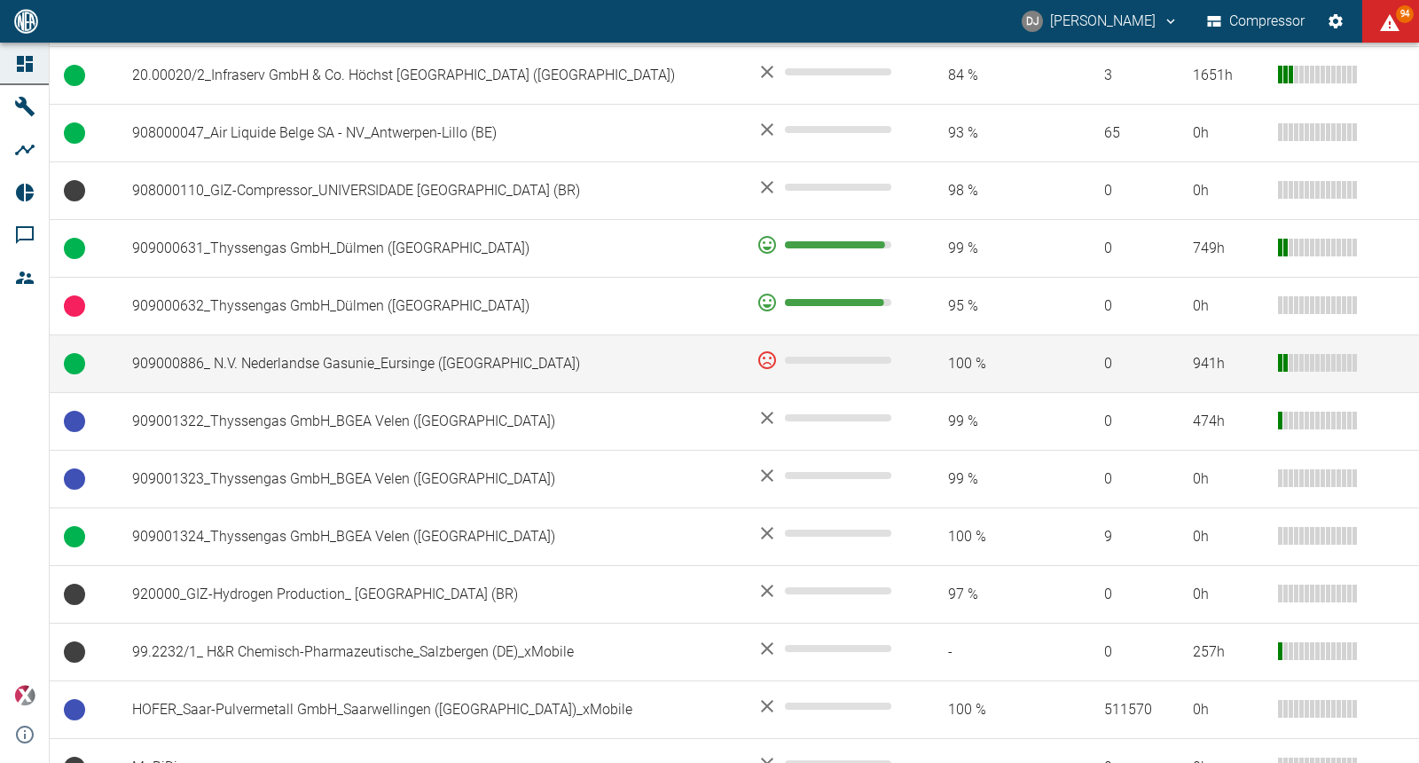
click at [313, 335] on td "909000886_ N.V. Nederlandse Gasunie_Eursinge (NL)" at bounding box center [430, 364] width 625 height 58
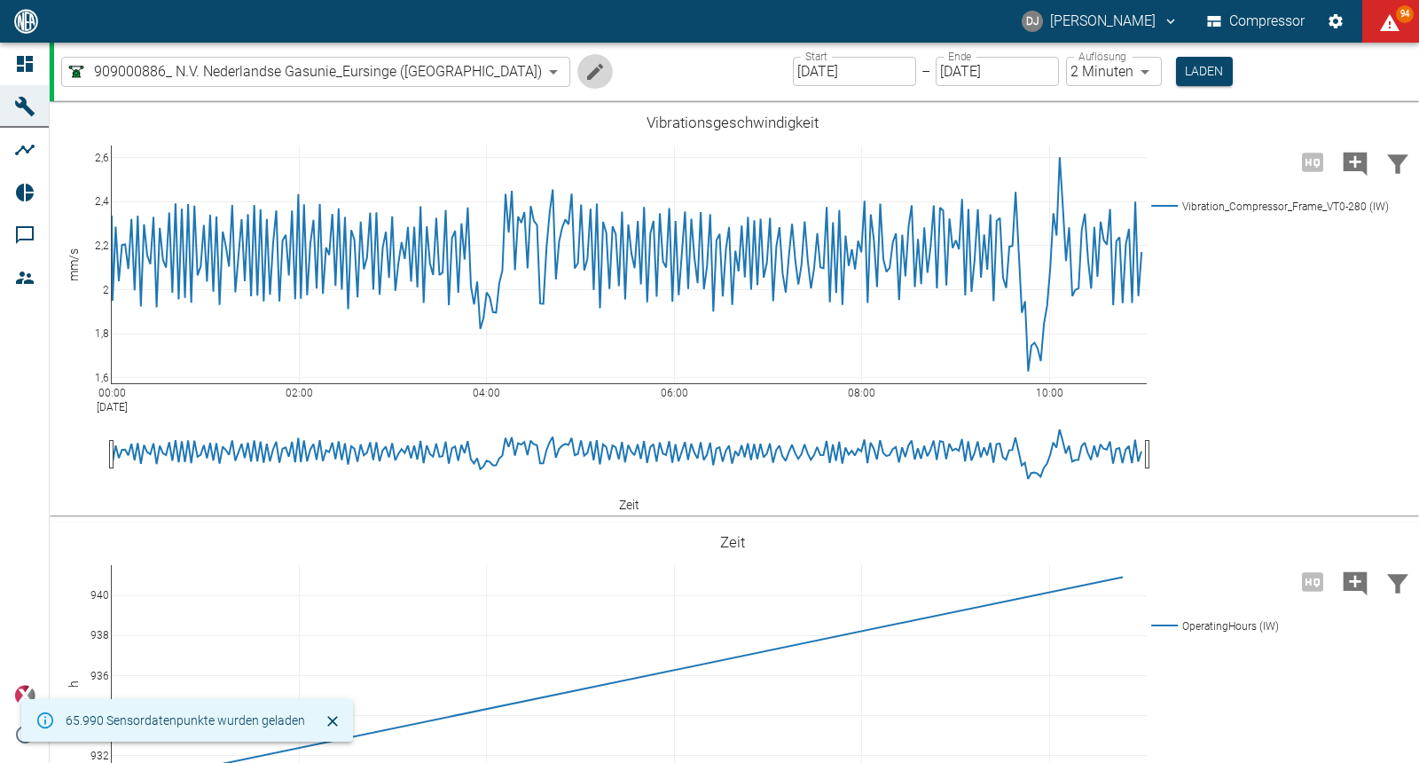
click at [587, 70] on icon "Machine bearbeiten" at bounding box center [595, 71] width 16 height 16
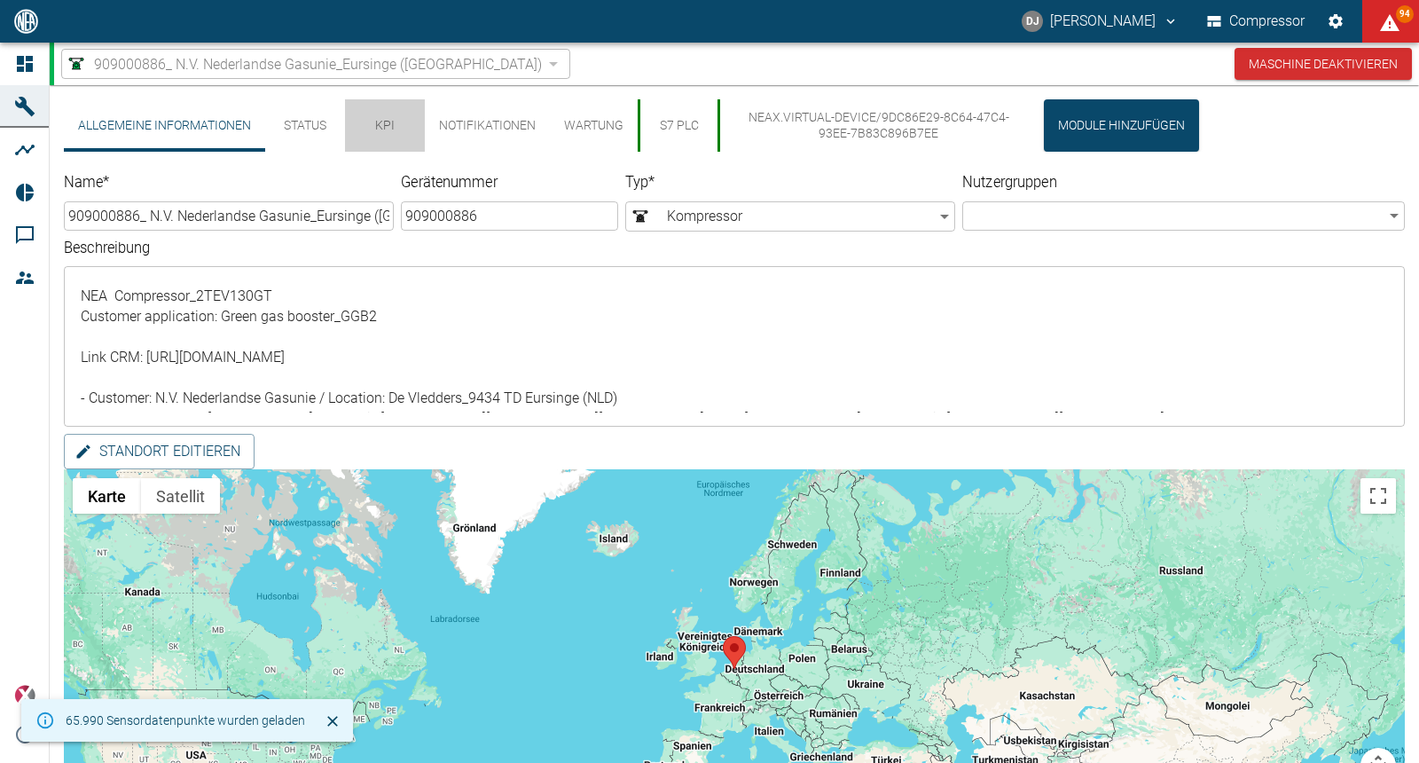
click at [374, 130] on button "KPI" at bounding box center [385, 125] width 80 height 52
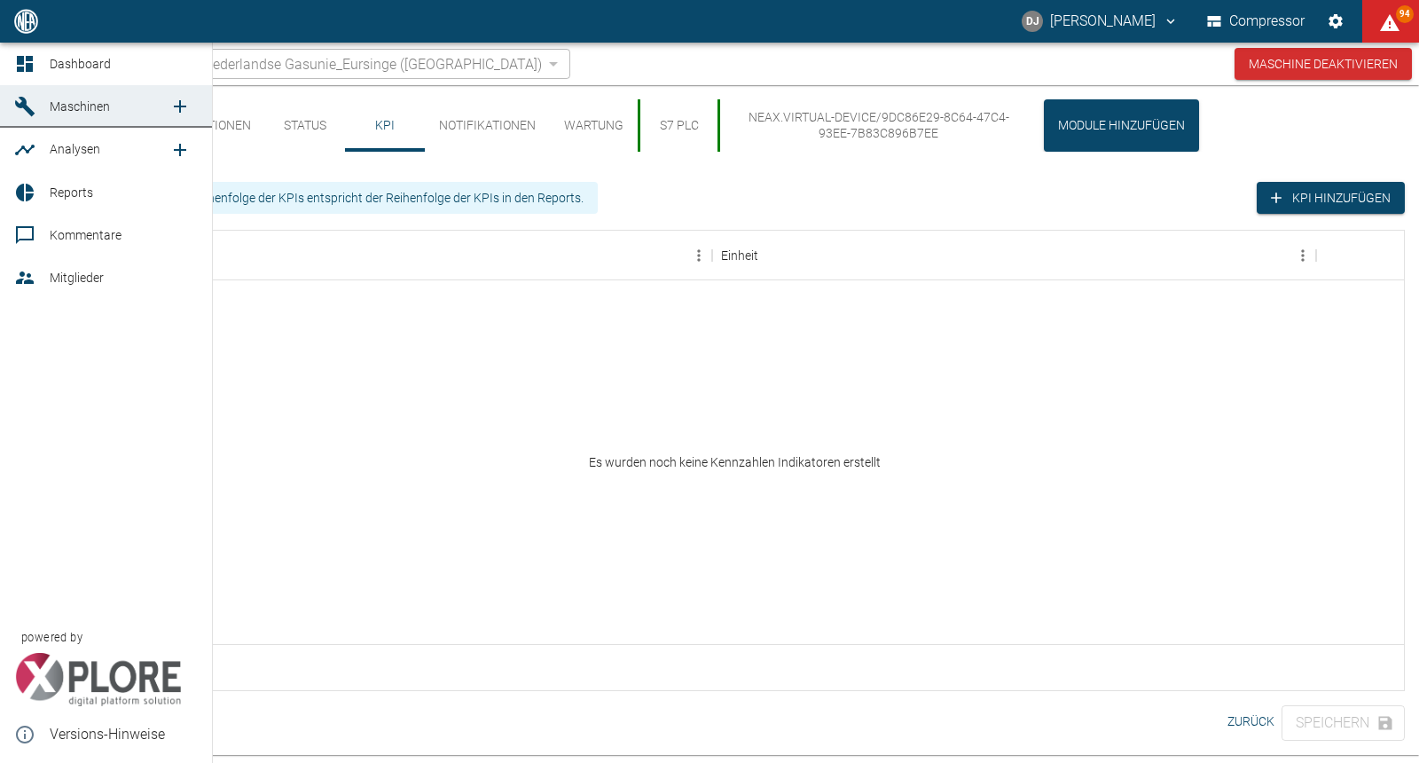
click at [27, 62] on icon at bounding box center [24, 63] width 21 height 21
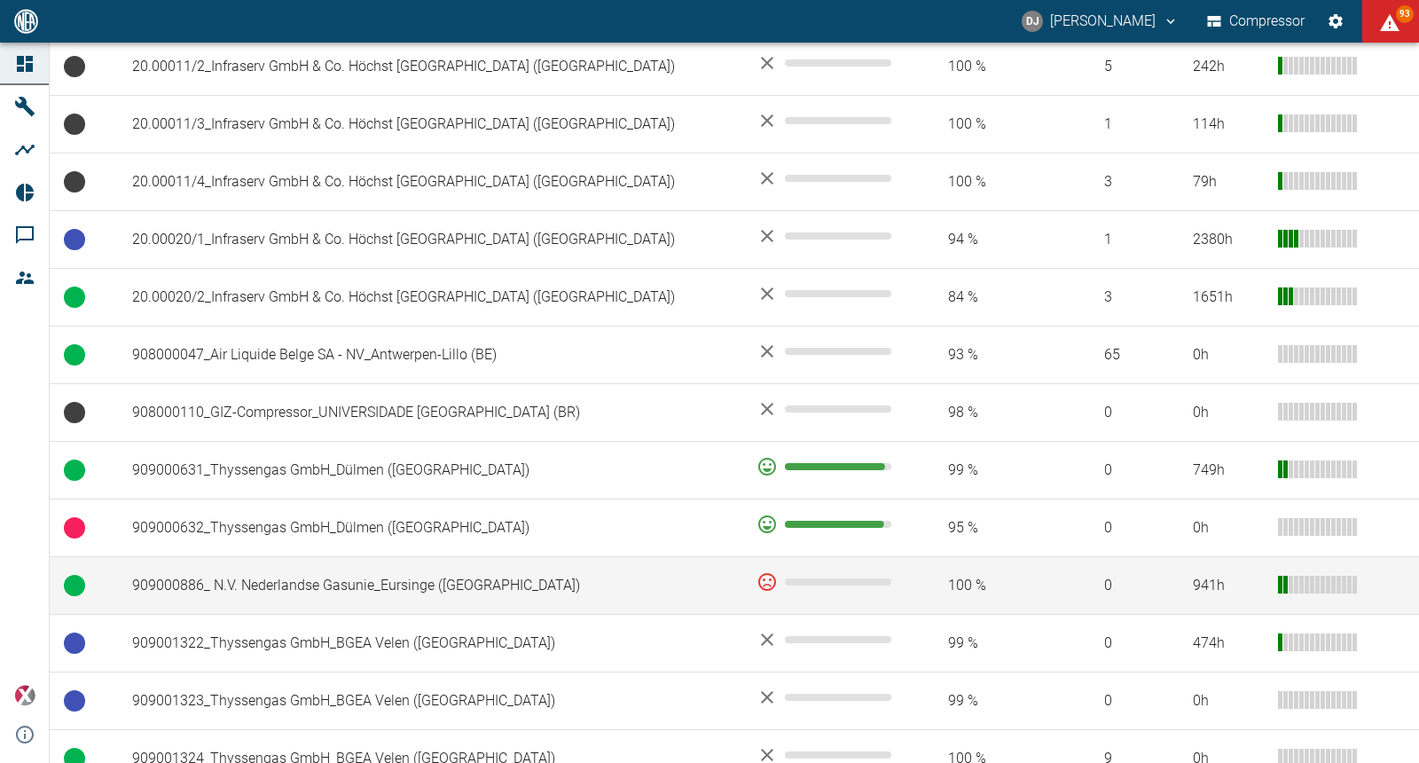
scroll to position [1190, 0]
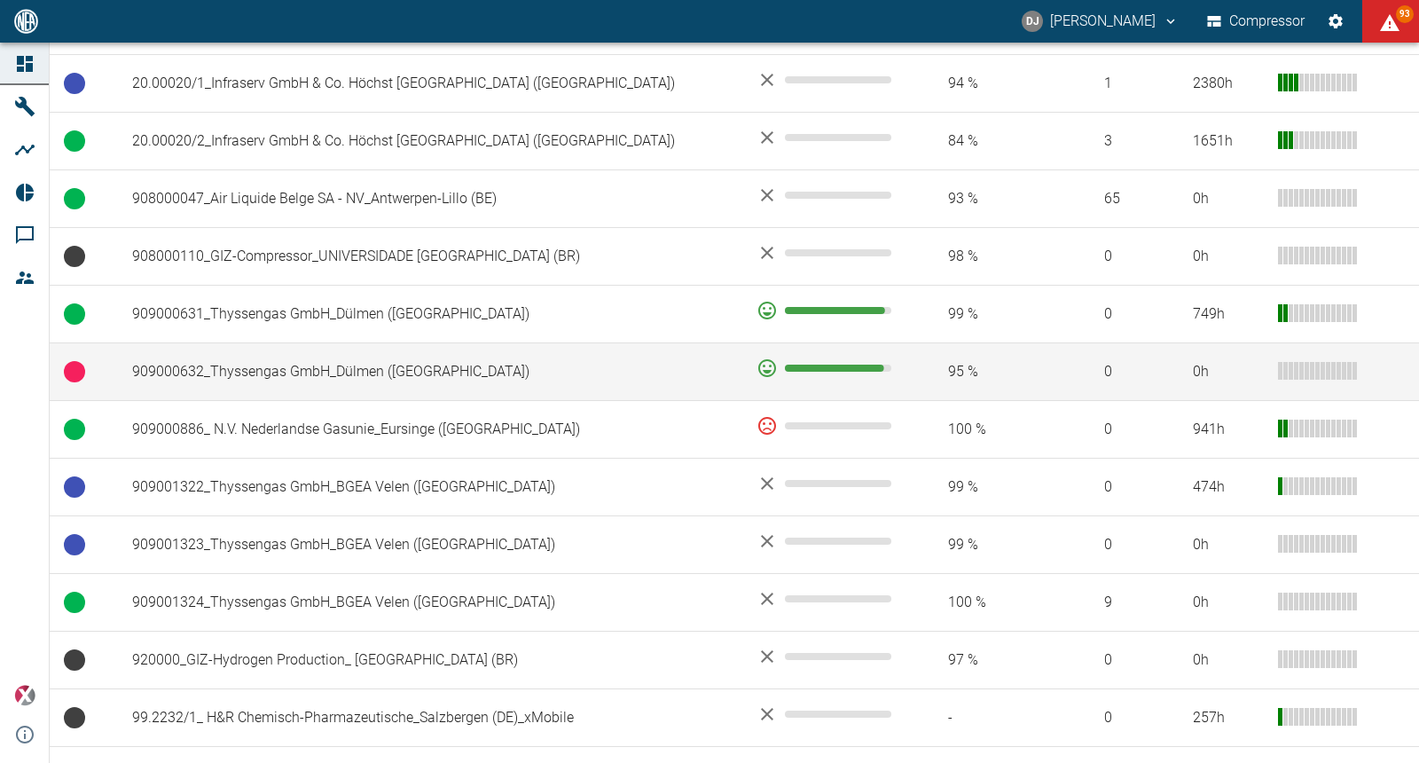
click at [338, 343] on td "909000632_Thyssengas GmbH_Dülmen ([GEOGRAPHIC_DATA])" at bounding box center [430, 372] width 625 height 58
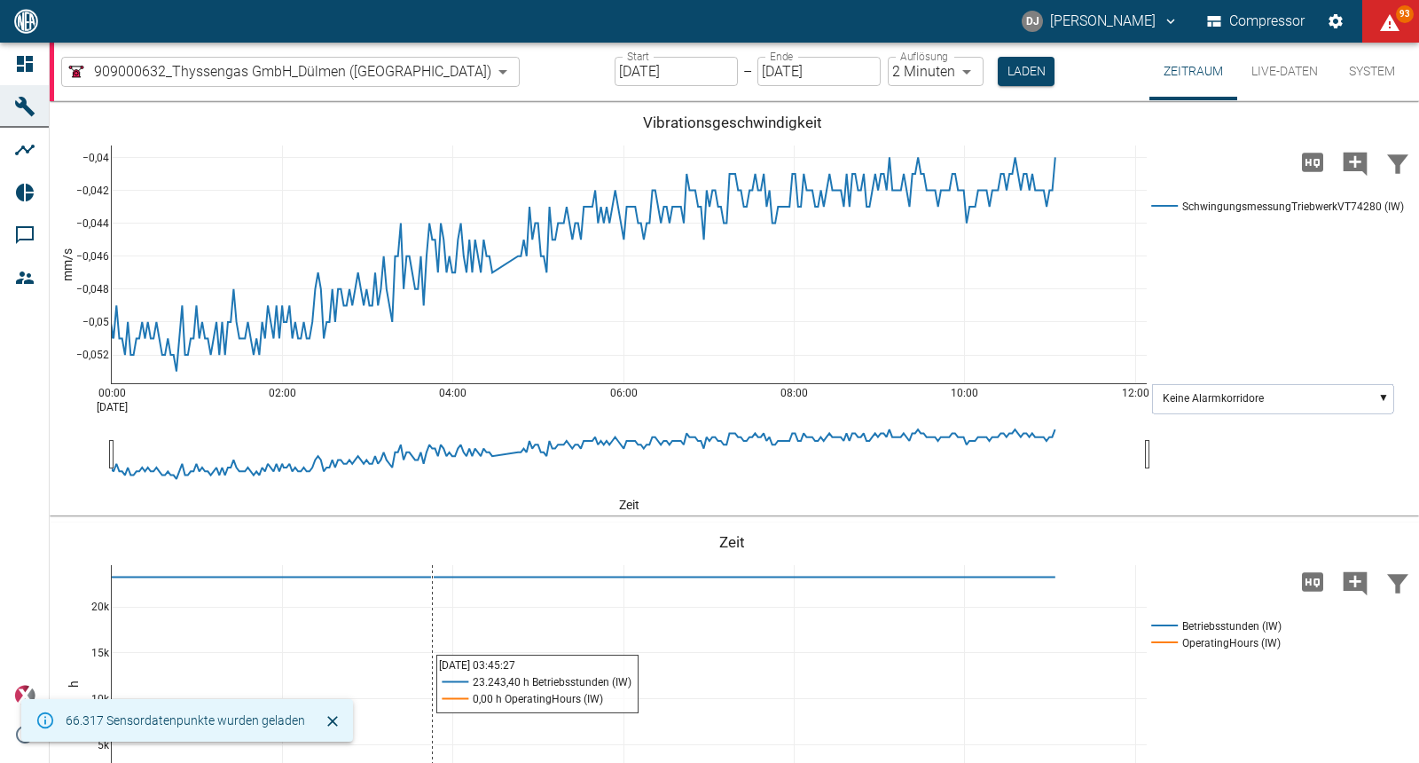
type input "2min"
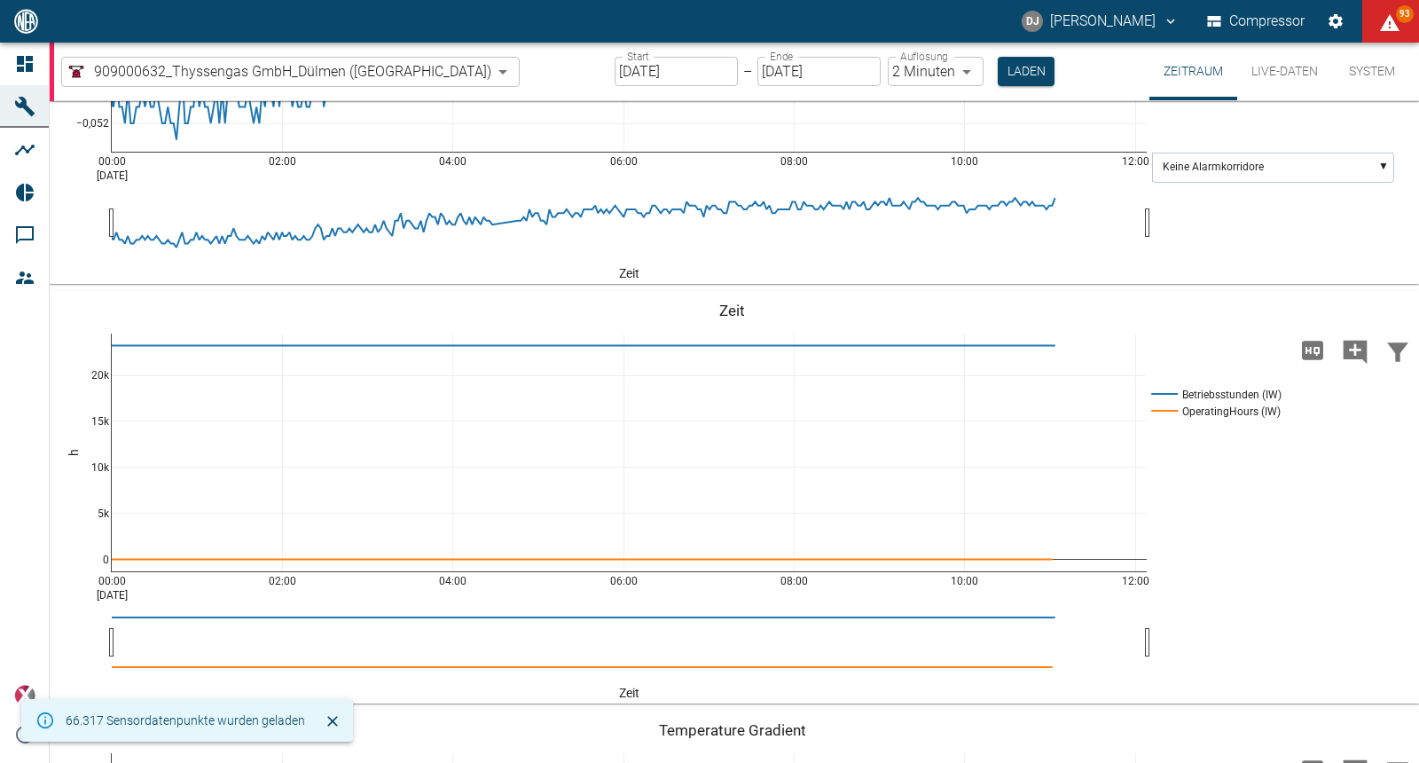
click at [21, 62] on icon at bounding box center [25, 64] width 16 height 16
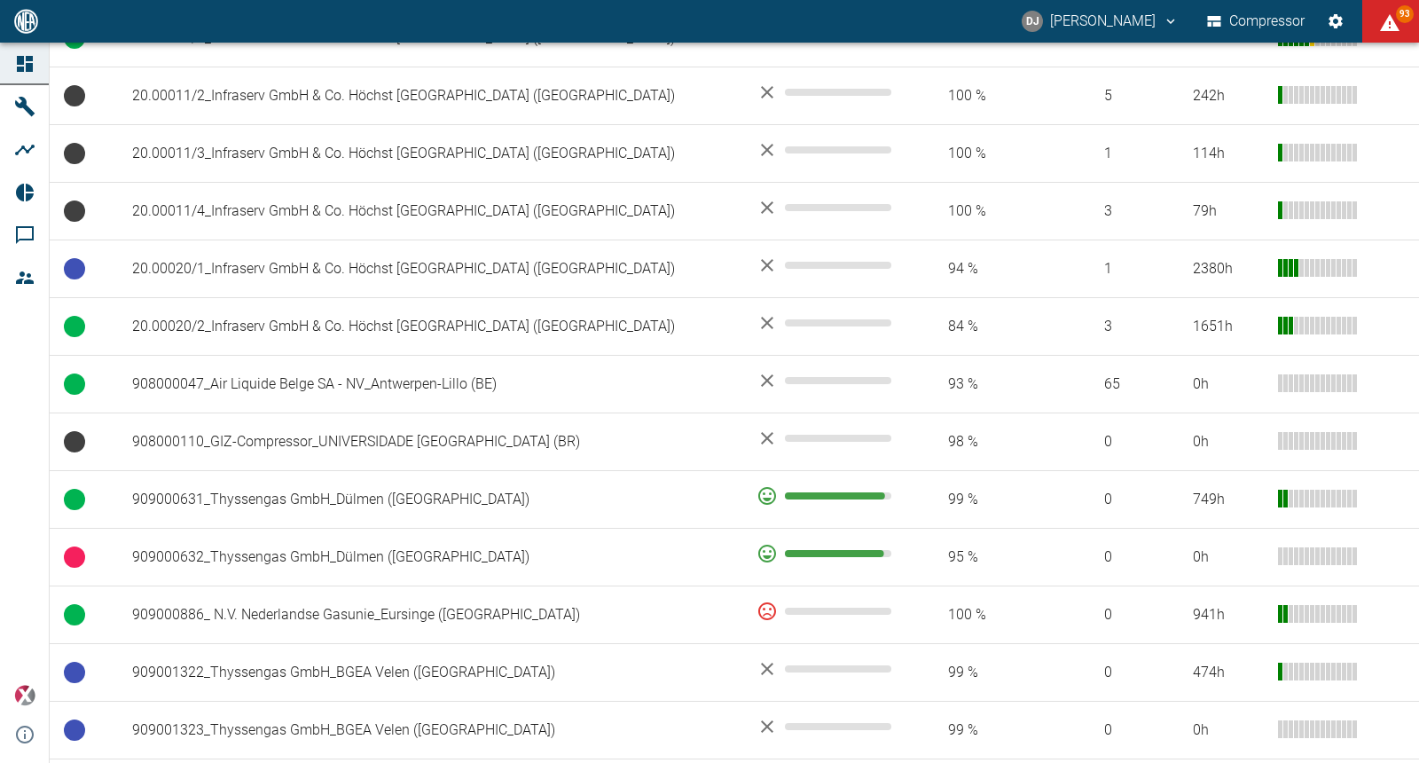
scroll to position [1069, 0]
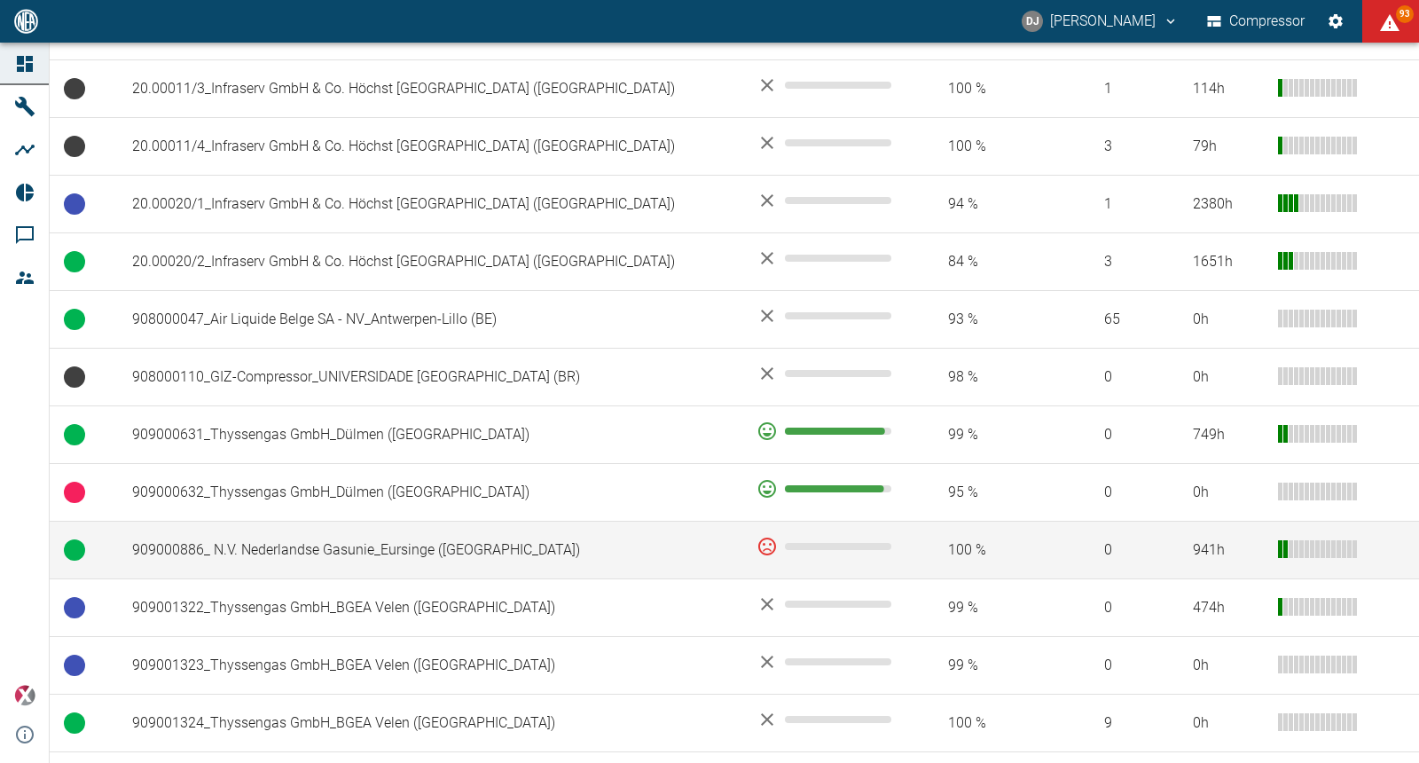
click at [284, 522] on td "909000886_ N.V. Nederlandse Gasunie_Eursinge (NL)" at bounding box center [430, 551] width 625 height 58
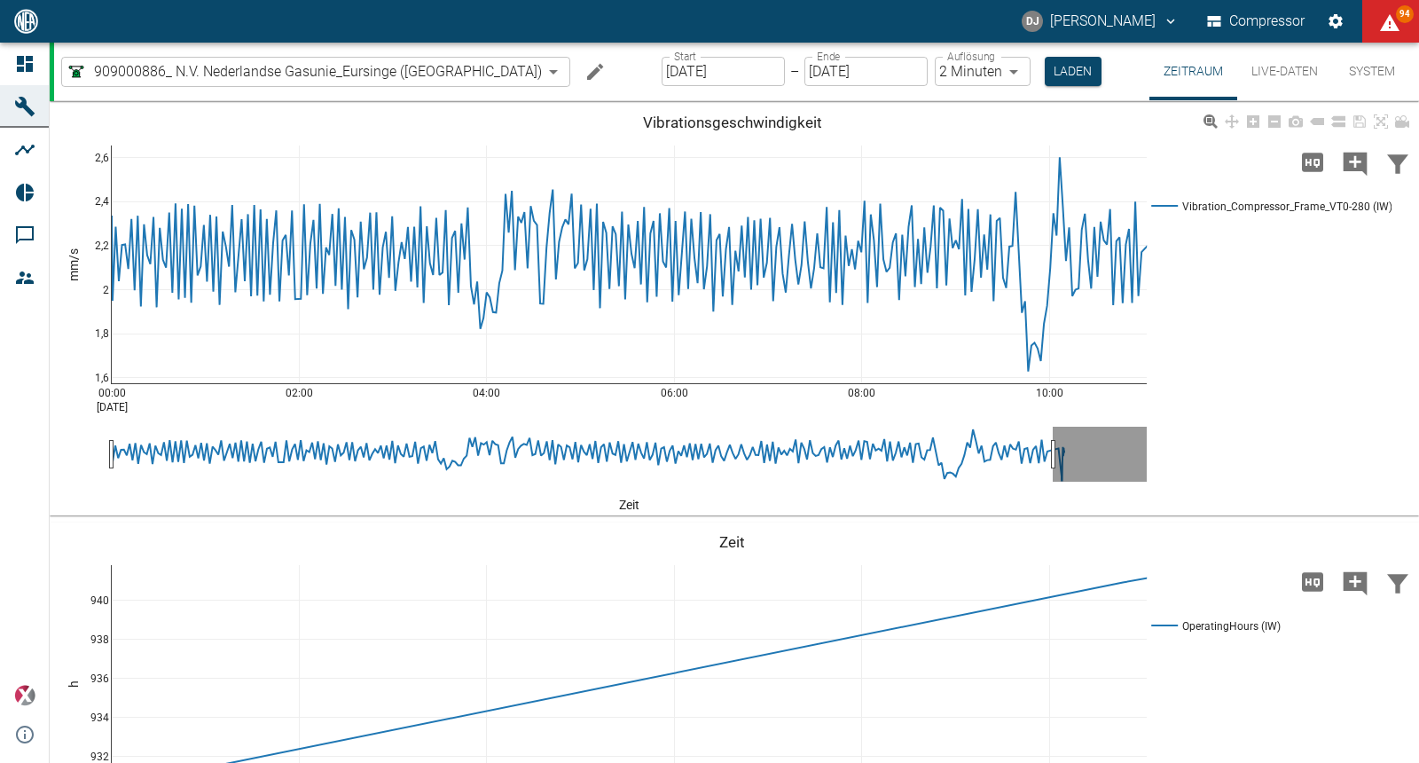
click at [1238, 297] on div "00:00 [DATE] 02:00 04:00 06:00 08:00 10:00 1,6 1,8 2 2,2 2,4 2,6 Vibration_Comp…" at bounding box center [732, 309] width 1365 height 399
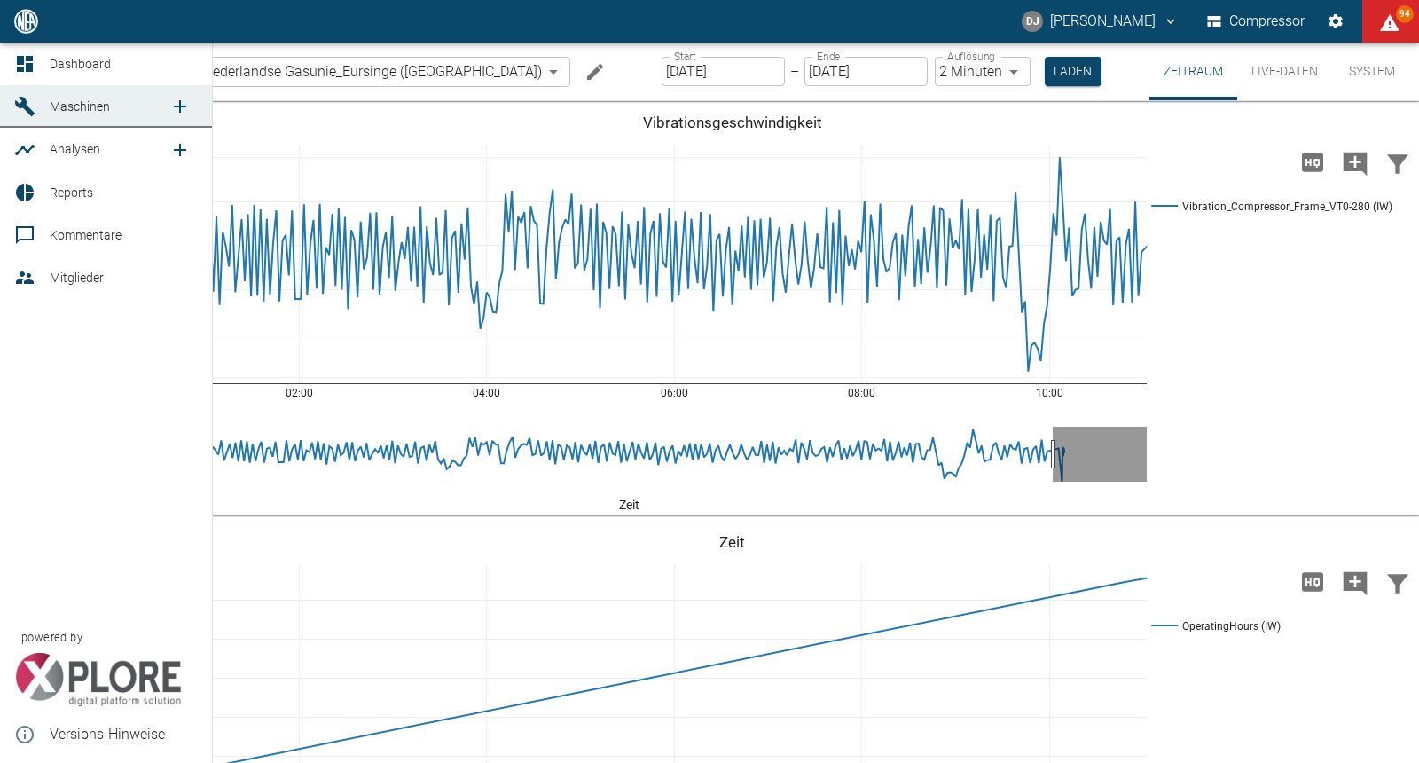
click at [24, 71] on icon at bounding box center [24, 63] width 21 height 21
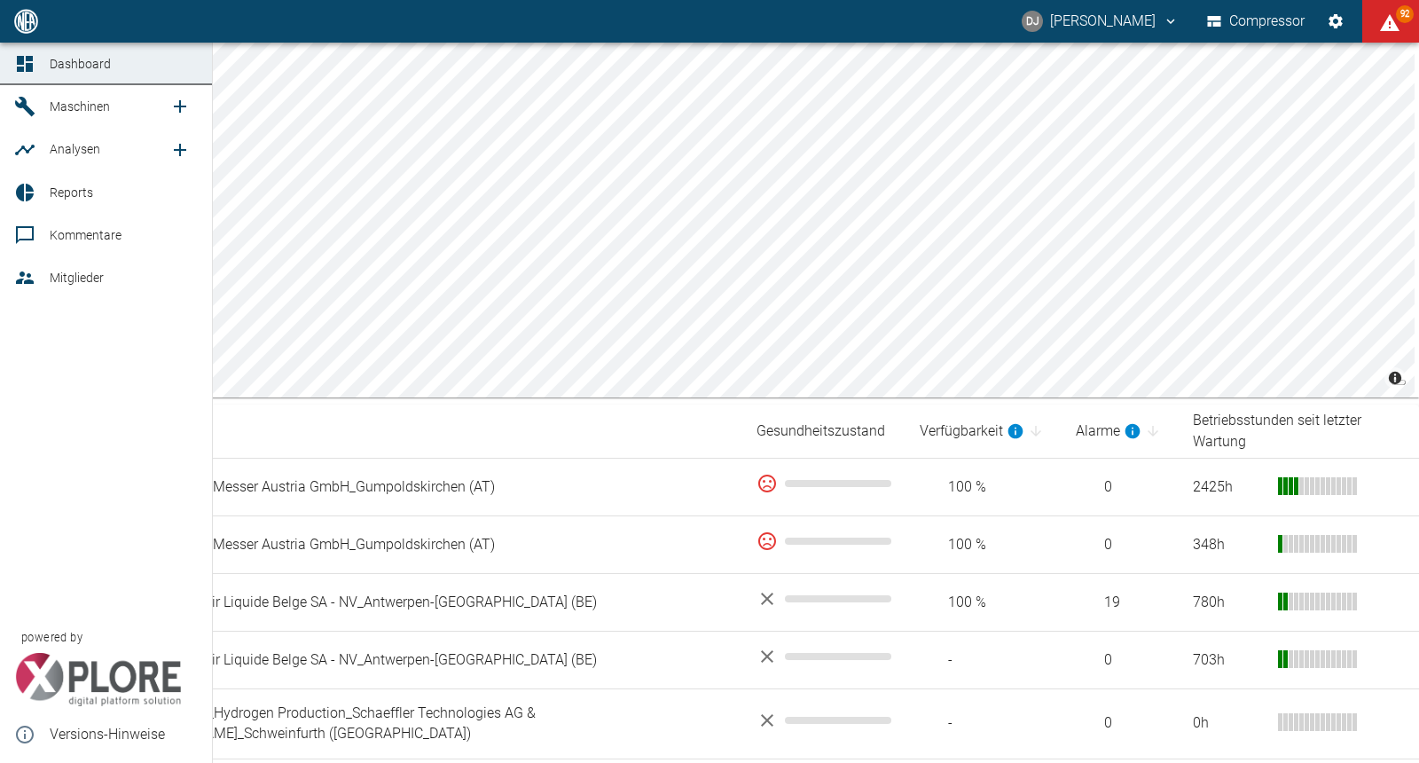
click at [25, 191] on icon at bounding box center [24, 192] width 21 height 21
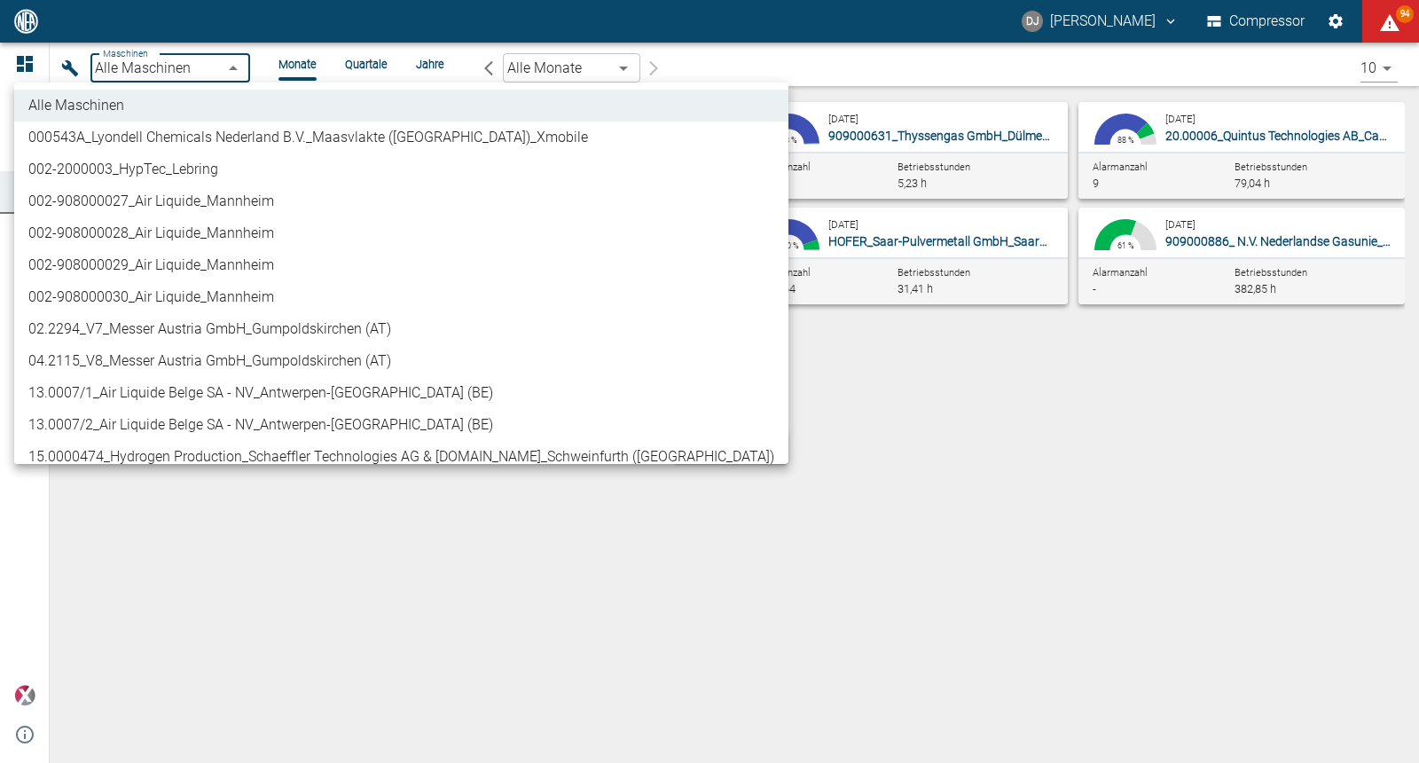
click at [192, 67] on body "DJ [PERSON_NAME] Compressor 94 Dashboard Maschinen Analysen Reports Kommentare …" at bounding box center [709, 381] width 1419 height 763
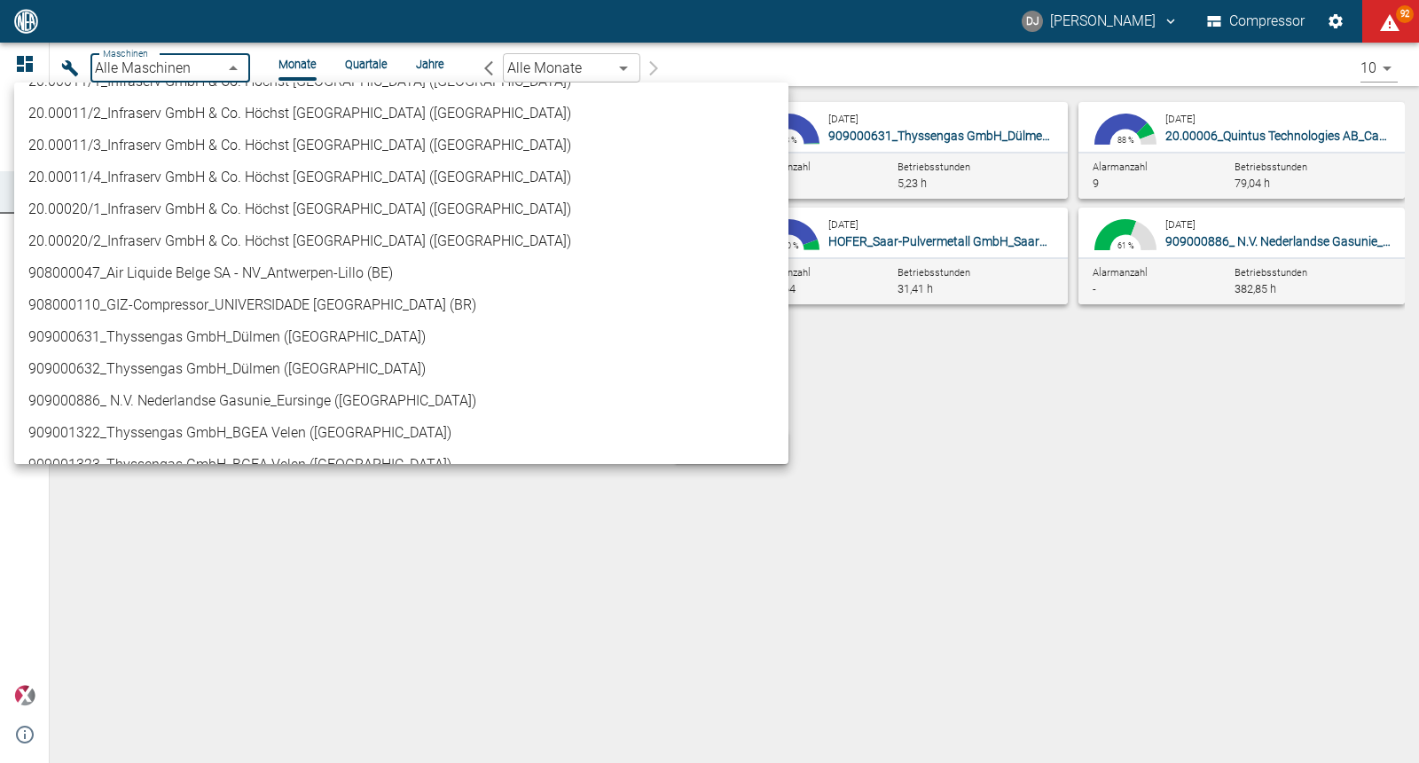
scroll to position [613, 0]
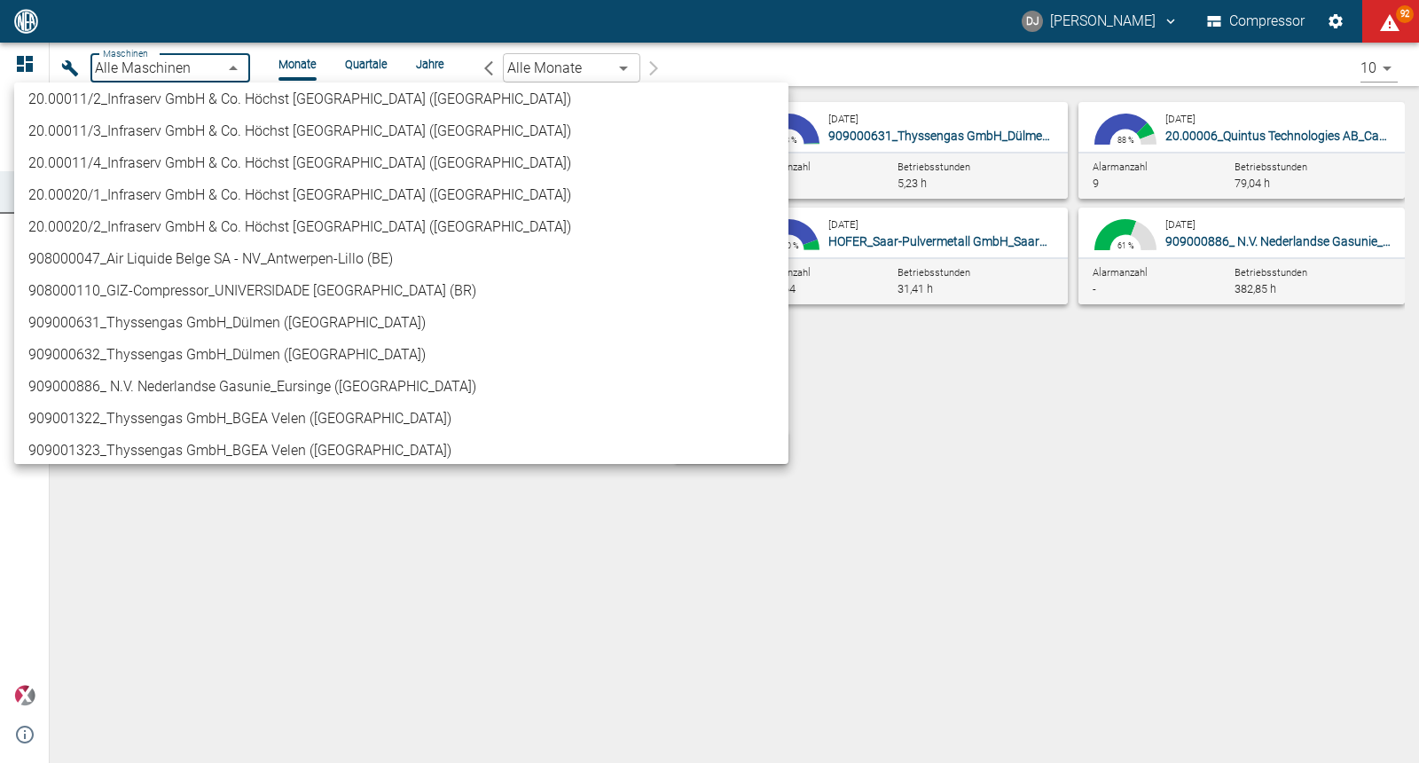
click at [192, 389] on li "909000886_ N.V. Nederlandse Gasunie_Eursinge ([GEOGRAPHIC_DATA])" at bounding box center [401, 387] width 774 height 32
type input "9dc86e29-8c64-47c4-93ee-7b83c896b7ee"
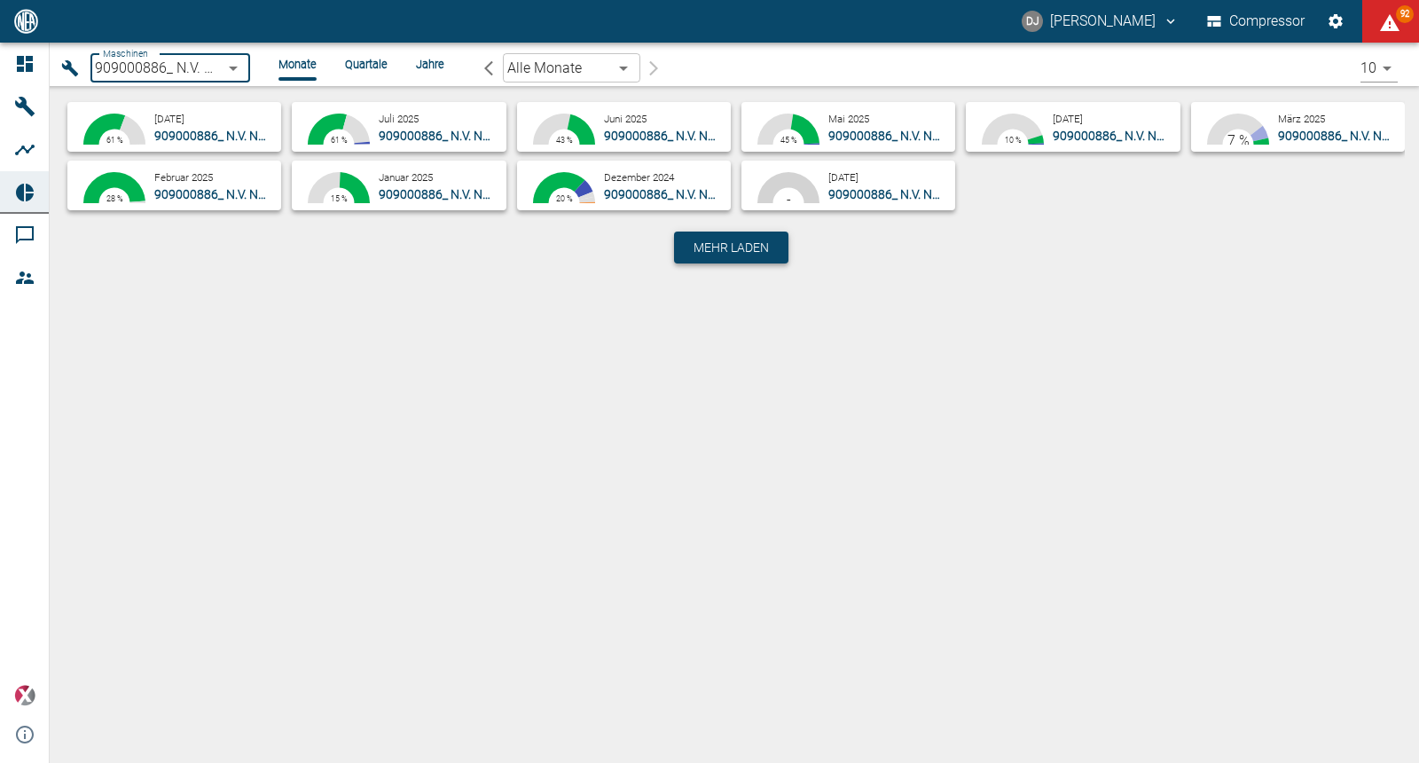
click at [697, 247] on span "Mehr laden" at bounding box center [731, 248] width 75 height 18
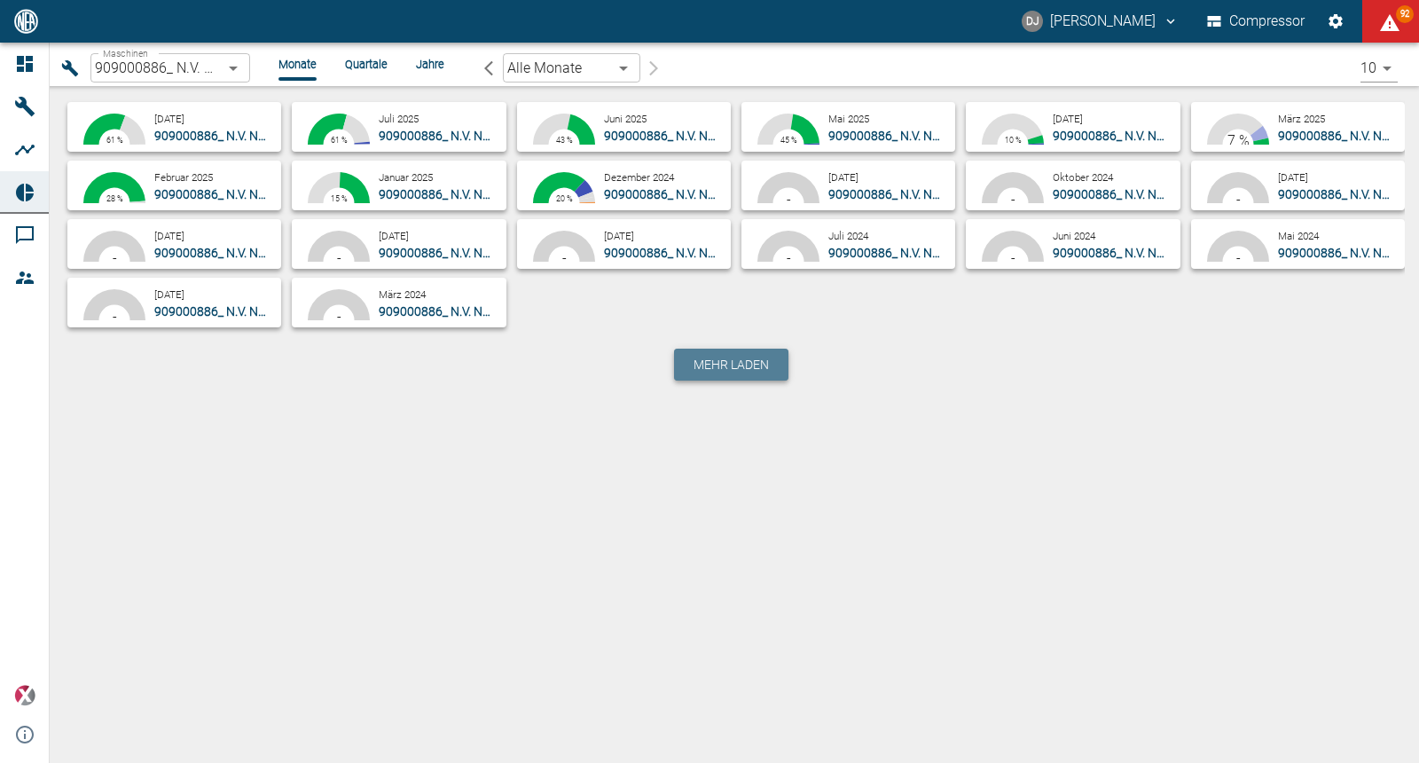
click at [716, 366] on span "Mehr laden" at bounding box center [731, 365] width 75 height 18
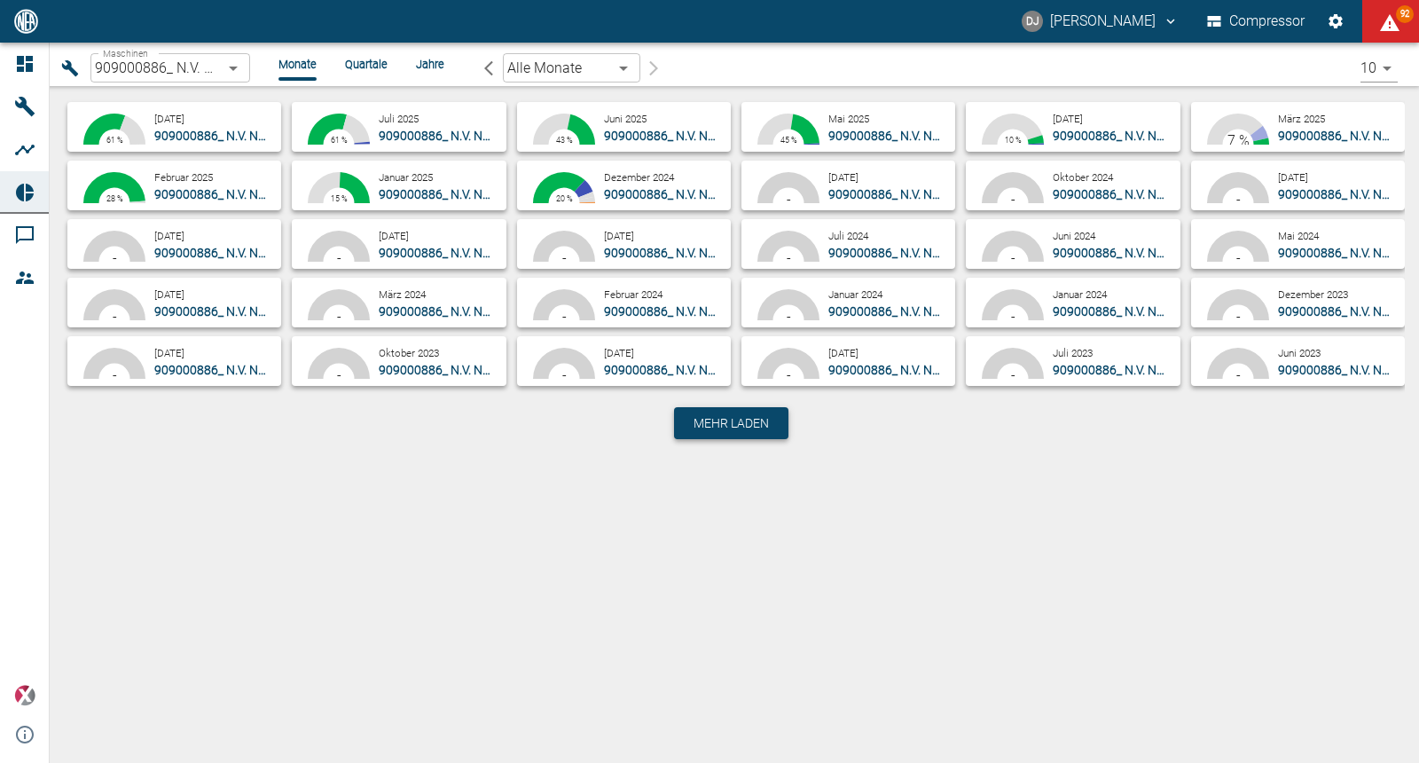
click at [737, 418] on span "Mehr laden" at bounding box center [731, 423] width 75 height 18
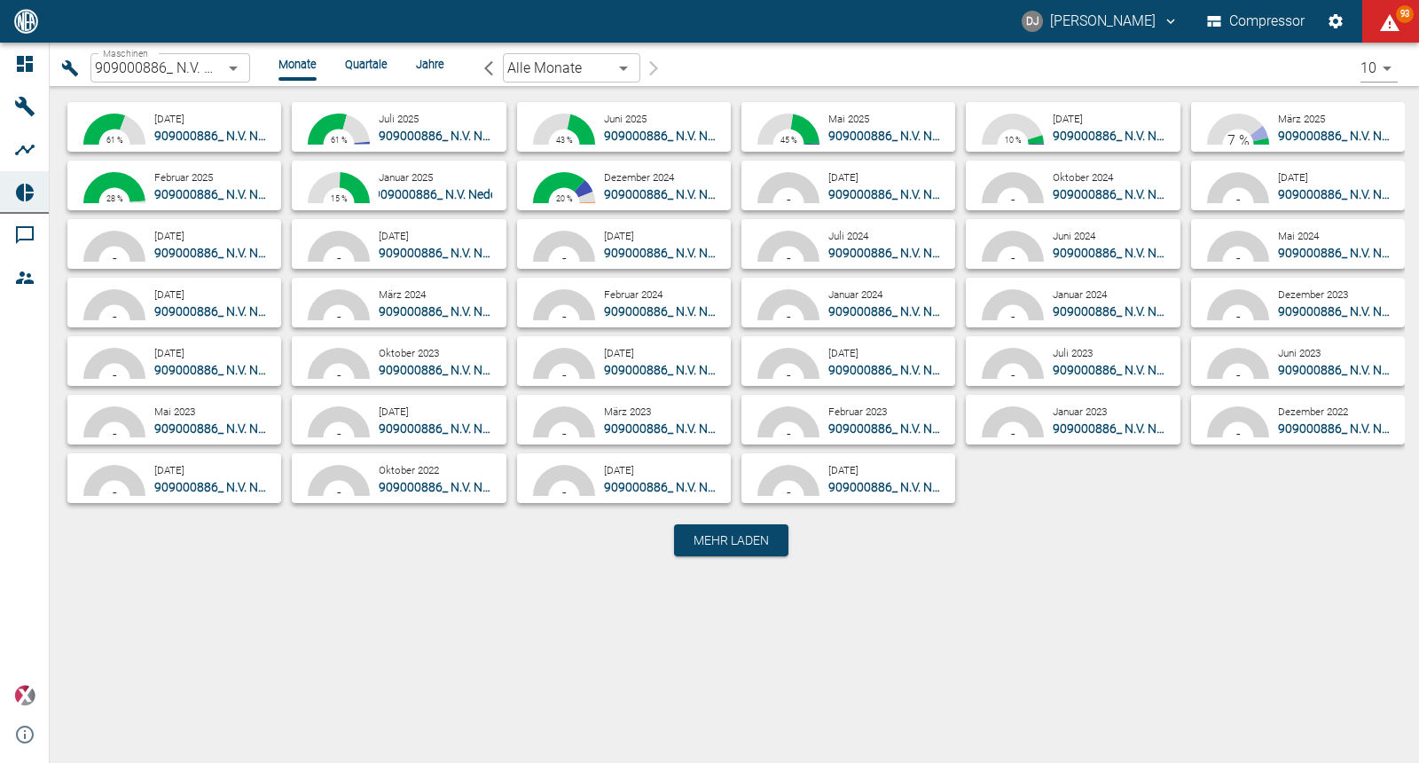
click at [385, 185] on p "909000886_ N.V. Nederlandse Gasunie_Eursinge (NL)" at bounding box center [435, 194] width 113 height 18
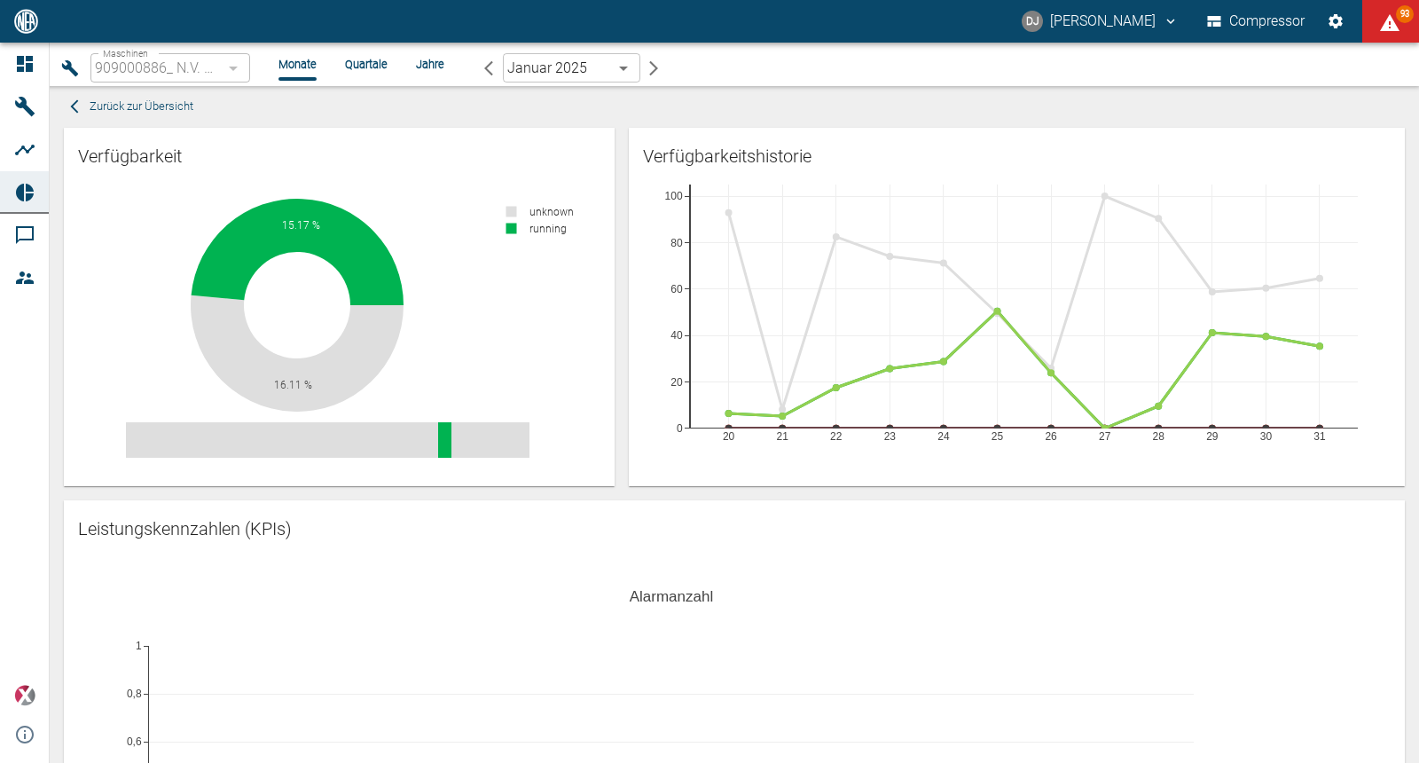
click at [619, 302] on div "Verfügbarkeitshistorie 20 21 22 23 24 25 26 27 28 29 30 31 0 20 40 60 80 100" at bounding box center [1010, 300] width 790 height 373
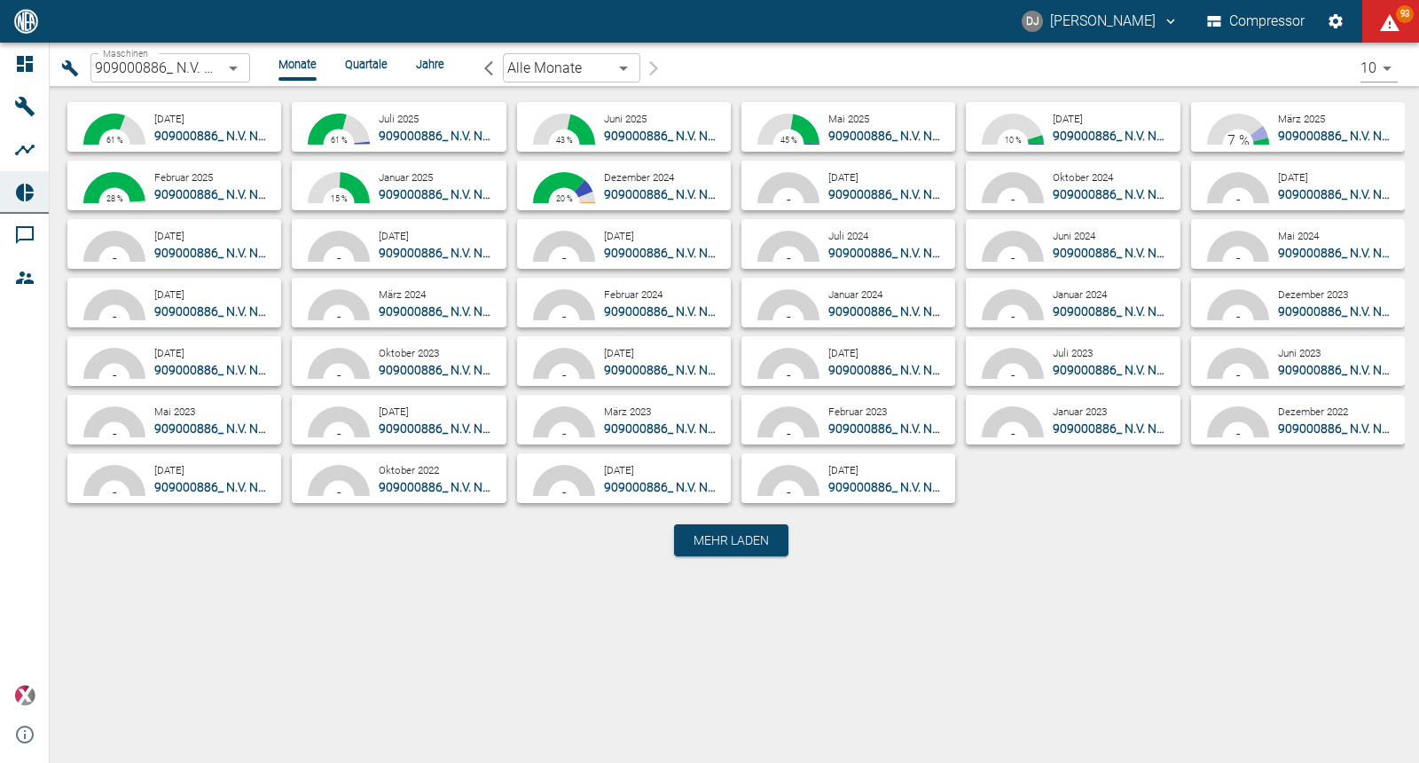
click at [152, 134] on div "61.35 % 38.46 % 0.12 % 0.05 % 61 %" at bounding box center [115, 144] width 80 height 71
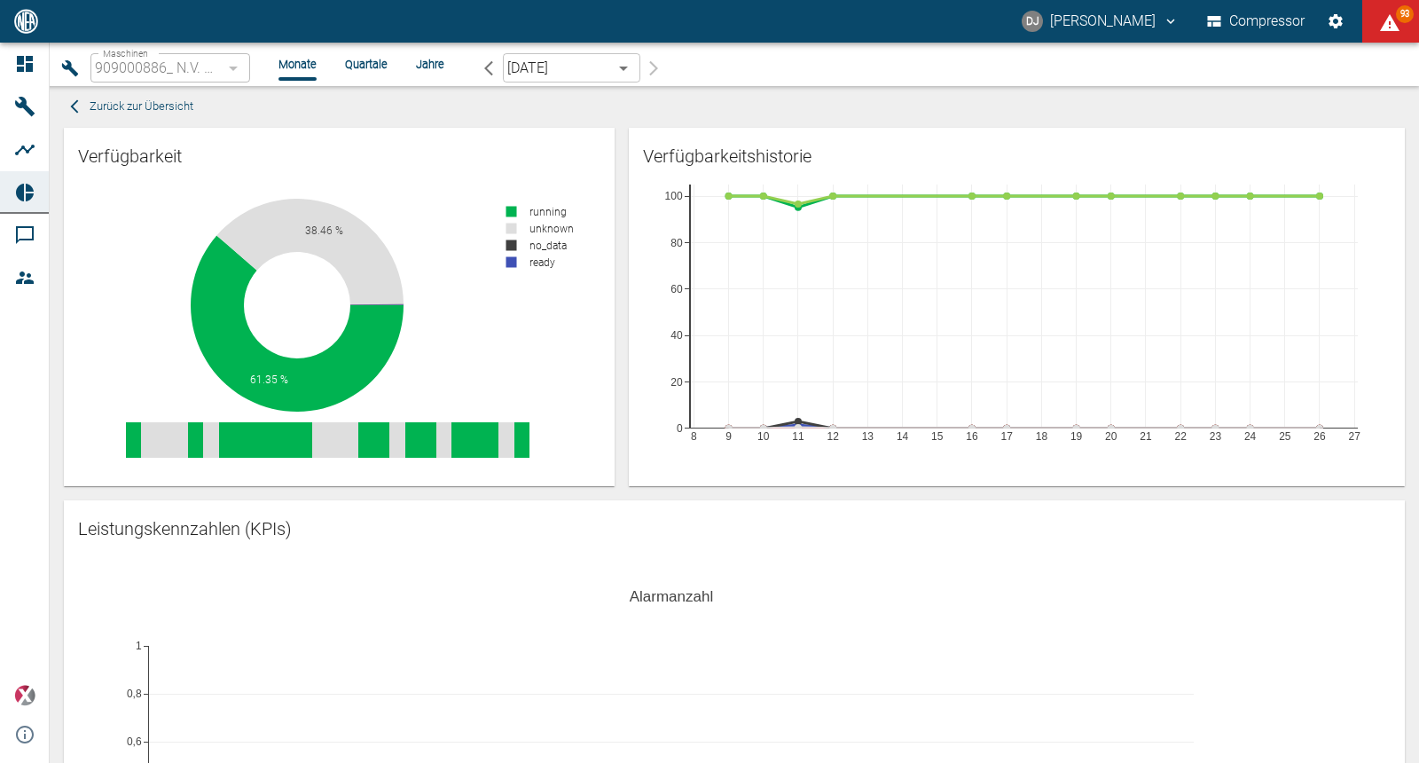
click at [149, 112] on span "Zurück zur Übersicht" at bounding box center [142, 107] width 104 height 20
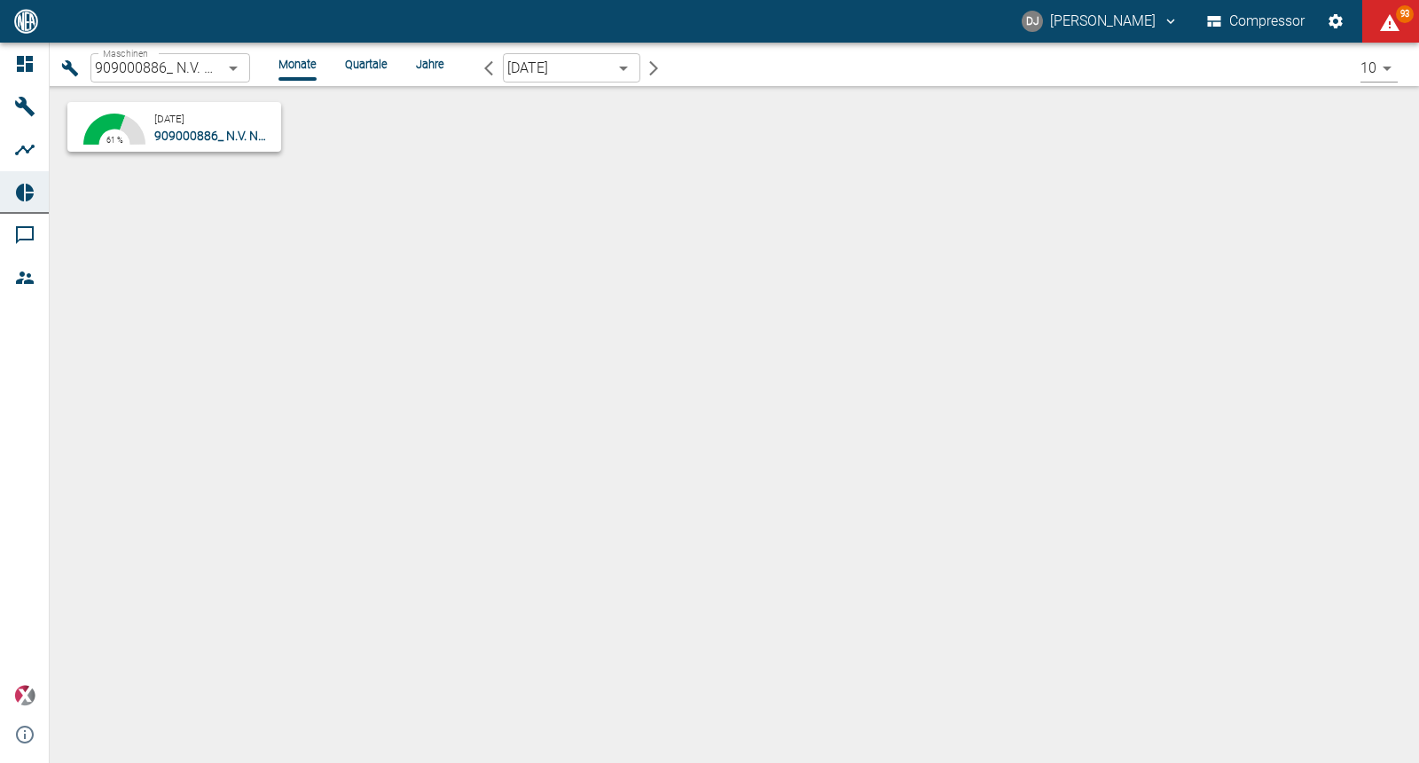
click at [555, 70] on body "DJ David Jasper Compressor 93 Dashboard Maschinen Analysen Reports Kommentare M…" at bounding box center [709, 381] width 1419 height 763
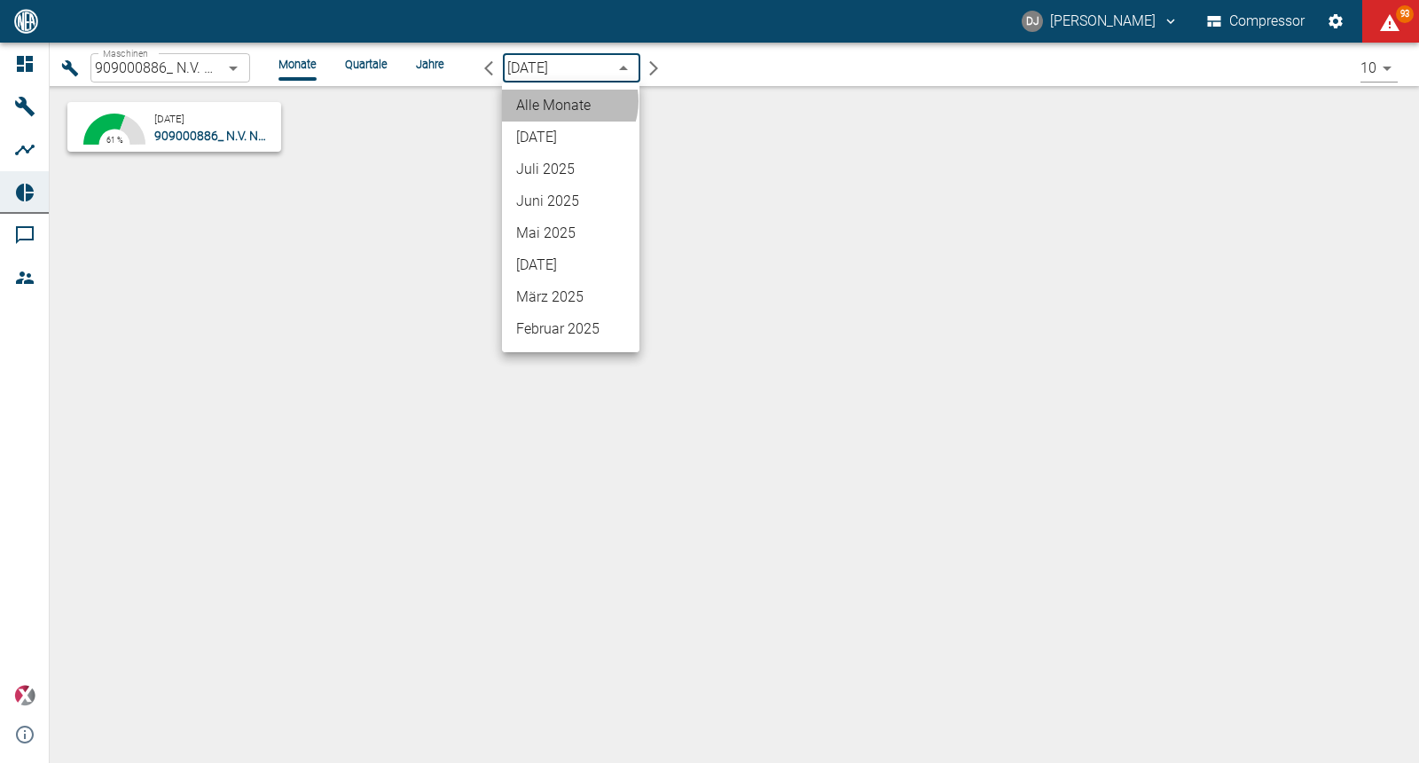
click at [564, 101] on li "Alle Monate" at bounding box center [570, 106] width 137 height 32
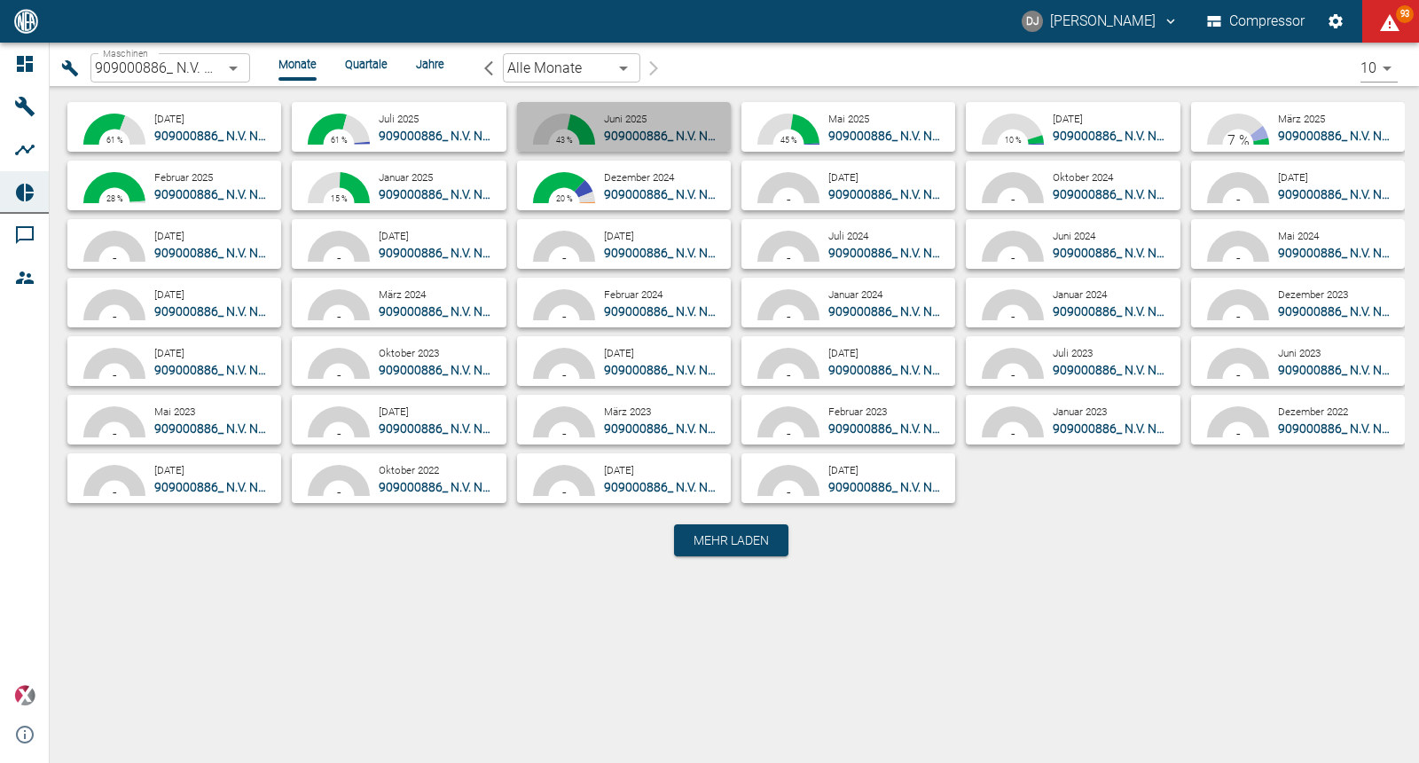
click at [632, 115] on small "Juni 2025" at bounding box center [625, 119] width 43 height 12
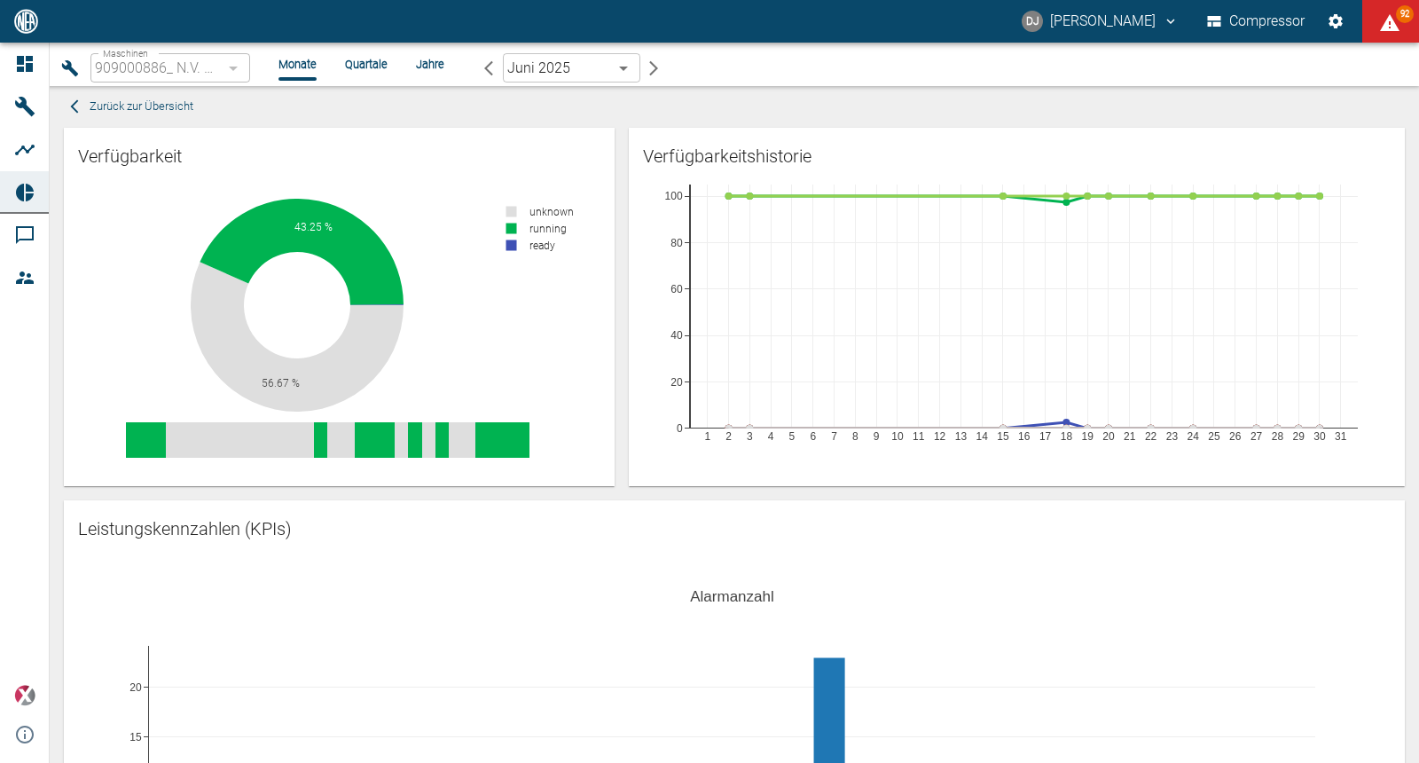
click at [114, 104] on span "Zurück zur Übersicht" at bounding box center [142, 107] width 104 height 20
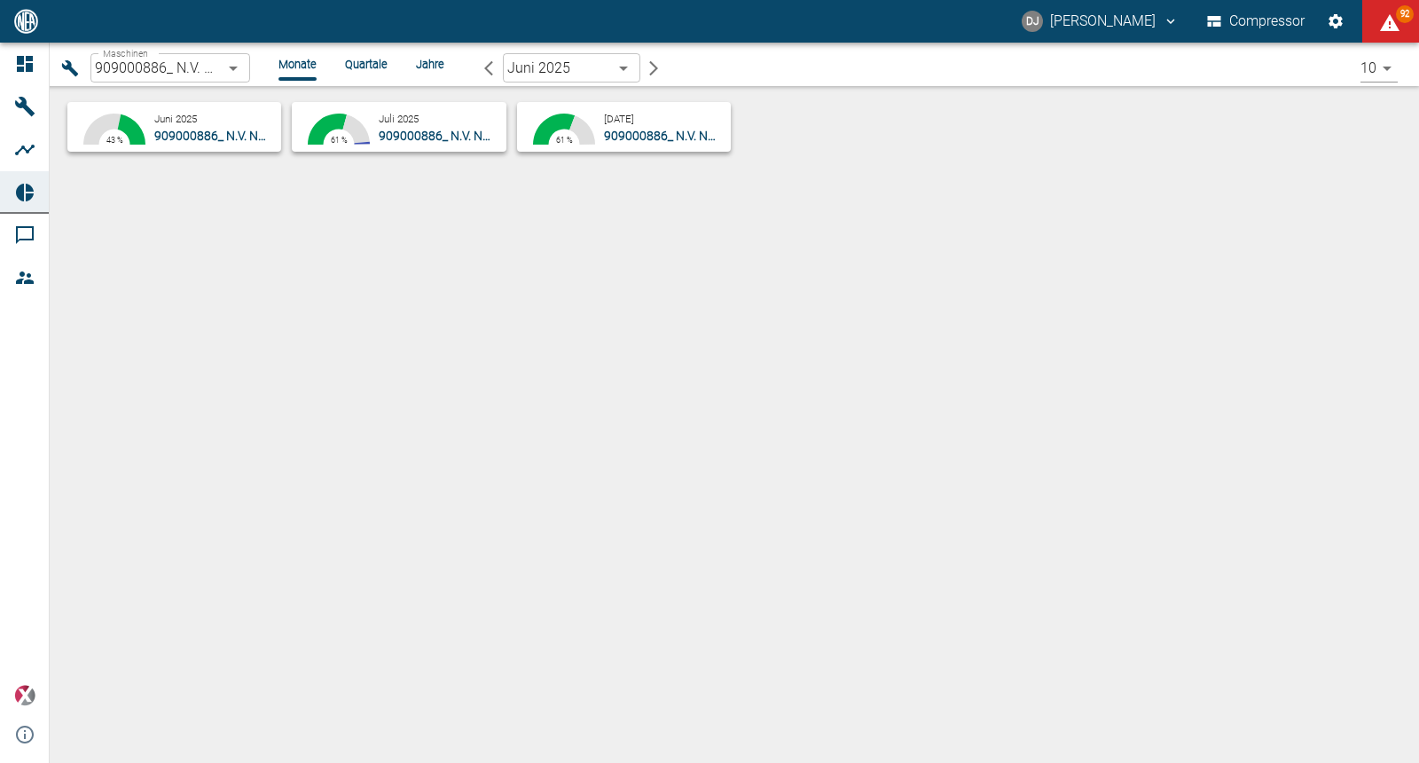
click at [584, 67] on body "DJ David Jasper Compressor 92 Dashboard Maschinen Analysen Reports Kommentare M…" at bounding box center [709, 381] width 1419 height 763
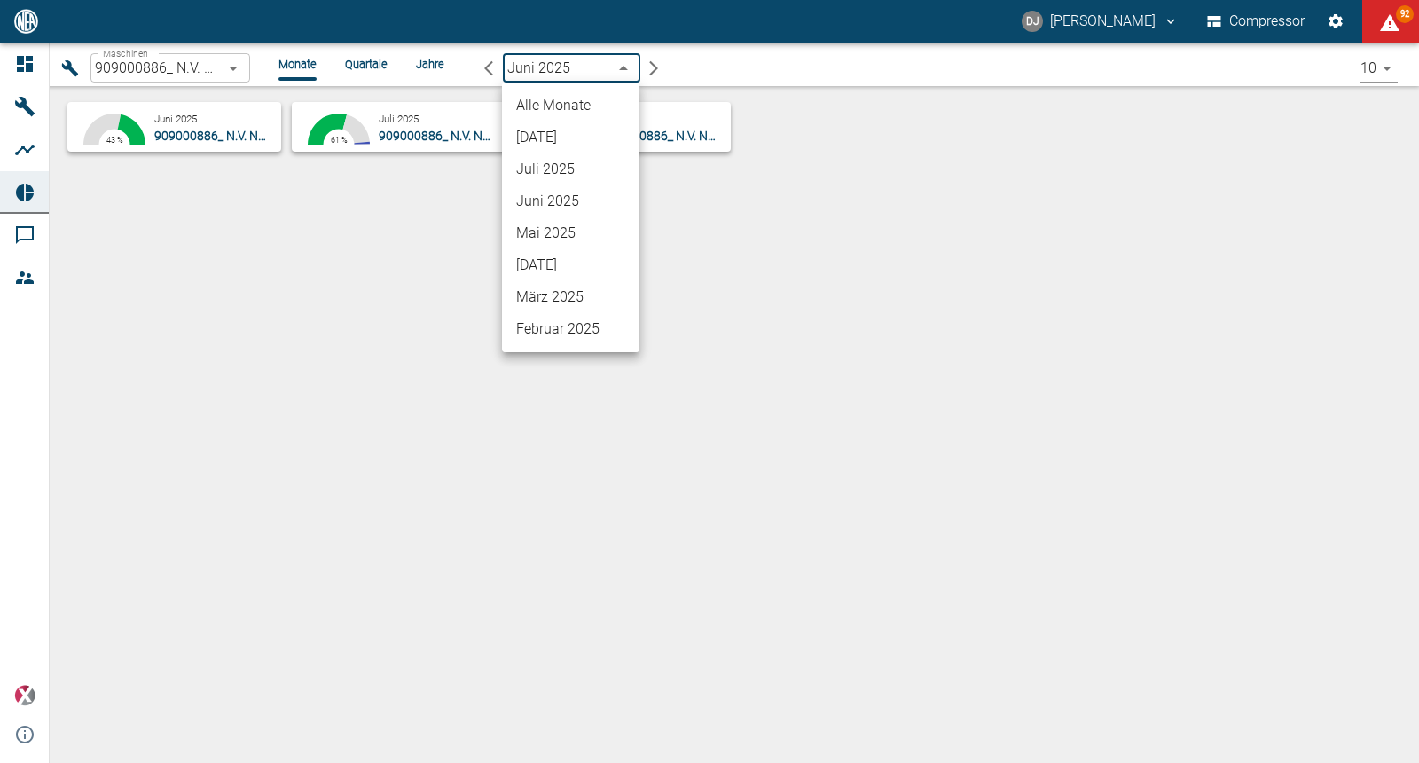
click at [571, 104] on li "Alle Monate" at bounding box center [570, 106] width 137 height 32
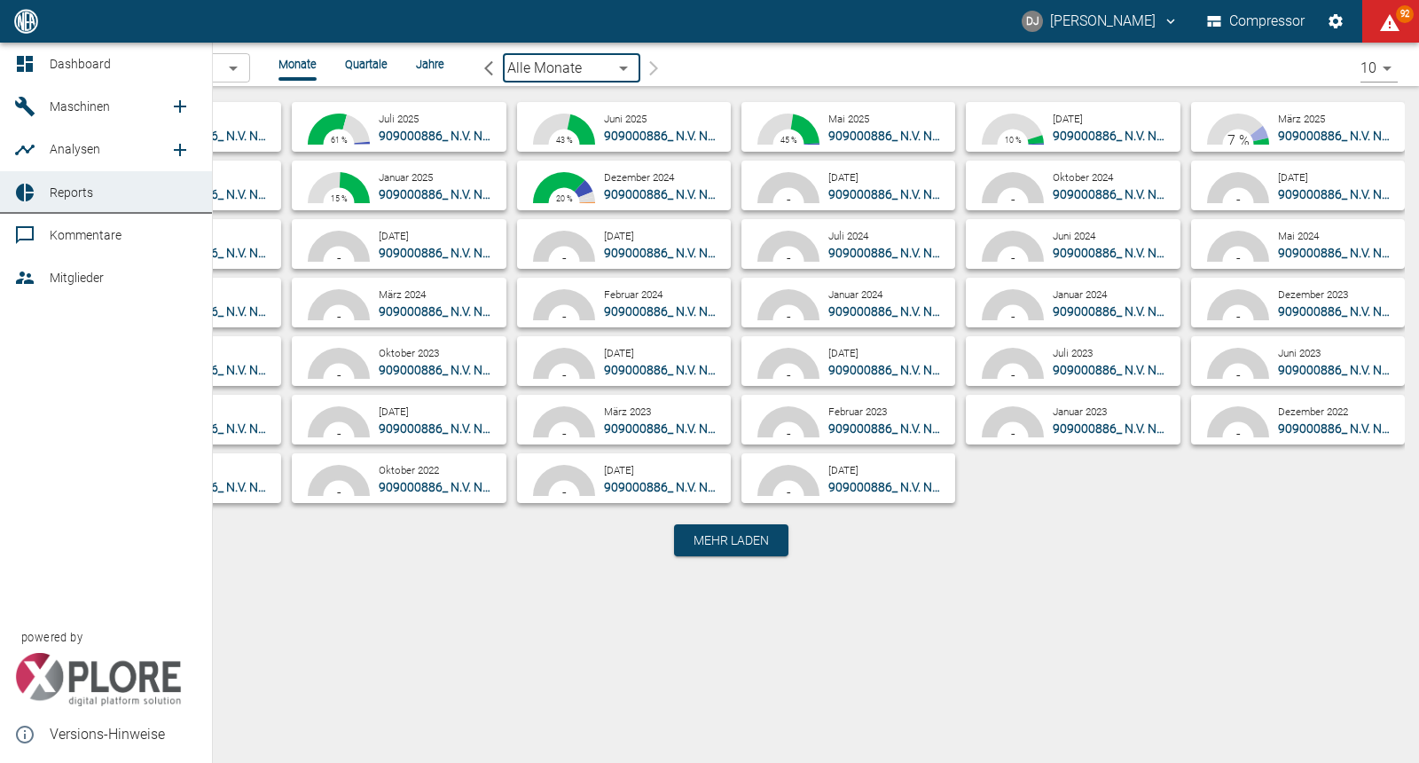
click at [36, 201] on div at bounding box center [27, 192] width 27 height 21
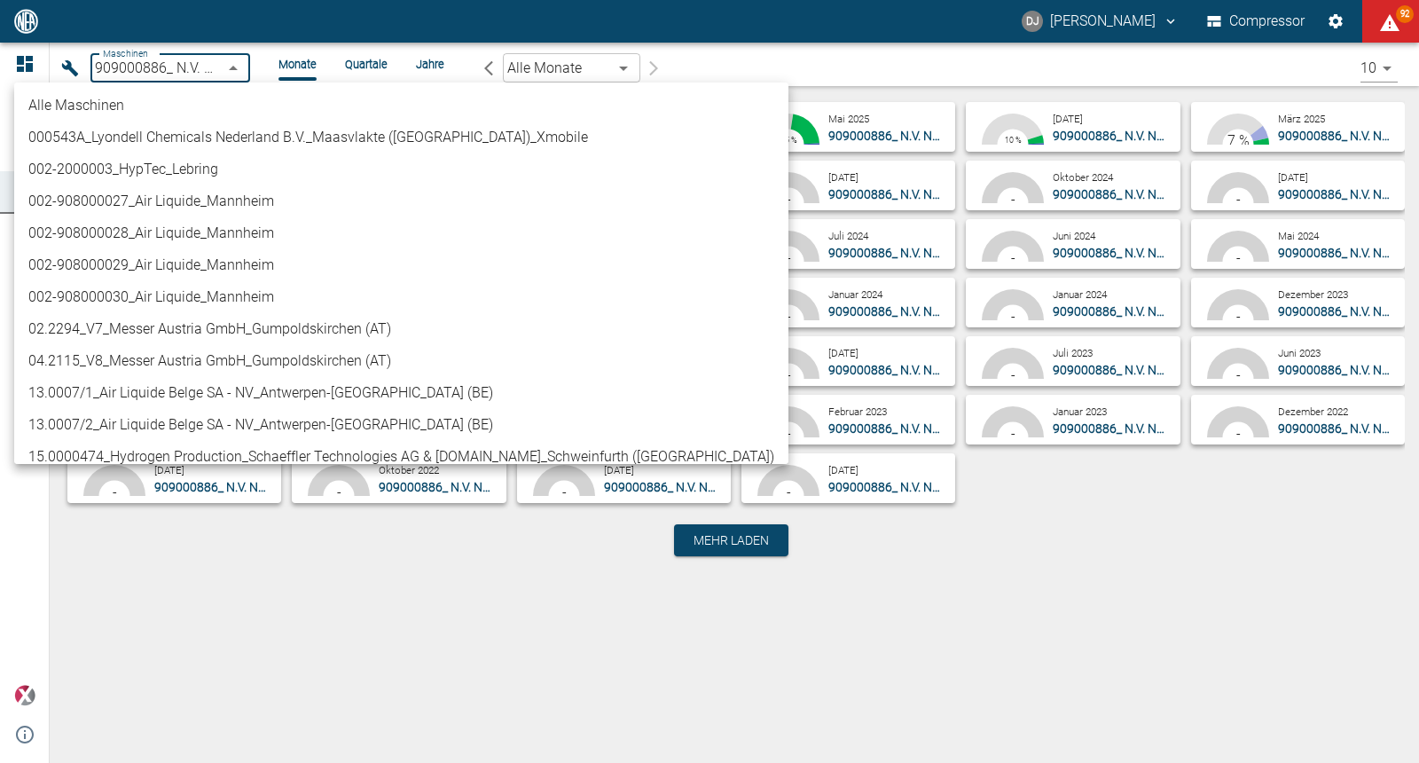
click at [191, 78] on body "DJ David Jasper Compressor 92 Dashboard Maschinen Analysen Reports Kommentare M…" at bounding box center [709, 381] width 1419 height 763
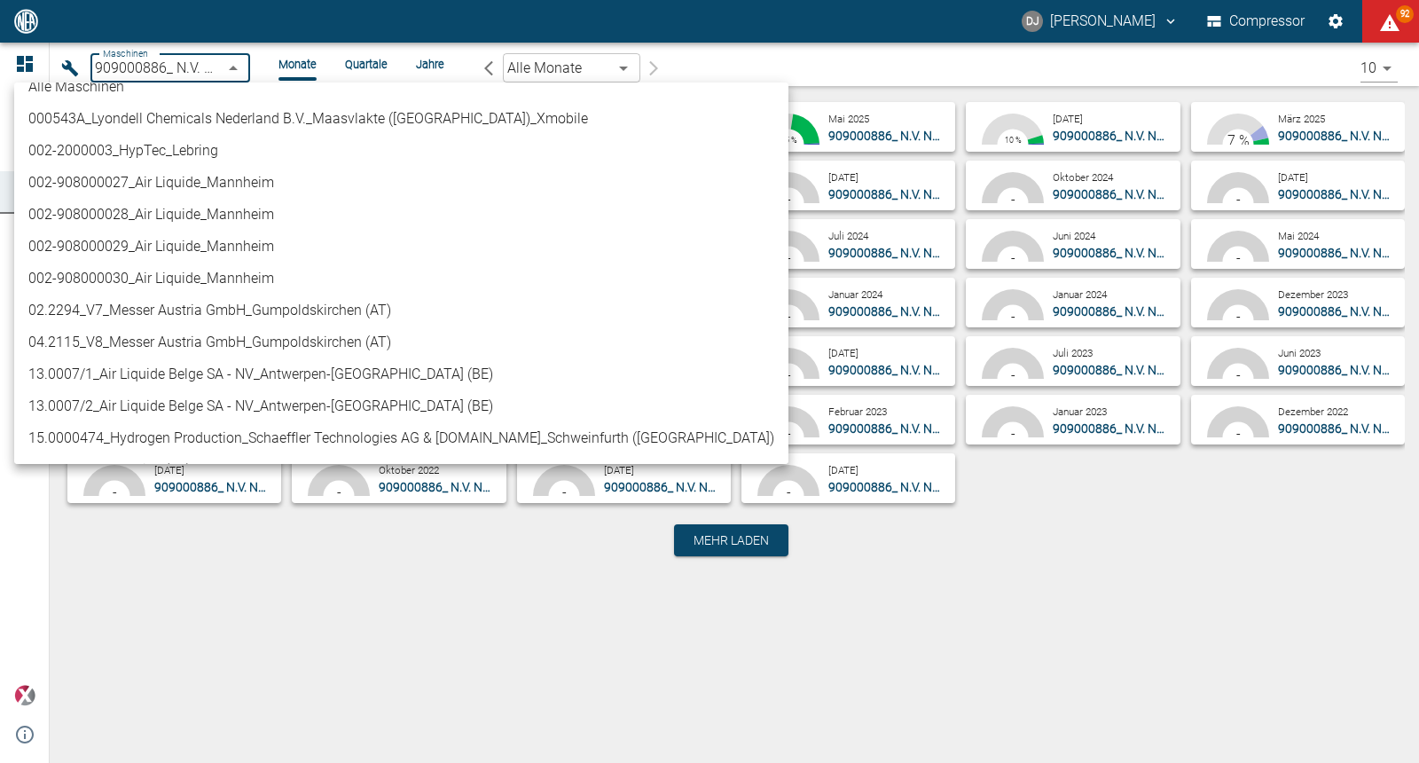
scroll to position [67, 0]
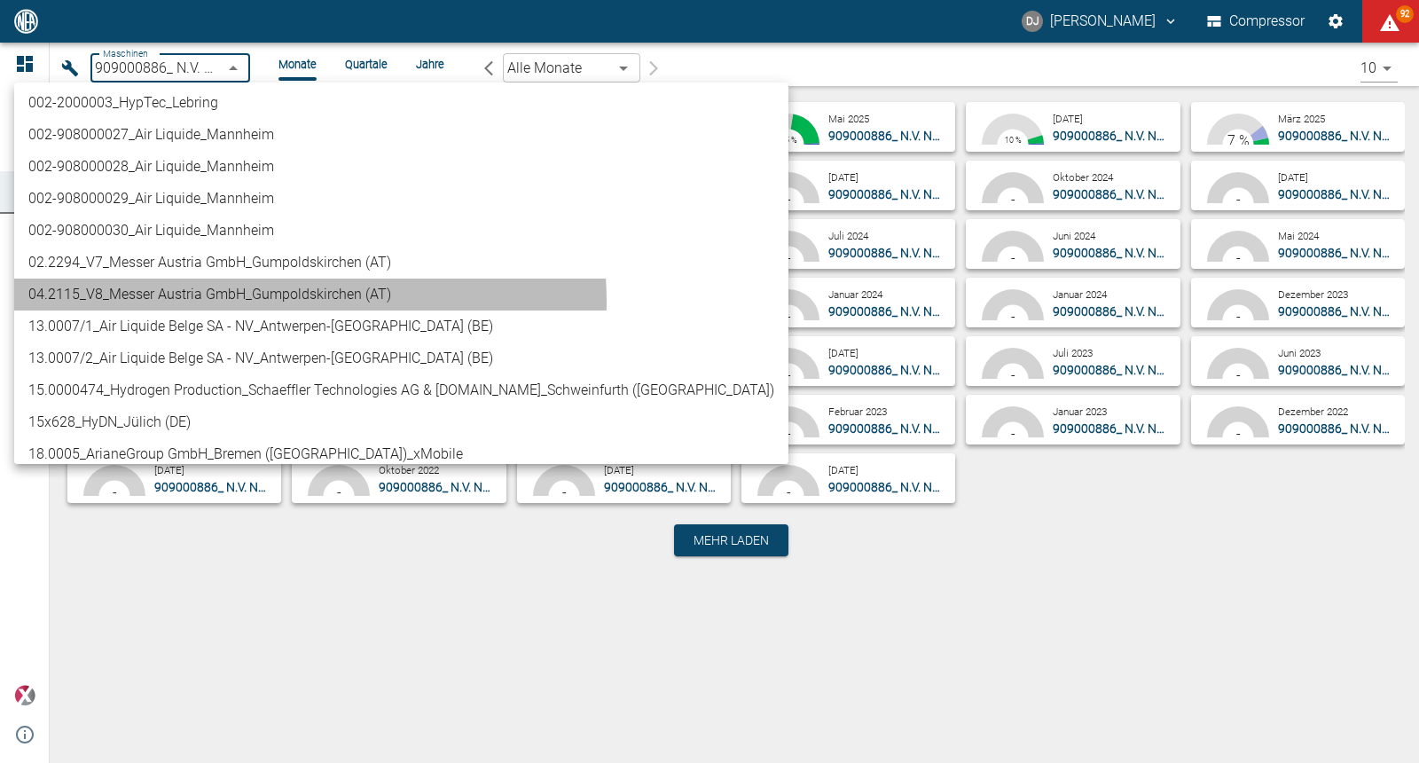
click at [210, 302] on li "04.2115_V8_Messer Austria GmbH_Gumpoldskirchen (AT)" at bounding box center [401, 295] width 774 height 32
type input "62df7942-7815-4ccf-a722-4ba74b721732"
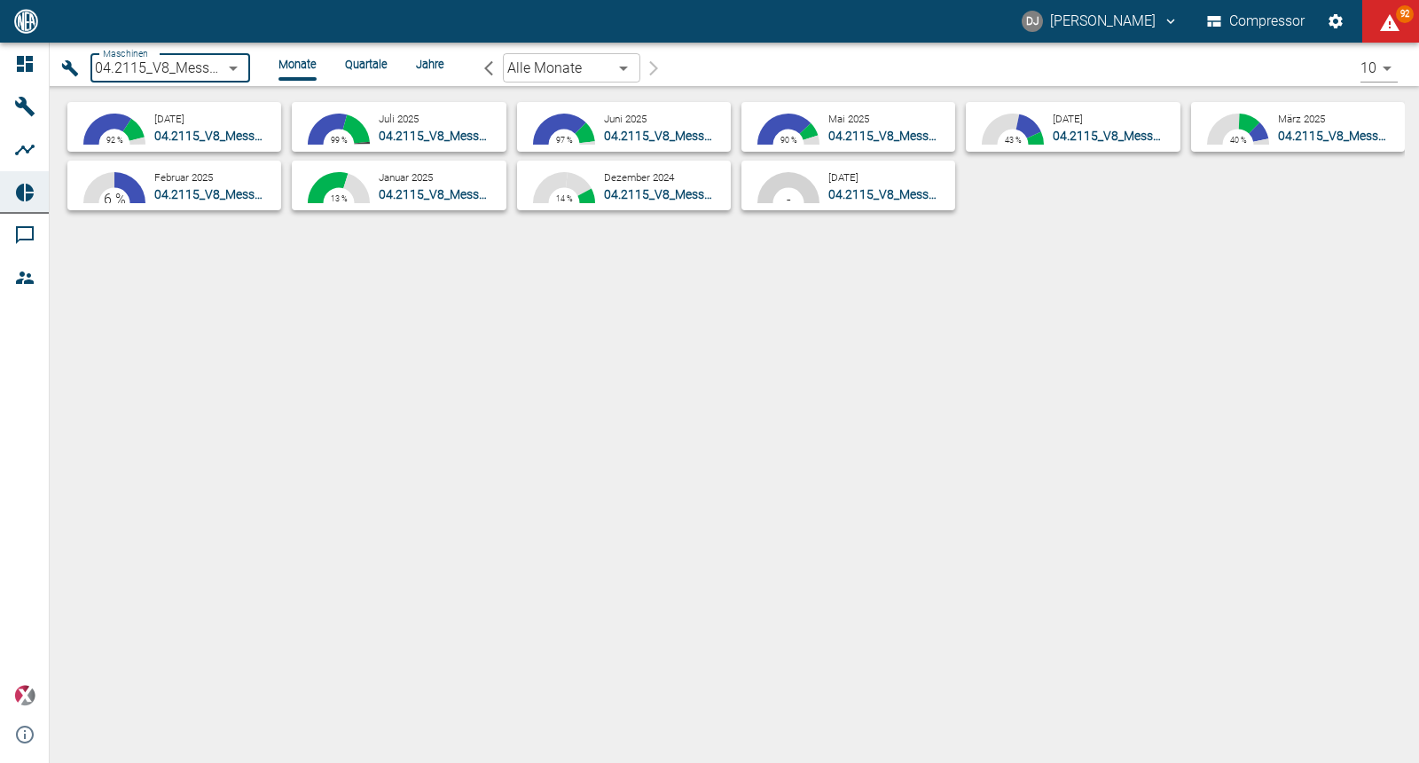
click at [177, 61] on body "DJ David Jasper Compressor 92 Dashboard Maschinen Analysen Reports Kommentare M…" at bounding box center [709, 381] width 1419 height 763
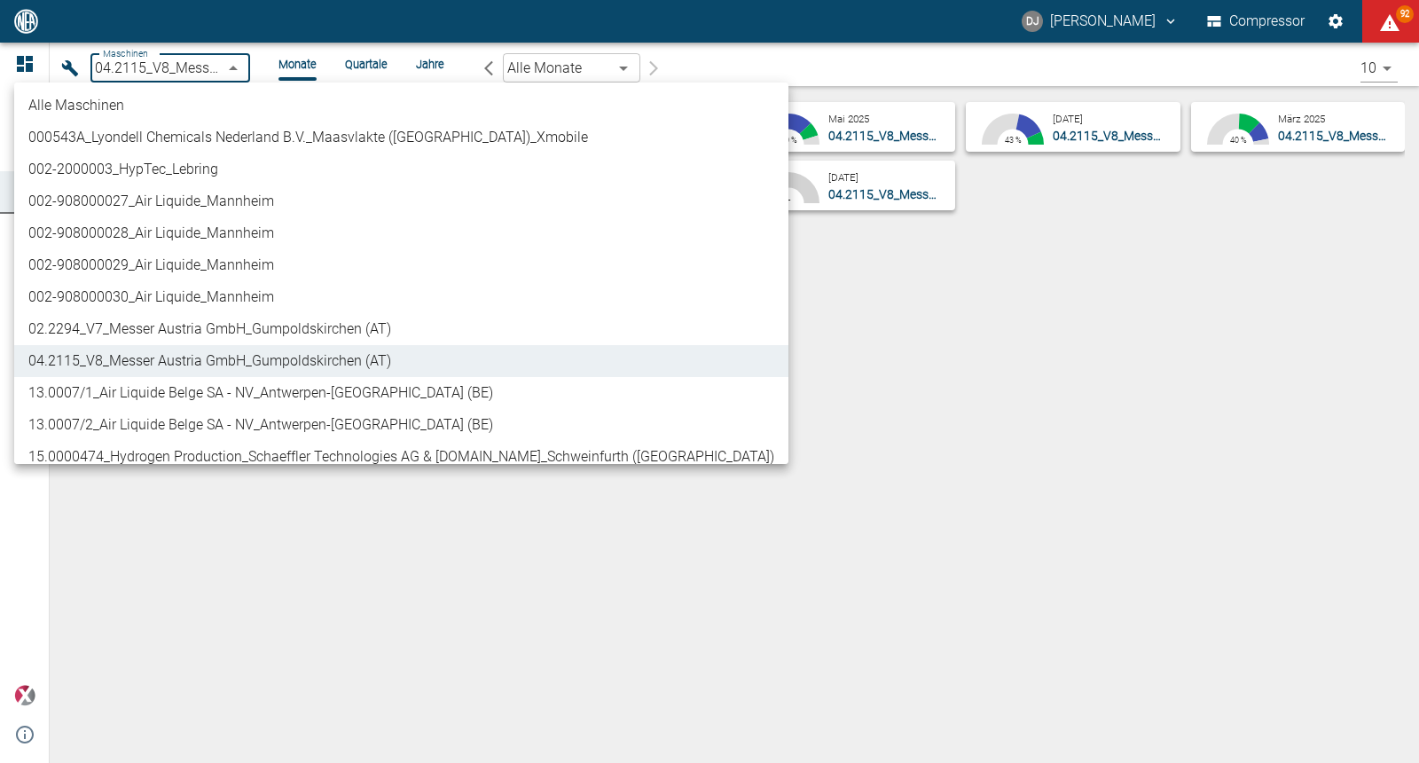
click at [176, 60] on div at bounding box center [709, 381] width 1419 height 763
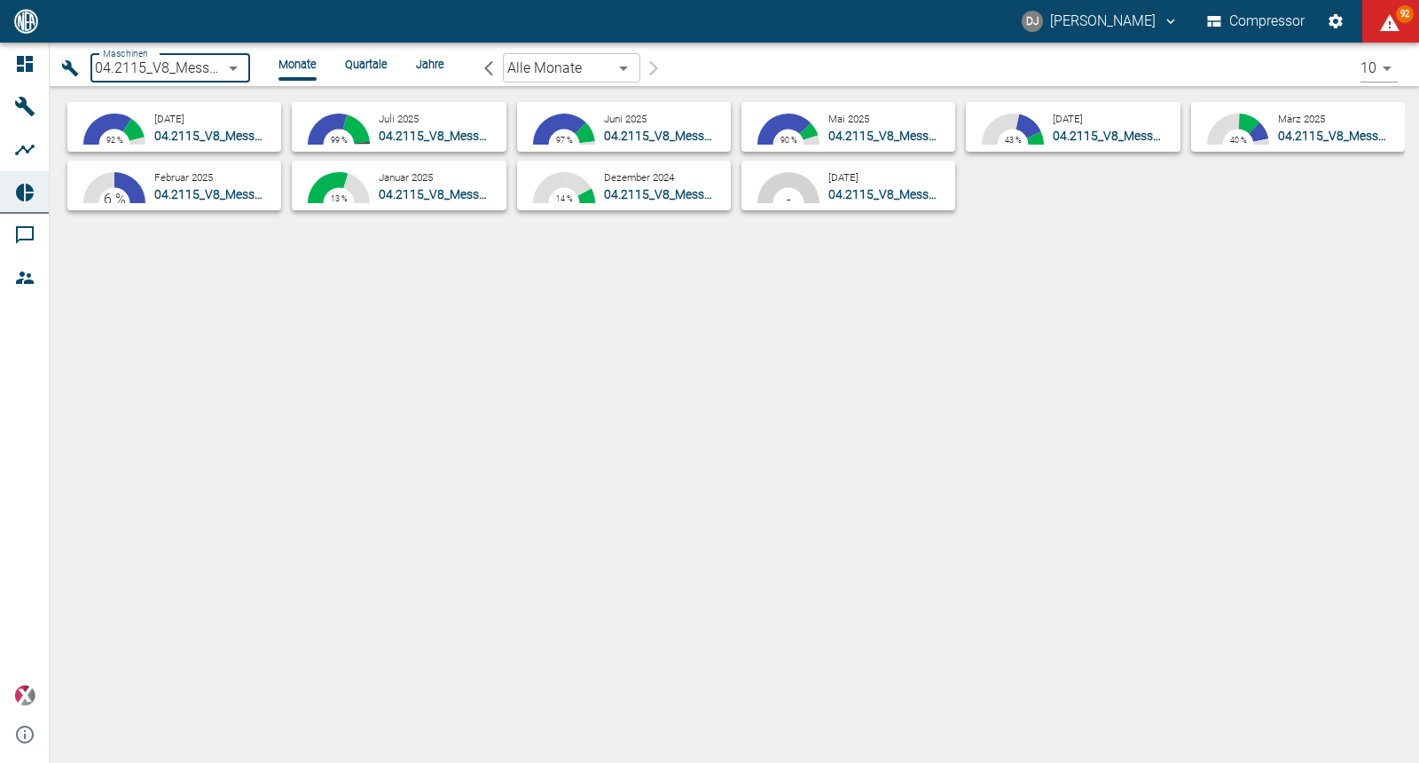
click at [397, 123] on small "Juli 2025" at bounding box center [399, 119] width 40 height 12
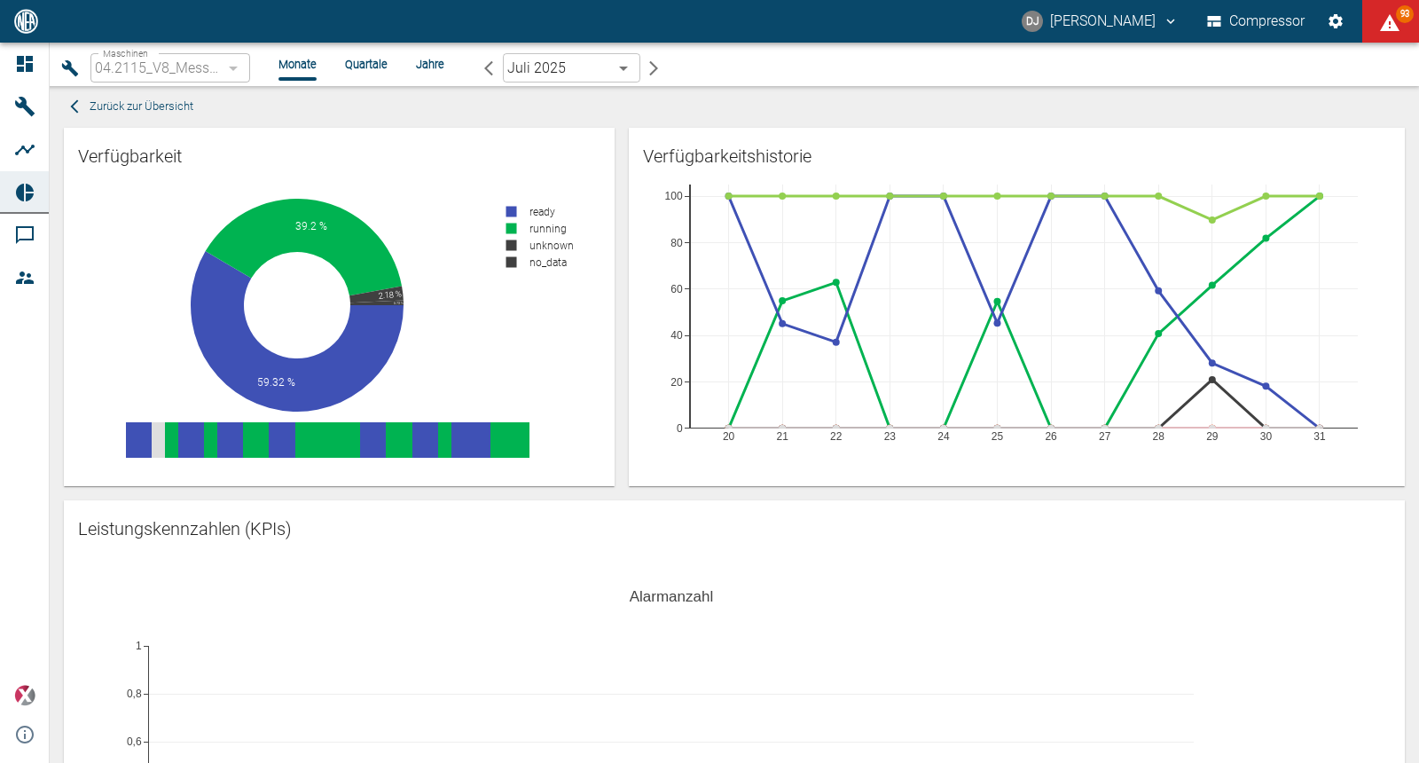
click at [615, 156] on div "Verfügbarkeitshistorie 20 21 22 23 24 25 26 27 28 29 30 31 0 20 40 60 80 100" at bounding box center [1010, 300] width 790 height 373
click at [493, 71] on icon "button" at bounding box center [489, 68] width 18 height 18
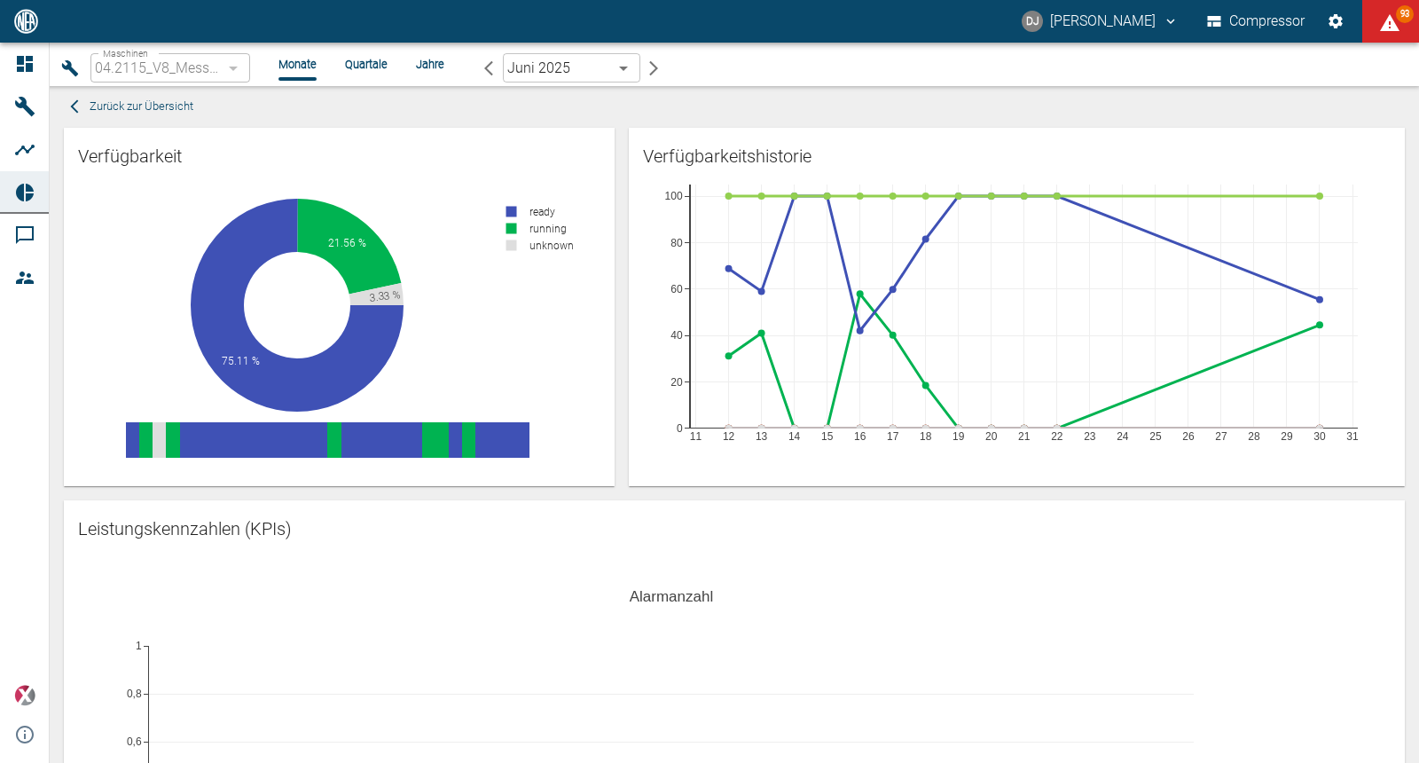
click at [655, 68] on icon "button" at bounding box center [653, 67] width 9 height 15
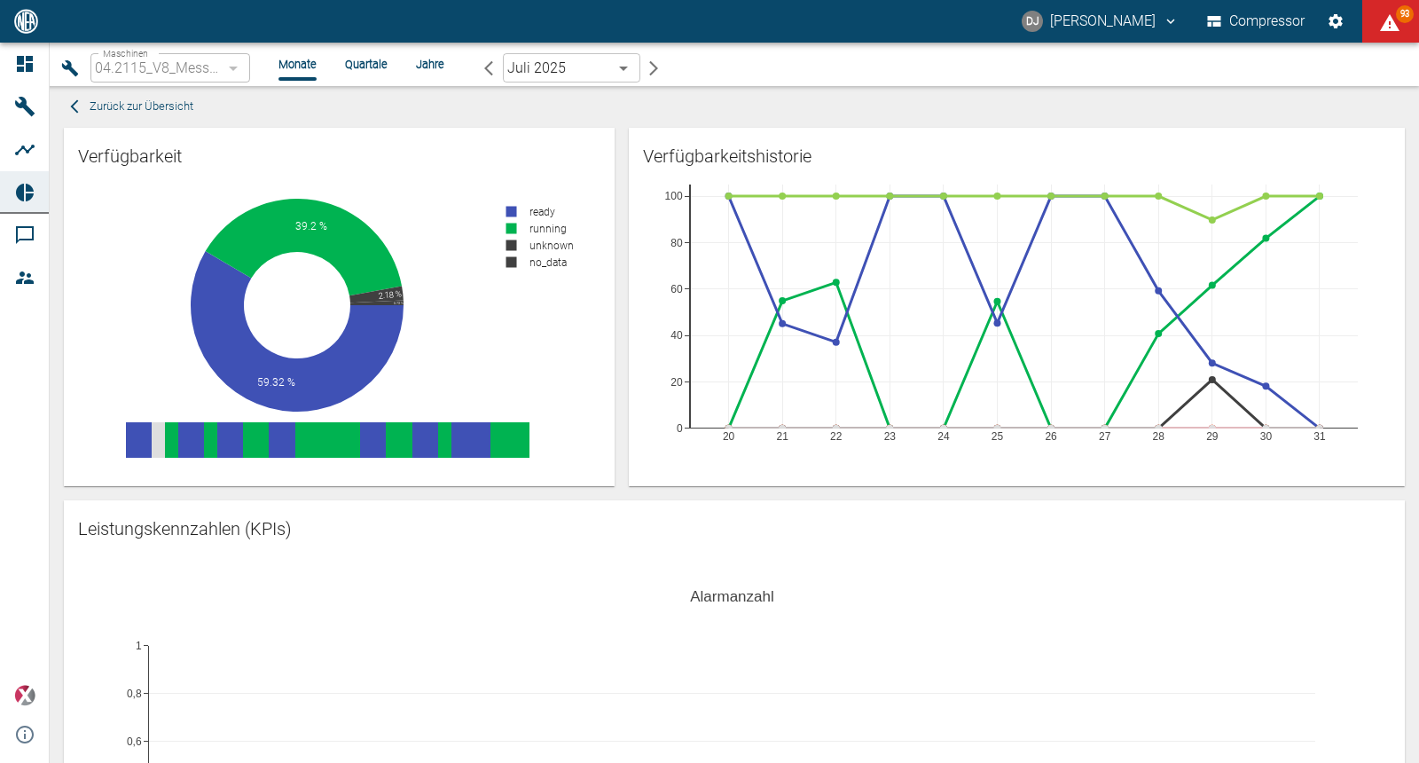
click at [655, 68] on icon "button" at bounding box center [653, 67] width 9 height 15
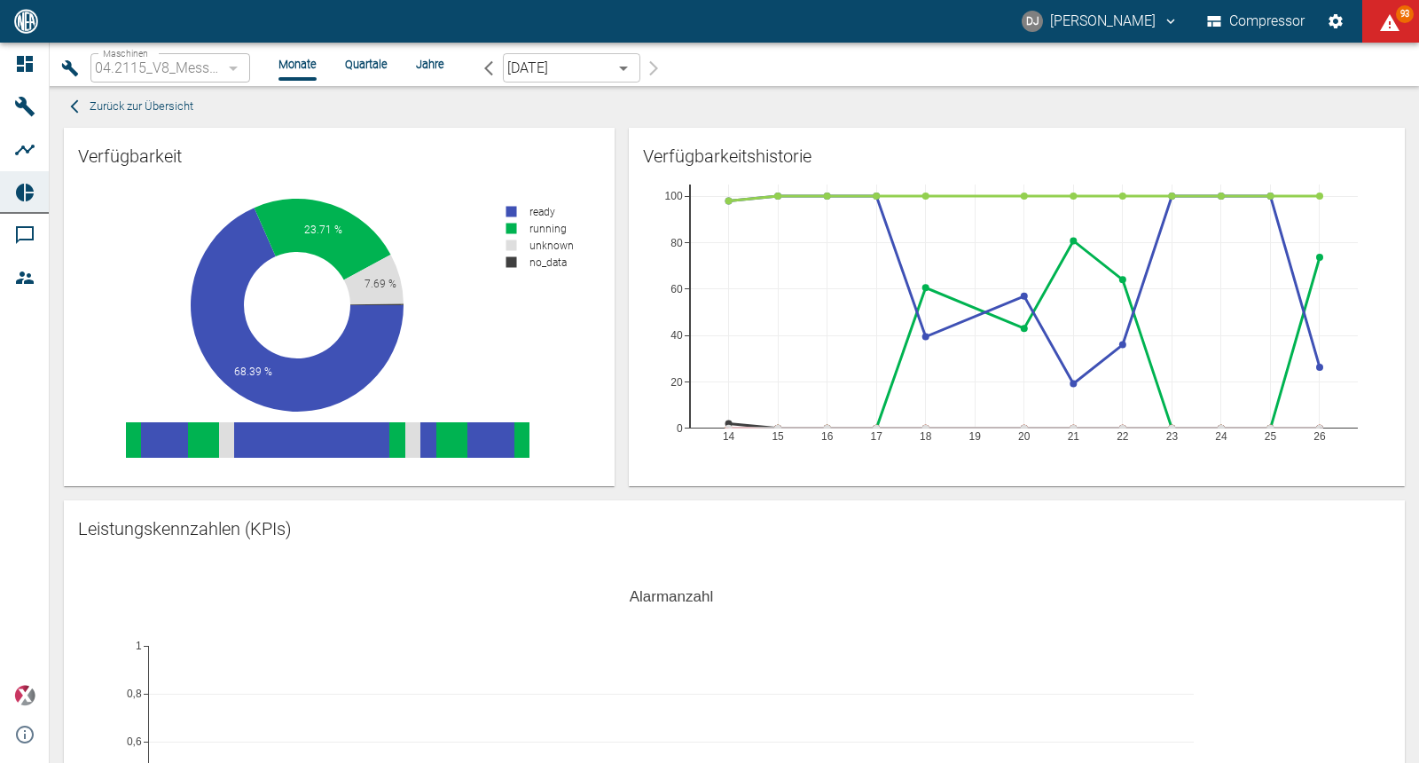
click at [620, 218] on div "Verfügbarkeitshistorie 14 15 16 17 18 19 20 21 22 23 24 25 26 0 20 40 60 80 100" at bounding box center [1010, 300] width 790 height 373
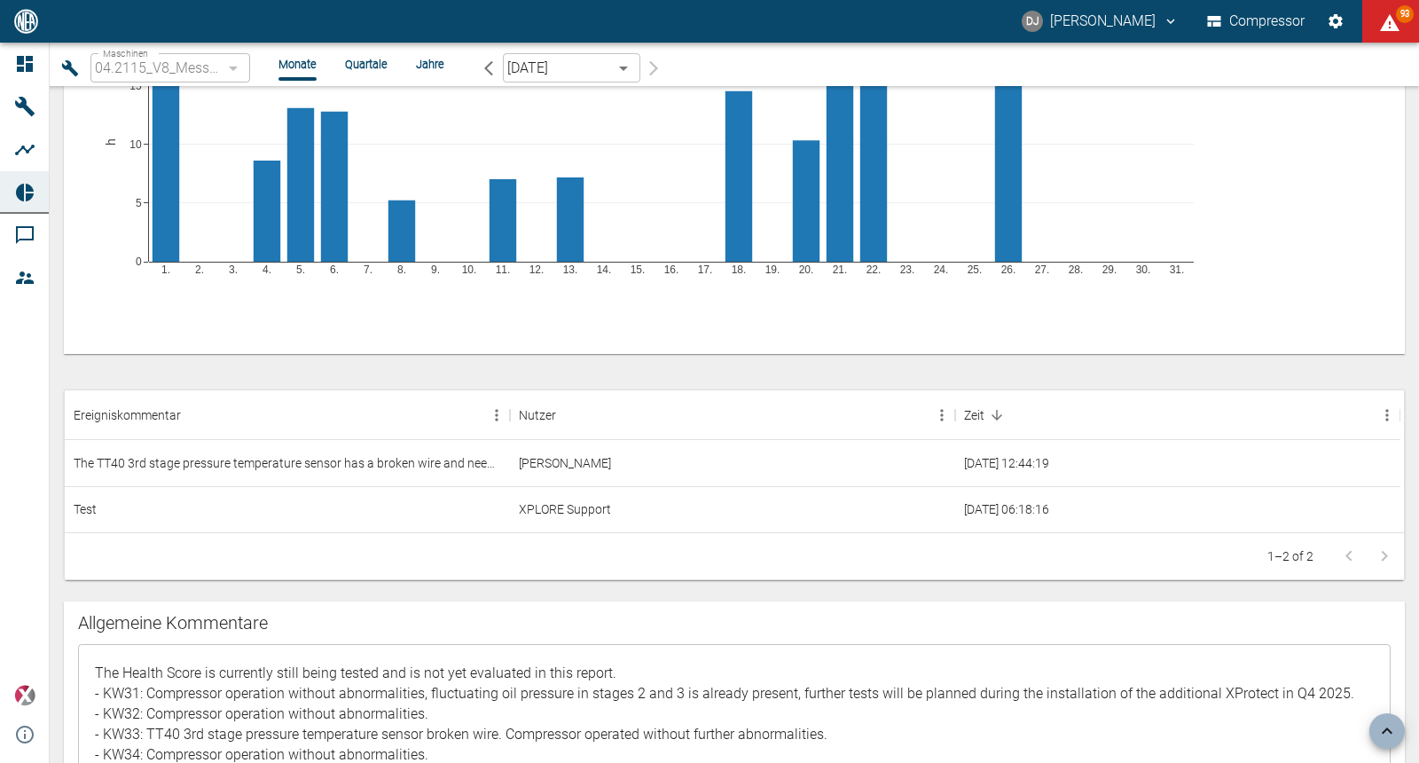
scroll to position [1020, 0]
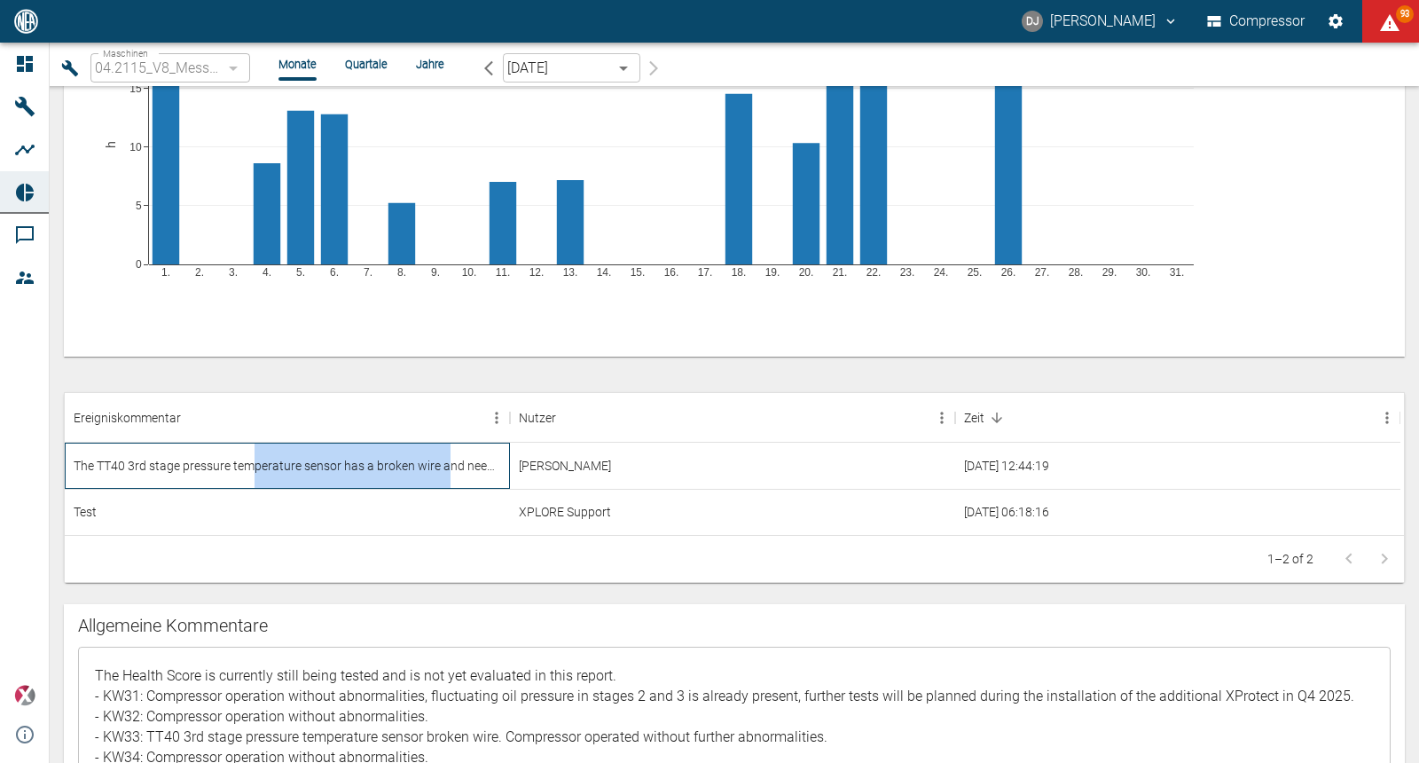
drag, startPoint x: 261, startPoint y: 469, endPoint x: 445, endPoint y: 477, distance: 184.7
click at [445, 477] on div "The TT40 3rd stage pressure temperature sensor has a broken wire and needs to b…" at bounding box center [287, 466] width 445 height 46
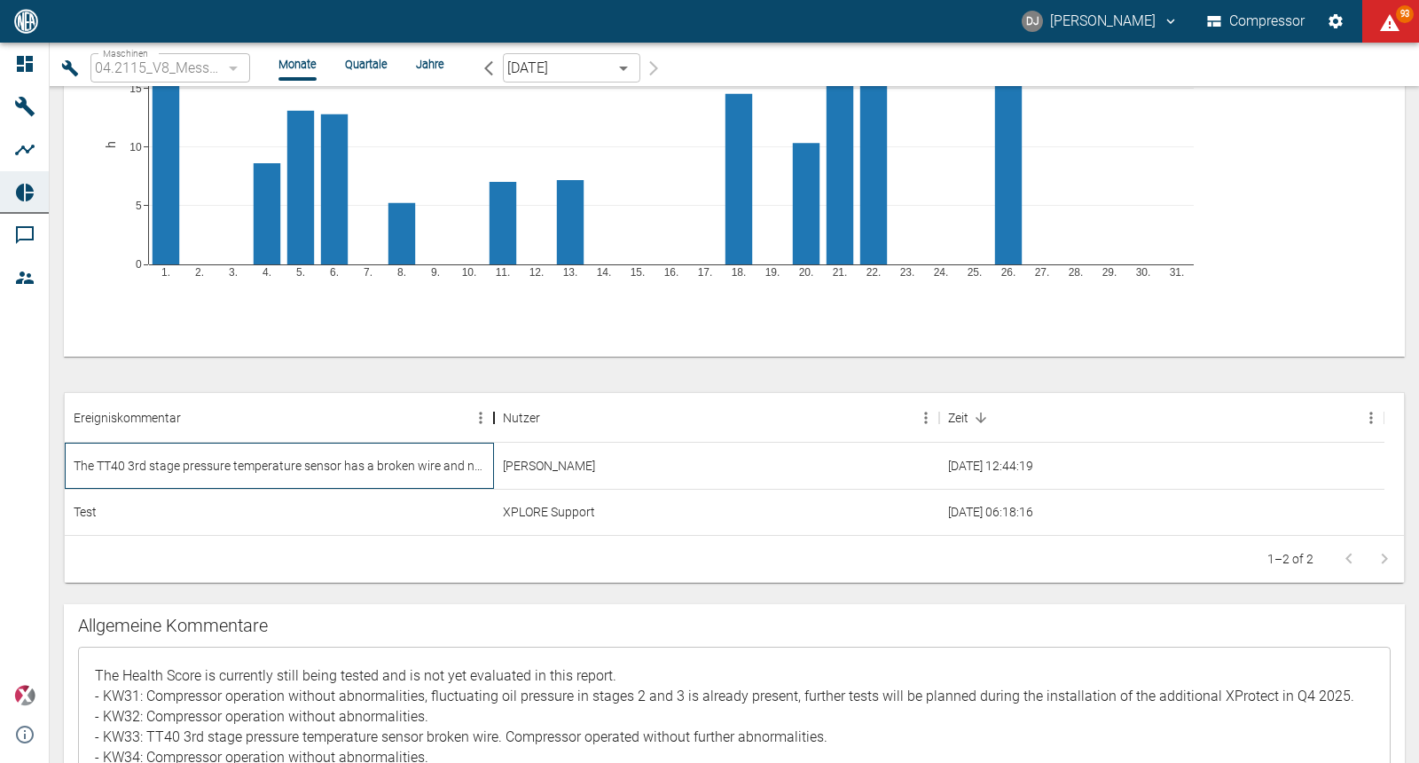
drag, startPoint x: 512, startPoint y: 417, endPoint x: 496, endPoint y: 428, distance: 19.2
click at [496, 428] on div "Ereigniskommentar" at bounding box center [493, 418] width 21 height 50
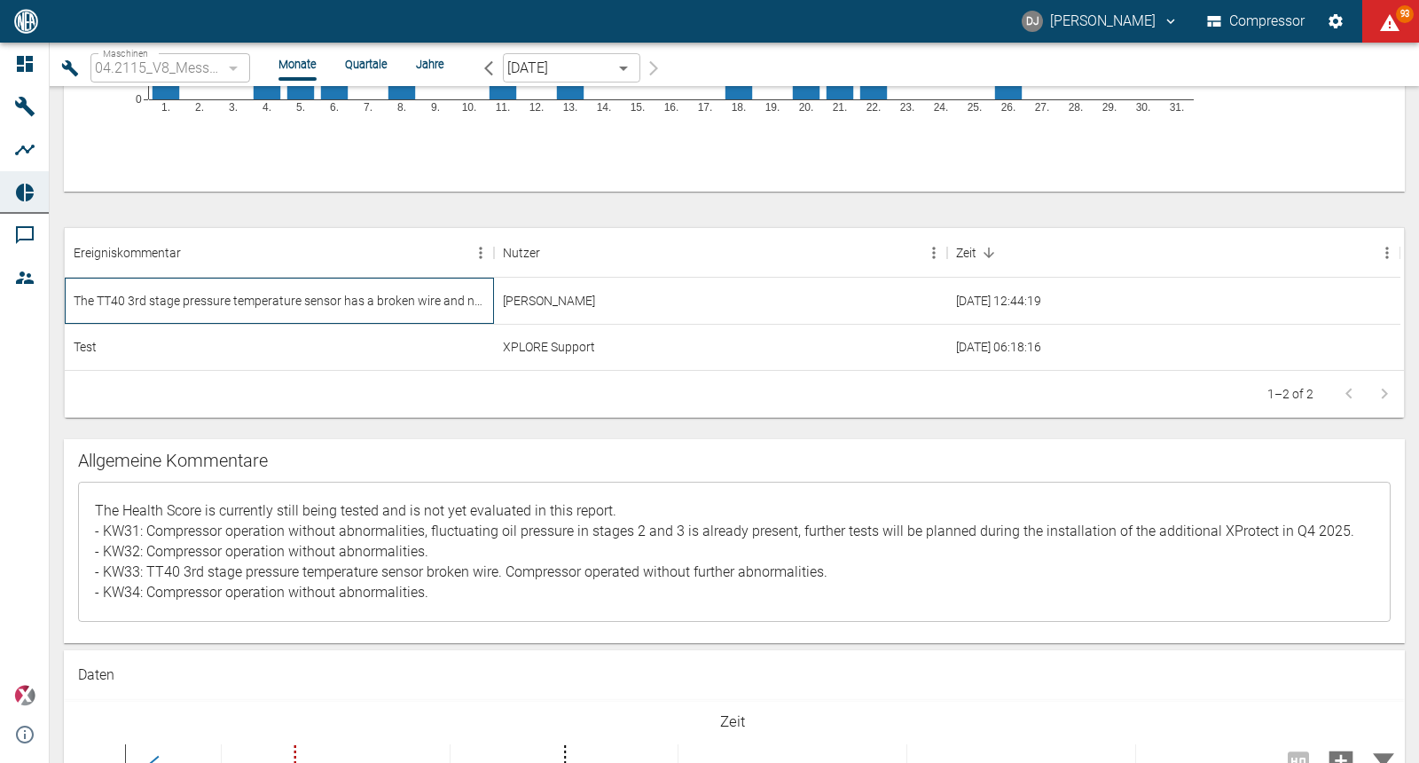
scroll to position [1182, 0]
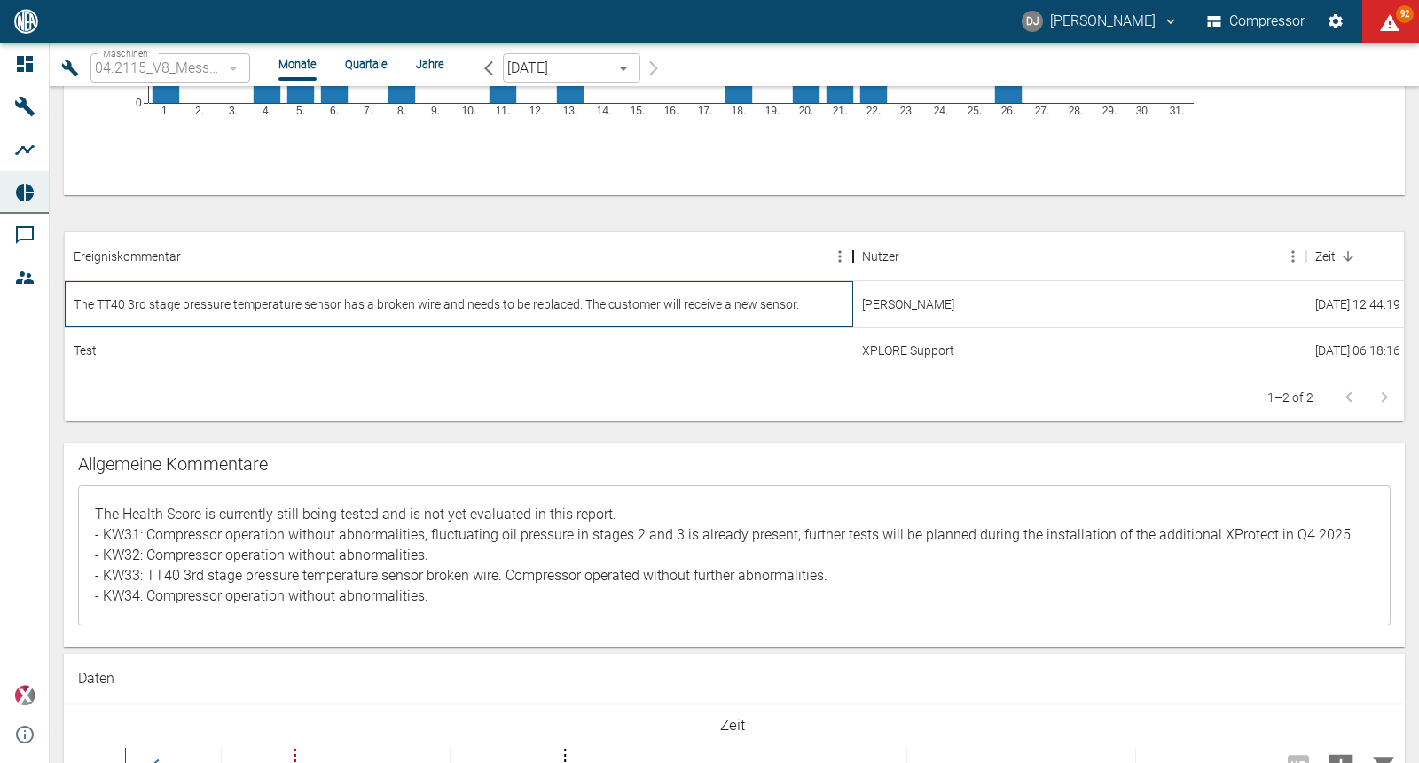
drag, startPoint x: 493, startPoint y: 257, endPoint x: 852, endPoint y: 254, distance: 359.3
click at [852, 254] on div "Ereigniskommentar" at bounding box center [853, 257] width 21 height 50
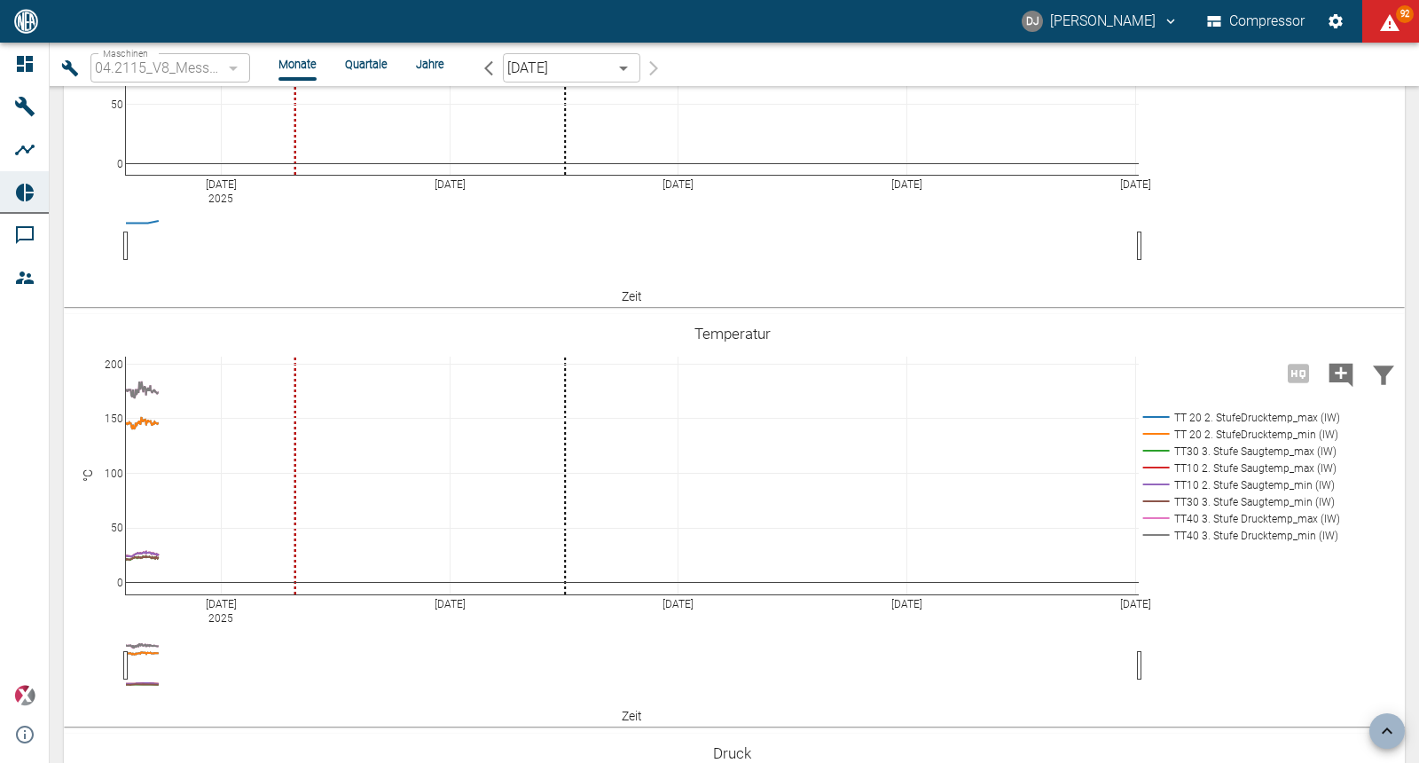
scroll to position [2149, 0]
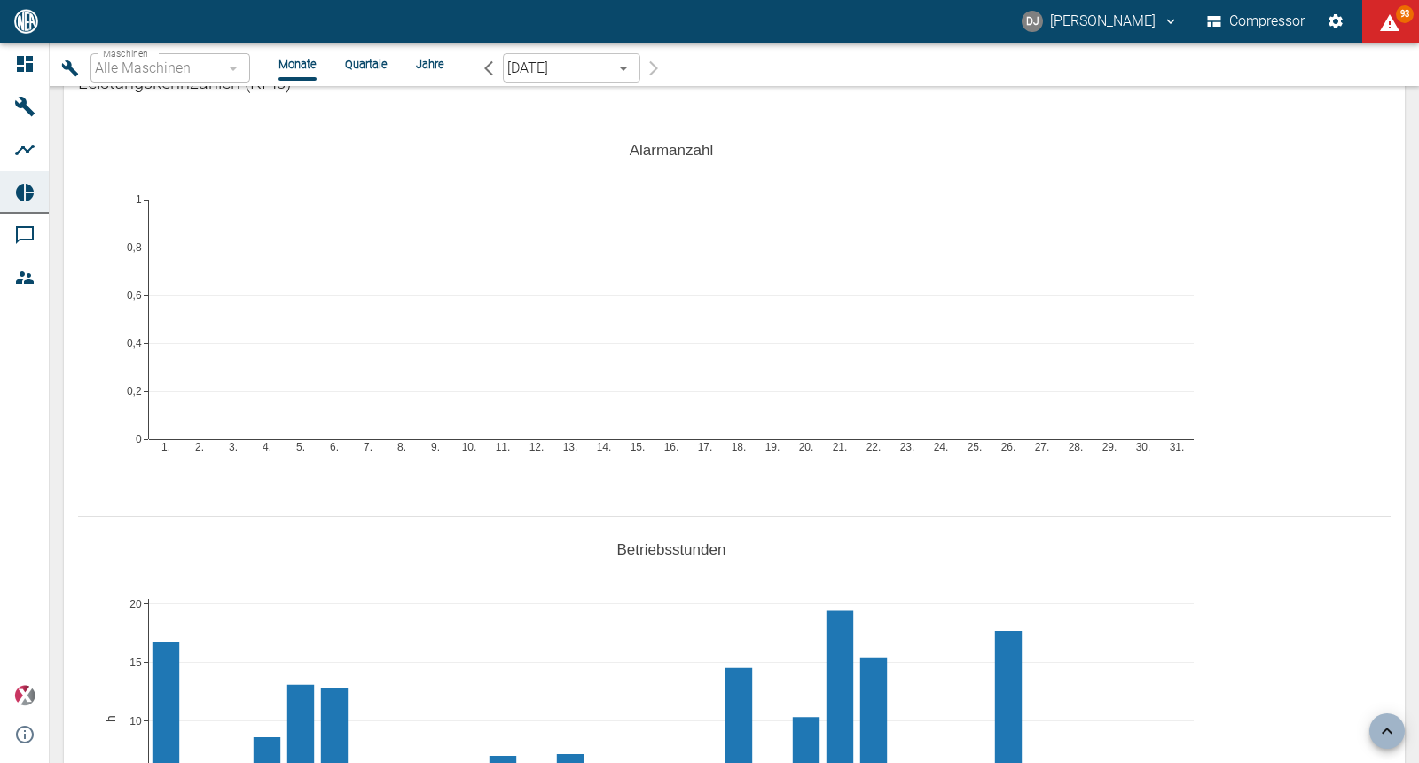
type input "62df7942-7815-4ccf-a722-4ba74b721732"
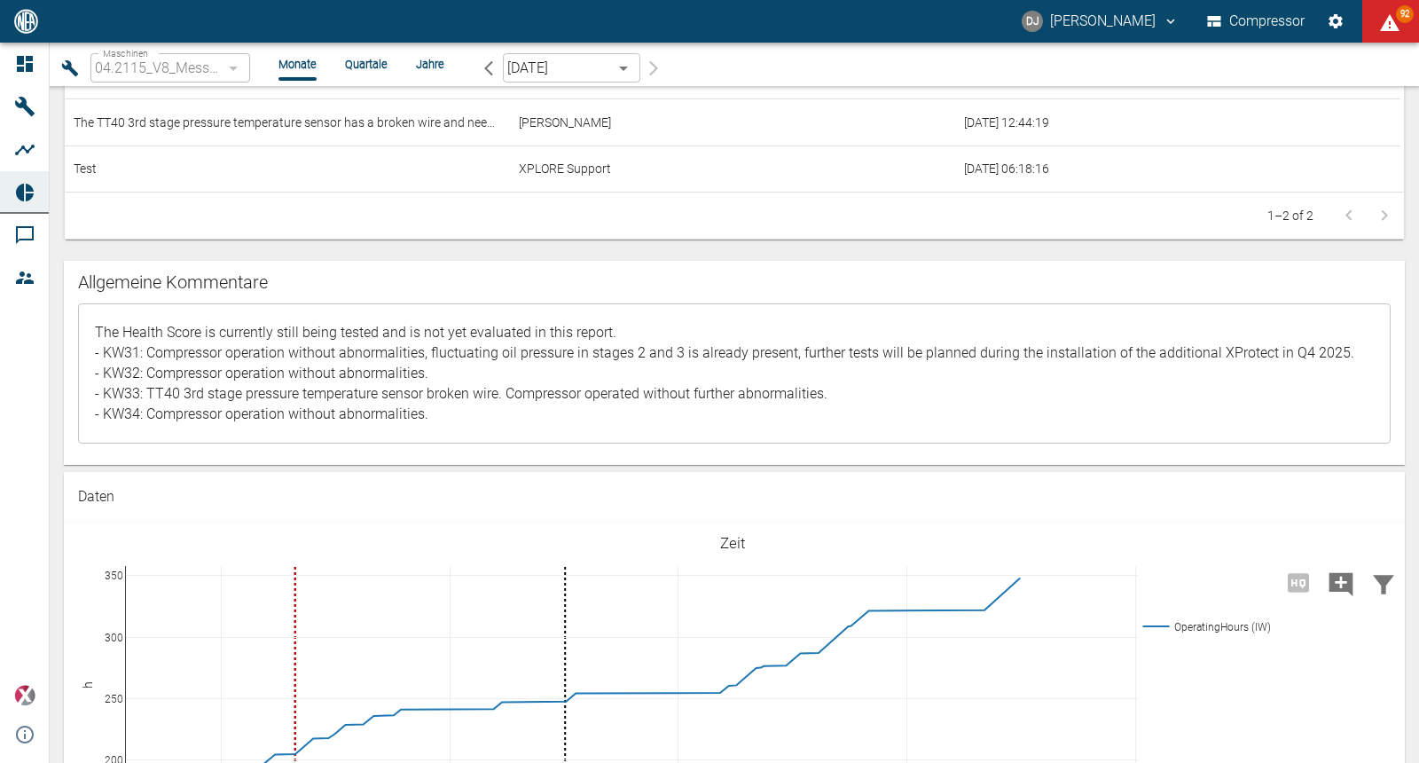
scroll to position [1363, 0]
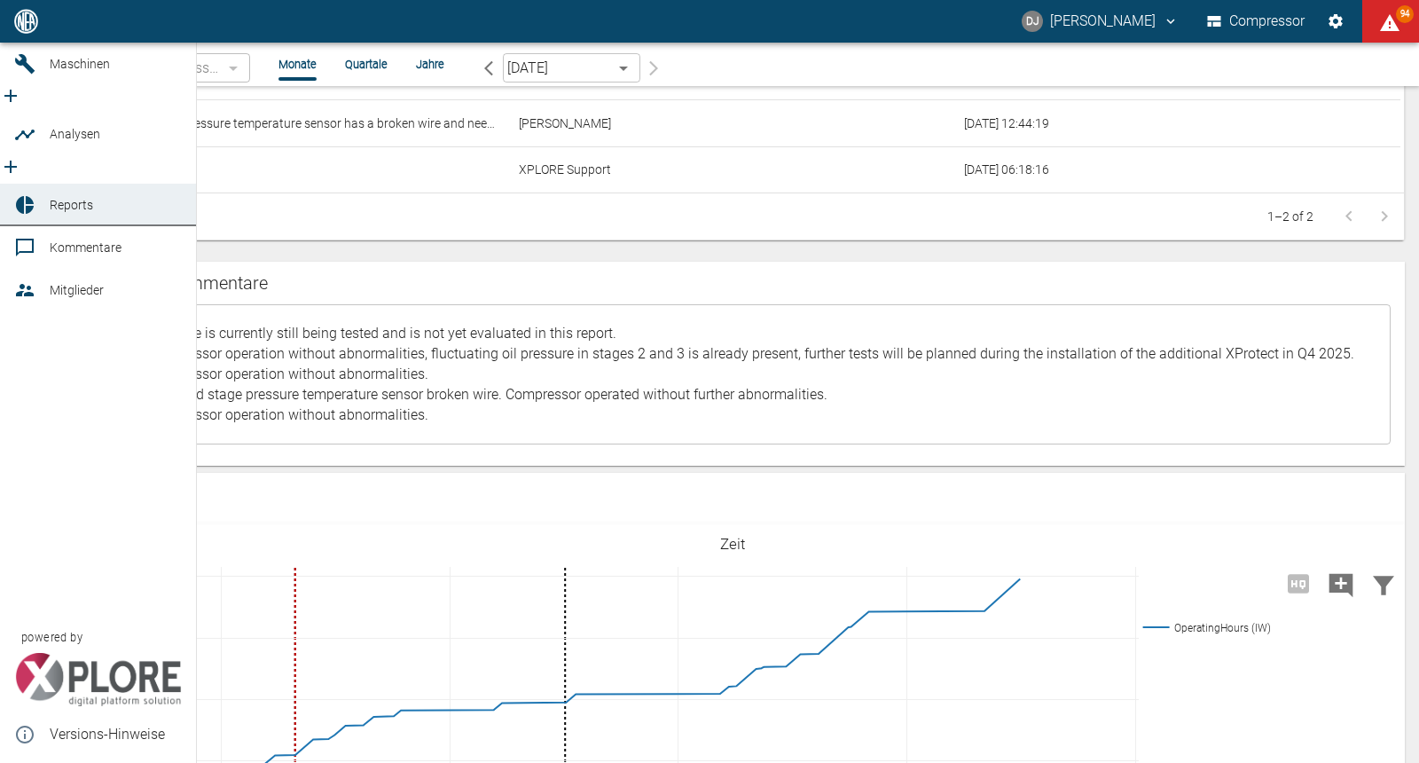
click at [35, 200] on icon at bounding box center [24, 204] width 21 height 21
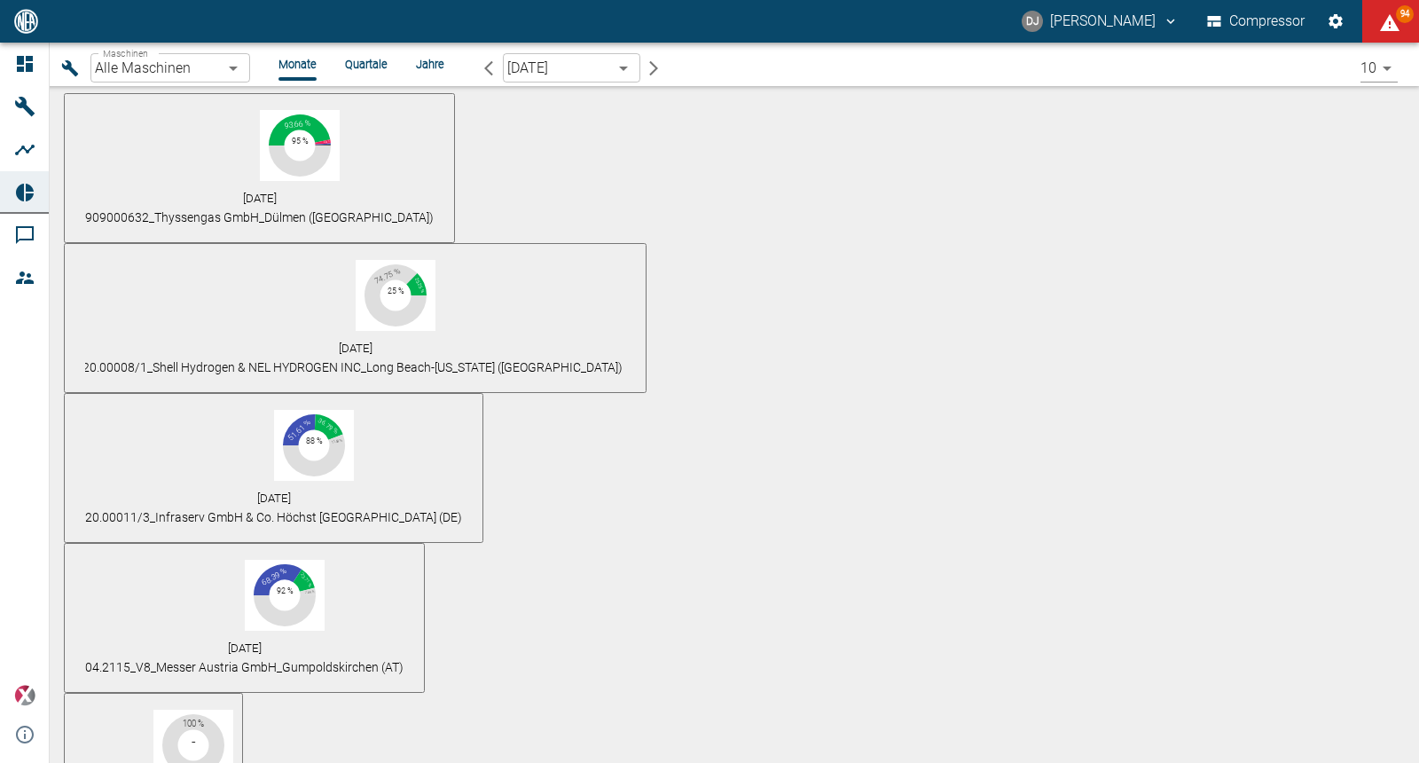
click at [432, 360] on span "20.00008/1_Shell Hydrogen & NEL HYDROGEN INC_Long Beach-[US_STATE] ([GEOGRAPHIC…" at bounding box center [352, 367] width 540 height 14
type input "ea7df82d-e24e-4fe7-8f97-e0037b67d7a1"
